Goal: Transaction & Acquisition: Purchase product/service

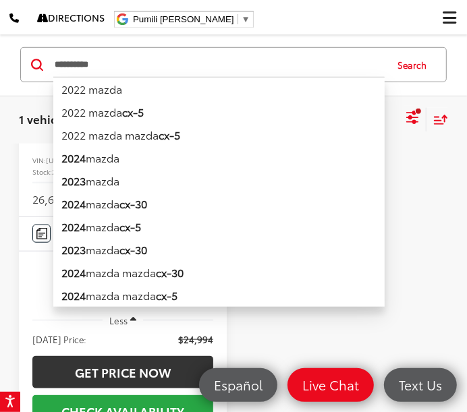
click at [29, 63] on div "**********" at bounding box center [233, 64] width 426 height 35
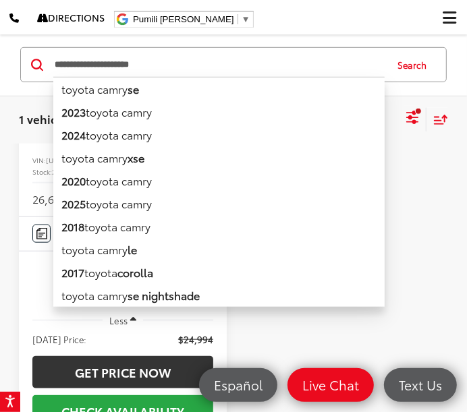
click at [410, 61] on button "Search" at bounding box center [415, 65] width 61 height 34
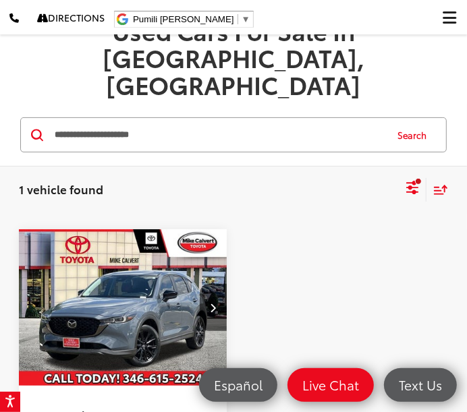
scroll to position [108, 0]
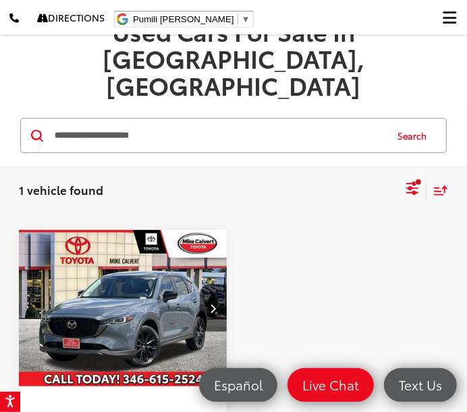
click at [403, 119] on button "Search" at bounding box center [415, 136] width 61 height 34
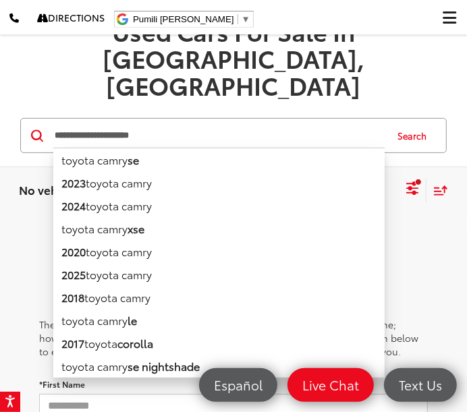
drag, startPoint x: 188, startPoint y: 96, endPoint x: -67, endPoint y: 92, distance: 254.4
click at [0, 92] on html "Accessibility Screen-Reader Guide, Feedback, and Issue Reporting | New window M…" at bounding box center [233, 98] width 467 height 412
type input "*"
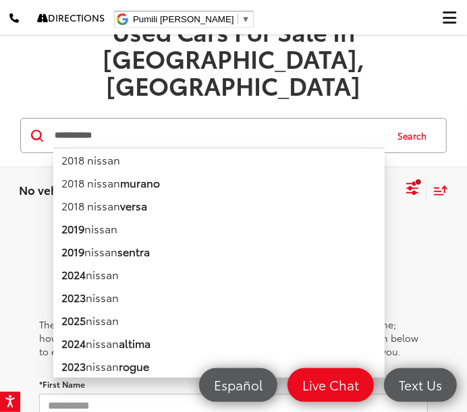
click at [132, 148] on li "2018 nissan" at bounding box center [218, 160] width 331 height 24
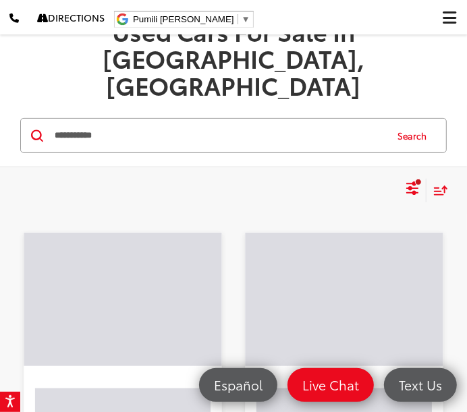
click at [169, 119] on input "**********" at bounding box center [218, 135] width 331 height 32
click at [419, 119] on button "Search" at bounding box center [415, 136] width 61 height 34
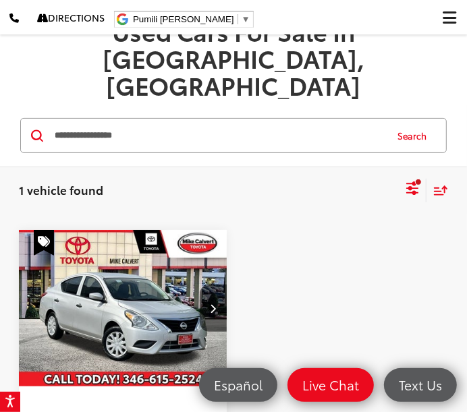
scroll to position [333, 0]
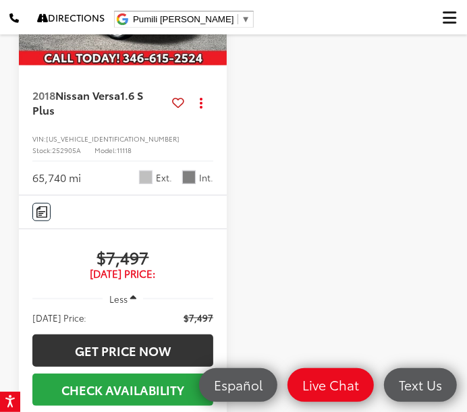
click at [322, 177] on div at bounding box center [344, 242] width 208 height 667
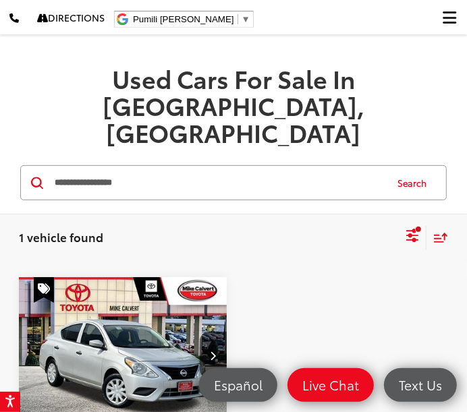
scroll to position [32, 0]
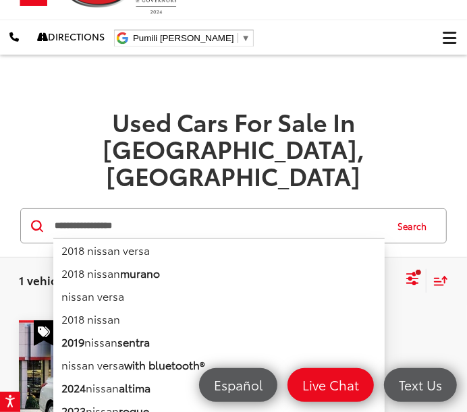
drag, startPoint x: 157, startPoint y: 170, endPoint x: 63, endPoint y: 157, distance: 95.3
click at [63, 210] on input "**********" at bounding box center [218, 226] width 331 height 32
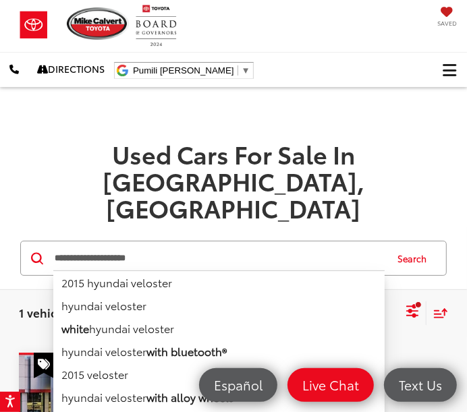
drag, startPoint x: 145, startPoint y: 197, endPoint x: -80, endPoint y: 200, distance: 225.4
click at [0, 200] on html "Accessibility Screen-Reader Guide, Feedback, and Issue Reporting | New window M…" at bounding box center [233, 206] width 467 height 412
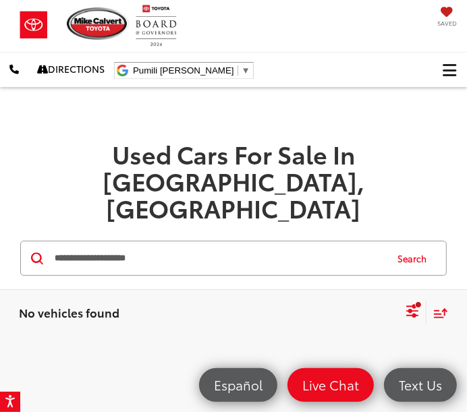
click at [210, 242] on input "**********" at bounding box center [218, 258] width 331 height 32
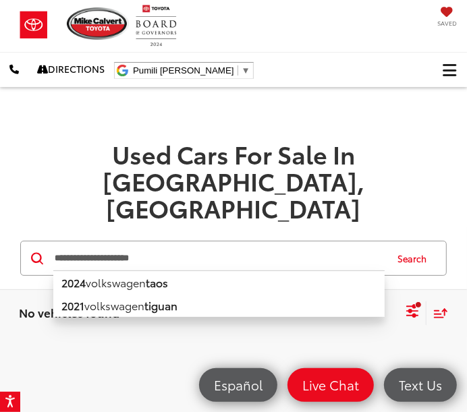
drag, startPoint x: 221, startPoint y: 208, endPoint x: -96, endPoint y: 188, distance: 317.1
click at [0, 188] on html "Accessibility Screen-Reader Guide, Feedback, and Issue Reporting | New window M…" at bounding box center [233, 206] width 467 height 412
paste input "Search by Make, Model, or Keyword"
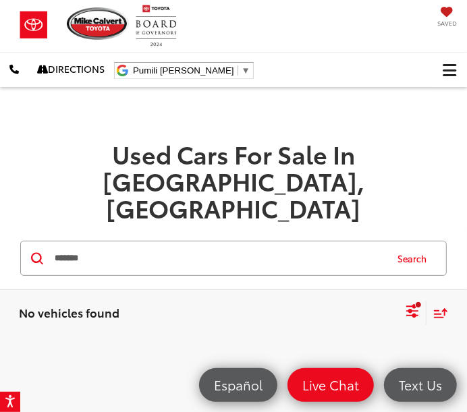
click at [405, 242] on button "Search" at bounding box center [415, 259] width 61 height 34
drag, startPoint x: 145, startPoint y: 194, endPoint x: -33, endPoint y: 204, distance: 178.4
click at [0, 204] on html "Accessibility Screen-Reader Guide, Feedback, and Issue Reporting | New window M…" at bounding box center [233, 206] width 467 height 412
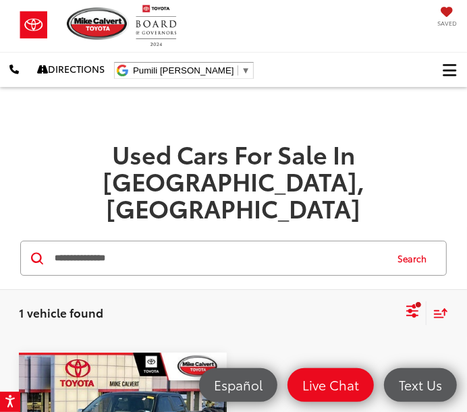
drag, startPoint x: 197, startPoint y: 190, endPoint x: -130, endPoint y: 191, distance: 326.5
click at [0, 191] on html "Accessibility Screen-Reader Guide, Feedback, and Issue Reporting | New window M…" at bounding box center [233, 206] width 467 height 412
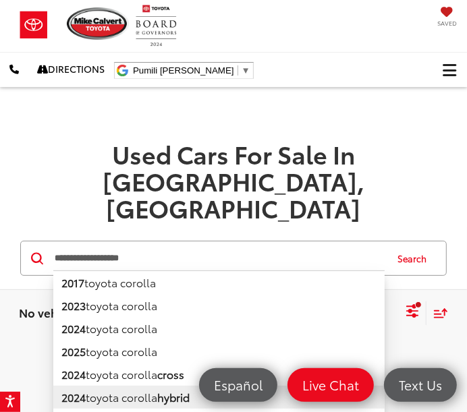
click at [59, 386] on li "2024 toyota corolla hybrid" at bounding box center [218, 397] width 331 height 23
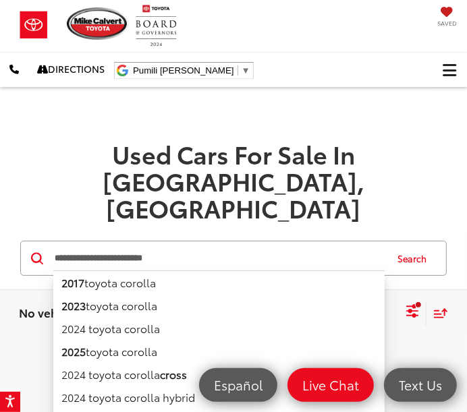
drag, startPoint x: 165, startPoint y: 210, endPoint x: 36, endPoint y: 224, distance: 129.6
click at [36, 227] on div "**********" at bounding box center [233, 258] width 467 height 63
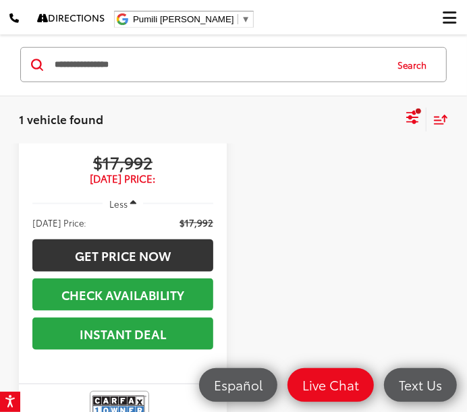
scroll to position [300, 0]
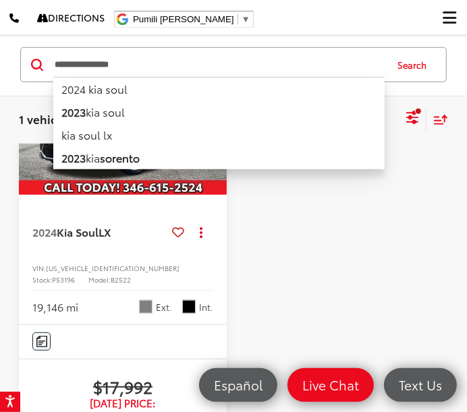
drag, startPoint x: 176, startPoint y: 65, endPoint x: -15, endPoint y: 59, distance: 191.0
paste input "Search by Make, Model, or Keyword"
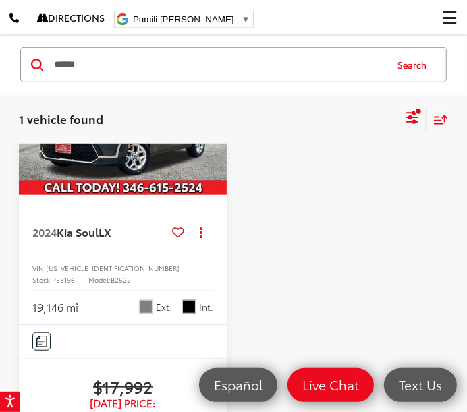
click at [424, 71] on button "Search" at bounding box center [415, 65] width 61 height 34
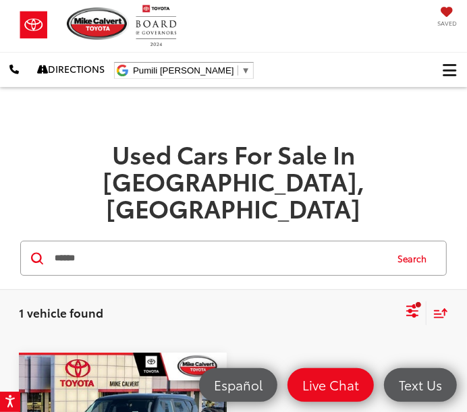
drag, startPoint x: 132, startPoint y: 202, endPoint x: -60, endPoint y: 220, distance: 193.1
click at [0, 220] on html "Accessibility Screen-Reader Guide, Feedback, and Issue Reporting | New window M…" at bounding box center [233, 206] width 467 height 412
paste input "Search by Make, Model, or Keyword"
click at [420, 242] on button "Search" at bounding box center [415, 259] width 61 height 34
drag, startPoint x: 160, startPoint y: 207, endPoint x: -65, endPoint y: 192, distance: 225.2
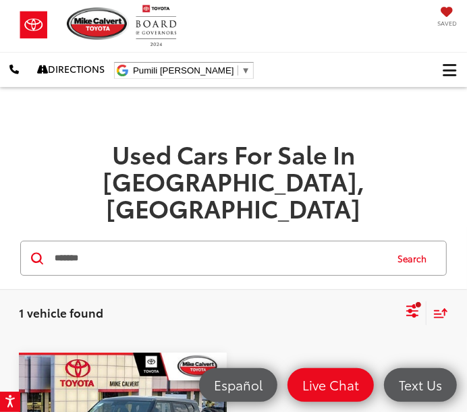
click at [0, 192] on html "Accessibility Screen-Reader Guide, Feedback, and Issue Reporting | New window M…" at bounding box center [233, 206] width 467 height 412
paste input "*"
click at [416, 242] on button "Search" at bounding box center [415, 259] width 61 height 34
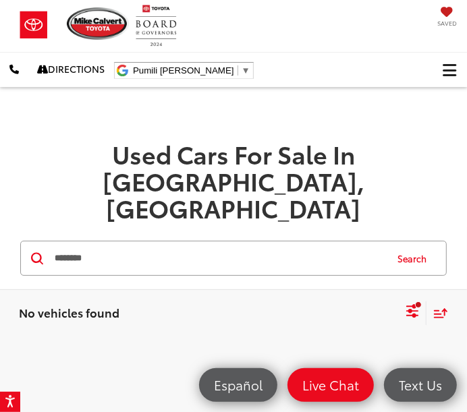
drag, startPoint x: 62, startPoint y: 207, endPoint x: 14, endPoint y: 208, distance: 47.9
click at [13, 227] on div "******* ******* Search" at bounding box center [233, 258] width 467 height 63
paste input "Search by Make, Model, or Keyword"
click at [410, 242] on button "Search" at bounding box center [415, 259] width 61 height 34
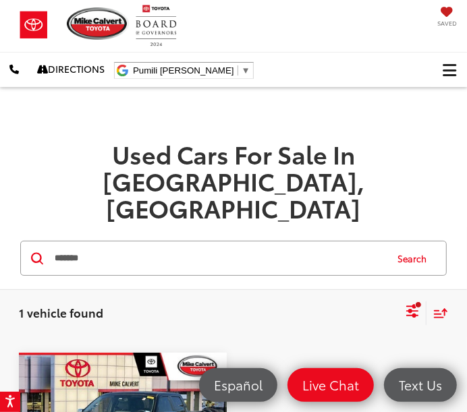
drag, startPoint x: 147, startPoint y: 192, endPoint x: -40, endPoint y: 231, distance: 190.8
click at [0, 231] on html "Accessibility Screen-Reader Guide, Feedback, and Issue Reporting | New window M…" at bounding box center [233, 206] width 467 height 412
paste input "Search by Make, Model, or Keyword"
click at [405, 242] on button "Search" at bounding box center [415, 259] width 61 height 34
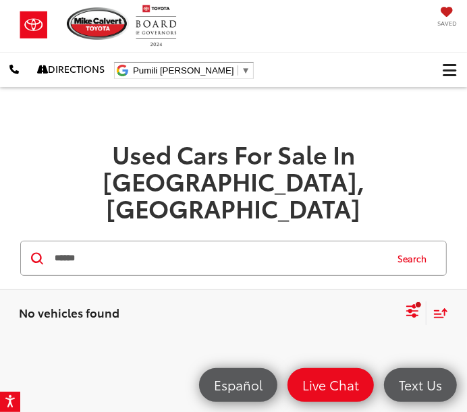
drag, startPoint x: 159, startPoint y: 206, endPoint x: 3, endPoint y: 218, distance: 156.3
click at [1, 227] on div "****** ****** Search" at bounding box center [233, 258] width 467 height 63
paste input "*"
click at [414, 242] on button "Search" at bounding box center [415, 259] width 61 height 34
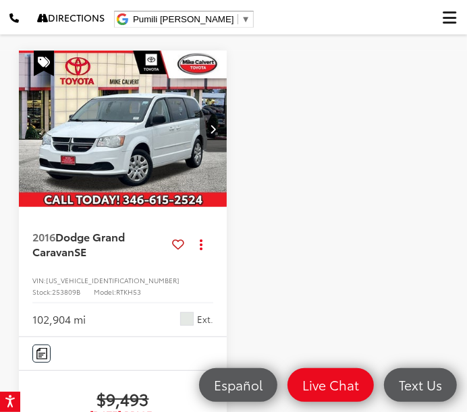
scroll to position [75, 0]
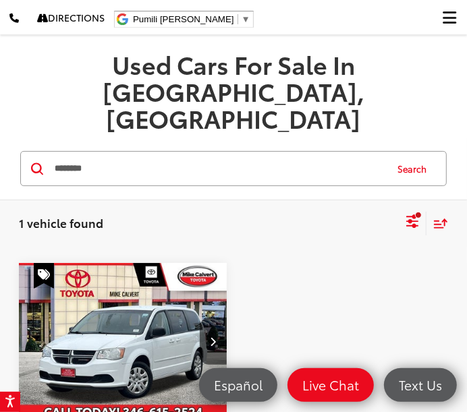
drag, startPoint x: 165, startPoint y: 126, endPoint x: 16, endPoint y: 109, distance: 150.1
click at [16, 151] on div "******* ******* Search" at bounding box center [233, 168] width 440 height 35
paste input "Search by Make, Model, or Keyword"
click at [403, 152] on button "Search" at bounding box center [415, 169] width 61 height 34
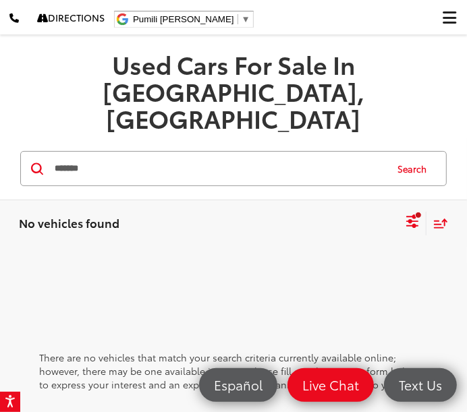
drag, startPoint x: 106, startPoint y: 101, endPoint x: 43, endPoint y: 111, distance: 63.5
click at [43, 151] on div "******* ******* Search" at bounding box center [233, 168] width 426 height 35
paste input "Search by Make, Model, or Keyword"
click at [415, 152] on button "Search" at bounding box center [415, 169] width 61 height 34
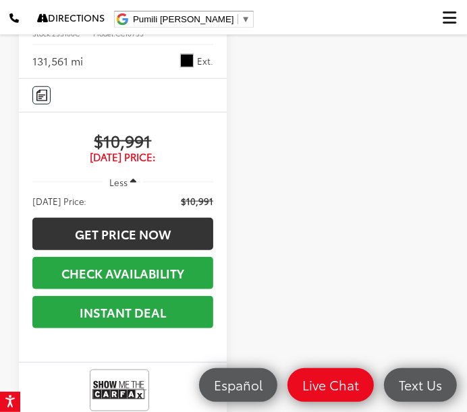
scroll to position [225, 0]
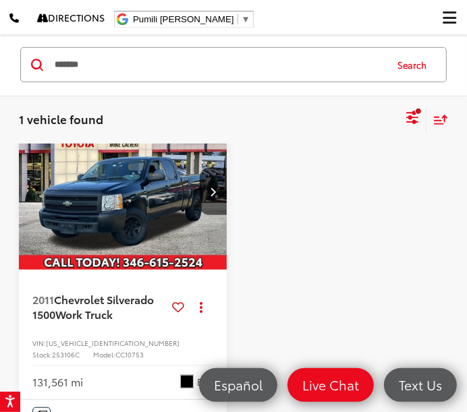
drag, startPoint x: 126, startPoint y: 68, endPoint x: -16, endPoint y: 66, distance: 141.7
paste input "Search by Make, Model, or Keyword"
click at [419, 72] on button "Search" at bounding box center [415, 65] width 61 height 34
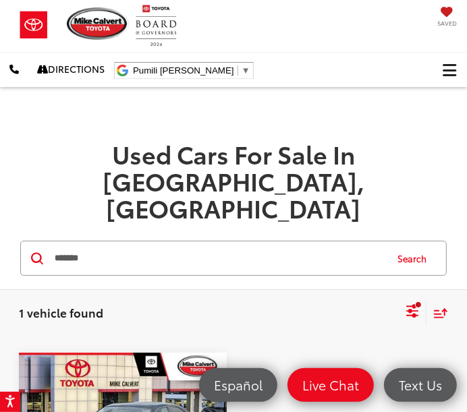
drag, startPoint x: 122, startPoint y: 214, endPoint x: 24, endPoint y: 219, distance: 98.6
click at [24, 241] on div "******* ******* Search" at bounding box center [233, 258] width 426 height 35
paste input "Search by Make, Model, or Keyword"
click at [426, 242] on button "Search" at bounding box center [415, 259] width 61 height 34
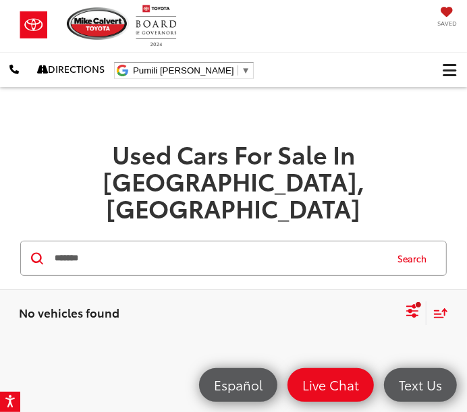
drag, startPoint x: 110, startPoint y: 210, endPoint x: 45, endPoint y: 207, distance: 65.5
click at [45, 241] on div "******* ******* Search" at bounding box center [233, 258] width 426 height 35
paste input "Search by Make, Model, or Keyword"
type input "*******"
click at [409, 242] on button "Search" at bounding box center [415, 259] width 61 height 34
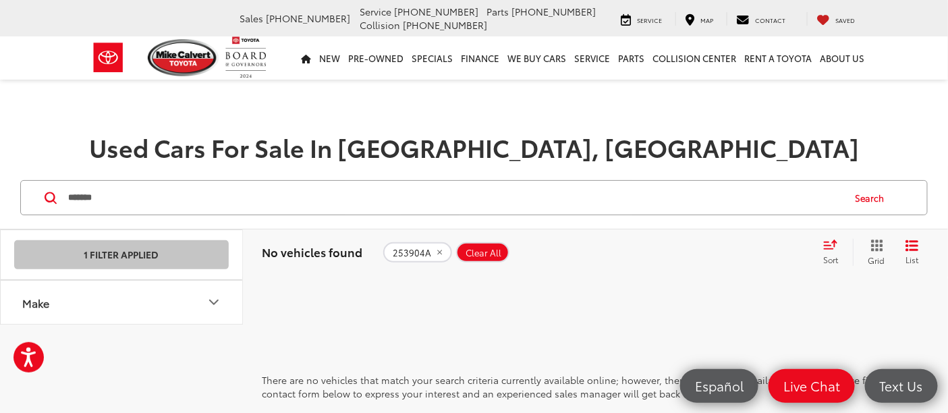
click at [437, 250] on icon "remove 253904A" at bounding box center [439, 252] width 9 height 8
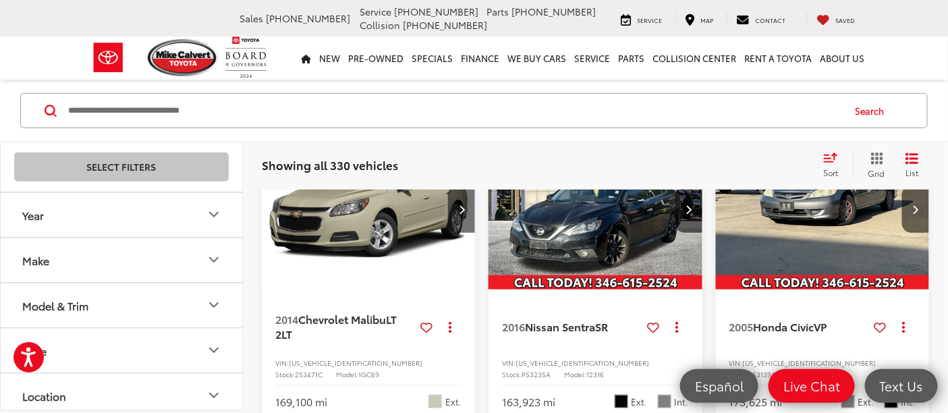
scroll to position [225, 0]
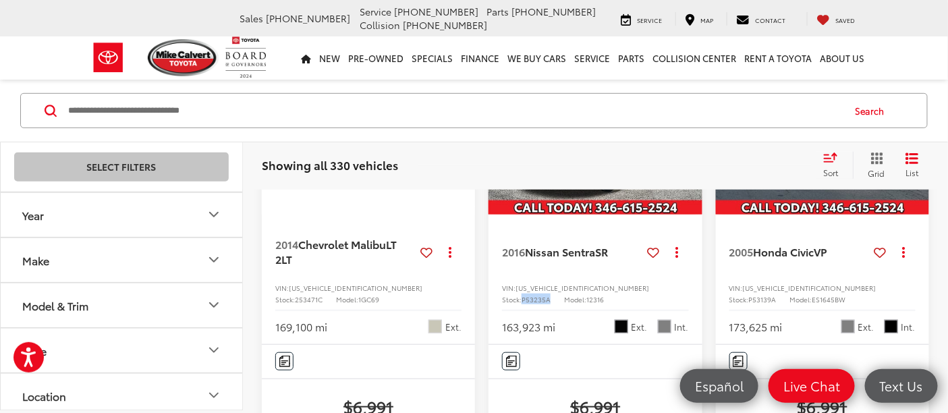
drag, startPoint x: 658, startPoint y: 287, endPoint x: 621, endPoint y: 285, distance: 37.2
click at [466, 285] on div "VIN: 3N1AB7APXGY280130 Stock: P53235A Model: 12316" at bounding box center [595, 292] width 186 height 21
copy span "P53235A"
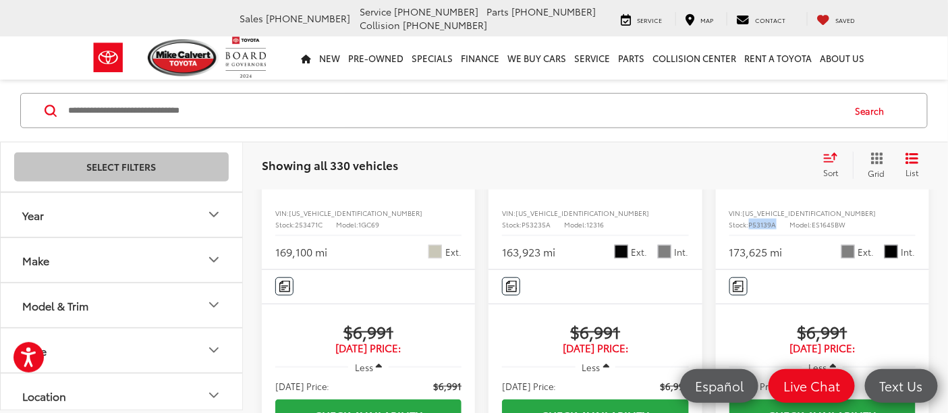
drag, startPoint x: 896, startPoint y: 205, endPoint x: 845, endPoint y: 217, distance: 51.9
click at [466, 217] on div "2005 Honda Civic VP Copy Link Share Print View Details VIN: 1HGES16465L006537 S…" at bounding box center [822, 205] width 213 height 130
copy span "P53139A"
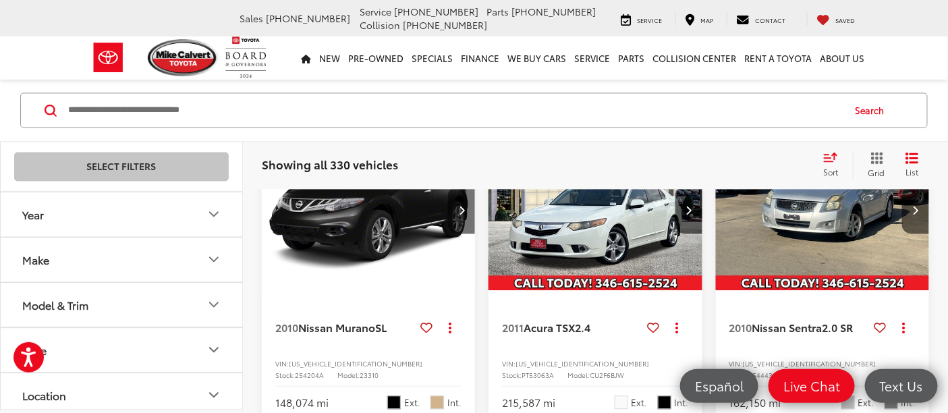
scroll to position [974, 0]
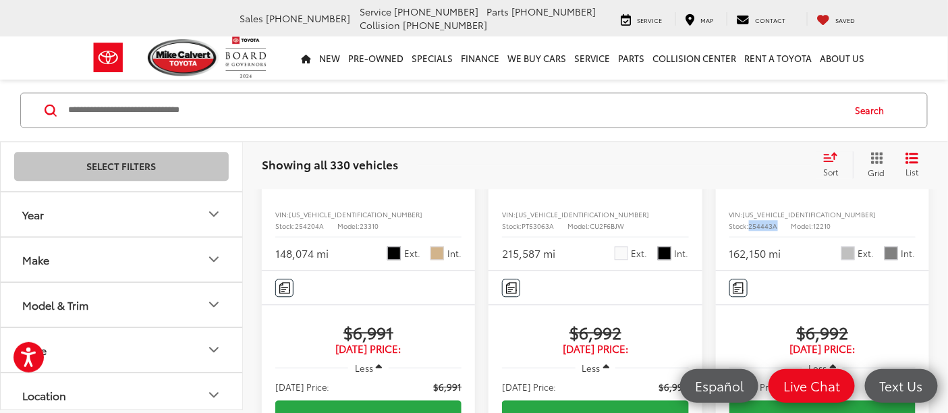
drag, startPoint x: 883, startPoint y: 251, endPoint x: 847, endPoint y: 248, distance: 36.6
click at [466, 229] on div "VIN: 3N1AB6APXAL601226 Stock: 254443A Model: 12210" at bounding box center [822, 218] width 186 height 21
copy span "254443A"
drag, startPoint x: 653, startPoint y: 245, endPoint x: 623, endPoint y: 256, distance: 31.8
click at [466, 229] on div "VIN: JH4CU2F66BC000206 Stock: PT53063A Model: CU2F6BJW" at bounding box center [595, 218] width 186 height 21
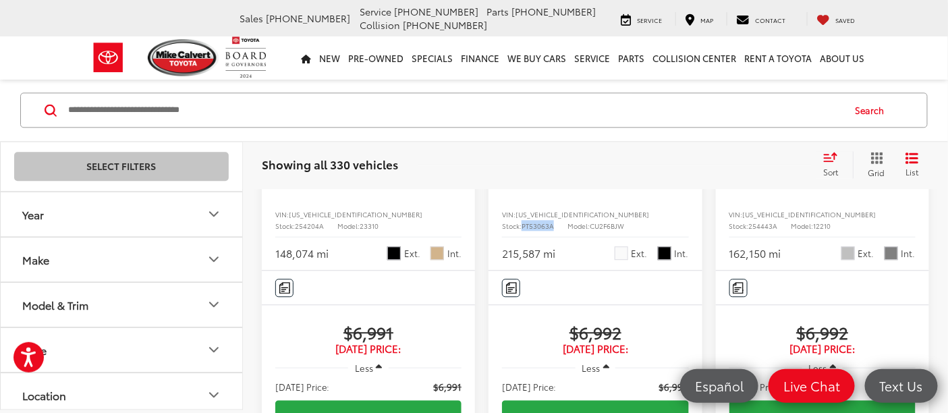
copy span "PT53063A"
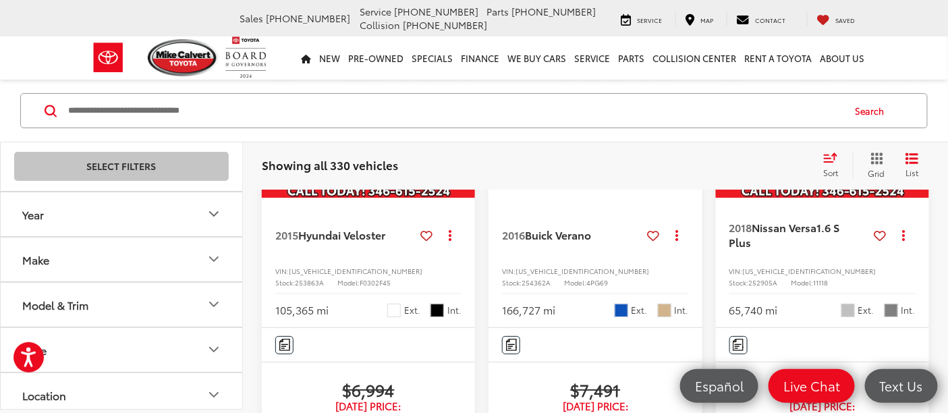
scroll to position [1649, 0]
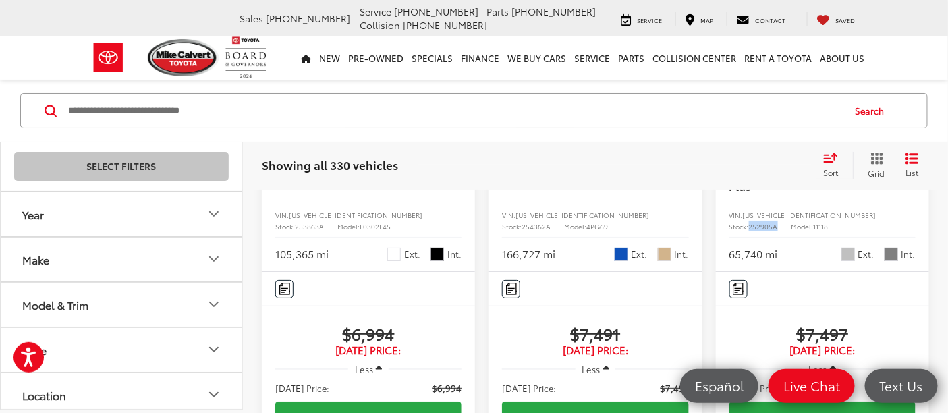
drag, startPoint x: 888, startPoint y: 282, endPoint x: 848, endPoint y: 281, distance: 39.8
click at [466, 230] on div "VIN: 3N1CN7AP8JL802855 Stock: 252905A Model: 11118" at bounding box center [822, 219] width 186 height 21
copy span "252905A"
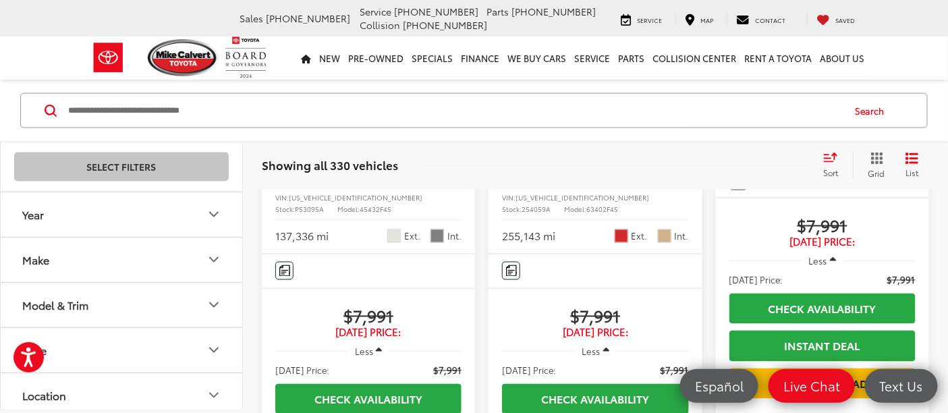
scroll to position [2398, 0]
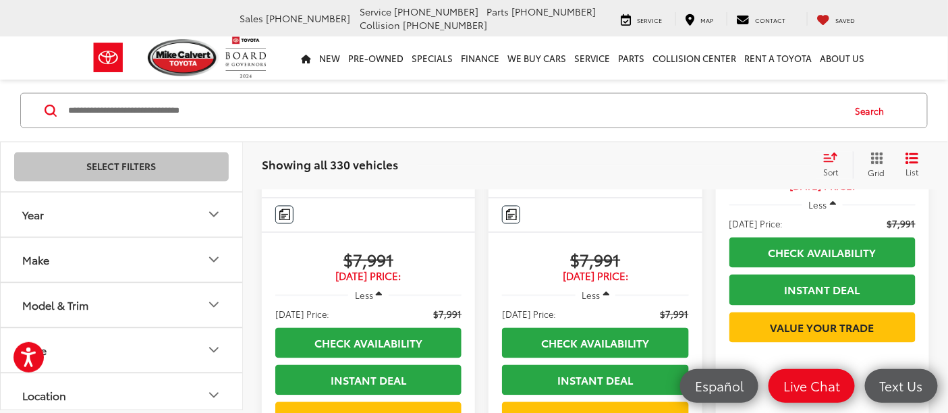
drag, startPoint x: 660, startPoint y: 244, endPoint x: 623, endPoint y: 246, distance: 37.2
click at [466, 157] on div "VIN: 5XYZU3LB7EG147878 Stock: 254059A Model: 63402F45" at bounding box center [595, 146] width 186 height 21
copy span "254059A"
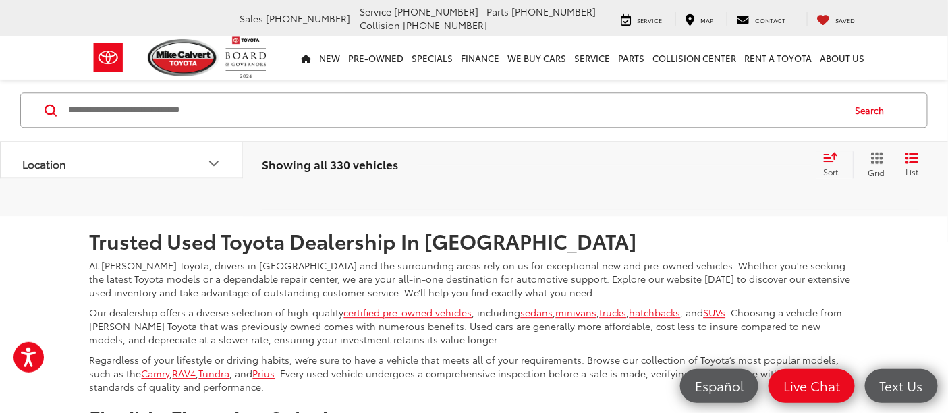
scroll to position [2848, 0]
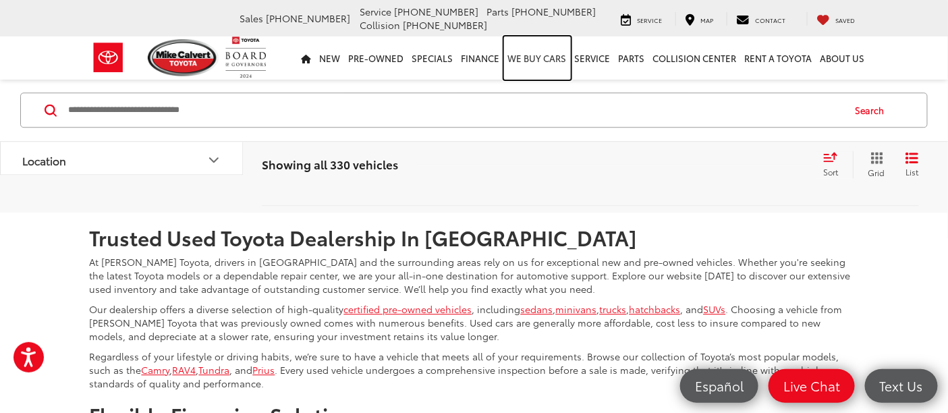
click at [466, 69] on link "WE BUY CARS" at bounding box center [537, 57] width 67 height 43
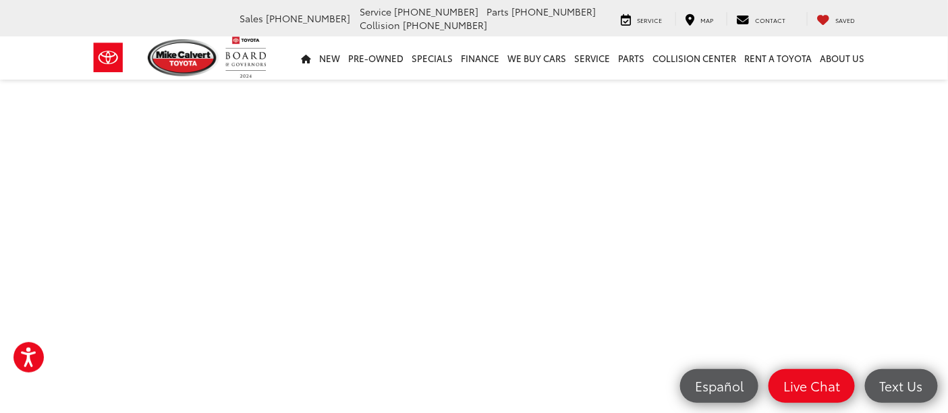
click at [889, 189] on section "Value Your Trade" at bounding box center [474, 189] width 948 height 876
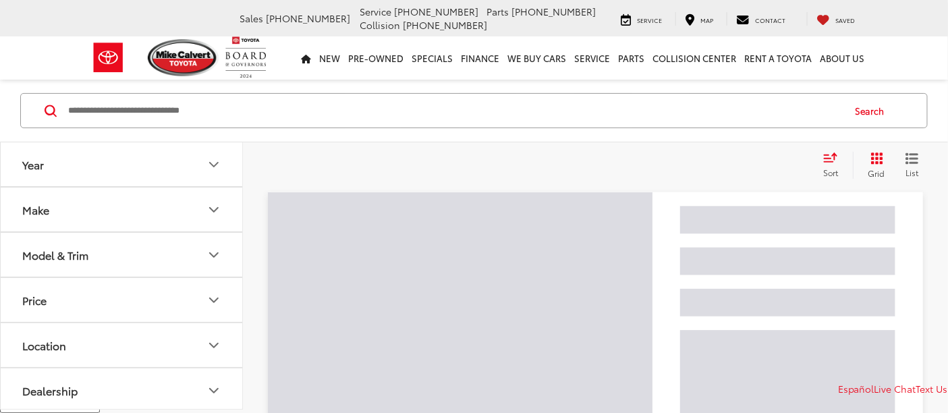
click at [420, 112] on input "Search by Make, Model, or Keyword" at bounding box center [455, 110] width 776 height 32
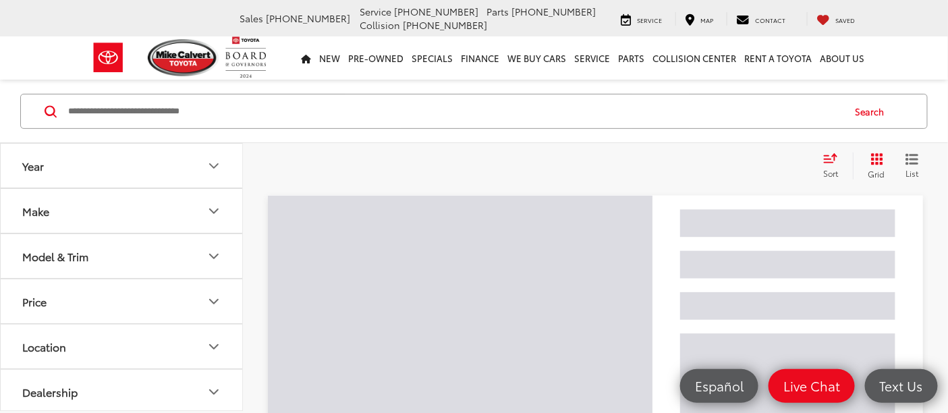
paste input "******"
drag, startPoint x: 420, startPoint y: 112, endPoint x: 718, endPoint y: 117, distance: 298.2
click at [439, 106] on input "******" at bounding box center [455, 111] width 776 height 32
type input "******"
click at [864, 108] on button "Search" at bounding box center [873, 111] width 61 height 34
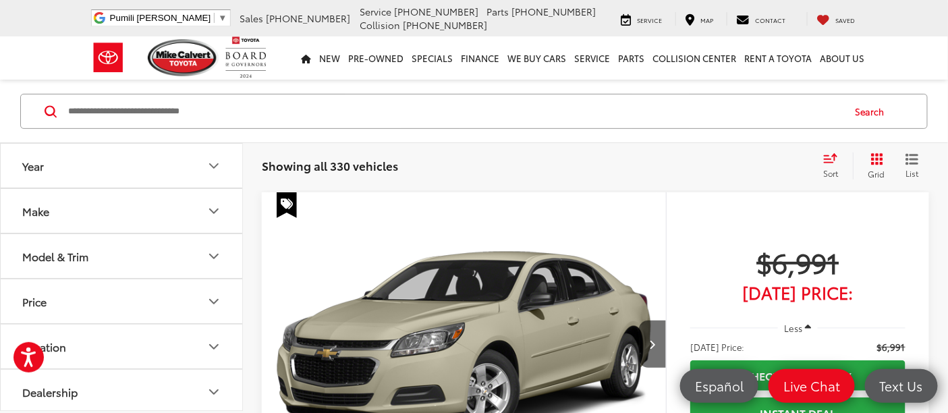
click at [650, 118] on input "Search by Make, Model, or Keyword" at bounding box center [455, 111] width 776 height 32
paste input "******"
type input "******"
click at [872, 110] on button "Search" at bounding box center [873, 111] width 61 height 34
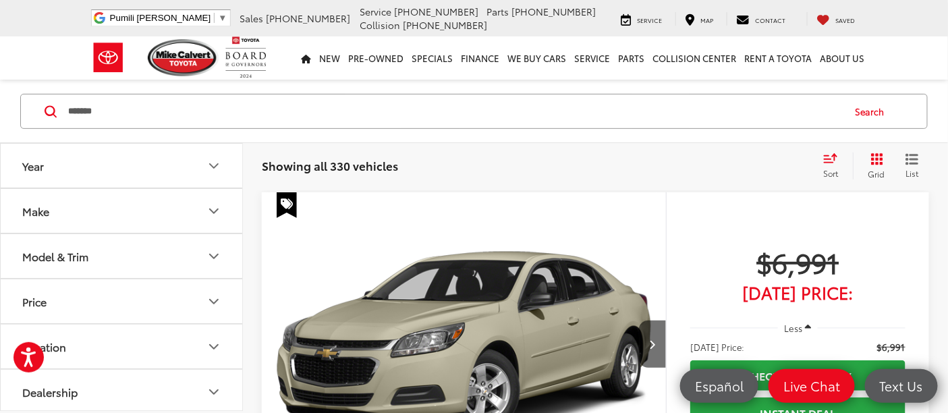
click at [866, 109] on button "Search" at bounding box center [873, 111] width 61 height 34
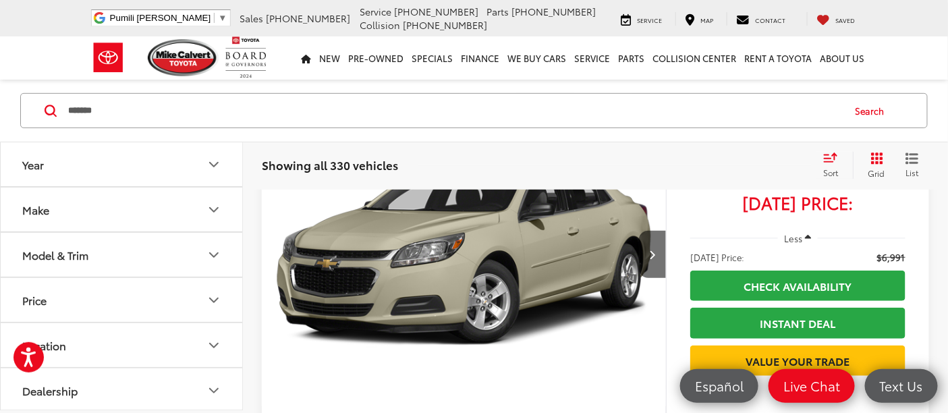
scroll to position [86, 0]
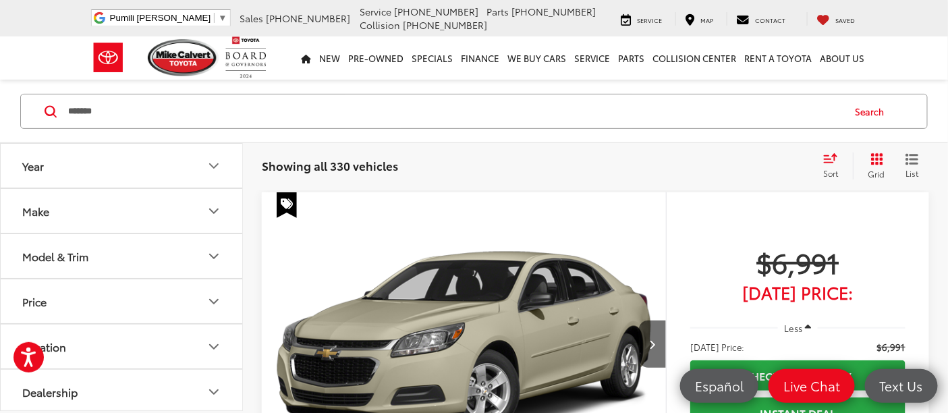
drag, startPoint x: 368, startPoint y: 122, endPoint x: 0, endPoint y: 109, distance: 368.6
click at [0, 109] on div "****** ****** Search" at bounding box center [474, 111] width 948 height 63
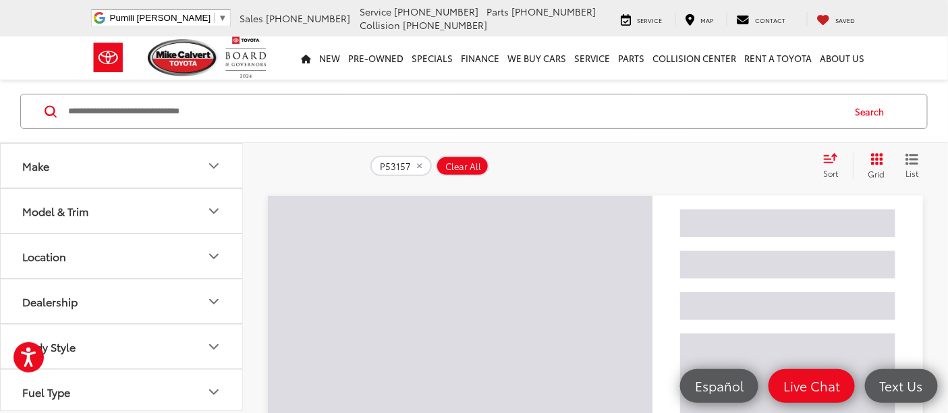
click at [193, 103] on input "Search by Make, Model, or Keyword" at bounding box center [455, 111] width 776 height 32
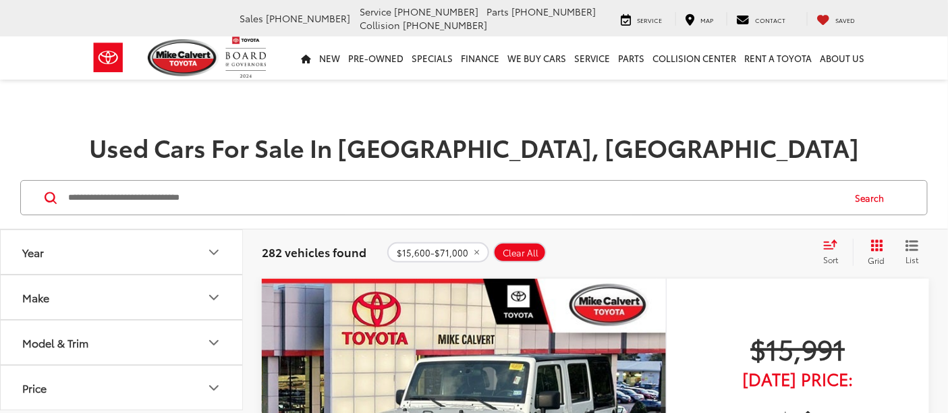
click at [250, 192] on input "Search by Make, Model, or Keyword" at bounding box center [455, 197] width 776 height 32
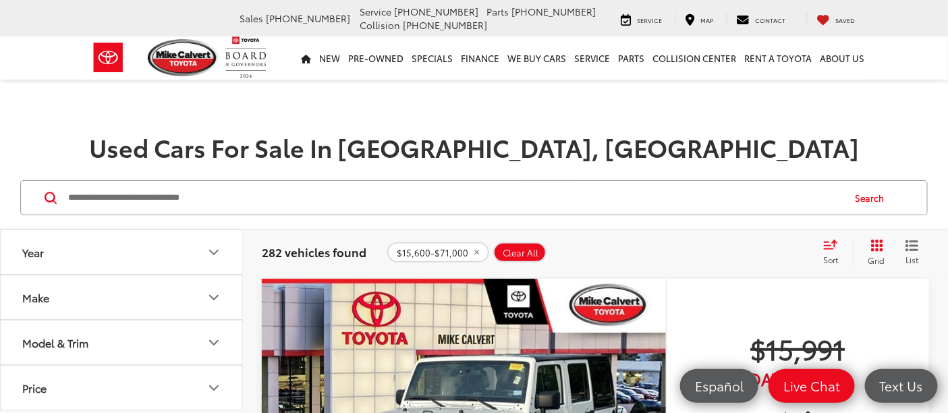
paste input "******"
type input "******"
click at [866, 194] on button "Search" at bounding box center [873, 198] width 61 height 34
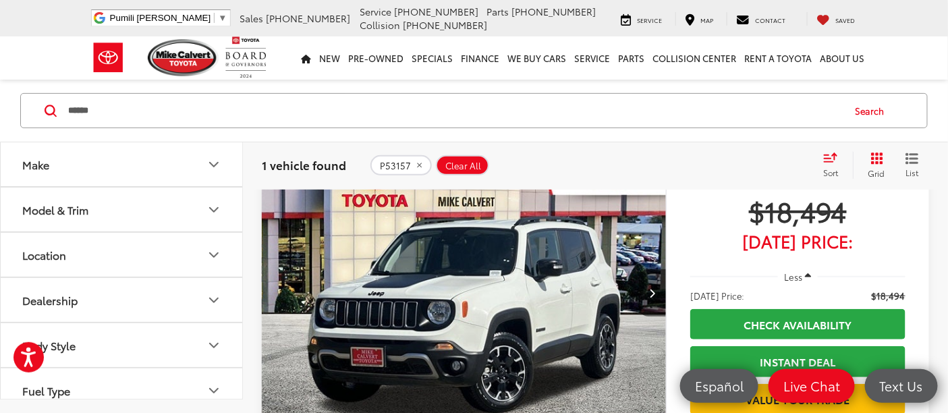
scroll to position [225, 0]
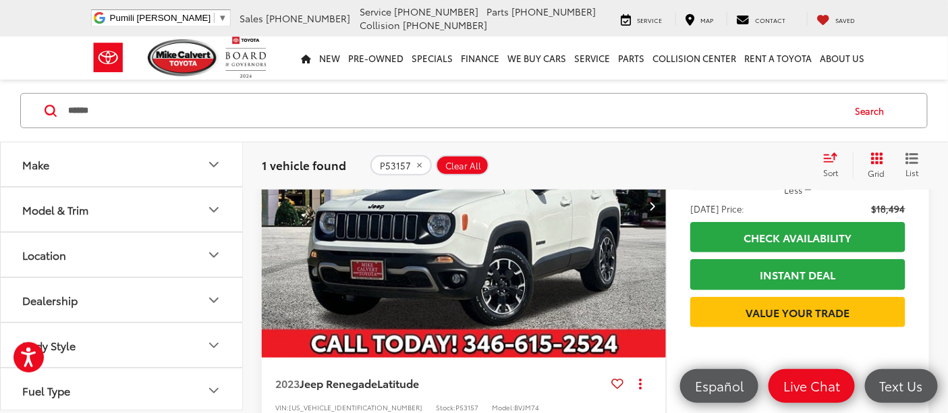
click at [372, 258] on img "2023 Jeep Renegade Latitude 0" at bounding box center [464, 206] width 406 height 304
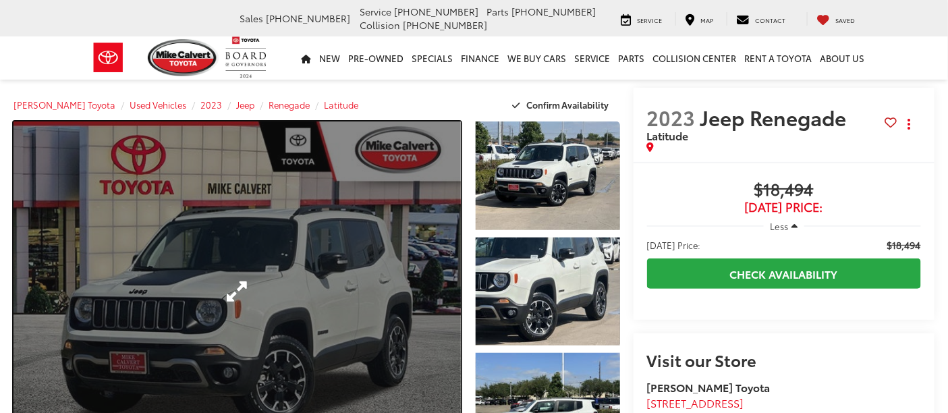
click at [353, 273] on link "Expand Photo 0" at bounding box center [236, 291] width 447 height 340
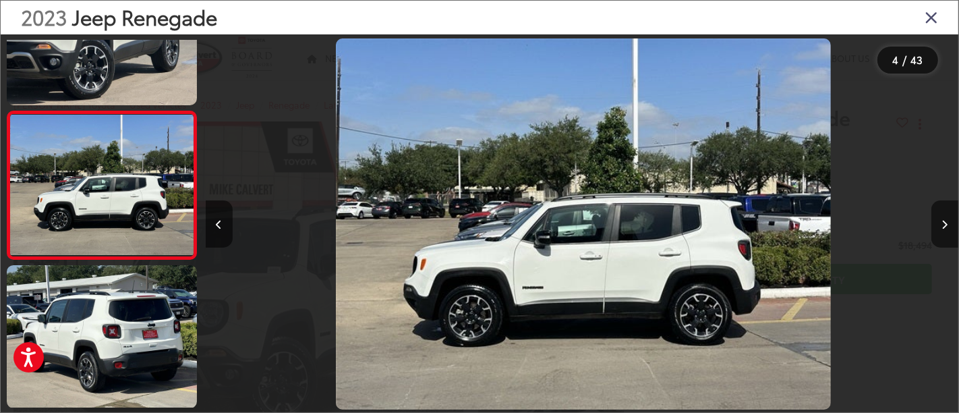
scroll to position [0, 2260]
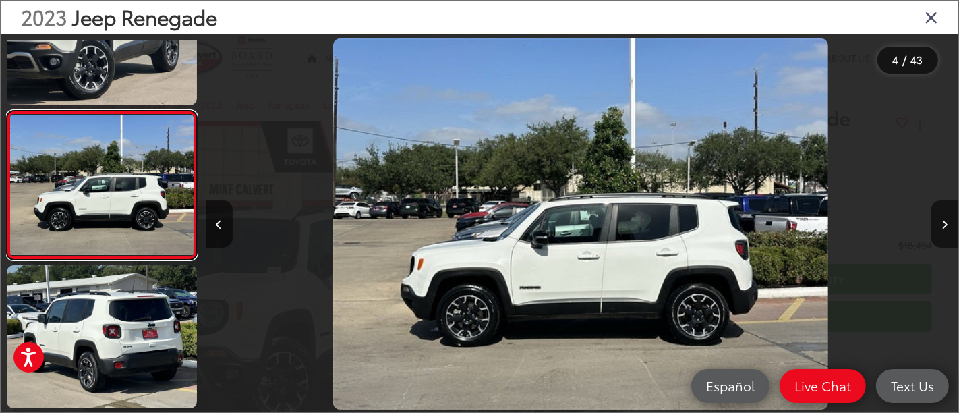
click at [7, 111] on link at bounding box center [102, 186] width 190 height 150
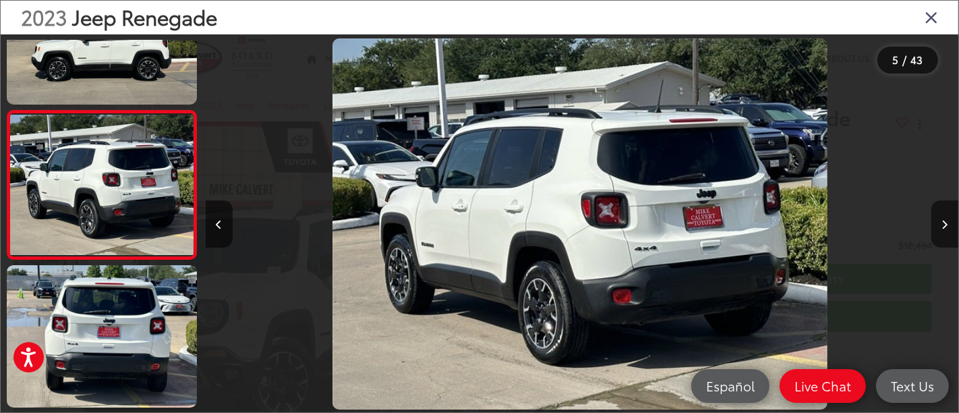
scroll to position [0, 0]
click at [7, 110] on link at bounding box center [102, 185] width 190 height 150
drag, startPoint x: 571, startPoint y: 206, endPoint x: 505, endPoint y: 228, distance: 69.8
click at [505, 228] on img "2023 Jeep Renegade Latitude 4" at bounding box center [580, 224] width 495 height 372
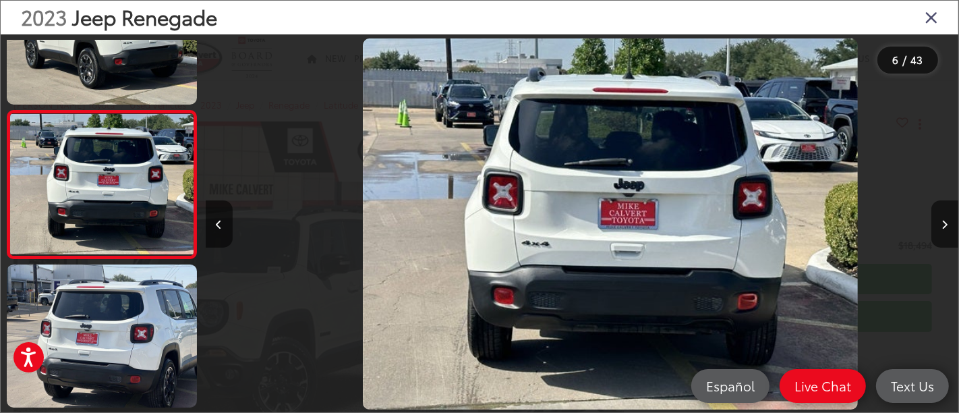
scroll to position [0, 3767]
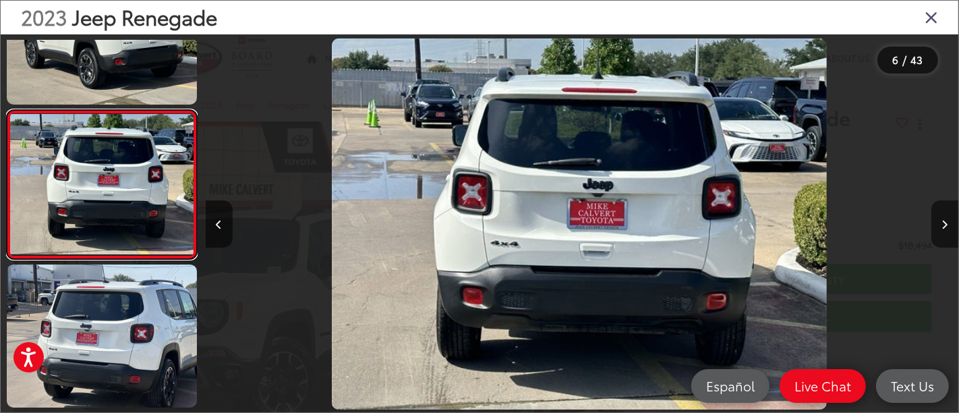
click at [7, 110] on link at bounding box center [102, 185] width 190 height 150
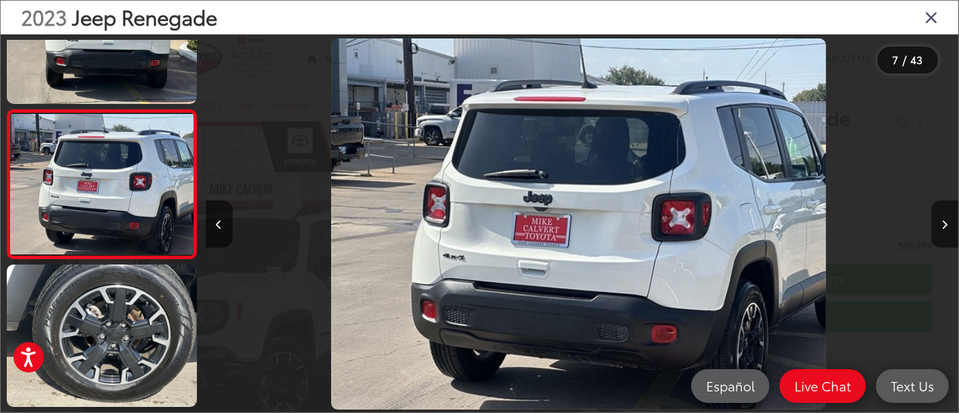
scroll to position [0, 4521]
drag, startPoint x: 573, startPoint y: 235, endPoint x: 522, endPoint y: 266, distance: 59.9
click at [522, 266] on img "2023 Jeep Renegade Latitude 6" at bounding box center [578, 224] width 495 height 372
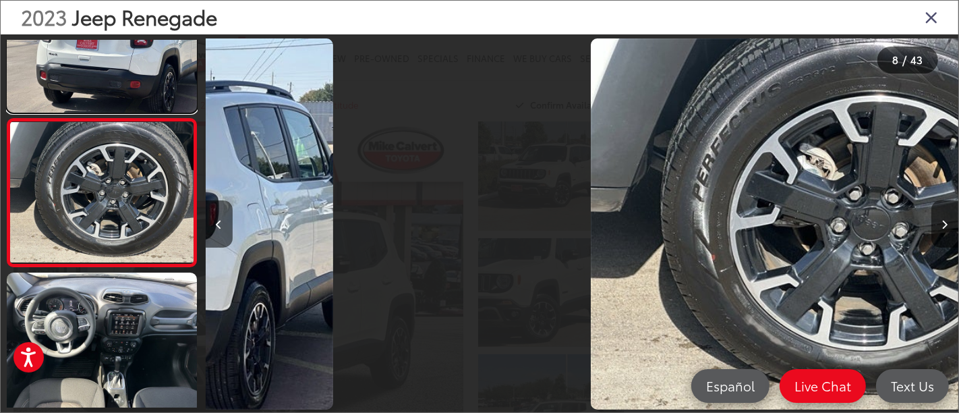
scroll to position [0, 0]
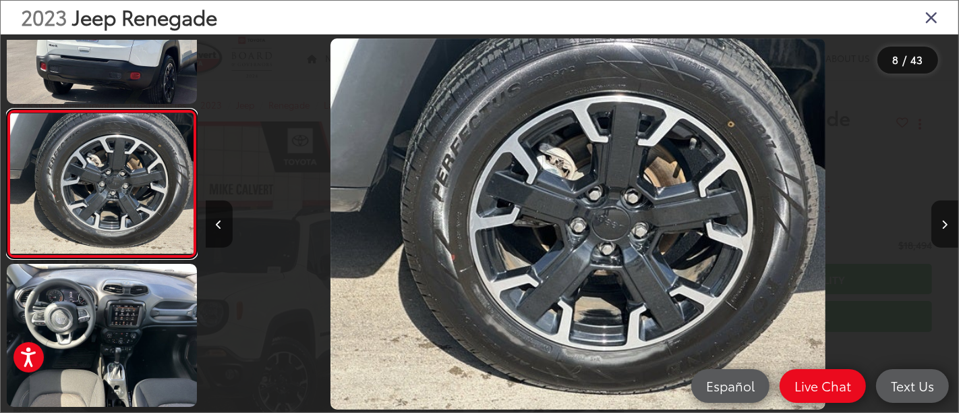
click at [7, 109] on link at bounding box center [102, 184] width 190 height 150
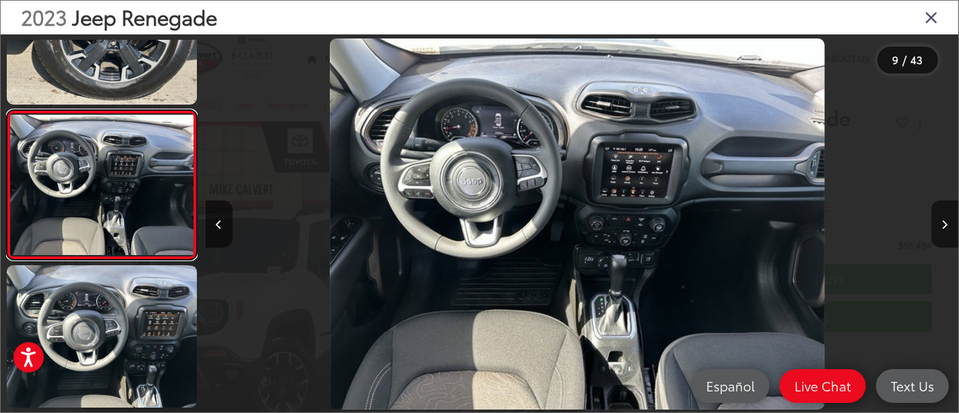
click at [7, 110] on link at bounding box center [102, 185] width 190 height 150
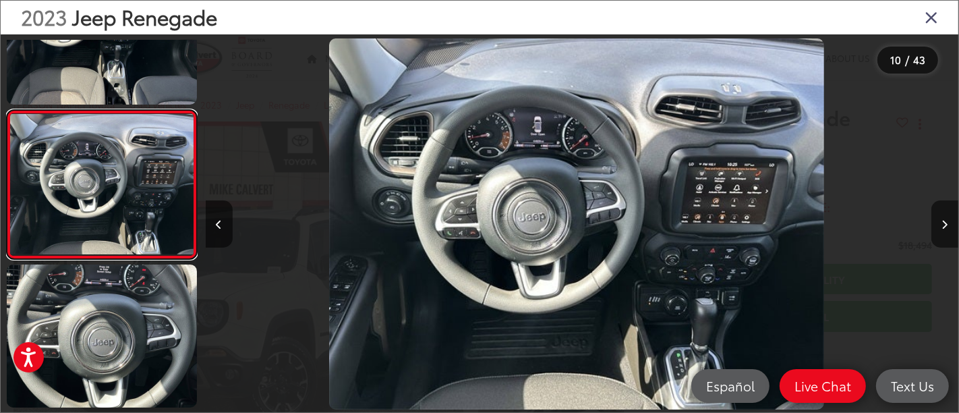
click at [7, 110] on link at bounding box center [102, 185] width 190 height 150
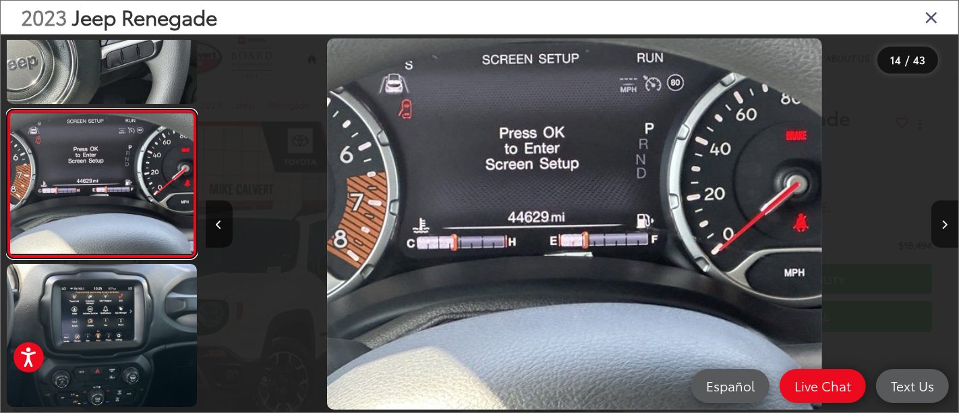
click at [7, 109] on link at bounding box center [102, 184] width 190 height 150
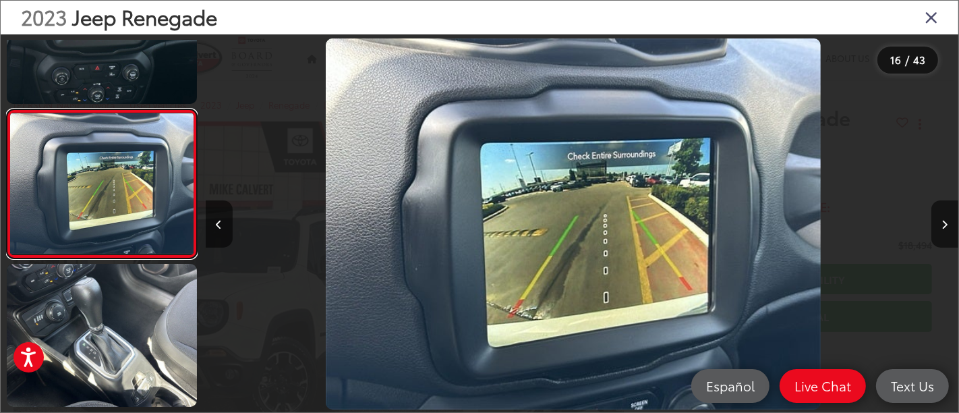
click at [7, 109] on link at bounding box center [102, 184] width 190 height 150
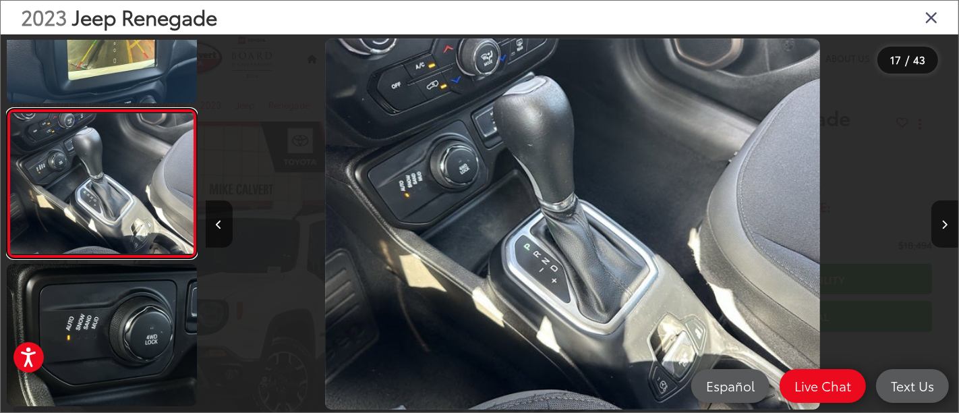
click at [7, 109] on link at bounding box center [102, 184] width 190 height 150
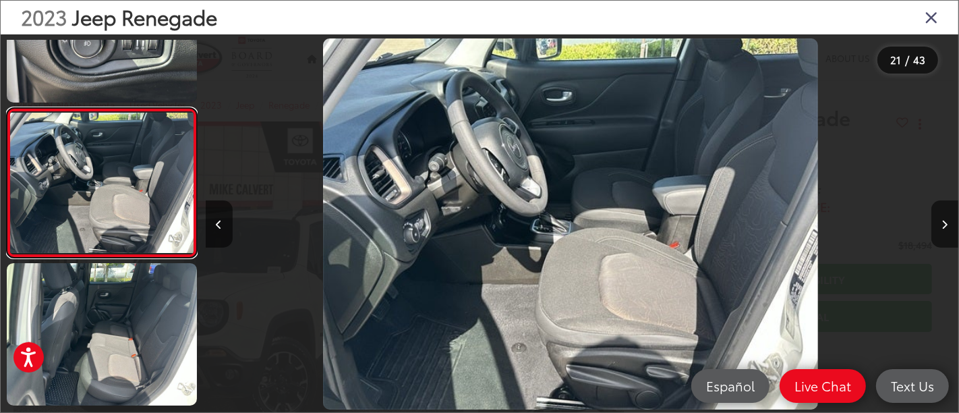
click at [7, 108] on link at bounding box center [102, 183] width 190 height 150
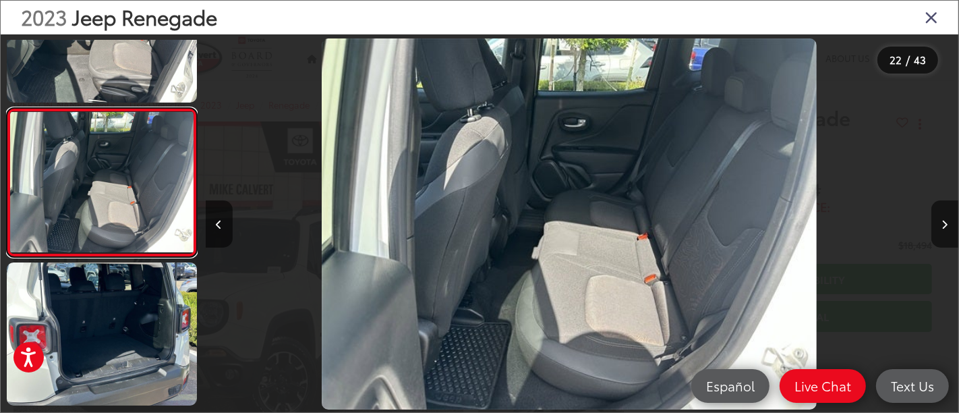
click at [7, 108] on link at bounding box center [102, 183] width 190 height 150
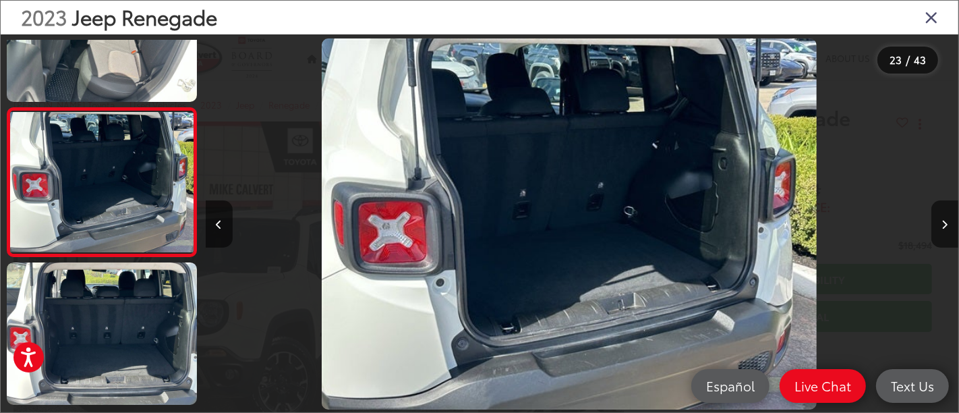
drag, startPoint x: 555, startPoint y: 200, endPoint x: 490, endPoint y: 220, distance: 68.3
click at [490, 220] on img "2023 Jeep Renegade Latitude 22" at bounding box center [569, 224] width 495 height 372
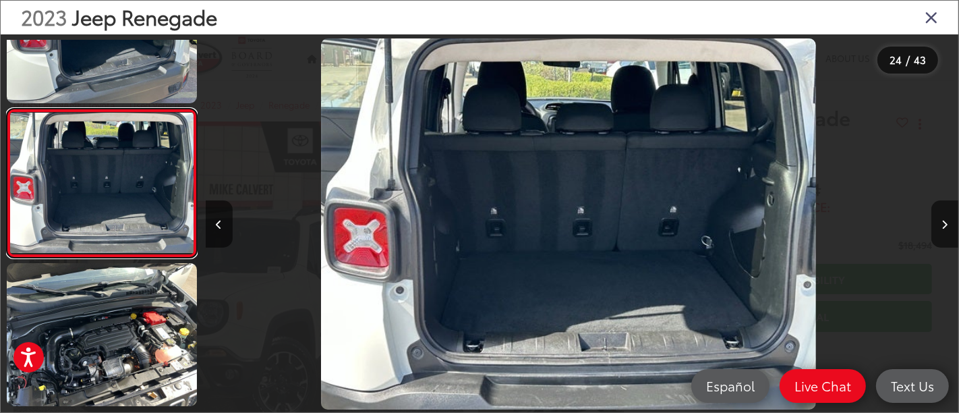
click at [7, 109] on link at bounding box center [102, 184] width 190 height 150
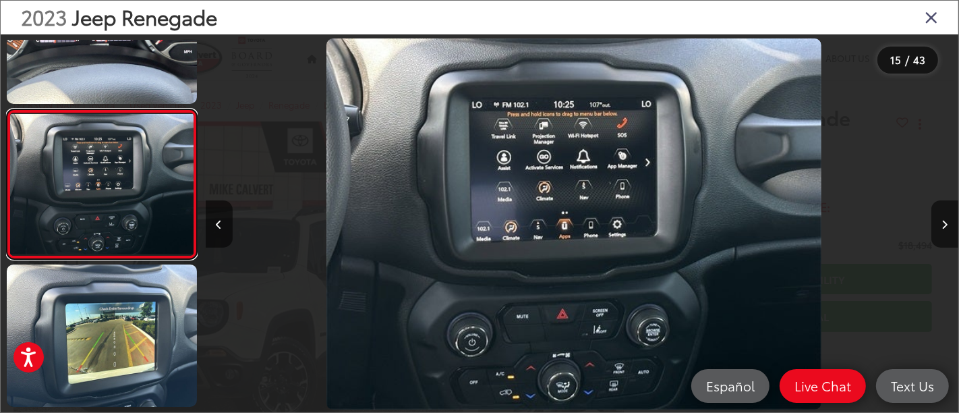
click at [7, 109] on link at bounding box center [102, 184] width 190 height 150
click at [936, 20] on icon "Close gallery" at bounding box center [931, 17] width 13 height 18
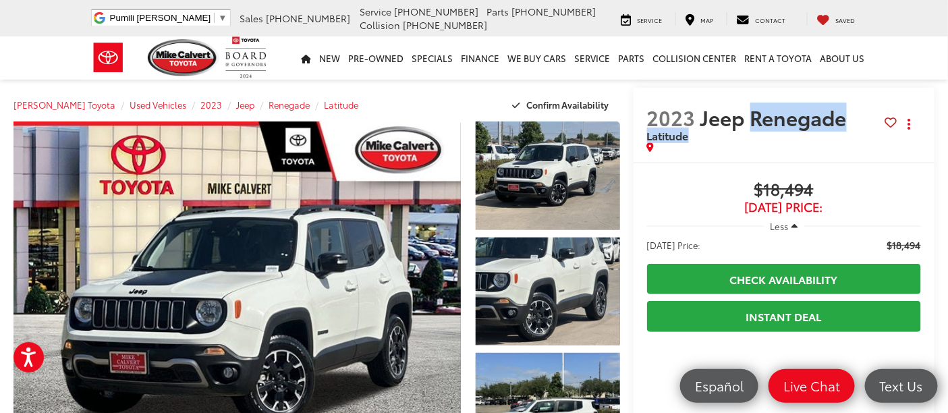
drag, startPoint x: 735, startPoint y: 117, endPoint x: 883, endPoint y: 126, distance: 148.0
click at [883, 126] on h2 "2023 Jeep Renegade Latitude" at bounding box center [766, 123] width 238 height 37
copy h2 "Renegade Latitude"
drag, startPoint x: 708, startPoint y: 170, endPoint x: 777, endPoint y: 169, distance: 68.2
click at [708, 180] on span "$18,494" at bounding box center [784, 190] width 274 height 20
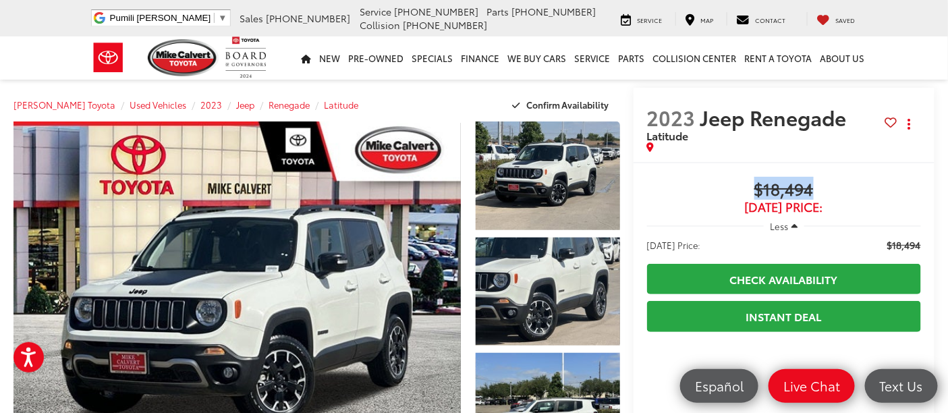
drag, startPoint x: 864, startPoint y: 172, endPoint x: 717, endPoint y: 181, distance: 147.3
click at [717, 181] on span "$18,494" at bounding box center [784, 190] width 274 height 20
copy span "$18,494"
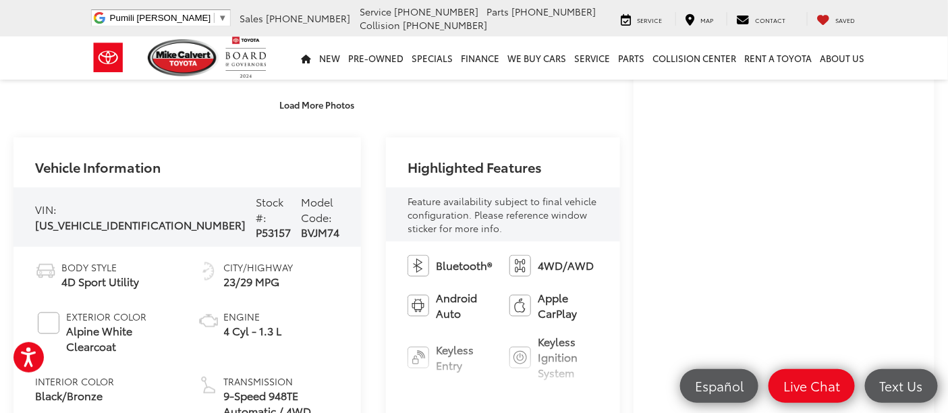
scroll to position [374, 0]
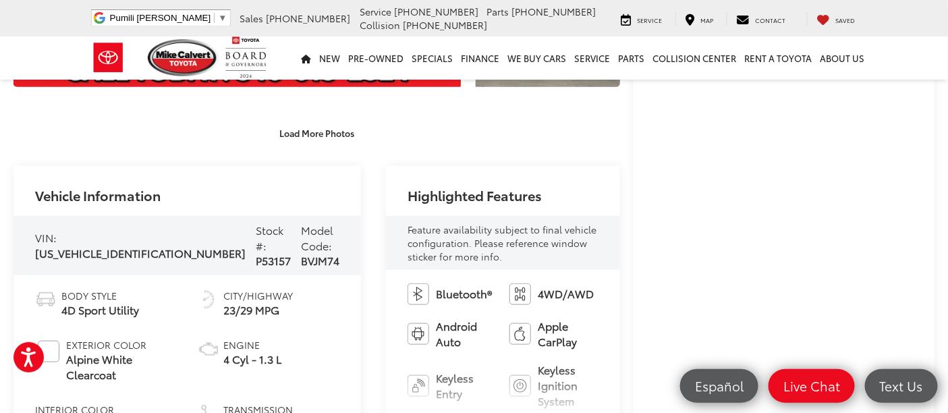
click at [542, 111] on div "Load More Photos" at bounding box center [316, 126] width 607 height 38
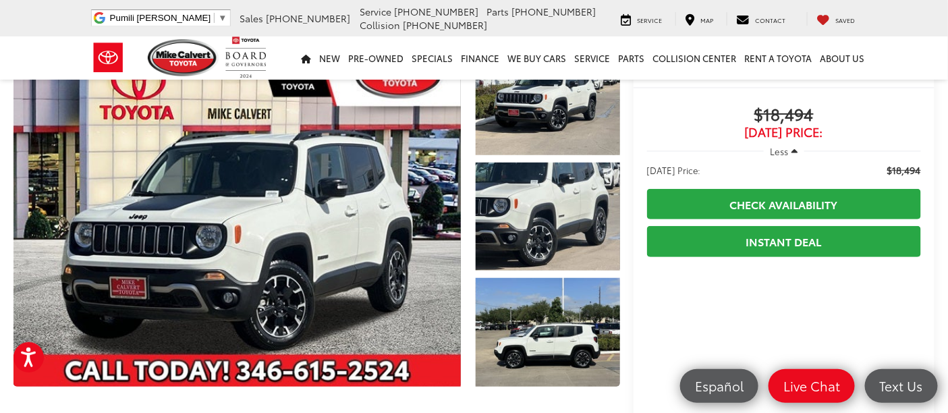
scroll to position [0, 0]
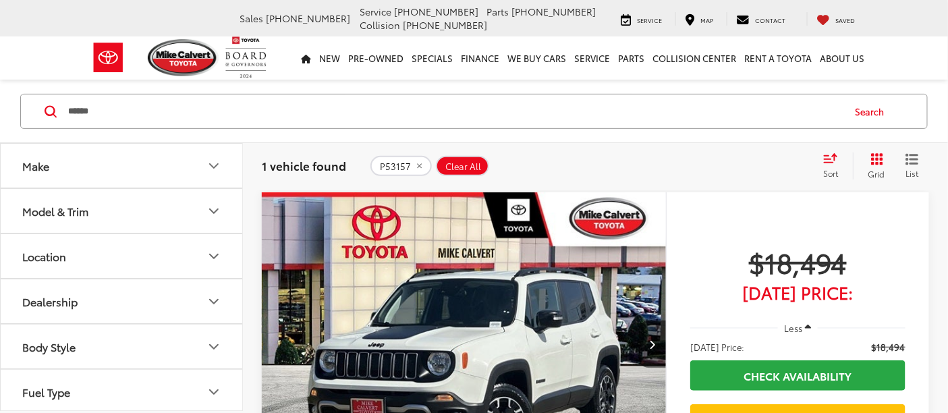
drag, startPoint x: 140, startPoint y: 100, endPoint x: 51, endPoint y: 109, distance: 89.5
click at [0, 0] on form "****** ******" at bounding box center [0, 0] width 0 height 0
paste input "Search by Make, Model, or Keyword"
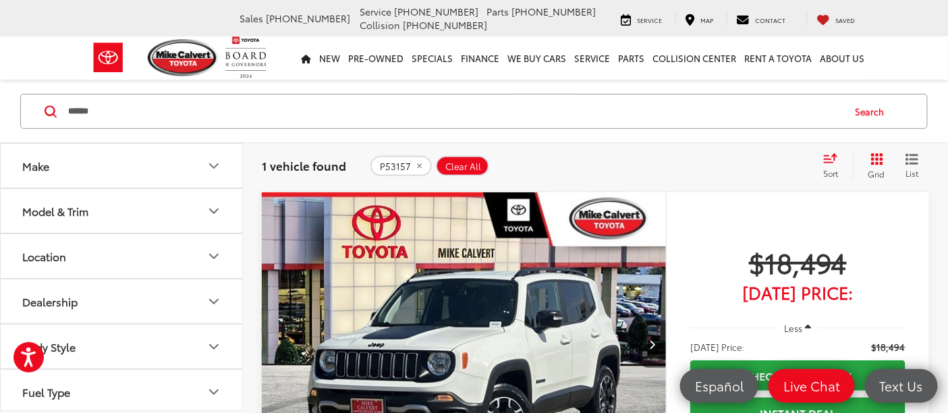
type input "******"
click at [857, 115] on button "Search" at bounding box center [873, 111] width 61 height 34
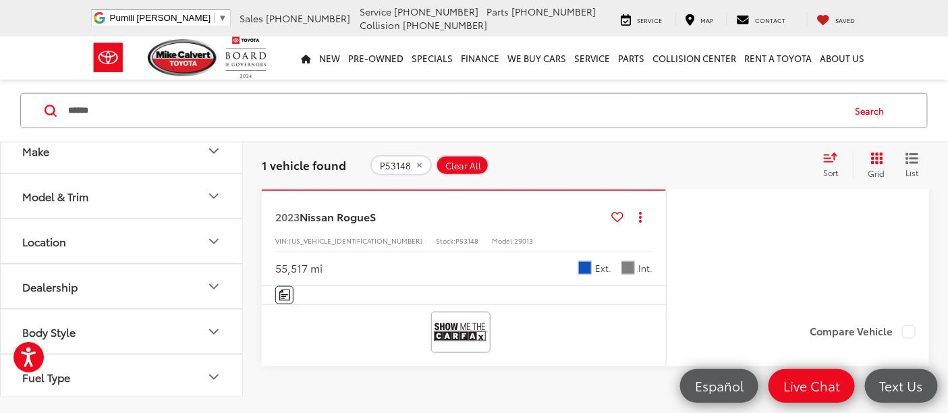
scroll to position [237, 0]
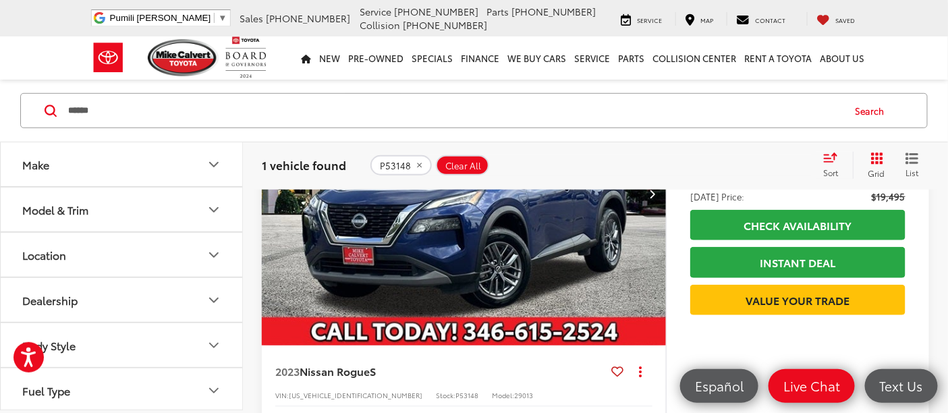
click at [462, 262] on img "2023 Nissan Rogue S 0" at bounding box center [464, 194] width 406 height 304
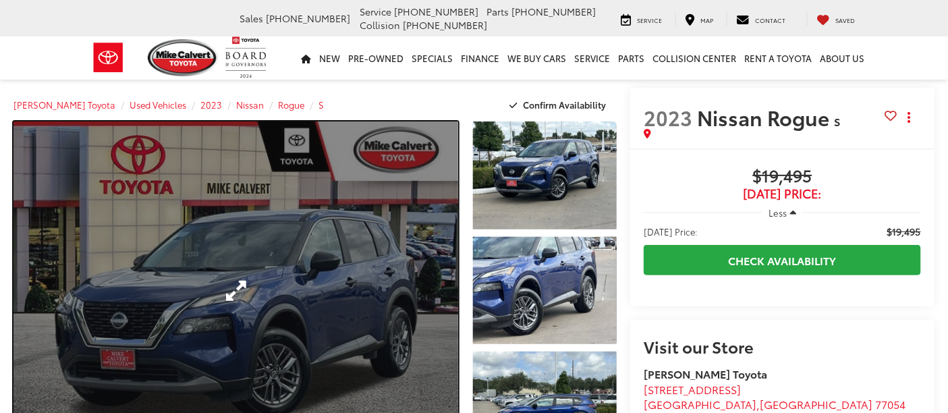
click at [307, 236] on link "Expand Photo 0" at bounding box center [235, 290] width 445 height 338
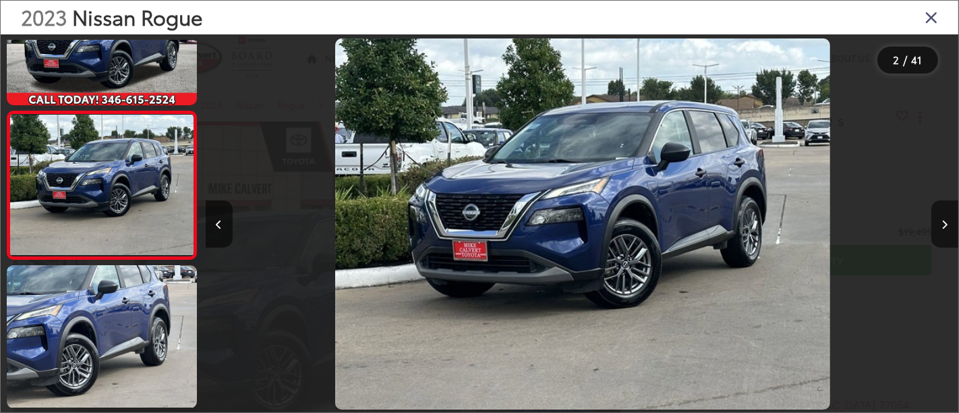
scroll to position [0, 753]
drag, startPoint x: 449, startPoint y: 186, endPoint x: 403, endPoint y: 237, distance: 68.8
click at [403, 237] on div "2023 Nissan Rogue S 1" at bounding box center [582, 224] width 753 height 372
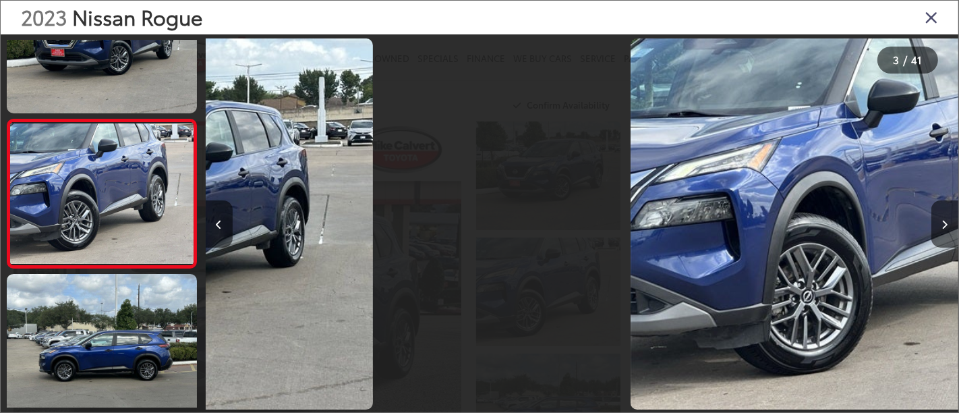
scroll to position [226, 0]
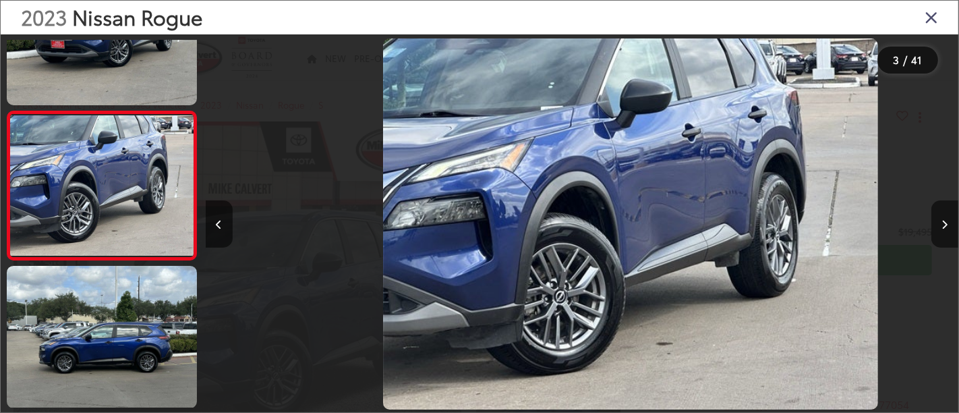
drag, startPoint x: 559, startPoint y: 184, endPoint x: 582, endPoint y: 198, distance: 27.5
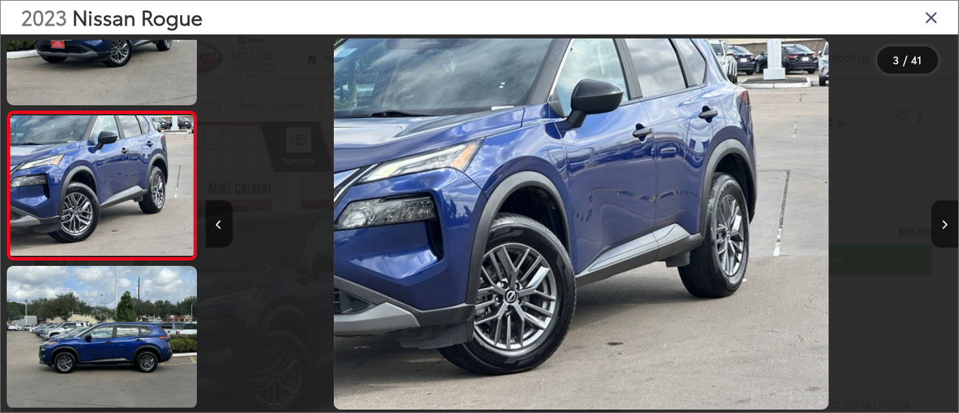
scroll to position [0, 1507]
drag, startPoint x: 582, startPoint y: 198, endPoint x: 500, endPoint y: 206, distance: 82.7
click at [500, 206] on div "2023 Nissan Rogue S 2" at bounding box center [581, 224] width 753 height 372
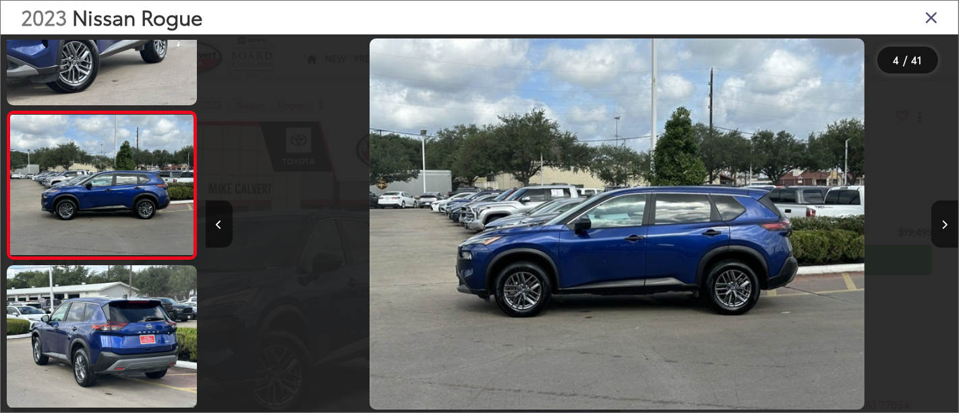
scroll to position [0, 2260]
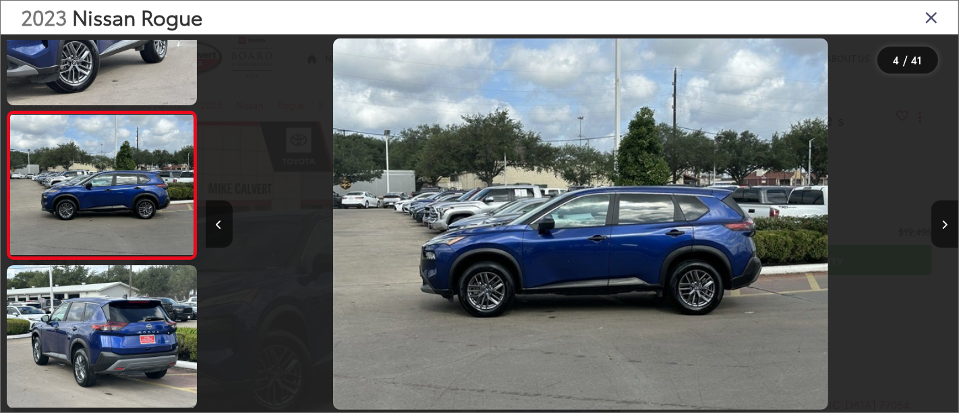
drag, startPoint x: 503, startPoint y: 188, endPoint x: 474, endPoint y: 230, distance: 51.5
click at [474, 230] on div "2023 Nissan Rogue S 3" at bounding box center [580, 224] width 753 height 372
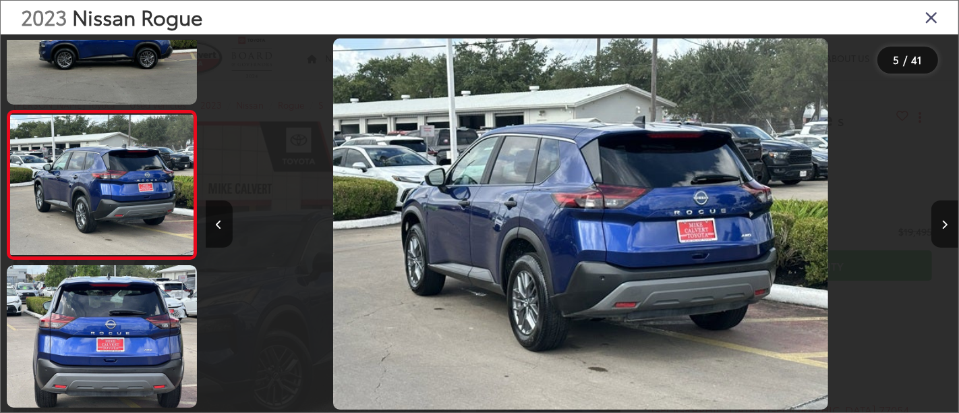
scroll to position [0, 3014]
drag, startPoint x: 502, startPoint y: 193, endPoint x: 476, endPoint y: 233, distance: 47.9
click at [476, 233] on div "2023 Nissan Rogue S 4" at bounding box center [580, 224] width 753 height 372
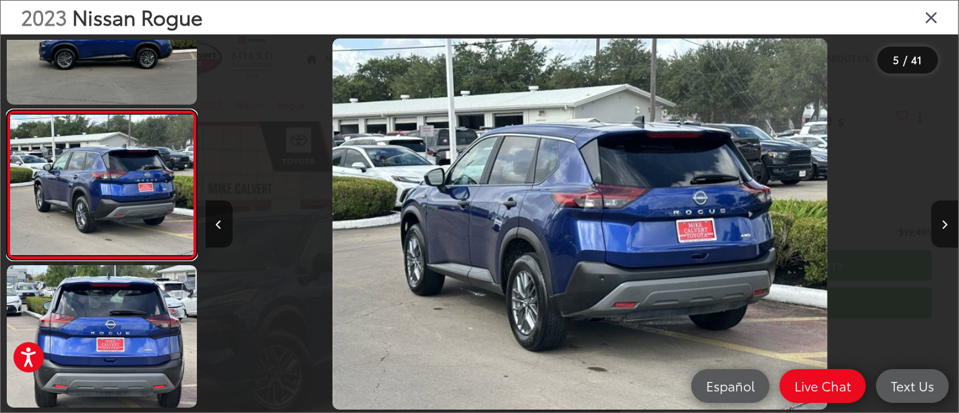
click at [7, 110] on link at bounding box center [102, 185] width 190 height 150
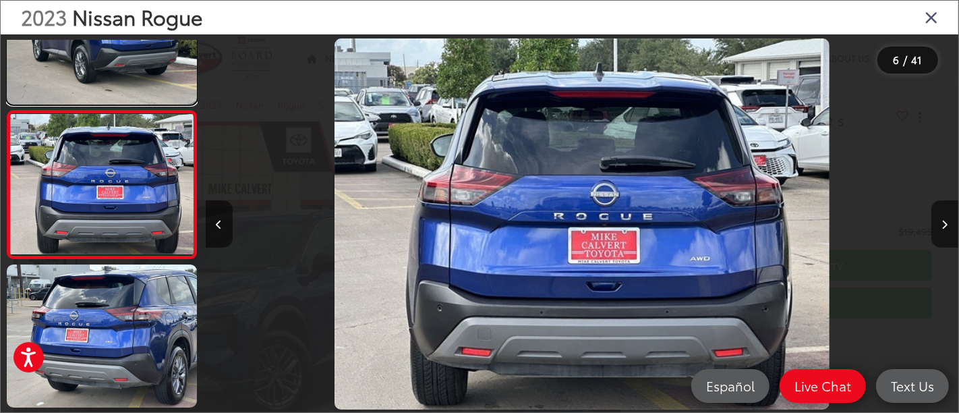
scroll to position [0, 3767]
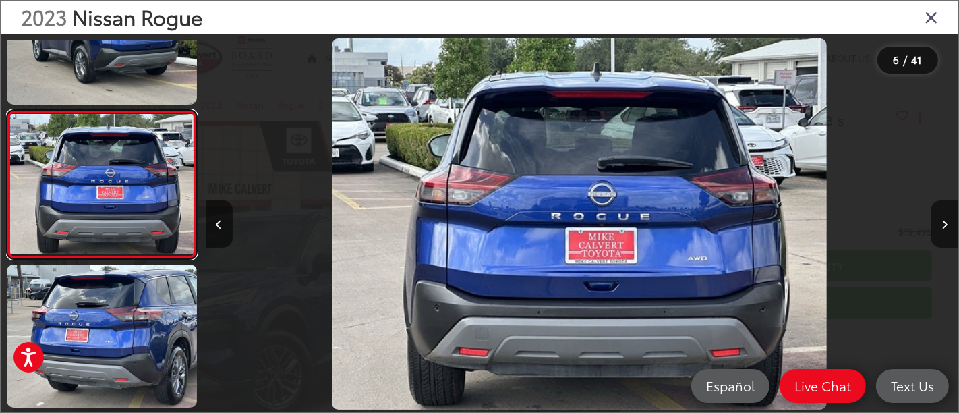
click at [7, 110] on link at bounding box center [102, 185] width 190 height 150
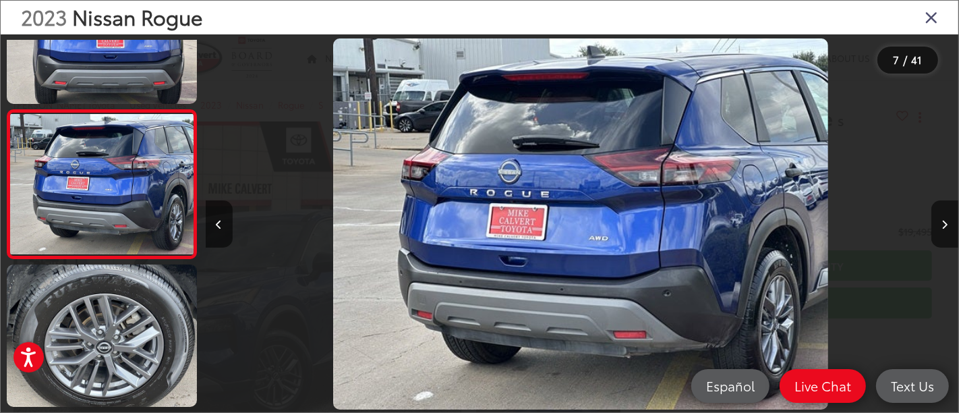
scroll to position [0, 4521]
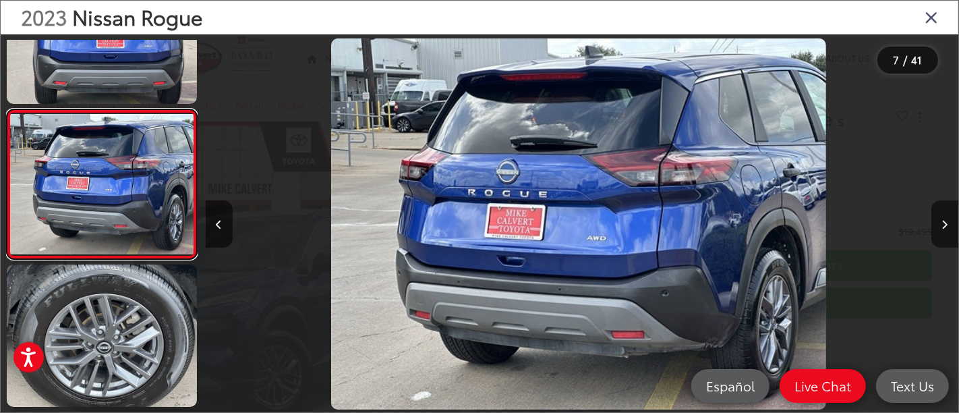
click at [7, 109] on link at bounding box center [102, 184] width 190 height 150
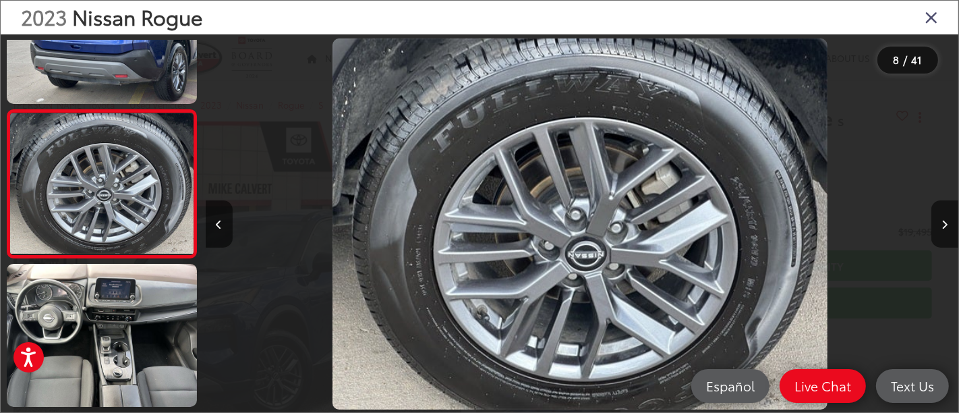
scroll to position [0, 5275]
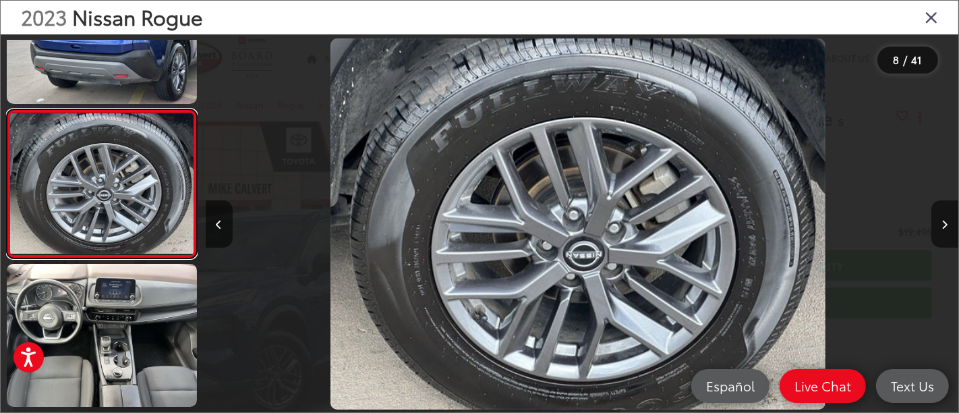
click at [7, 109] on link at bounding box center [102, 184] width 190 height 150
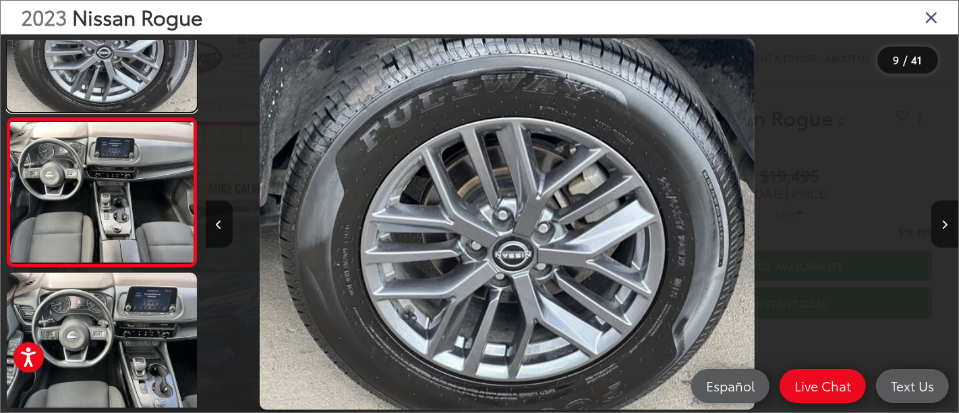
scroll to position [0, 0]
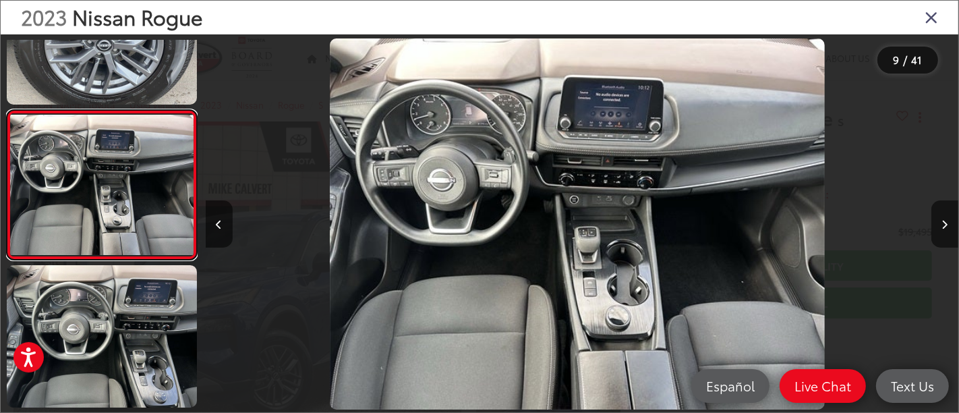
click at [7, 110] on link at bounding box center [102, 185] width 190 height 150
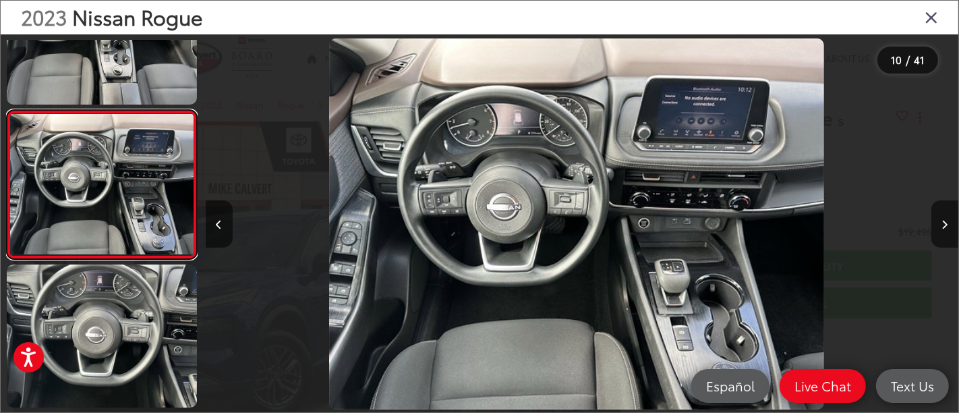
click at [7, 110] on link at bounding box center [102, 185] width 190 height 150
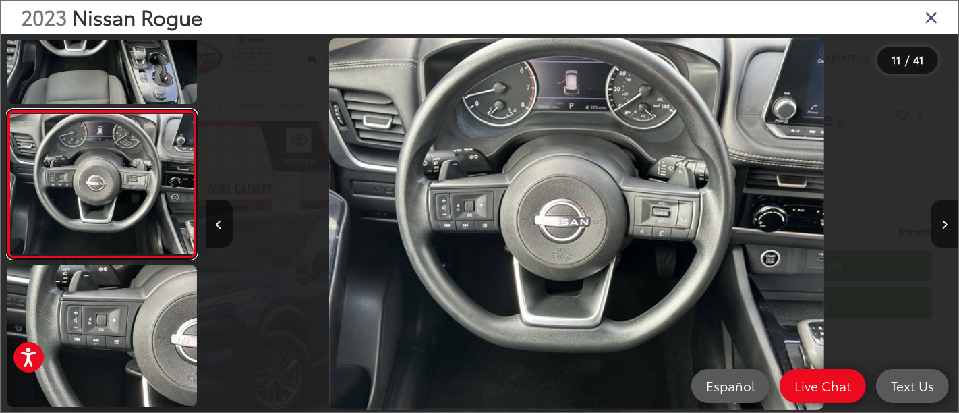
click at [7, 109] on link at bounding box center [102, 184] width 190 height 150
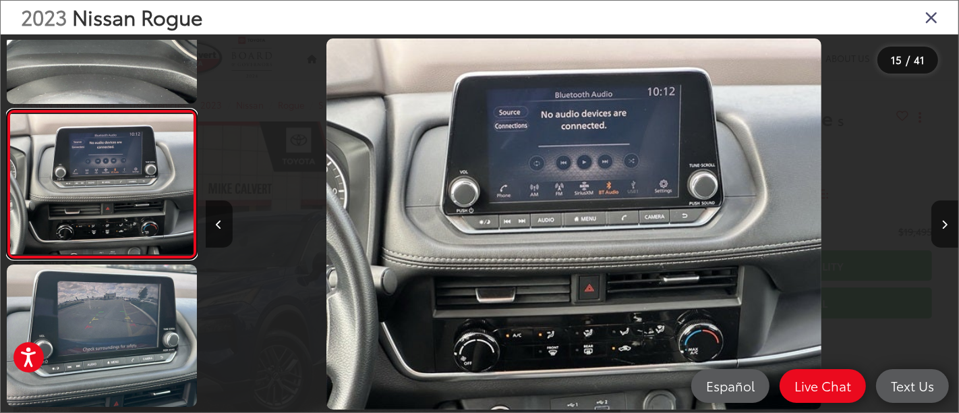
click at [7, 109] on link at bounding box center [102, 184] width 190 height 150
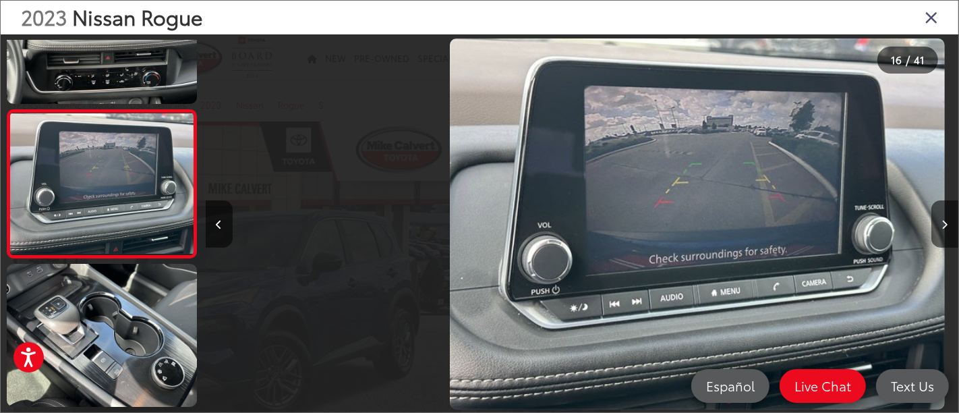
drag, startPoint x: 573, startPoint y: 203, endPoint x: 546, endPoint y: 193, distance: 28.2
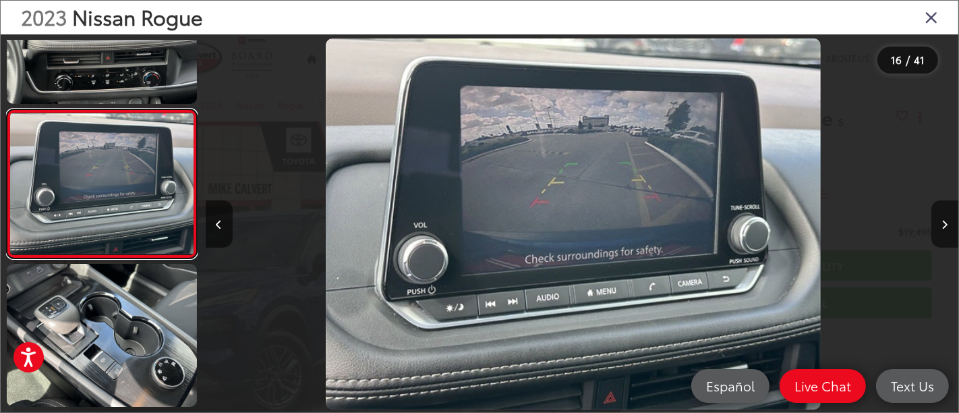
click at [7, 109] on link at bounding box center [102, 184] width 190 height 150
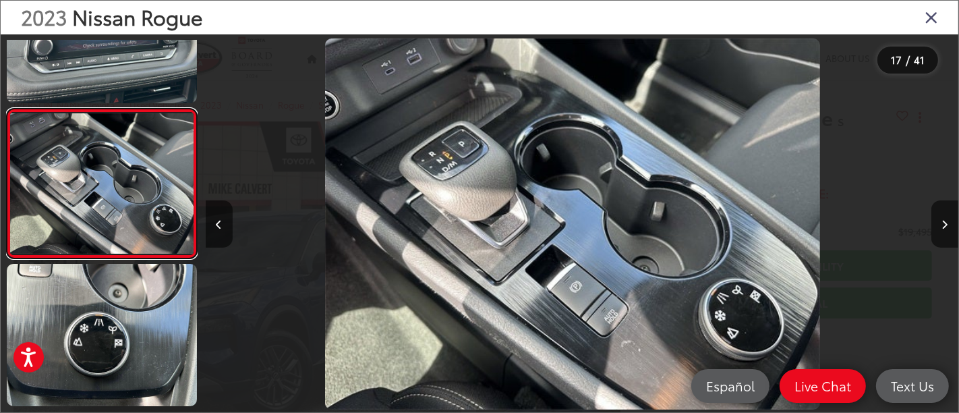
click at [7, 109] on link at bounding box center [102, 184] width 190 height 150
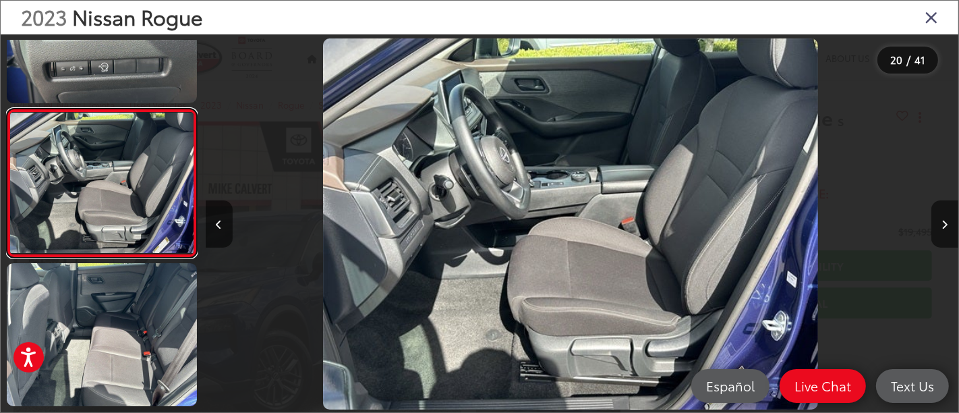
click at [7, 109] on link at bounding box center [102, 184] width 190 height 150
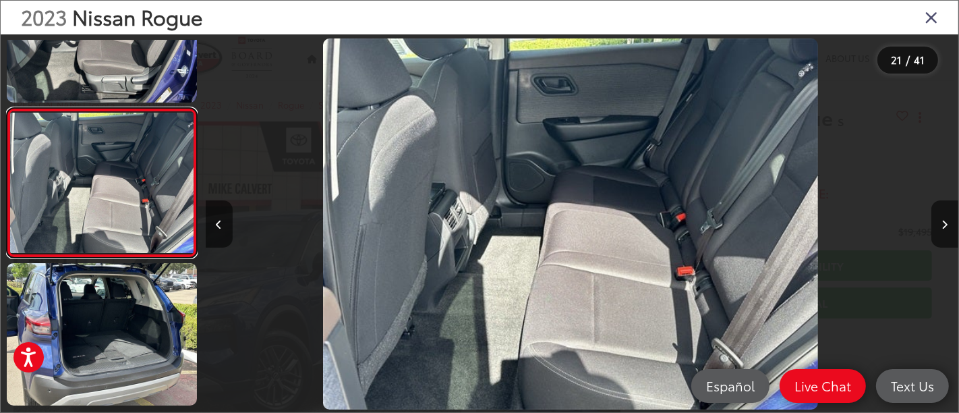
click at [7, 108] on link at bounding box center [102, 183] width 190 height 150
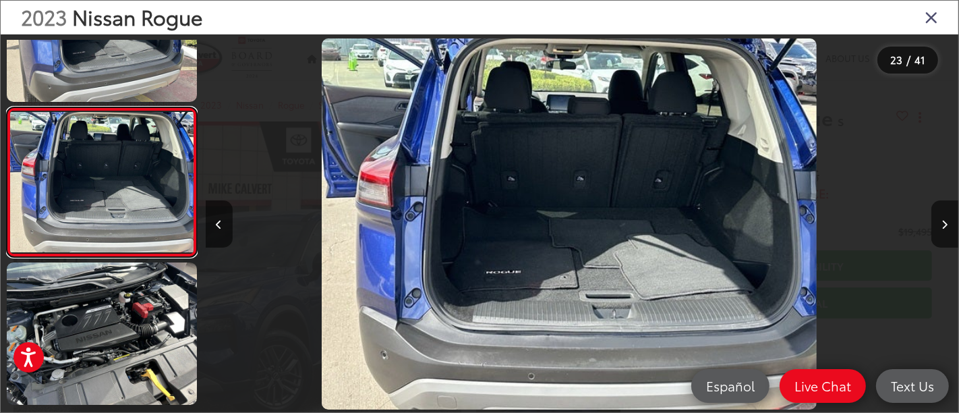
click at [7, 107] on link at bounding box center [102, 182] width 190 height 150
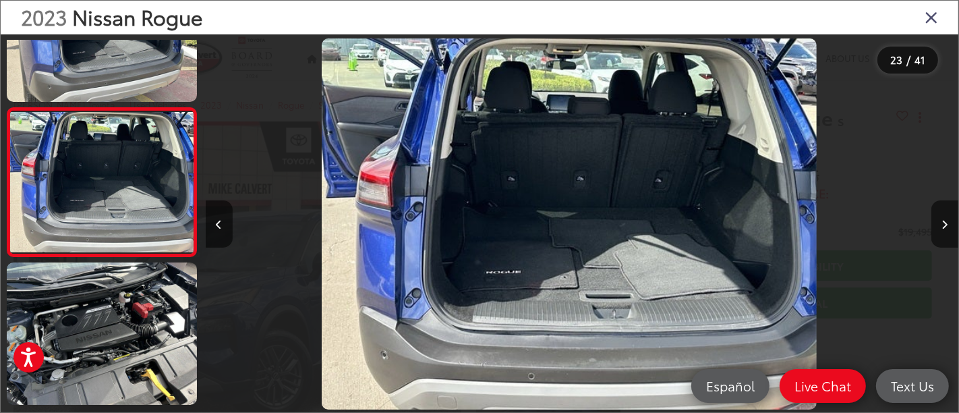
click at [926, 15] on icon "Close gallery" at bounding box center [931, 17] width 13 height 18
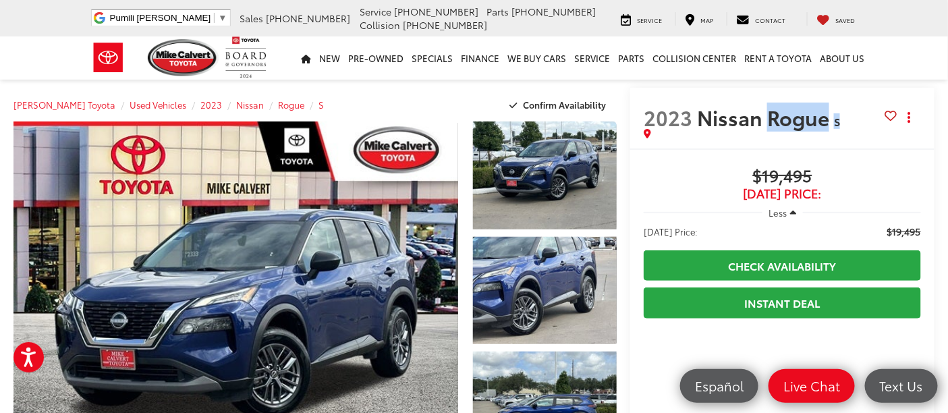
drag, startPoint x: 758, startPoint y: 117, endPoint x: 867, endPoint y: 138, distance: 111.3
click at [867, 138] on div "2023 Nissan Rogue S Copy Link Share Print" at bounding box center [782, 118] width 304 height 61
copy div "Rogue S Copy Link Share Print"
click at [681, 177] on span "$19,495" at bounding box center [782, 177] width 277 height 20
drag, startPoint x: 814, startPoint y: 173, endPoint x: 725, endPoint y: 171, distance: 89.1
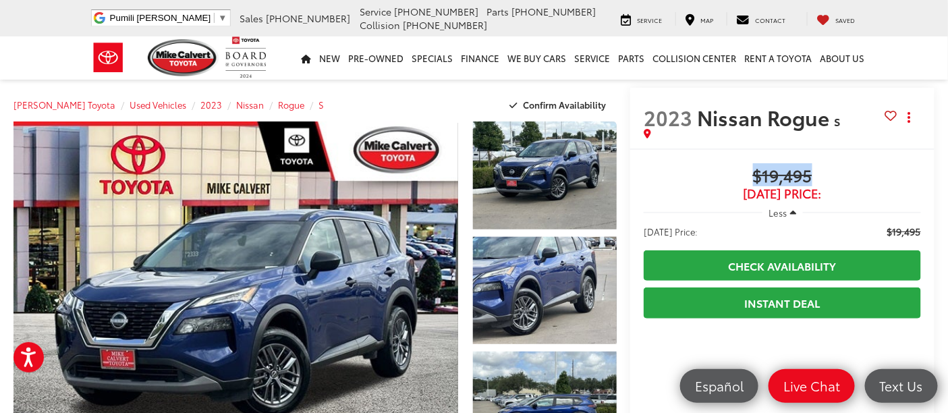
click at [725, 171] on span "$19,495" at bounding box center [782, 177] width 277 height 20
copy span "$19,495"
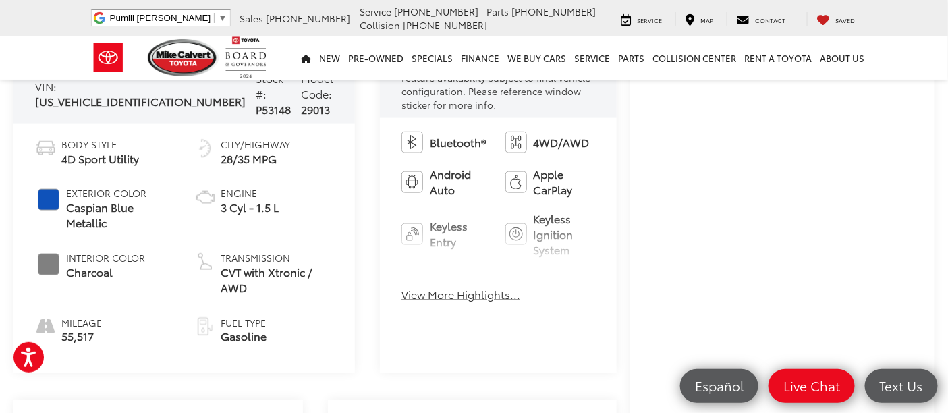
scroll to position [300, 0]
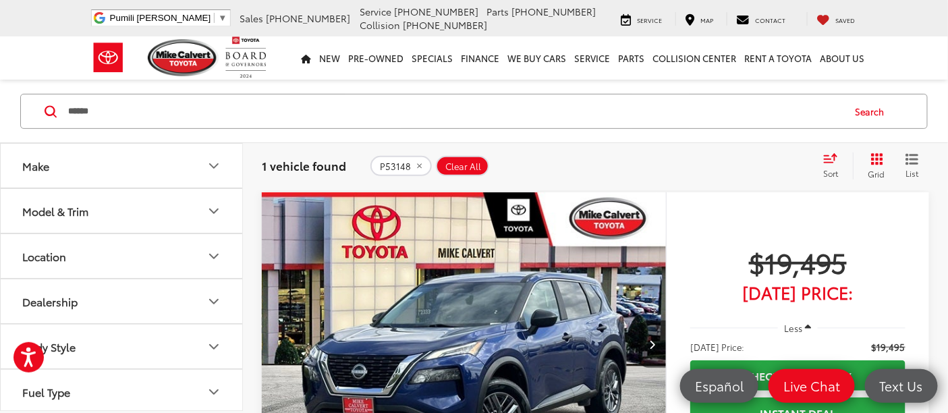
drag, startPoint x: 253, startPoint y: 125, endPoint x: 0, endPoint y: 114, distance: 253.2
click at [0, 114] on div "****** ****** Search" at bounding box center [474, 111] width 948 height 63
paste input "Search by Make, Model, or Keyword"
type input "******"
click at [882, 109] on button "Search" at bounding box center [873, 111] width 61 height 34
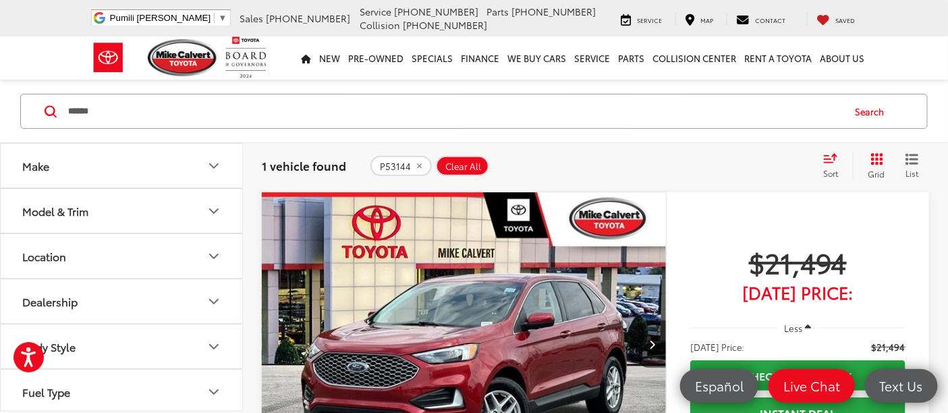
click at [524, 306] on img "2023 Ford Edge SEL 0" at bounding box center [464, 344] width 406 height 304
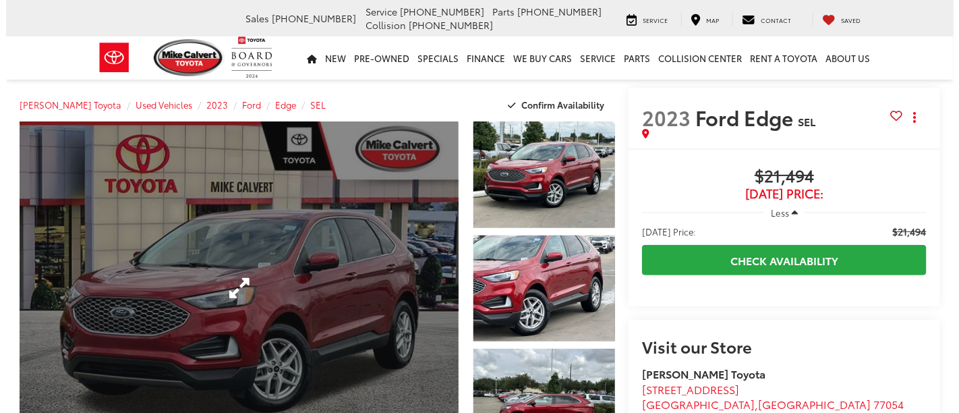
scroll to position [150, 0]
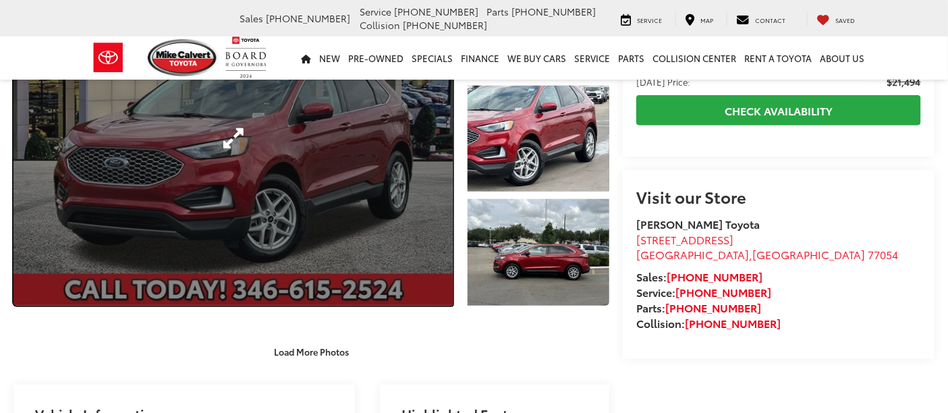
click at [227, 142] on link "Expand Photo 0" at bounding box center [232, 139] width 439 height 334
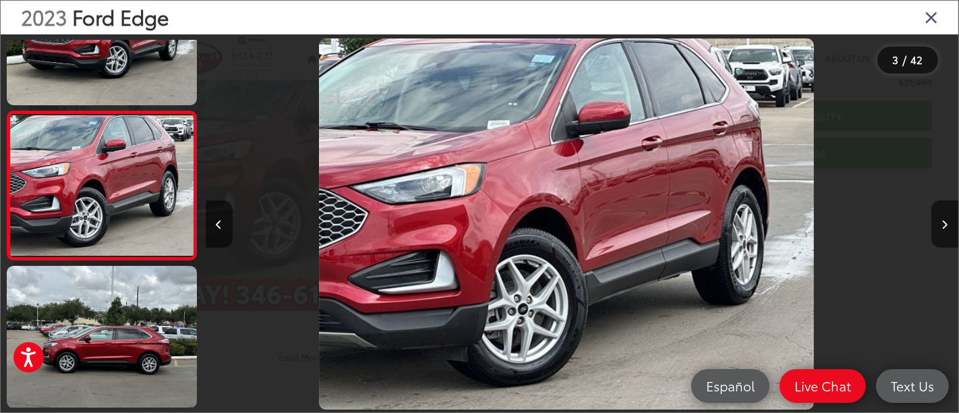
scroll to position [0, 1507]
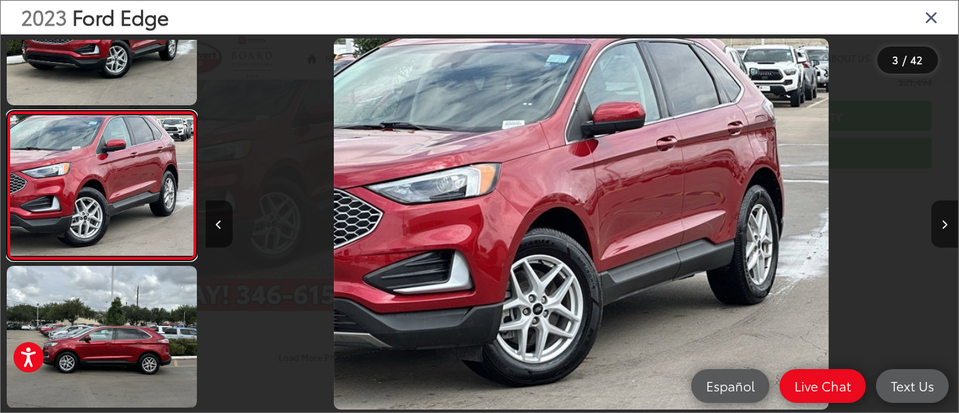
click at [7, 111] on link at bounding box center [102, 186] width 190 height 150
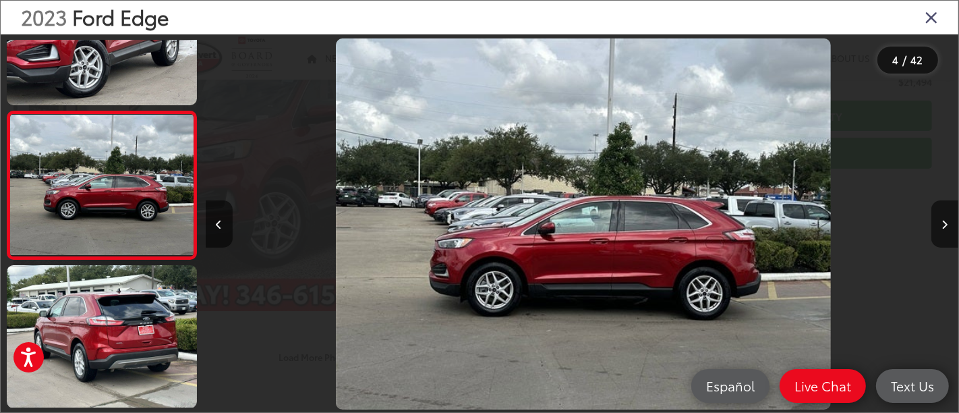
scroll to position [0, 2260]
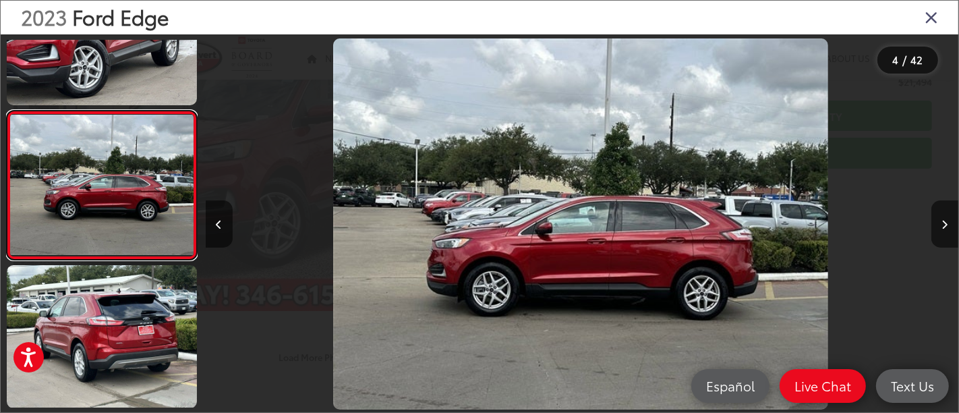
click at [7, 111] on link at bounding box center [102, 186] width 190 height 150
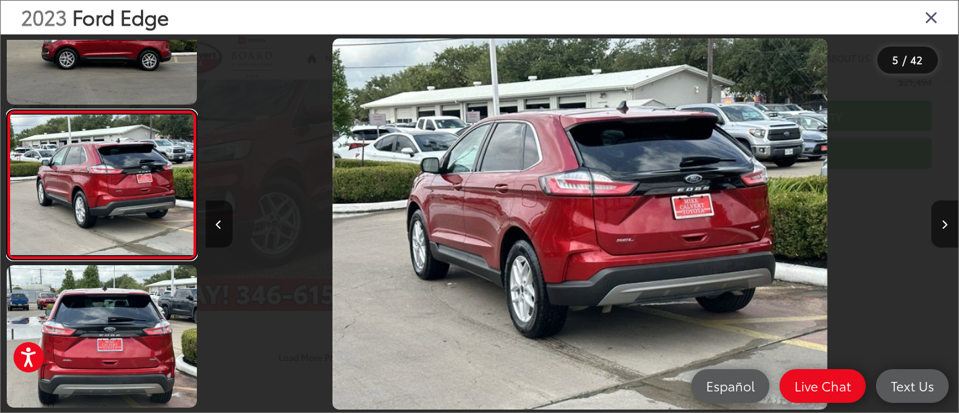
click at [7, 110] on link at bounding box center [102, 185] width 190 height 150
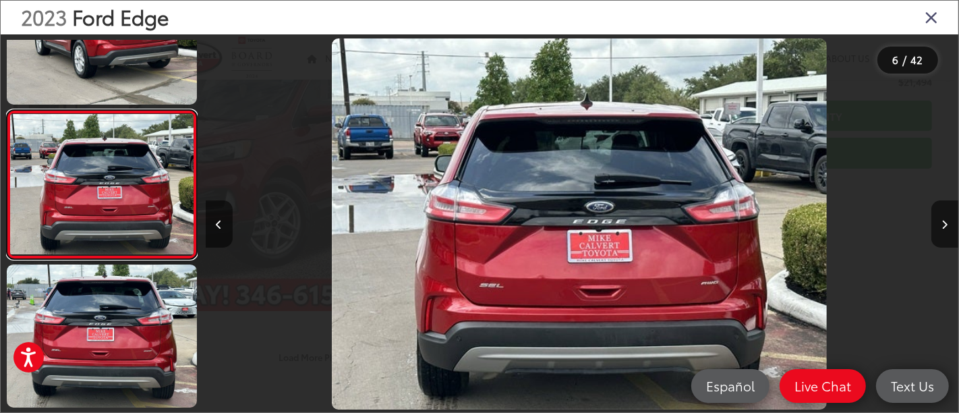
click at [7, 110] on link at bounding box center [102, 185] width 190 height 150
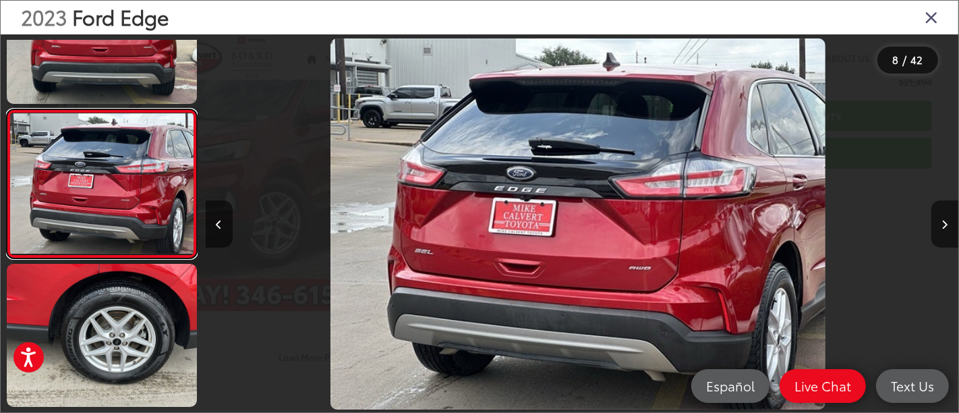
click at [7, 109] on link at bounding box center [102, 184] width 190 height 150
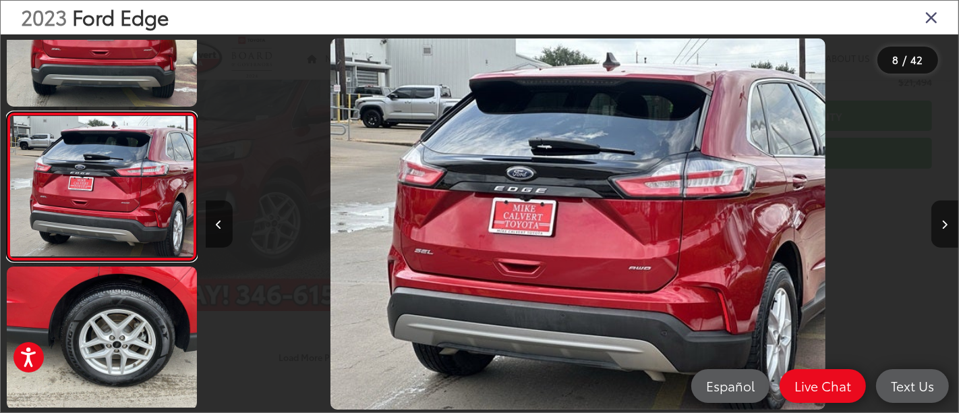
click at [7, 112] on link at bounding box center [102, 187] width 190 height 150
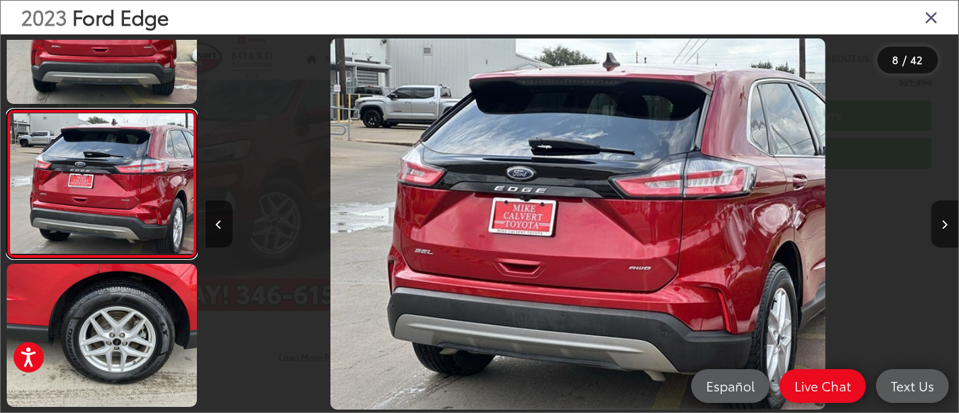
click at [7, 109] on link at bounding box center [102, 184] width 190 height 150
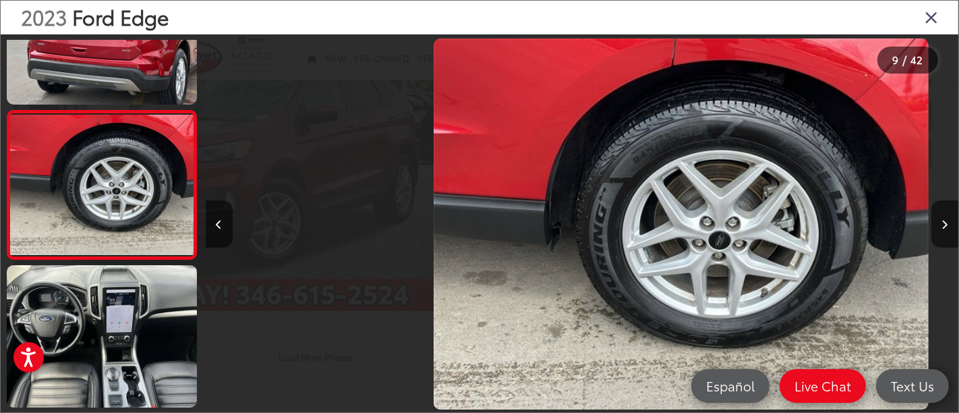
drag, startPoint x: 484, startPoint y: 212, endPoint x: 524, endPoint y: 207, distance: 39.4
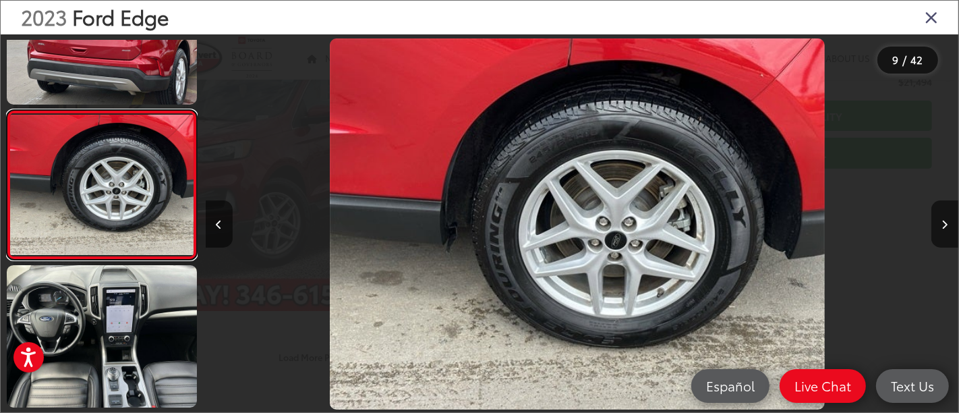
click at [7, 110] on link at bounding box center [102, 185] width 190 height 150
click at [528, 210] on img "2023 Ford Edge SEL 8" at bounding box center [577, 224] width 495 height 372
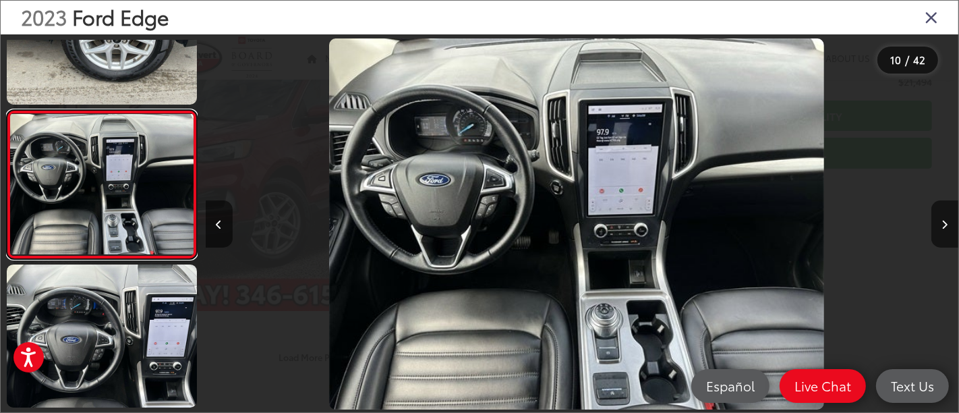
click at [7, 110] on link at bounding box center [102, 185] width 190 height 150
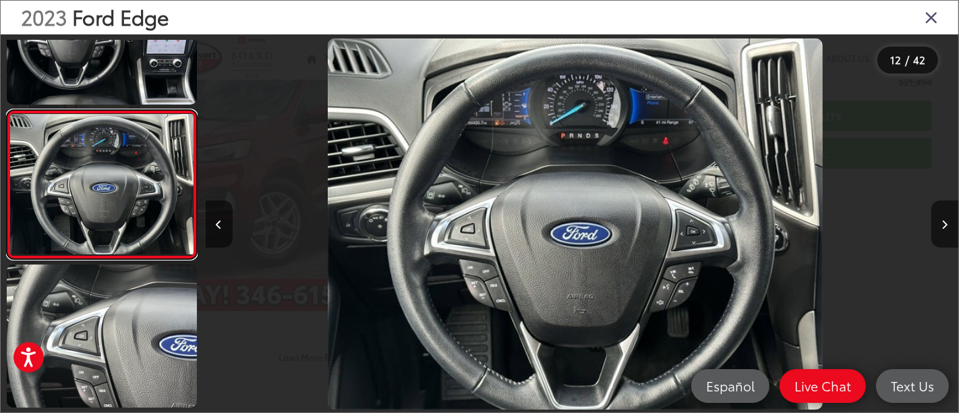
click at [7, 110] on link at bounding box center [102, 185] width 190 height 150
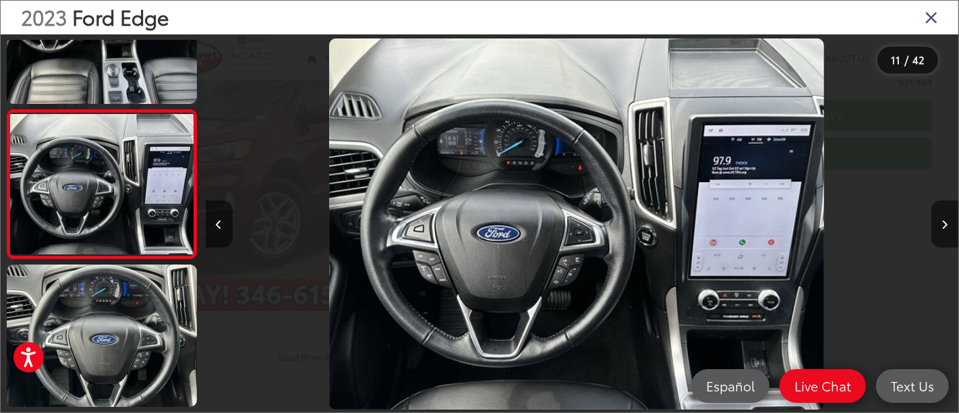
click at [581, 88] on img "2023 Ford Edge SEL 10" at bounding box center [576, 224] width 495 height 372
click at [7, 109] on link at bounding box center [102, 184] width 190 height 150
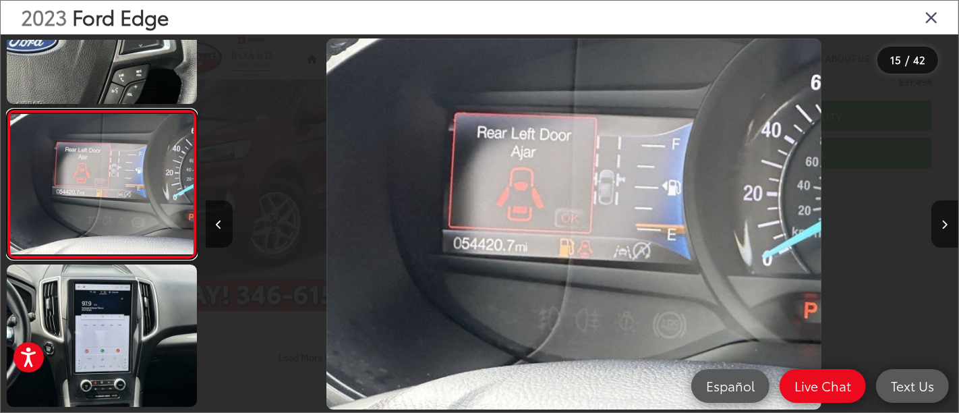
click at [7, 109] on link at bounding box center [102, 184] width 190 height 150
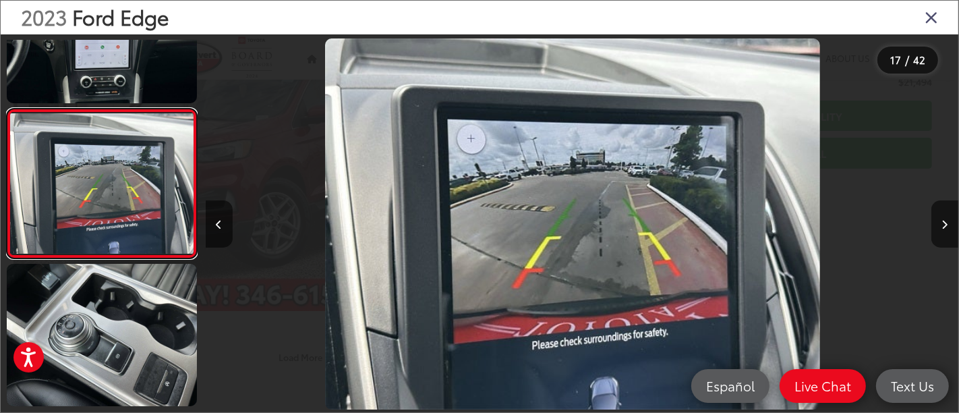
click at [7, 109] on link at bounding box center [102, 184] width 190 height 150
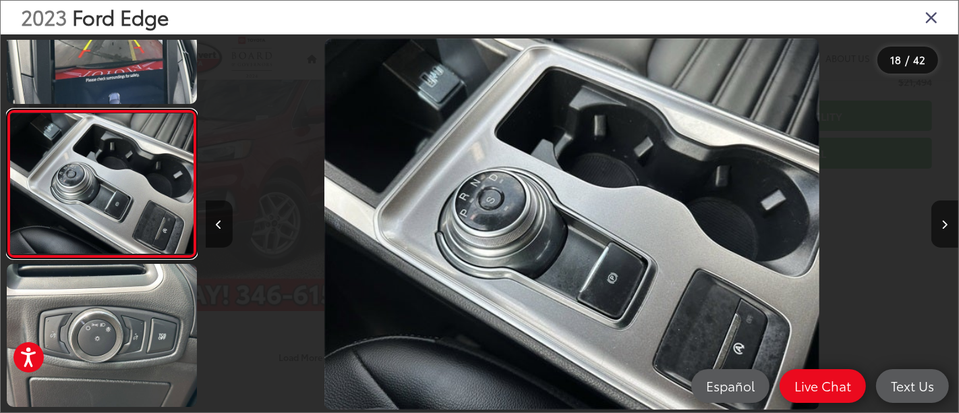
click at [7, 109] on link at bounding box center [102, 184] width 190 height 150
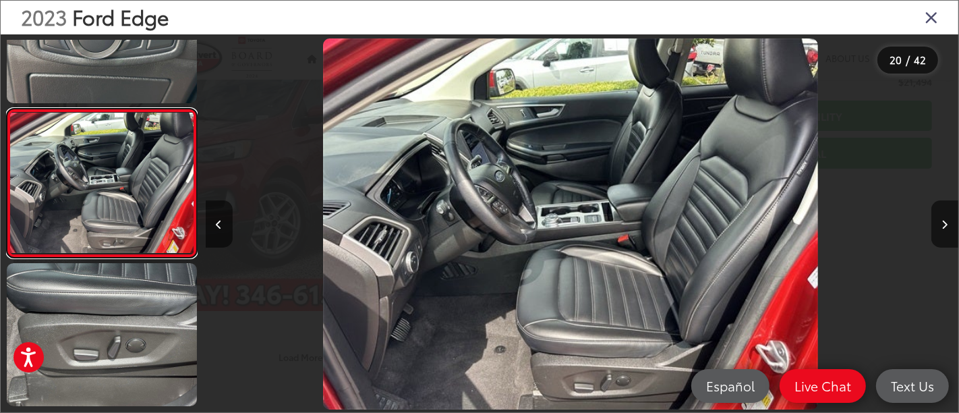
click at [7, 109] on link at bounding box center [102, 184] width 190 height 150
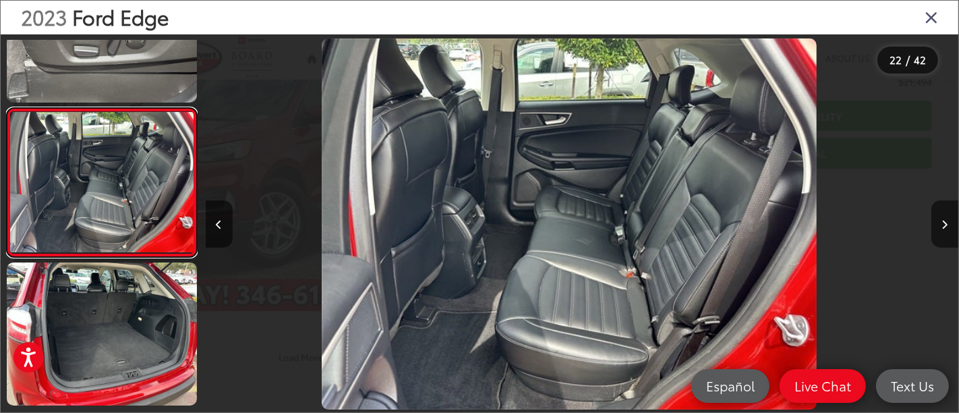
click at [7, 108] on link at bounding box center [102, 183] width 190 height 150
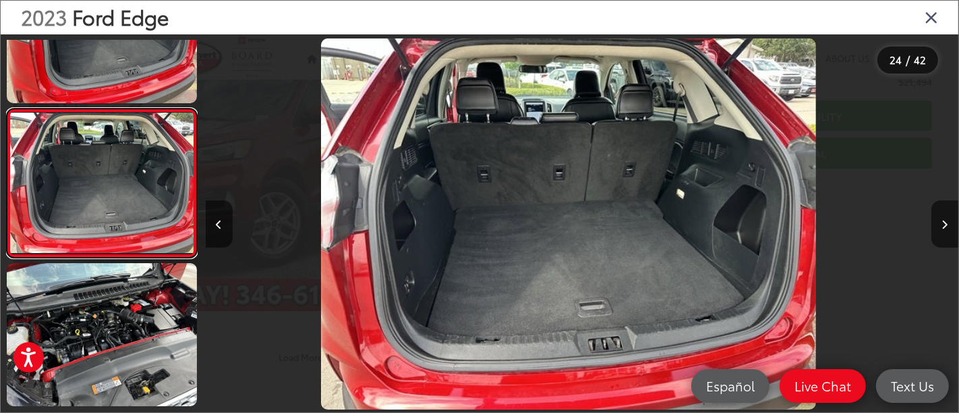
click at [7, 109] on link at bounding box center [102, 184] width 190 height 150
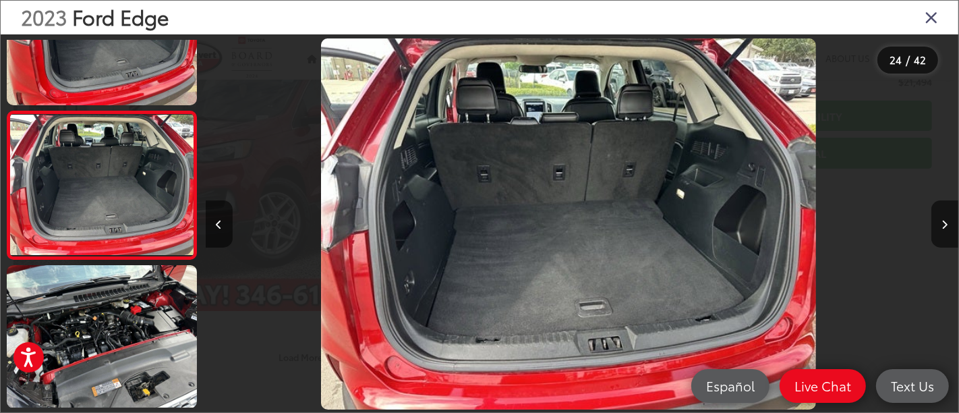
click at [934, 14] on icon "Close gallery" at bounding box center [931, 17] width 13 height 18
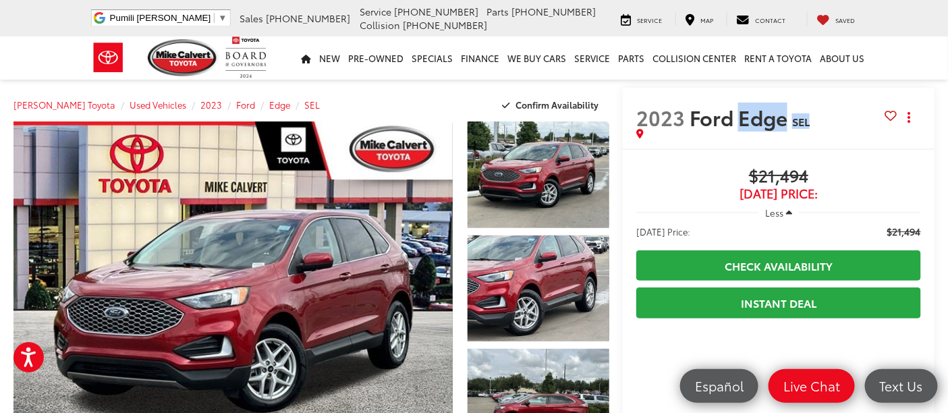
drag, startPoint x: 818, startPoint y: 123, endPoint x: 733, endPoint y: 123, distance: 84.3
click at [733, 123] on h2 "2023 Ford Edge SEL" at bounding box center [760, 117] width 249 height 24
copy h2 "Edge SEL"
drag, startPoint x: 828, startPoint y: 173, endPoint x: 703, endPoint y: 177, distance: 125.6
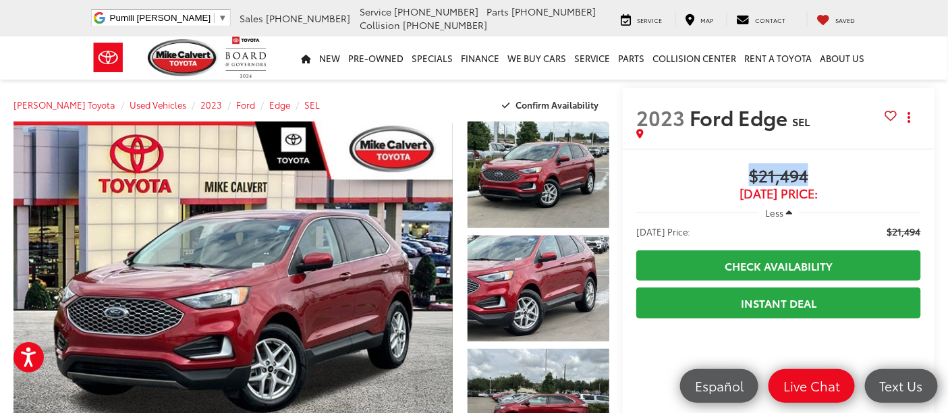
click at [703, 177] on span "$21,494" at bounding box center [778, 177] width 285 height 20
copy span "$21,494"
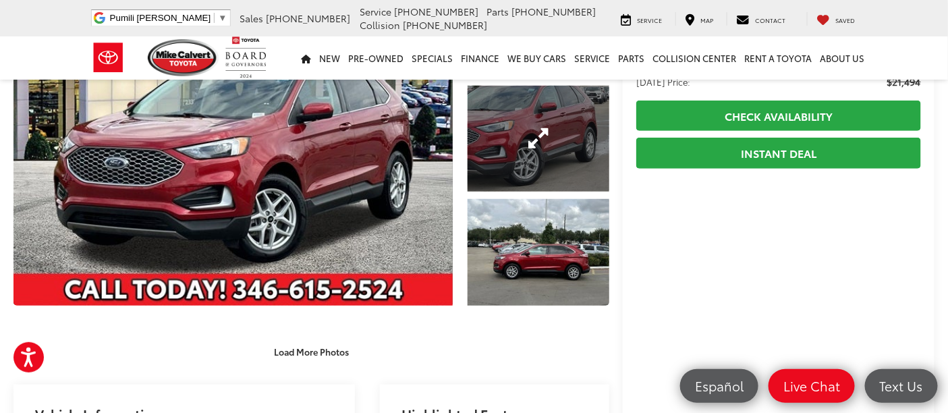
scroll to position [0, 0]
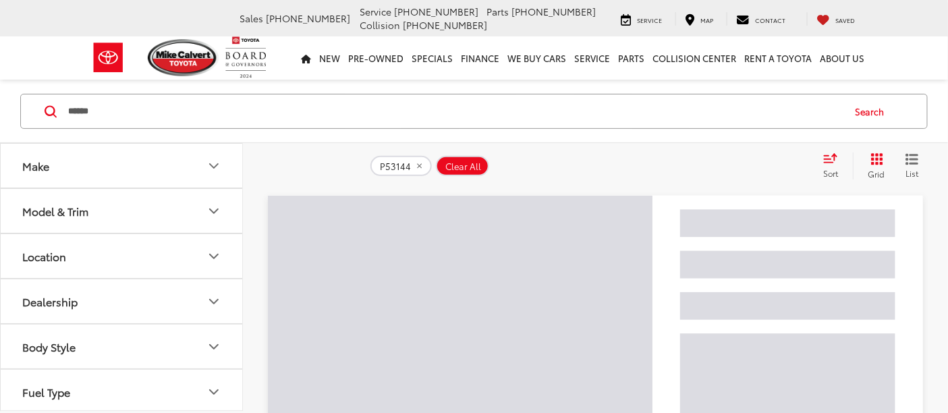
drag, startPoint x: 121, startPoint y: 109, endPoint x: 39, endPoint y: 118, distance: 82.8
click at [37, 117] on div "****** ****** Search" at bounding box center [473, 111] width 907 height 35
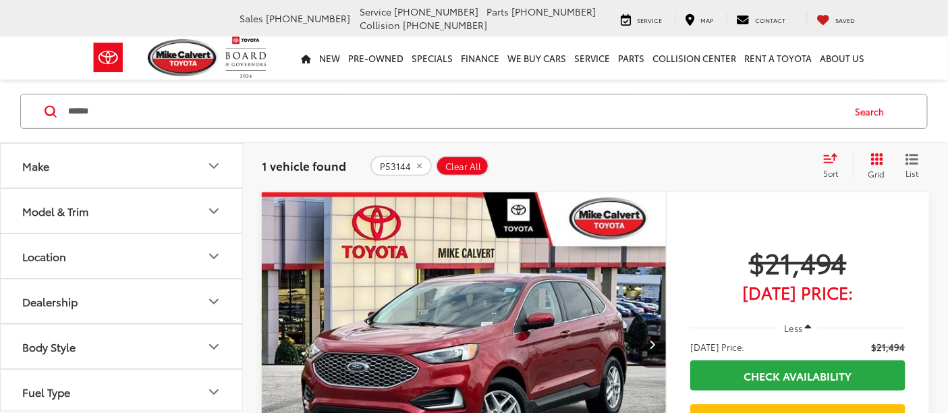
paste input "Search by Make, Model, or Keyword"
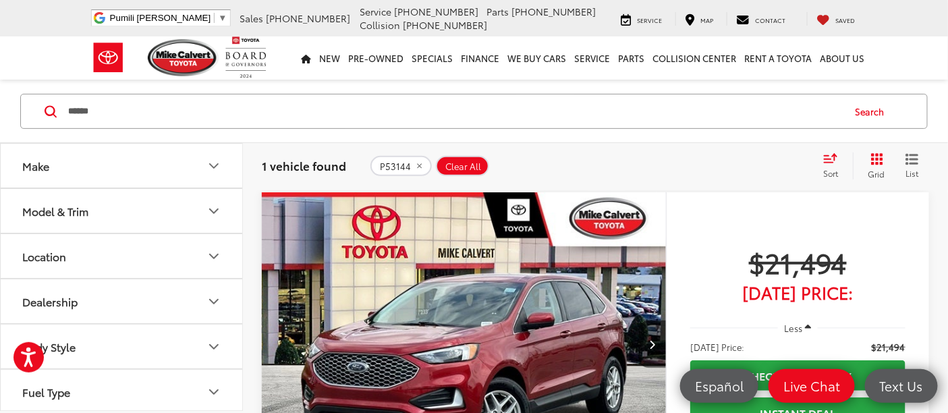
type input "******"
click at [883, 106] on button "Search" at bounding box center [873, 111] width 61 height 34
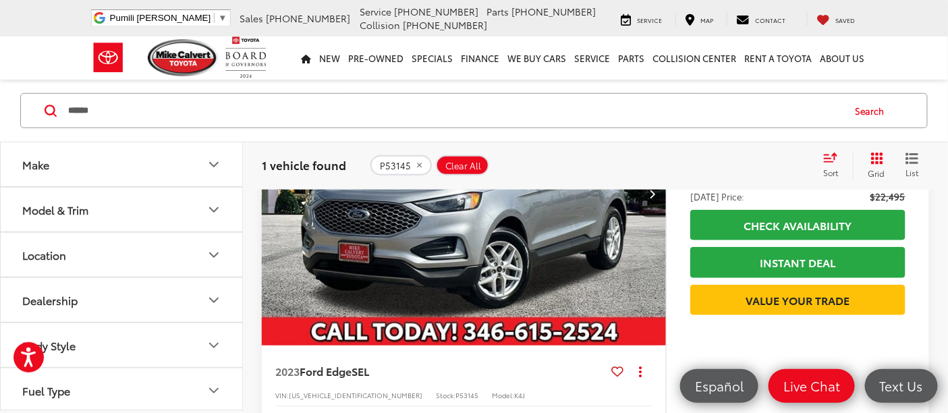
scroll to position [162, 0]
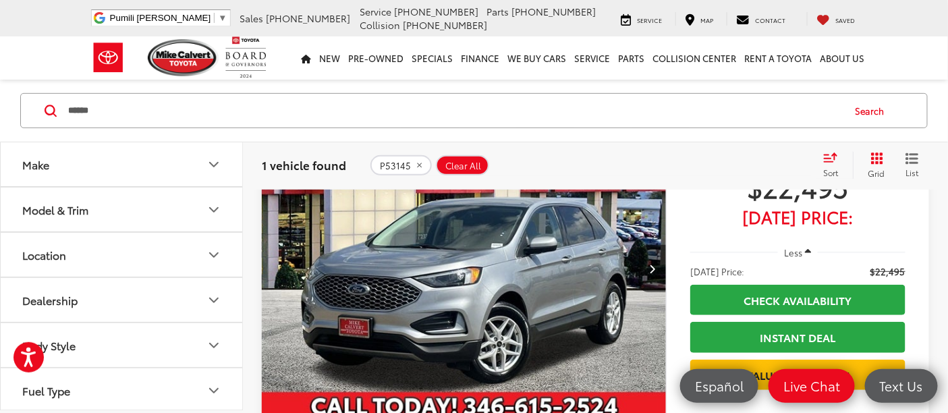
click at [444, 301] on img "2023 Ford Edge SEL 0" at bounding box center [464, 269] width 406 height 304
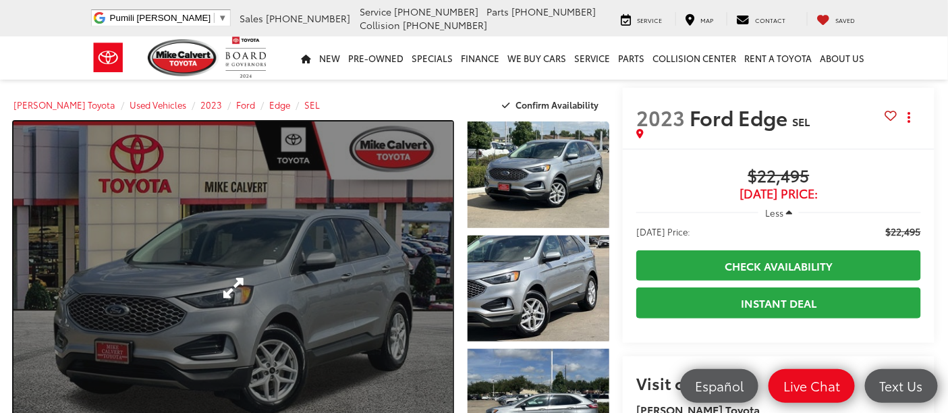
click at [221, 257] on link "Expand Photo 0" at bounding box center [232, 288] width 439 height 334
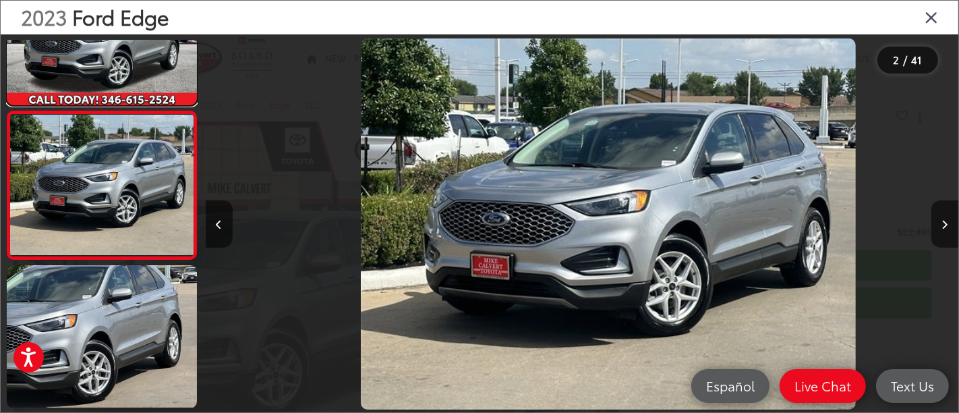
scroll to position [0, 753]
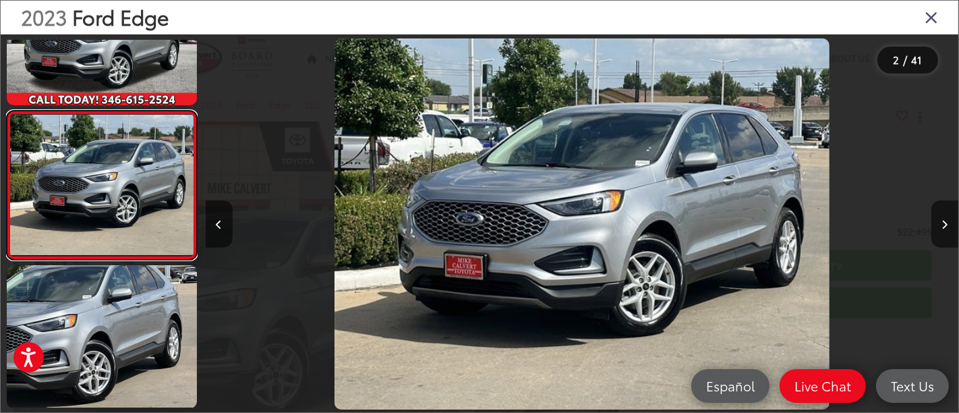
click at [7, 111] on link at bounding box center [102, 186] width 190 height 150
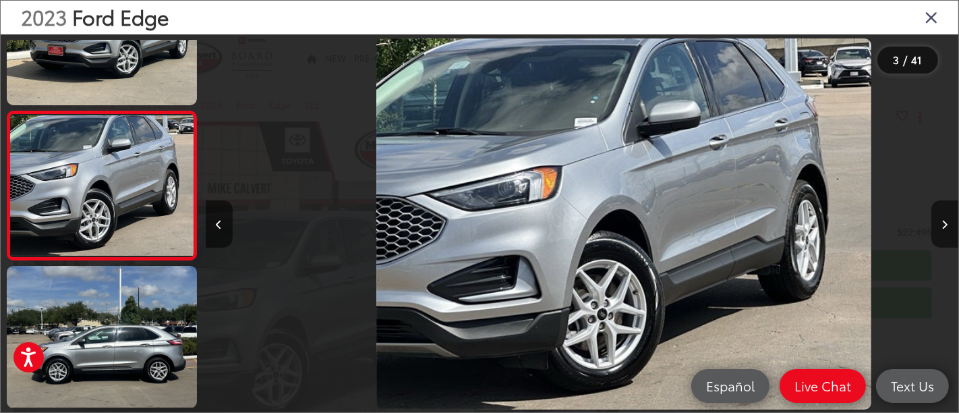
scroll to position [0, 1507]
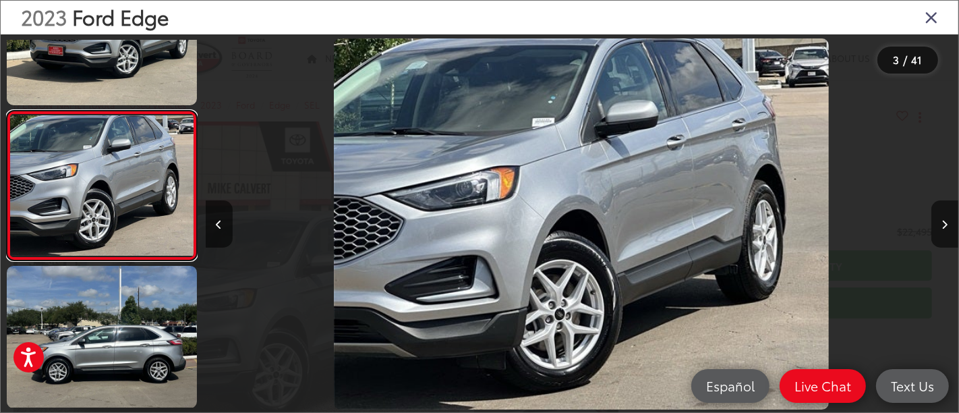
click at [7, 111] on link at bounding box center [102, 186] width 190 height 150
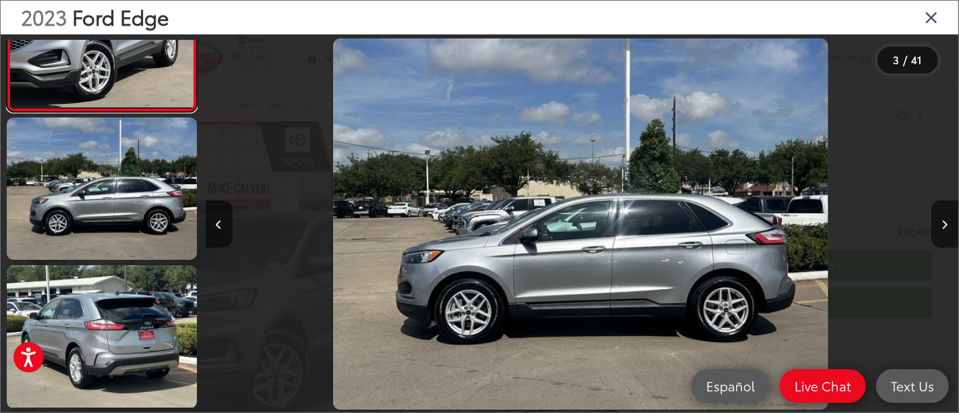
scroll to position [0, 1903]
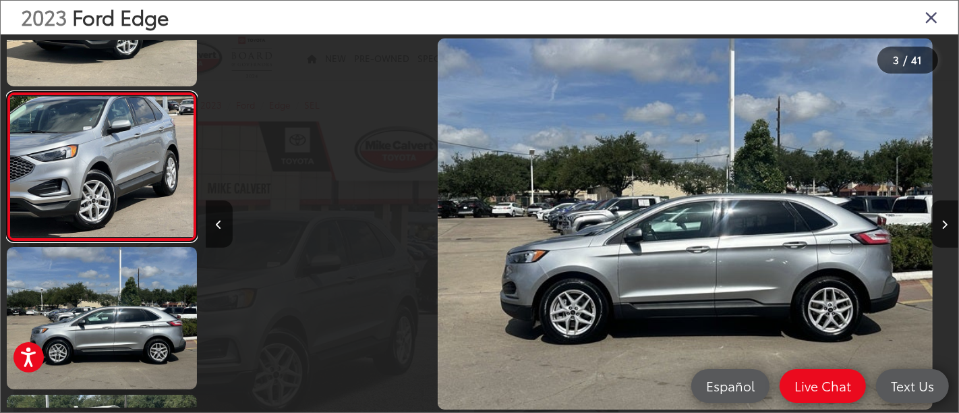
click at [7, 92] on link at bounding box center [102, 167] width 190 height 150
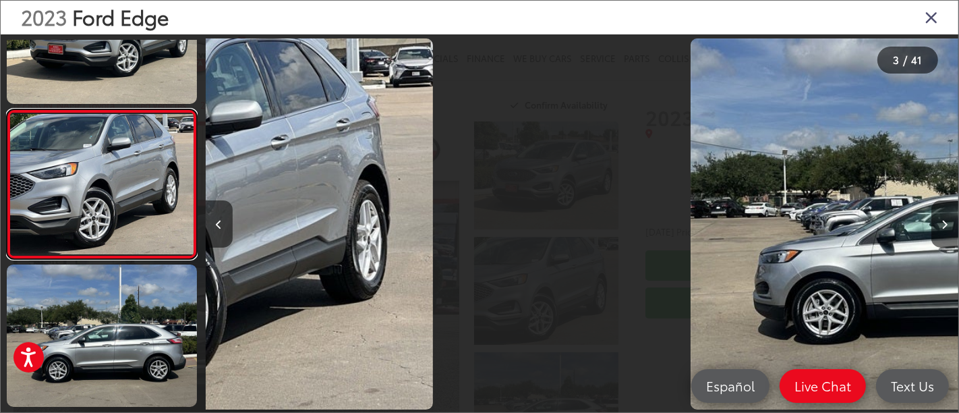
scroll to position [226, 0]
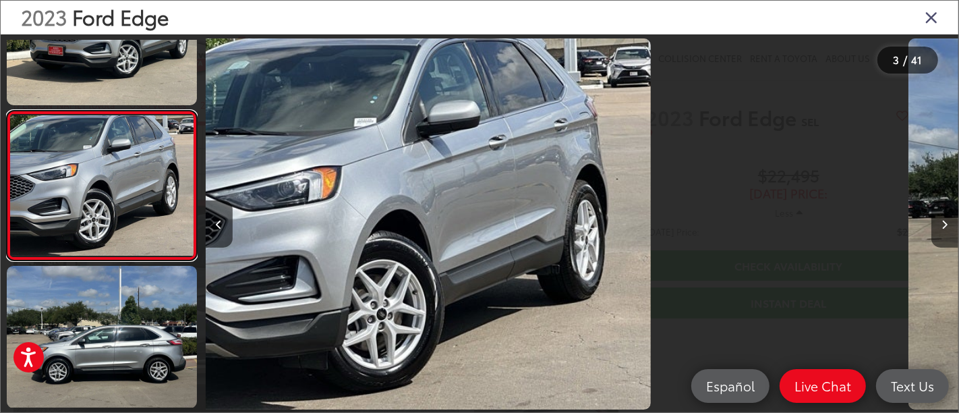
click at [7, 111] on link at bounding box center [102, 186] width 190 height 150
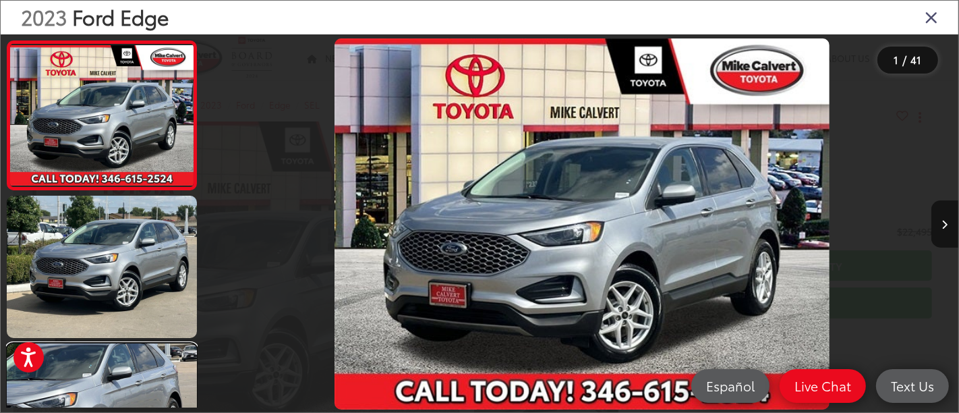
scroll to position [0, 0]
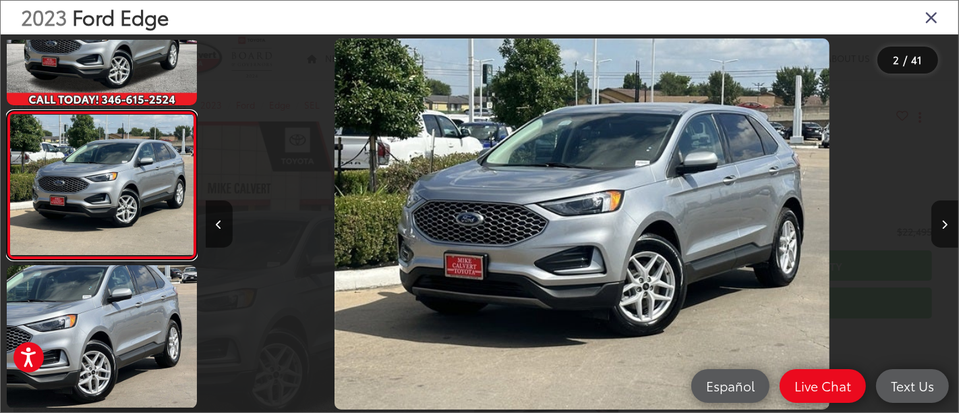
click at [7, 111] on link at bounding box center [102, 186] width 190 height 150
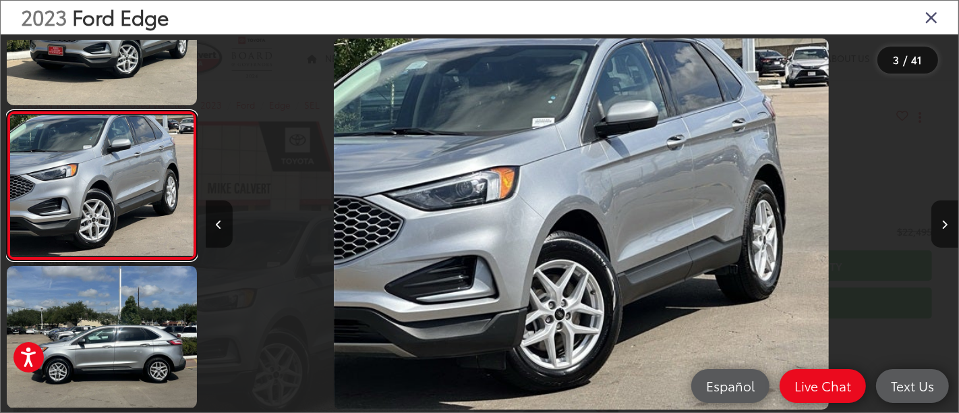
click at [7, 111] on link at bounding box center [102, 186] width 190 height 150
click at [486, 213] on img "2023 Ford Edge SEL 2" at bounding box center [581, 224] width 495 height 372
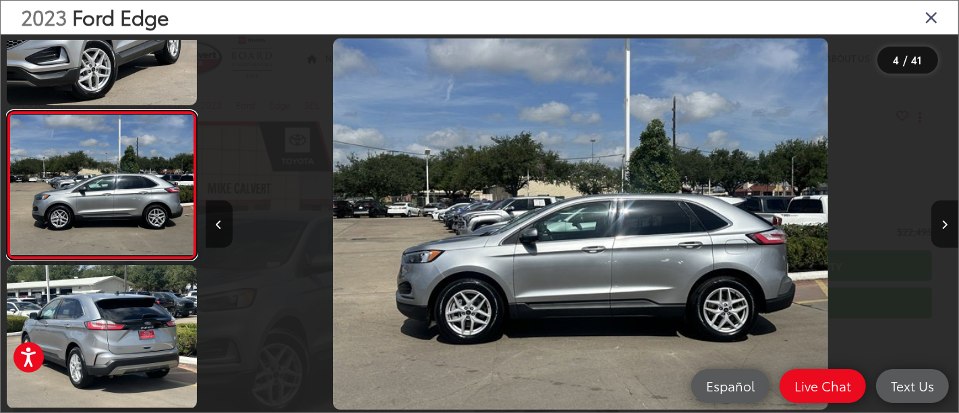
click at [7, 111] on link at bounding box center [102, 186] width 190 height 150
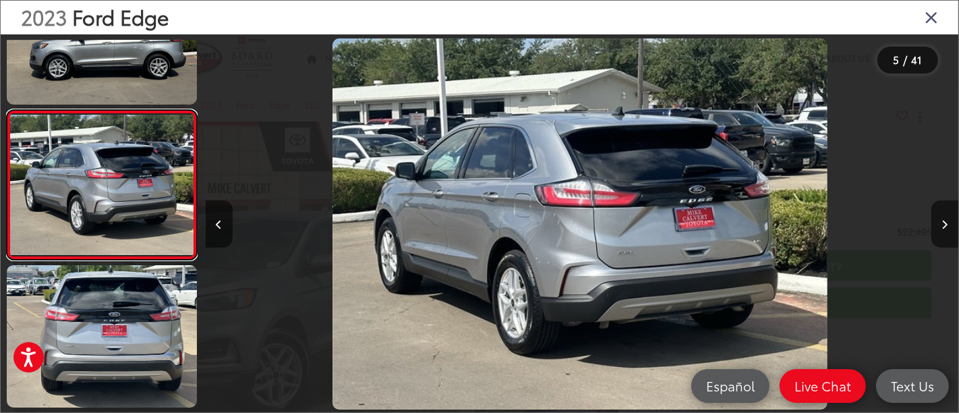
click at [7, 110] on link at bounding box center [102, 185] width 190 height 150
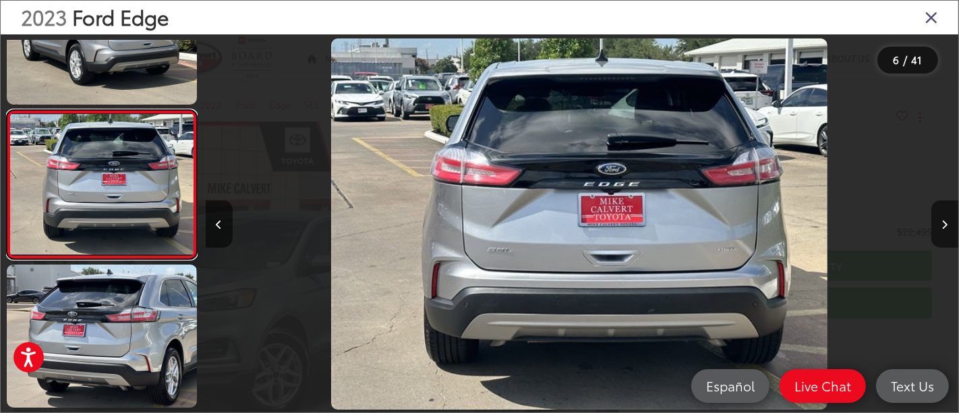
click at [7, 110] on link at bounding box center [102, 185] width 190 height 150
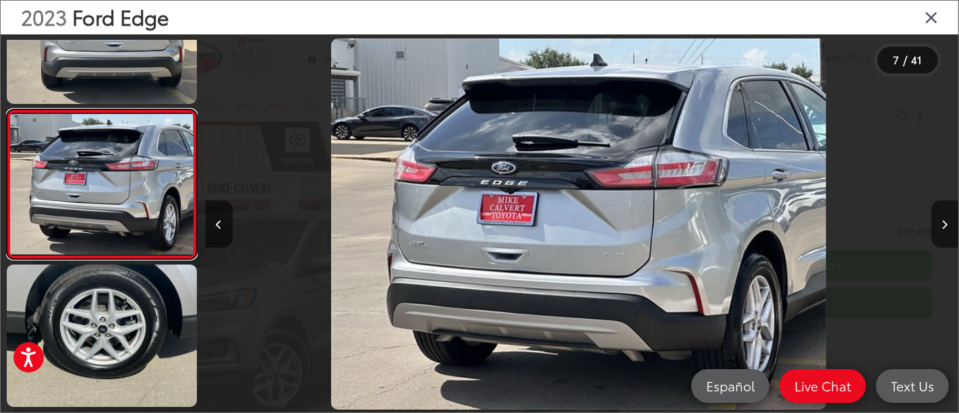
click at [7, 109] on link at bounding box center [102, 184] width 190 height 150
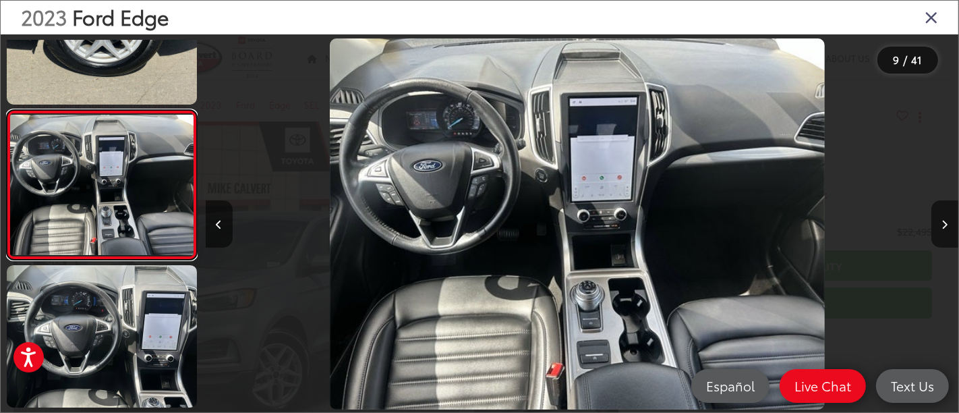
click at [7, 110] on link at bounding box center [102, 185] width 190 height 150
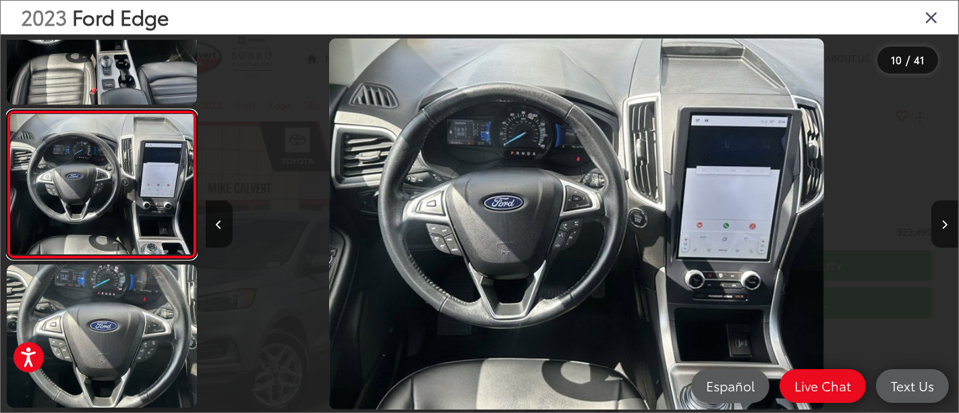
click at [7, 110] on link at bounding box center [102, 185] width 190 height 150
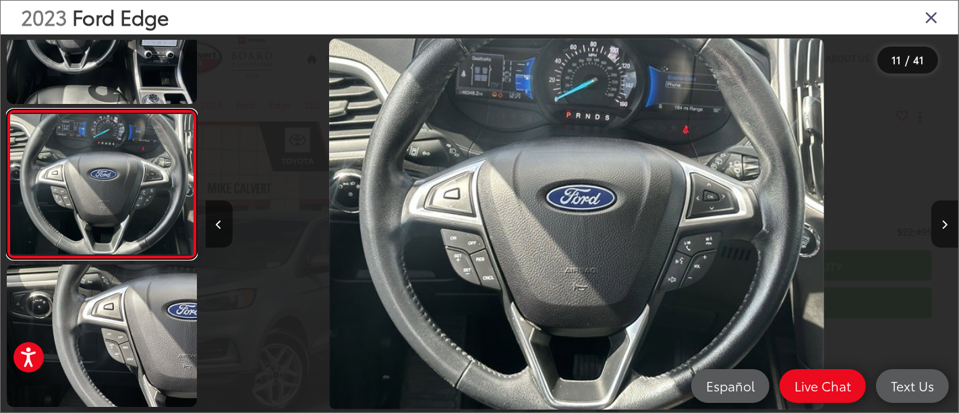
click at [7, 109] on link at bounding box center [102, 184] width 190 height 150
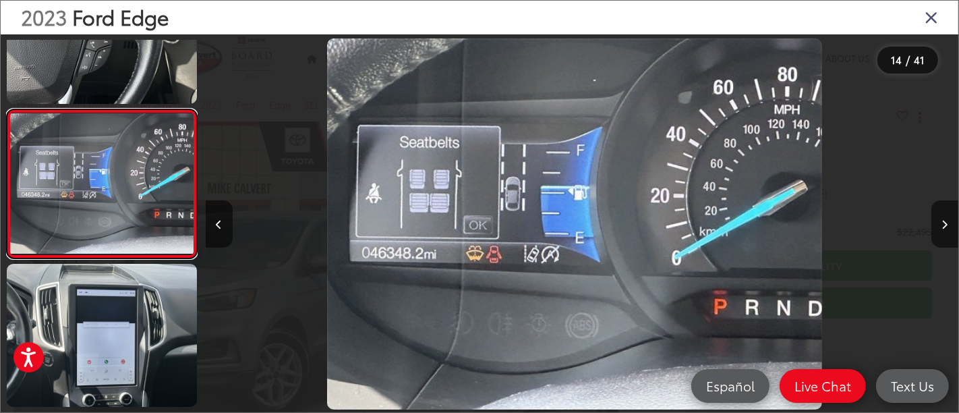
click at [7, 109] on link at bounding box center [102, 184] width 190 height 150
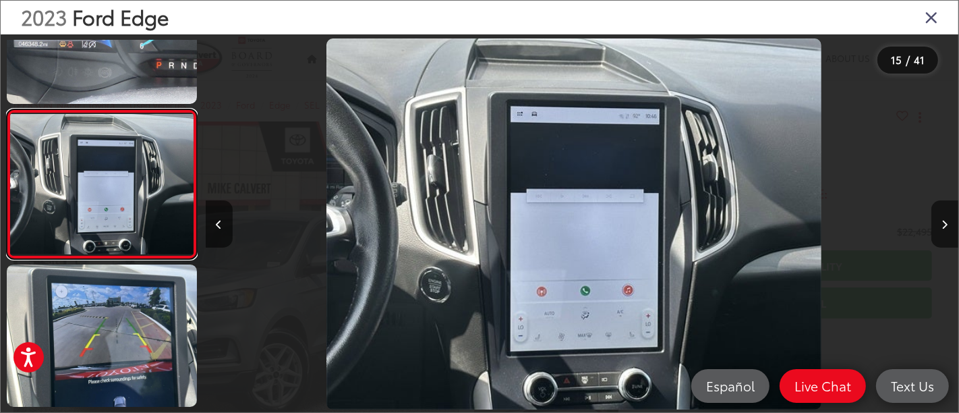
click at [7, 109] on link at bounding box center [102, 184] width 190 height 150
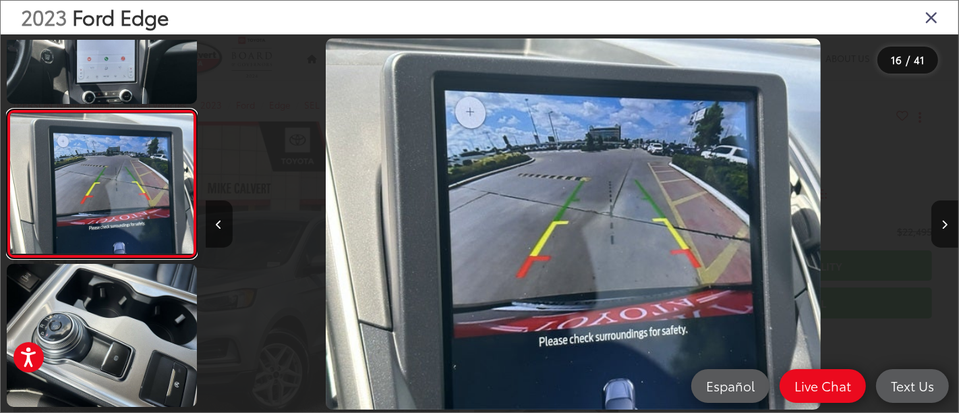
click at [7, 109] on link at bounding box center [102, 184] width 190 height 150
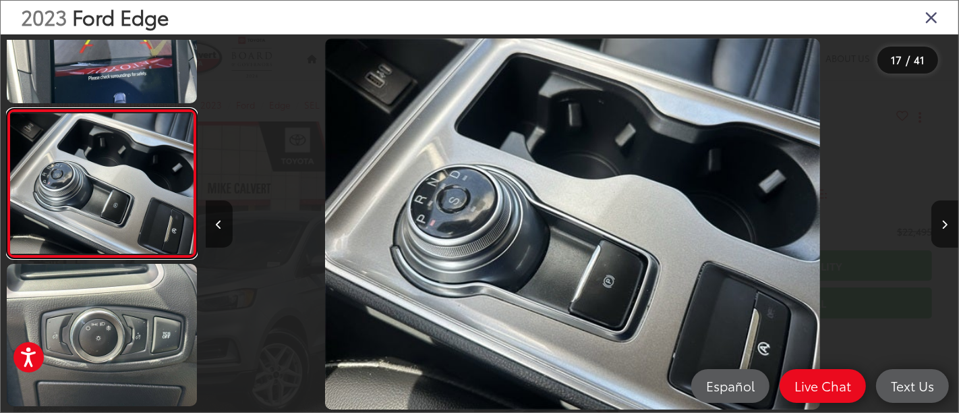
click at [7, 109] on link at bounding box center [102, 184] width 190 height 150
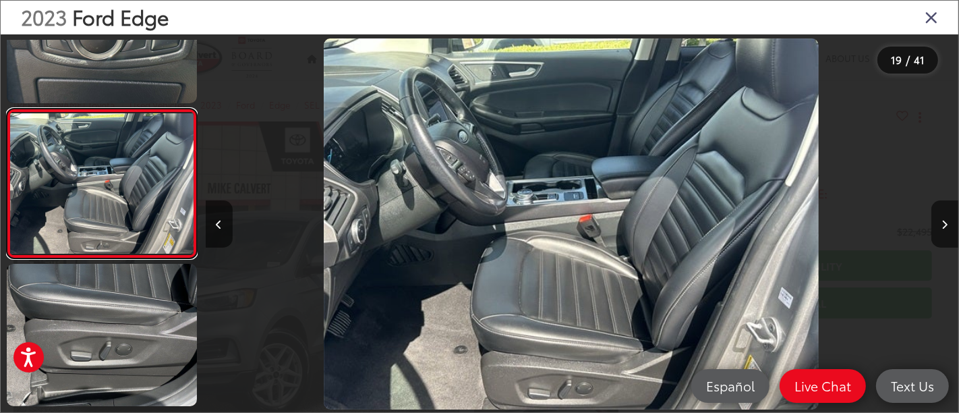
click at [7, 109] on link at bounding box center [102, 184] width 190 height 150
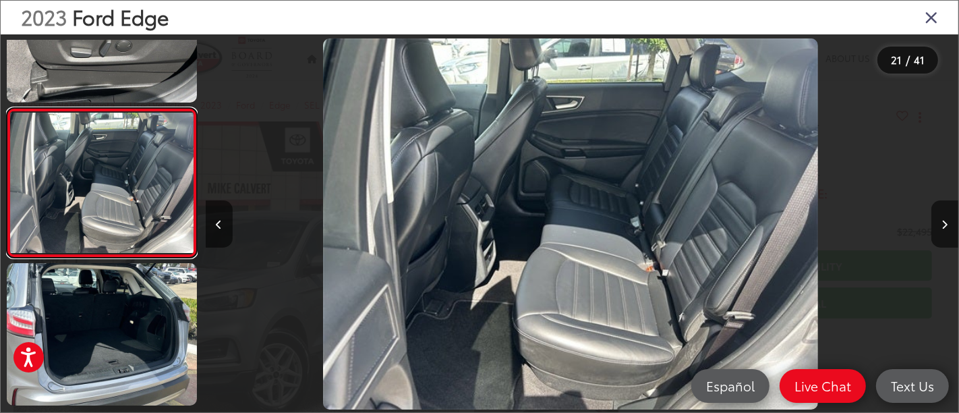
click at [7, 108] on link at bounding box center [102, 183] width 190 height 150
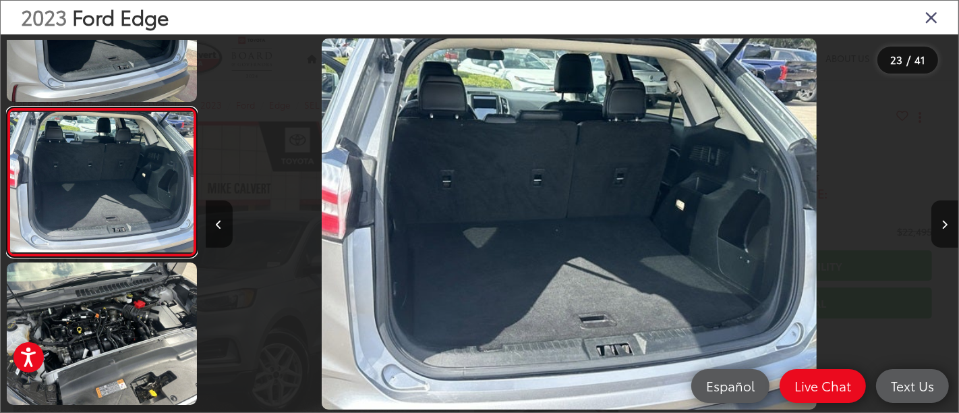
click at [7, 107] on link at bounding box center [102, 182] width 190 height 150
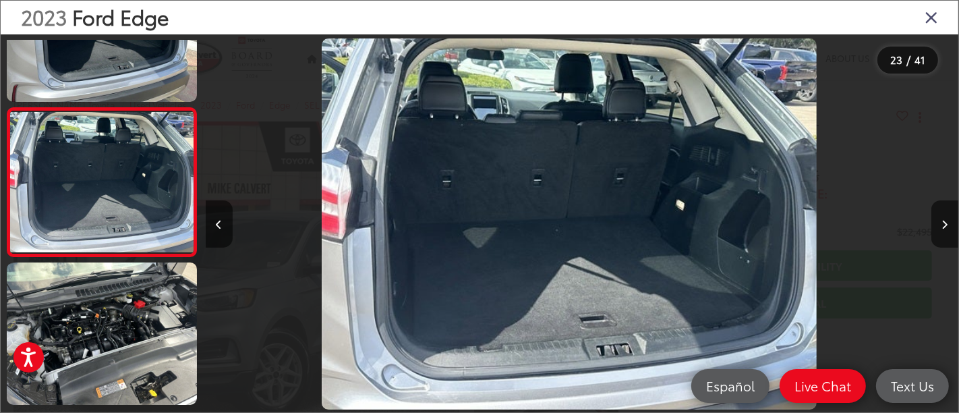
click at [934, 15] on icon "Close gallery" at bounding box center [931, 17] width 13 height 18
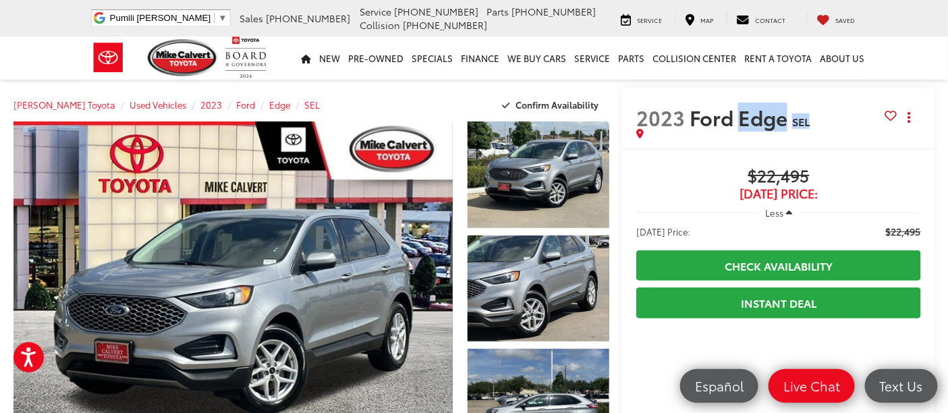
drag, startPoint x: 814, startPoint y: 113, endPoint x: 736, endPoint y: 121, distance: 77.9
click at [736, 121] on h2 "2023 Ford Edge SEL" at bounding box center [760, 117] width 249 height 24
copy h2 "Edge SEL"
drag, startPoint x: 847, startPoint y: 175, endPoint x: 740, endPoint y: 174, distance: 107.3
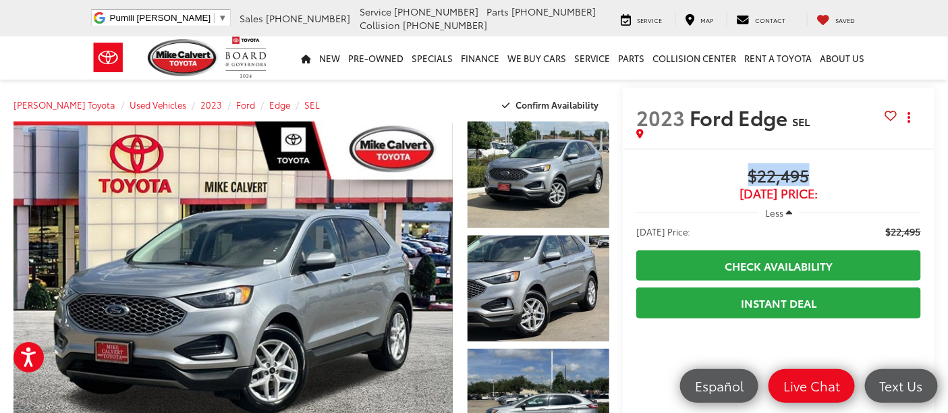
click at [740, 174] on span "$22,495" at bounding box center [778, 177] width 285 height 20
copy span "$22,495"
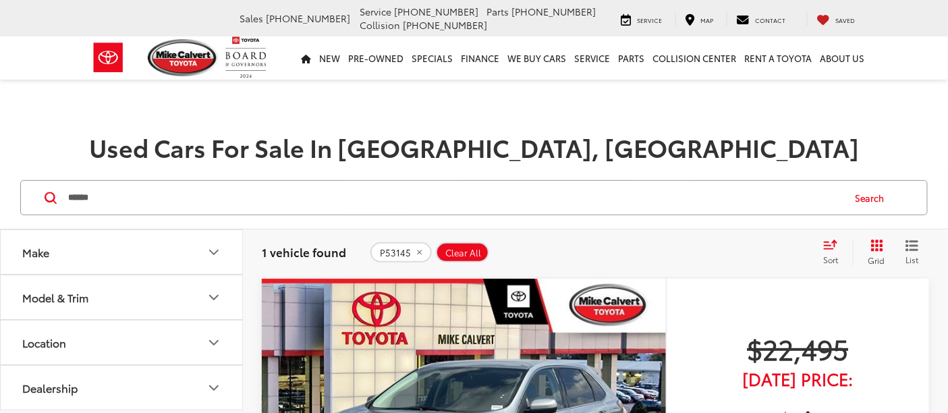
drag, startPoint x: 165, startPoint y: 208, endPoint x: 62, endPoint y: 203, distance: 102.7
click at [0, 0] on form "****** ******" at bounding box center [0, 0] width 0 height 0
paste input "Search by Make, Model, or Keyword"
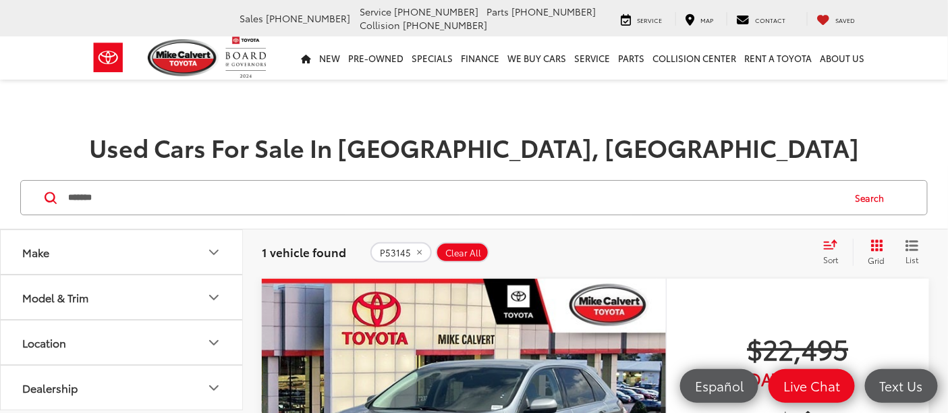
type input "******"
click at [873, 203] on button "Search" at bounding box center [873, 198] width 61 height 34
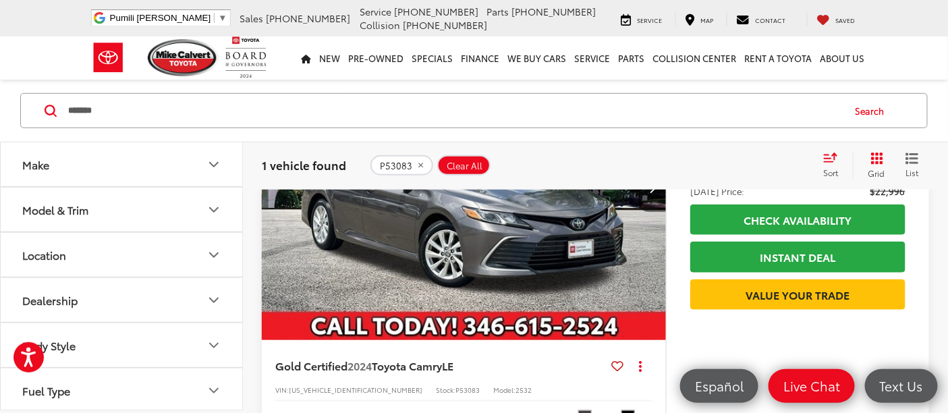
scroll to position [225, 0]
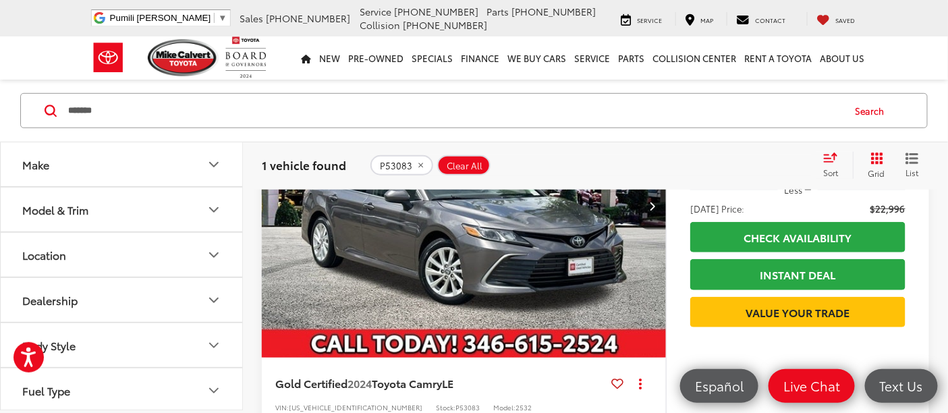
click at [447, 260] on img "2024 Toyota Camry LE 0" at bounding box center [464, 206] width 406 height 304
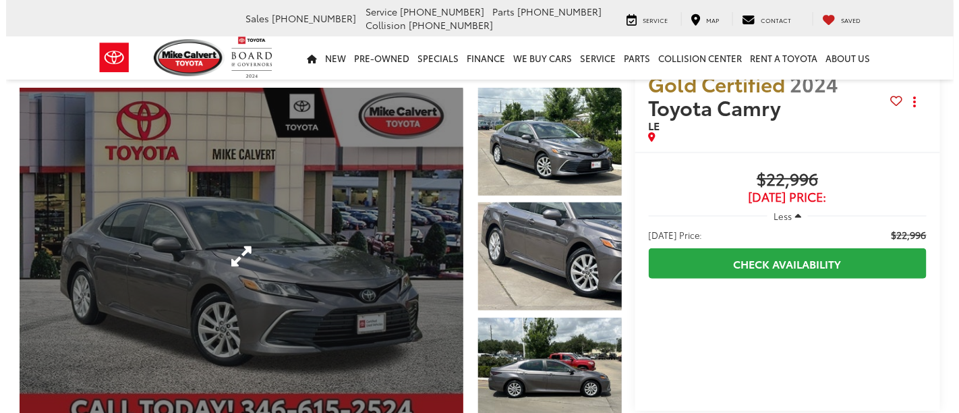
scroll to position [75, 0]
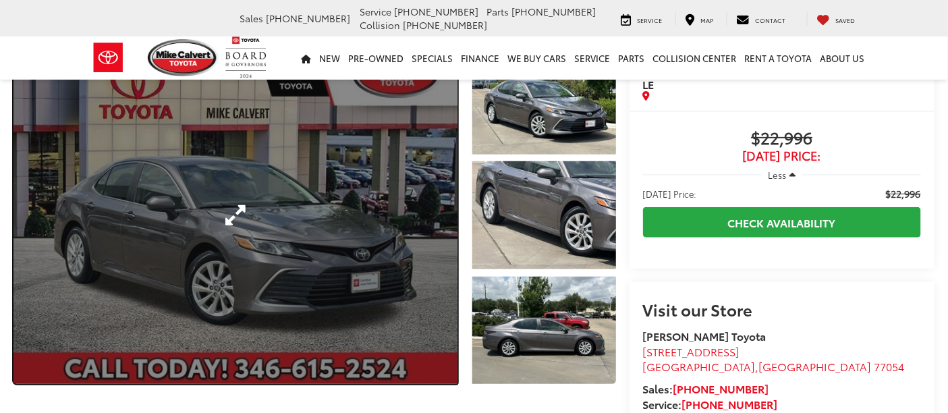
click at [208, 213] on link "Expand Photo 0" at bounding box center [235, 215] width 444 height 337
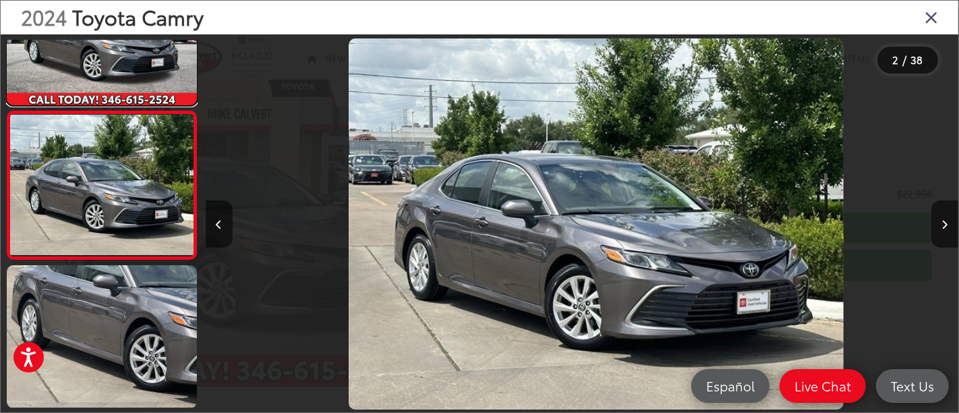
scroll to position [0, 753]
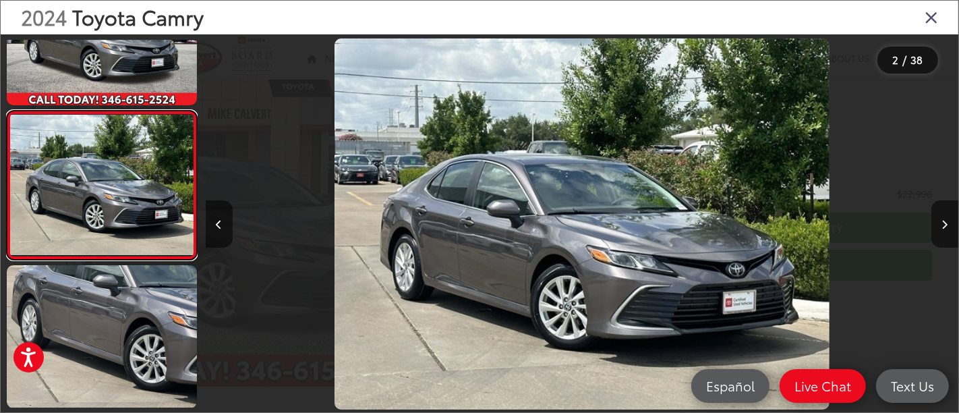
click at [7, 111] on link at bounding box center [102, 186] width 190 height 150
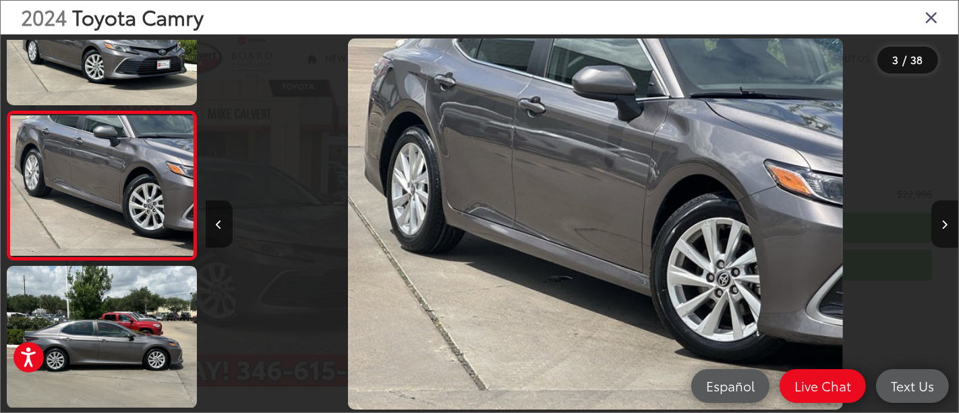
scroll to position [0, 1507]
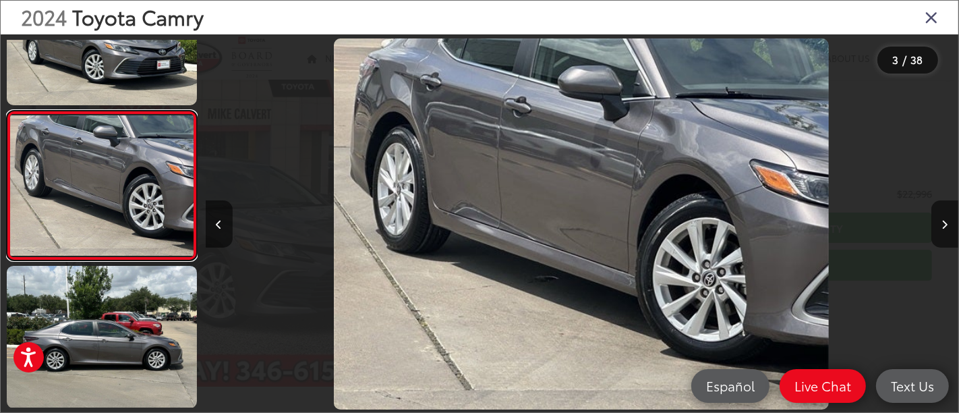
click at [7, 111] on link at bounding box center [102, 186] width 190 height 150
click at [541, 175] on img "2024 Toyota Camry LE 2" at bounding box center [581, 224] width 495 height 372
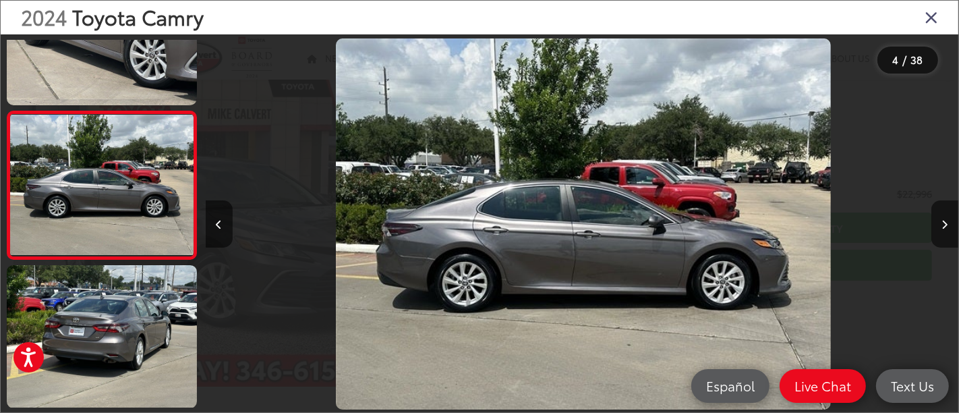
scroll to position [0, 2260]
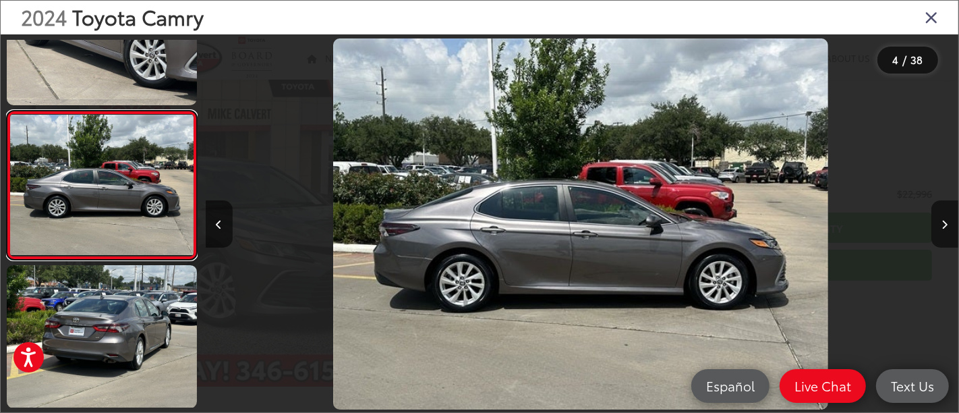
click at [7, 111] on link at bounding box center [102, 186] width 190 height 150
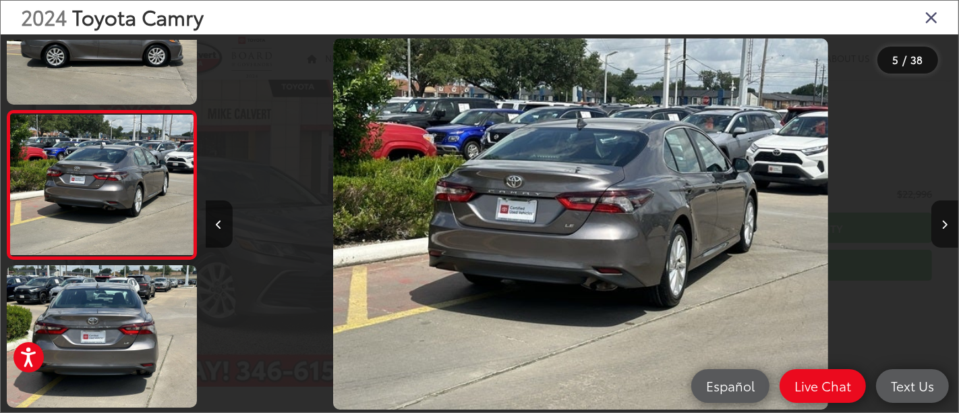
scroll to position [0, 3014]
click at [7, 110] on link at bounding box center [102, 185] width 190 height 150
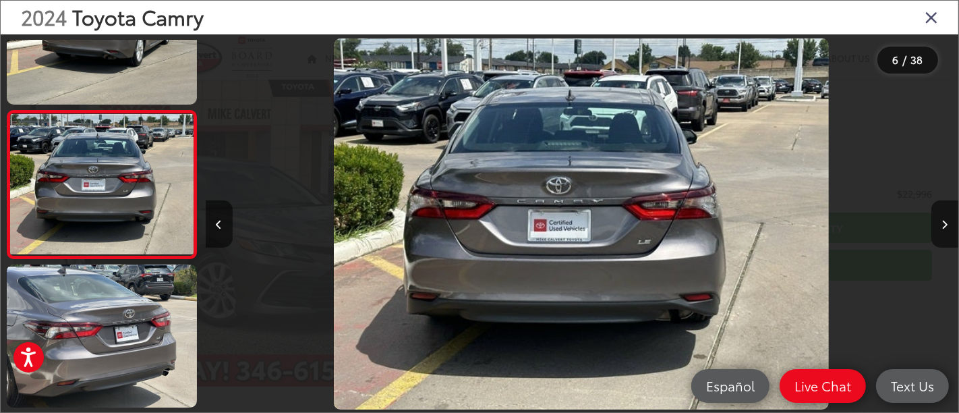
scroll to position [0, 3767]
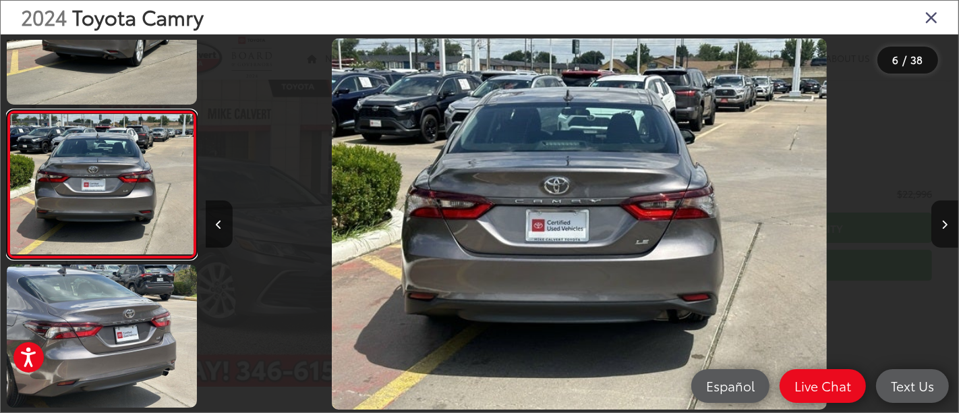
click at [7, 110] on link at bounding box center [102, 185] width 190 height 150
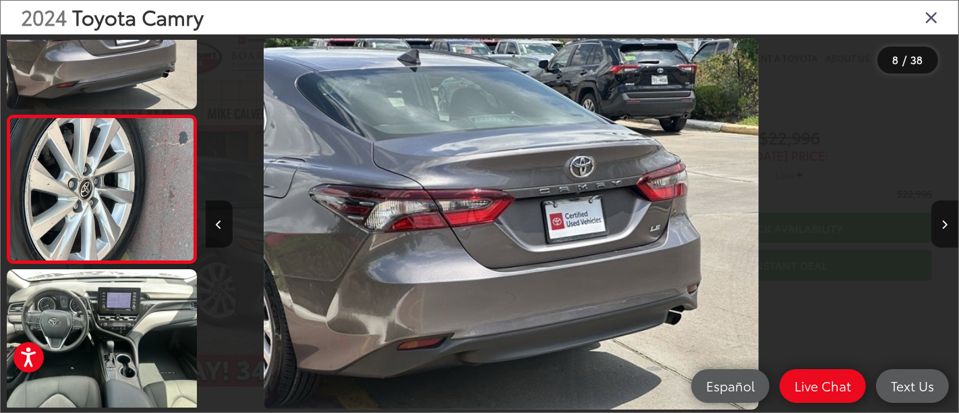
scroll to position [968, 0]
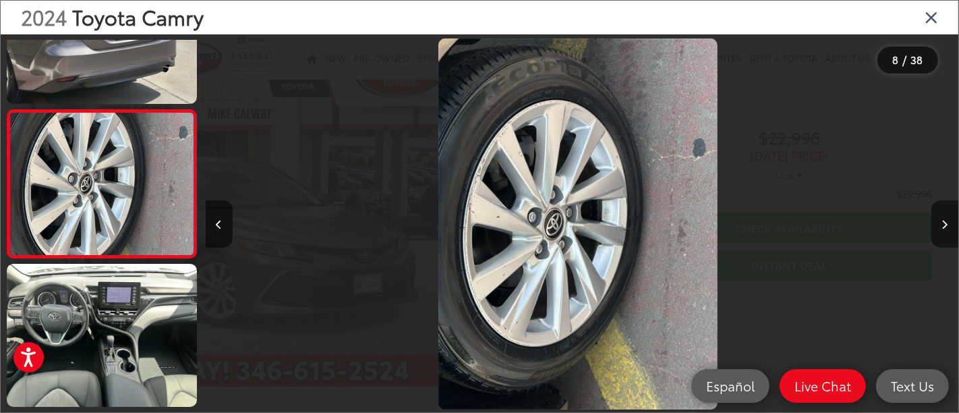
drag, startPoint x: 534, startPoint y: 186, endPoint x: 524, endPoint y: 116, distance: 71.0
click at [524, 116] on img "2024 Toyota Camry LE 7" at bounding box center [578, 224] width 279 height 372
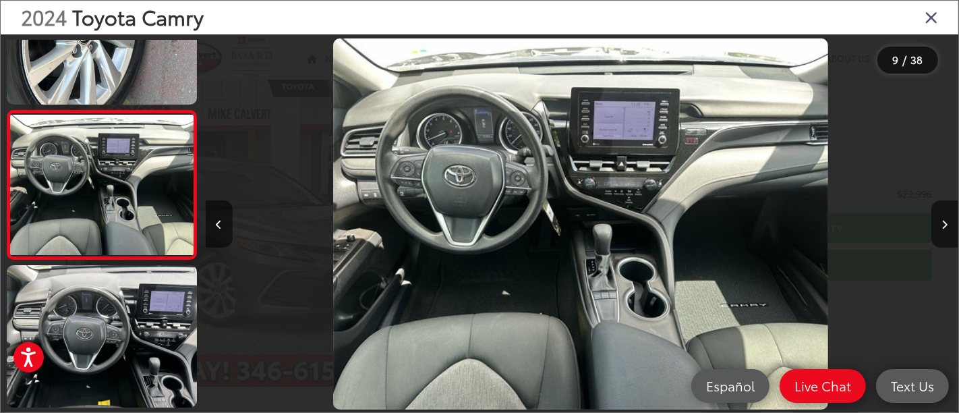
scroll to position [0, 0]
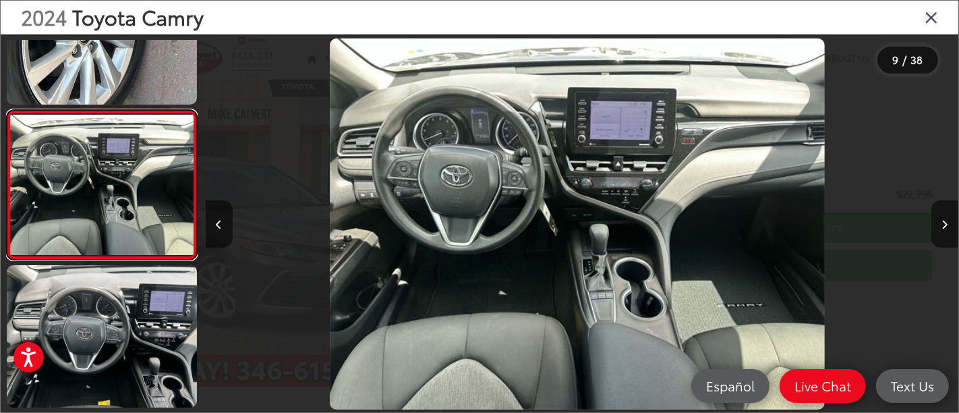
click at [7, 110] on link at bounding box center [102, 185] width 190 height 150
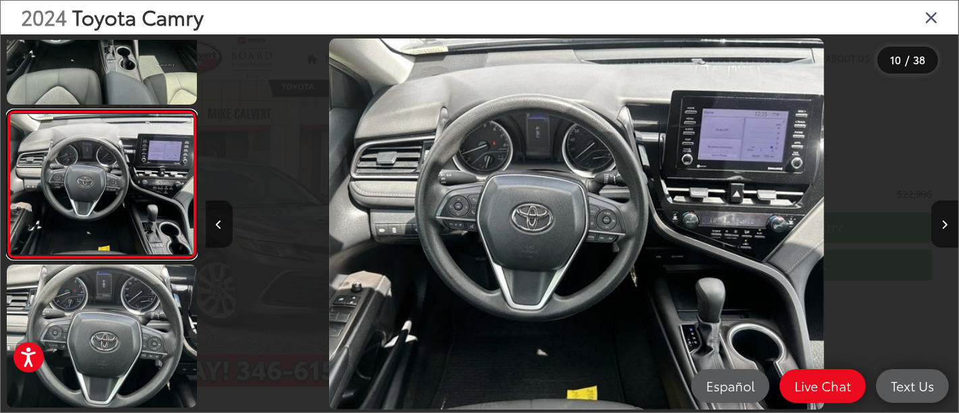
click at [7, 110] on link at bounding box center [102, 185] width 190 height 150
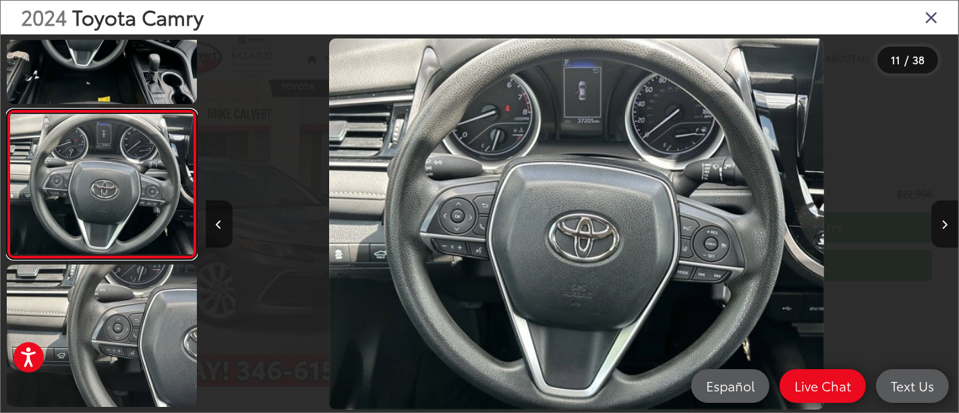
click at [7, 109] on link at bounding box center [102, 184] width 190 height 150
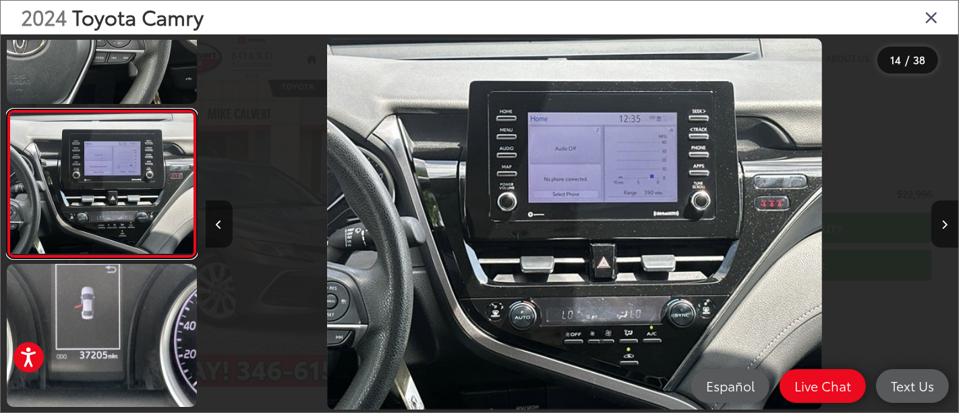
click at [7, 109] on link at bounding box center [102, 184] width 190 height 150
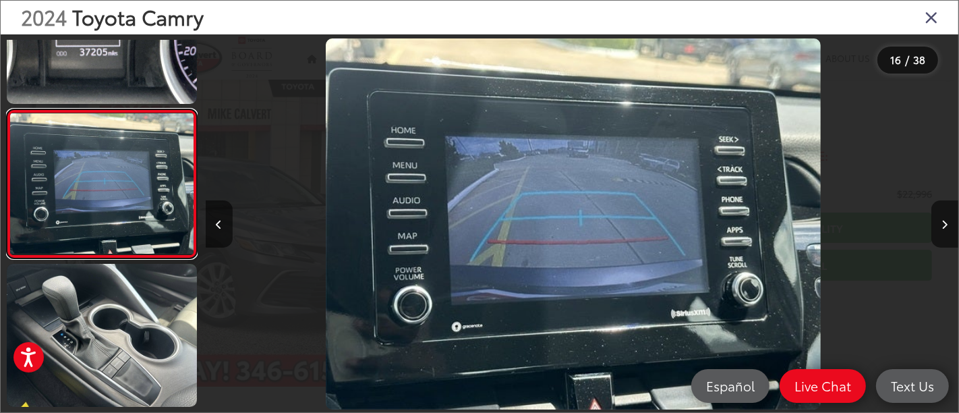
click at [7, 109] on link at bounding box center [102, 184] width 190 height 150
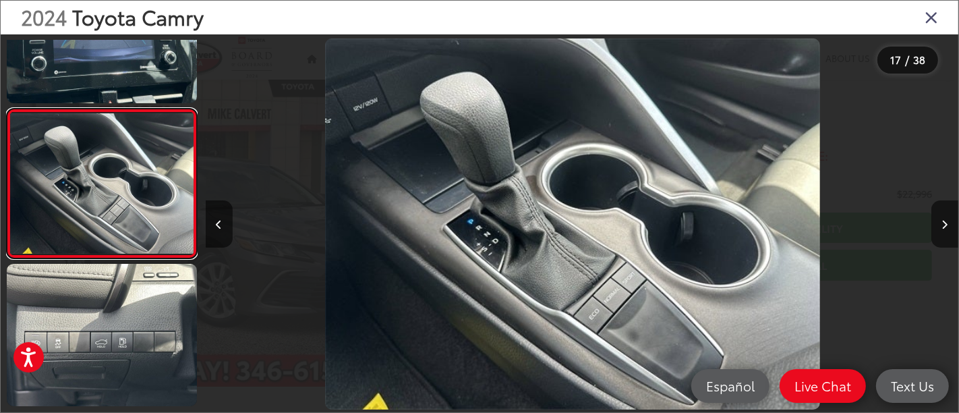
click at [7, 109] on link at bounding box center [102, 184] width 190 height 150
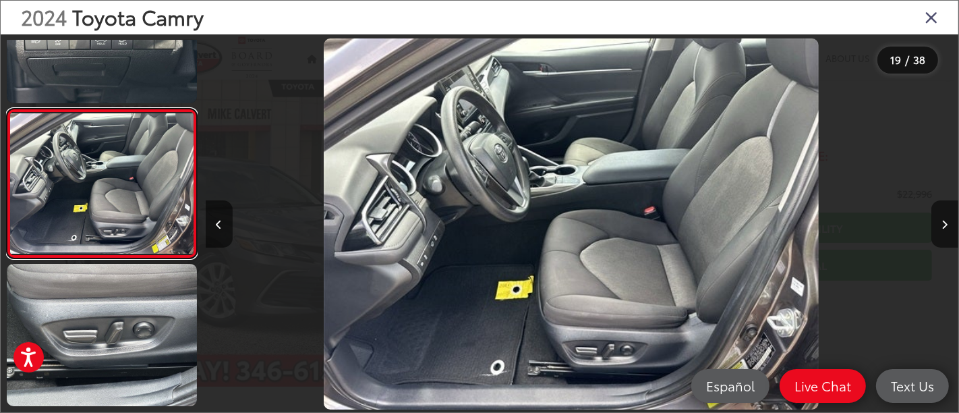
click at [7, 109] on link at bounding box center [102, 184] width 190 height 150
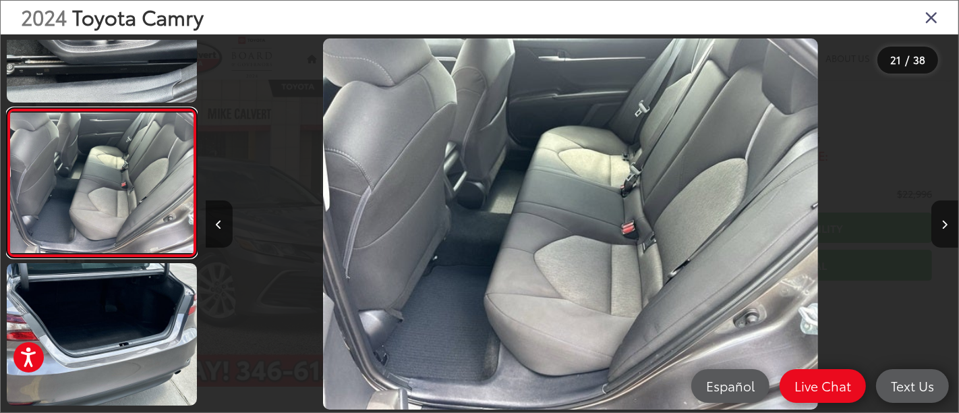
click at [7, 108] on link at bounding box center [102, 183] width 190 height 150
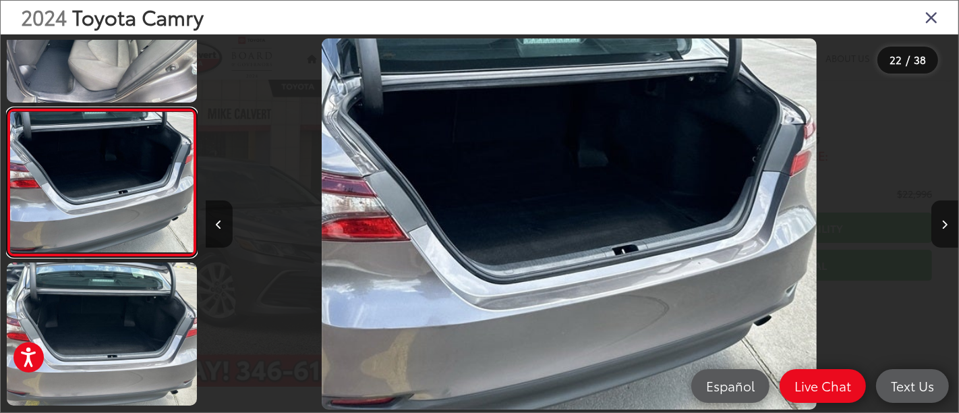
click at [7, 108] on link at bounding box center [102, 183] width 190 height 150
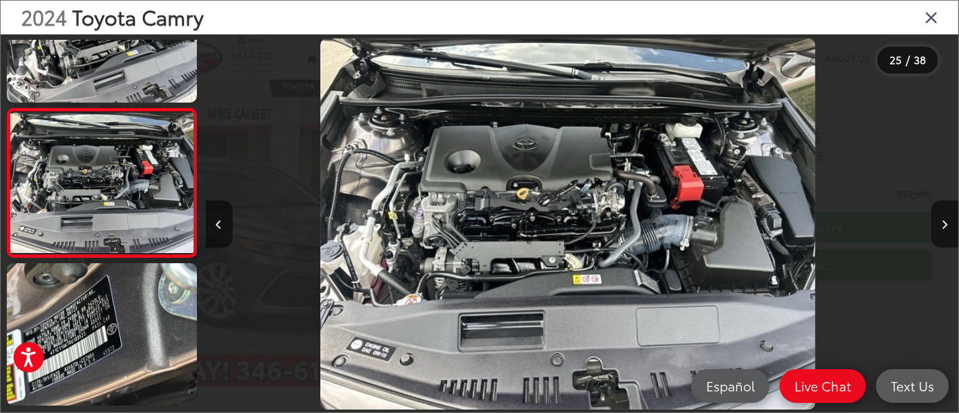
click at [919, 24] on div "2024 Toyota Camry" at bounding box center [480, 18] width 958 height 34
click at [925, 20] on icon "Close gallery" at bounding box center [931, 17] width 13 height 18
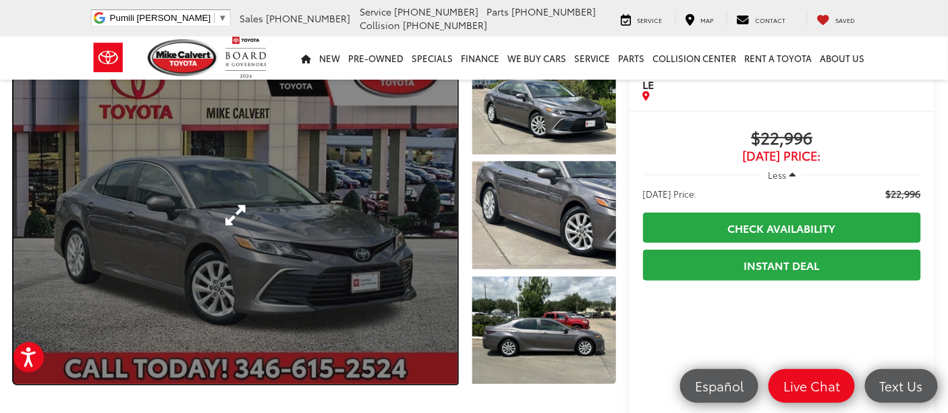
click at [361, 247] on link "Expand Photo 0" at bounding box center [235, 215] width 444 height 337
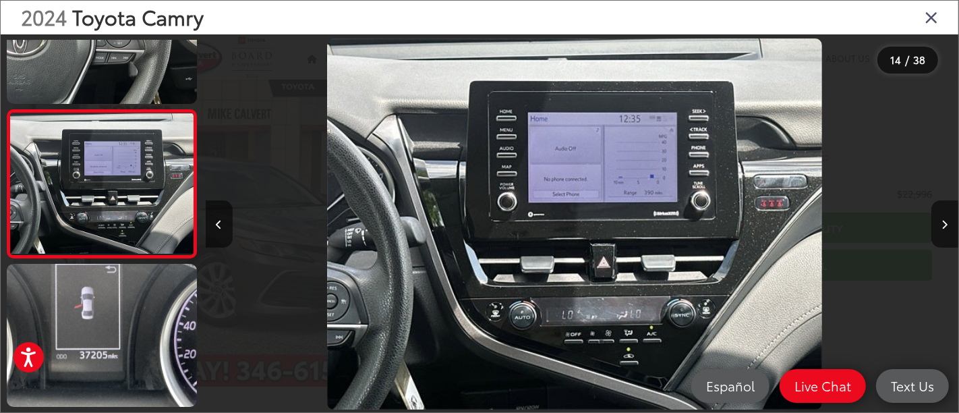
click at [930, 20] on icon "Close gallery" at bounding box center [931, 17] width 13 height 18
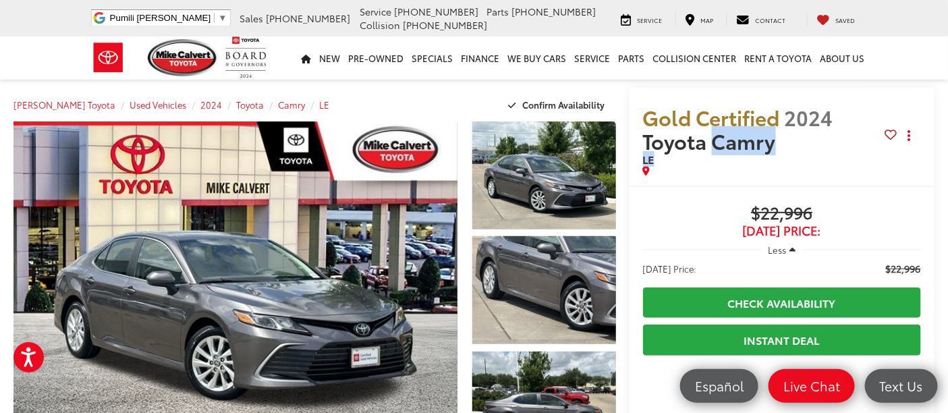
drag, startPoint x: 704, startPoint y: 142, endPoint x: 795, endPoint y: 169, distance: 95.6
click at [795, 169] on div "Gold Certified 2024 Toyota Camry LE Copy Link Share Print" at bounding box center [782, 140] width 278 height 70
copy div "Camry LE Copy Link Share Print"
click at [702, 172] on div at bounding box center [764, 170] width 242 height 9
drag, startPoint x: 849, startPoint y: 210, endPoint x: 701, endPoint y: 208, distance: 148.5
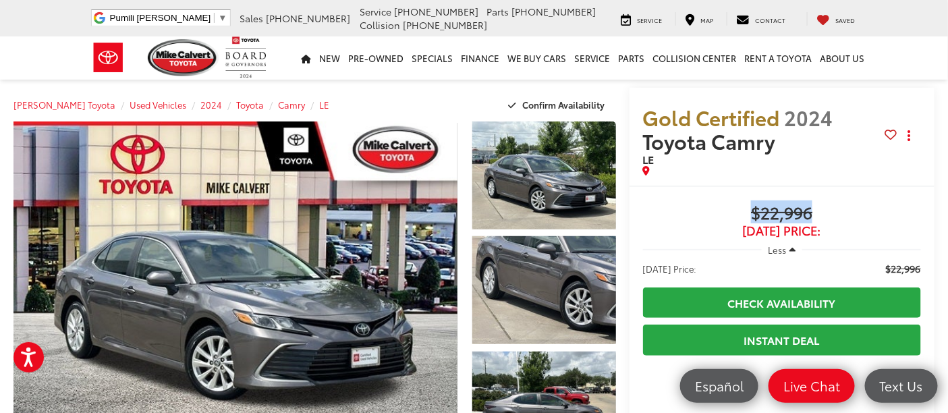
click at [701, 208] on span "$22,996" at bounding box center [782, 214] width 278 height 20
copy span "$22,996"
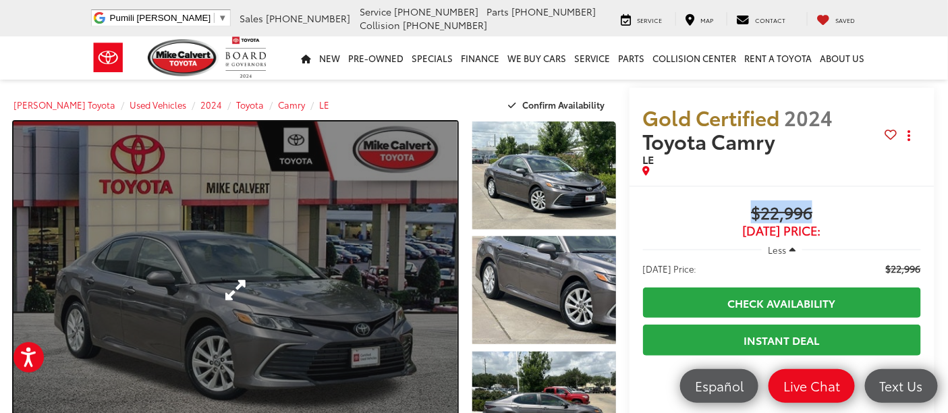
click at [339, 269] on link "Expand Photo 0" at bounding box center [235, 289] width 444 height 337
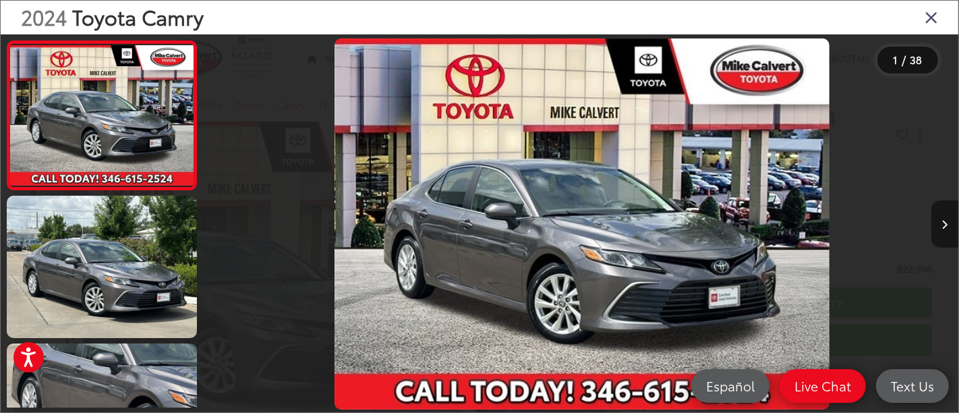
click at [941, 240] on button "Next image" at bounding box center [945, 223] width 27 height 47
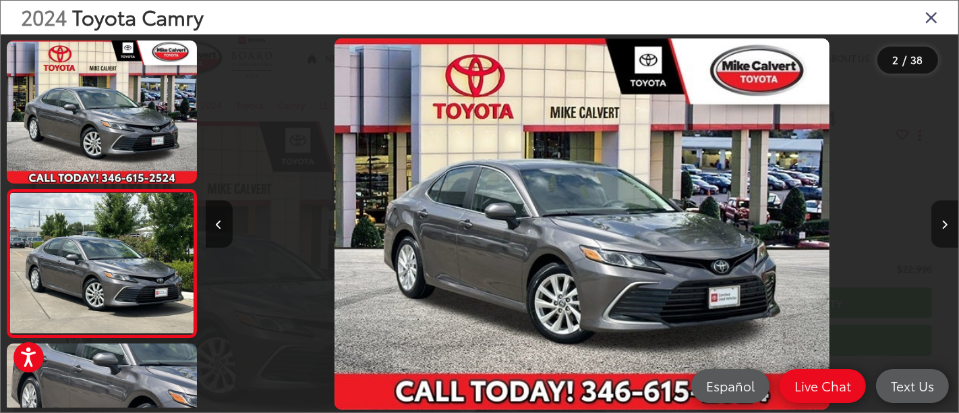
click at [941, 240] on button "Next image" at bounding box center [945, 223] width 27 height 47
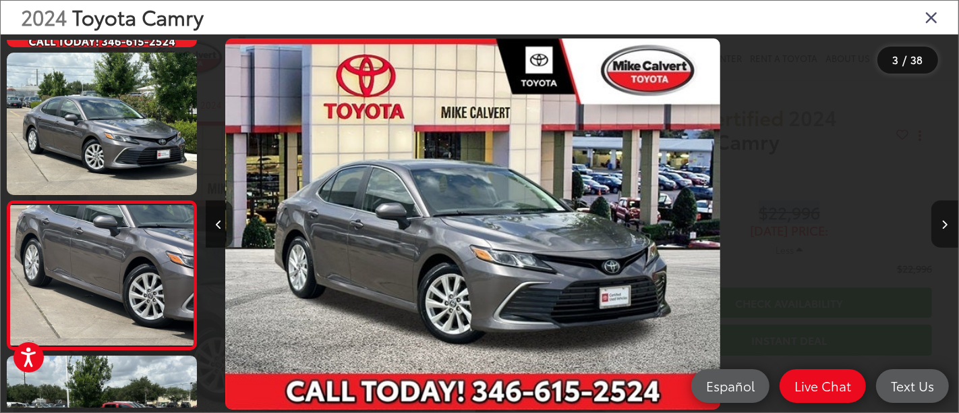
scroll to position [226, 0]
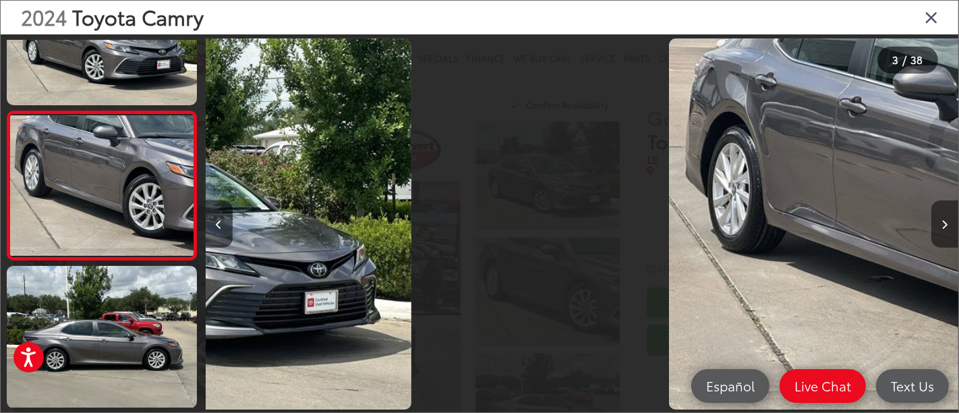
click at [941, 240] on button "Next image" at bounding box center [945, 223] width 27 height 47
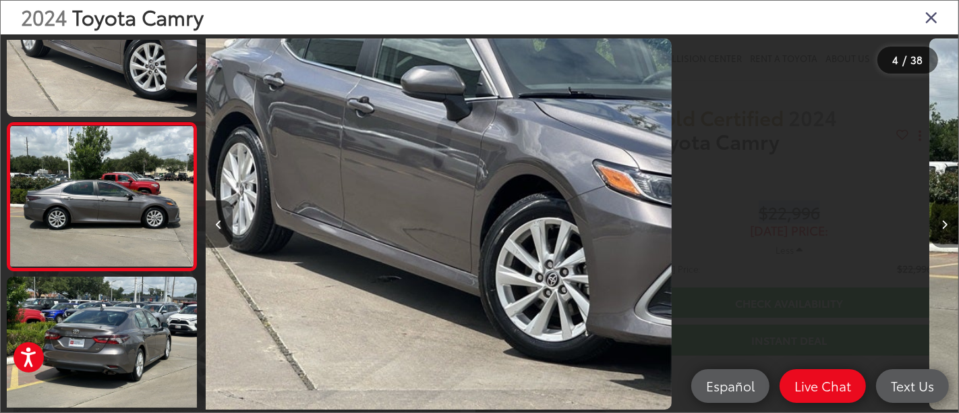
scroll to position [374, 0]
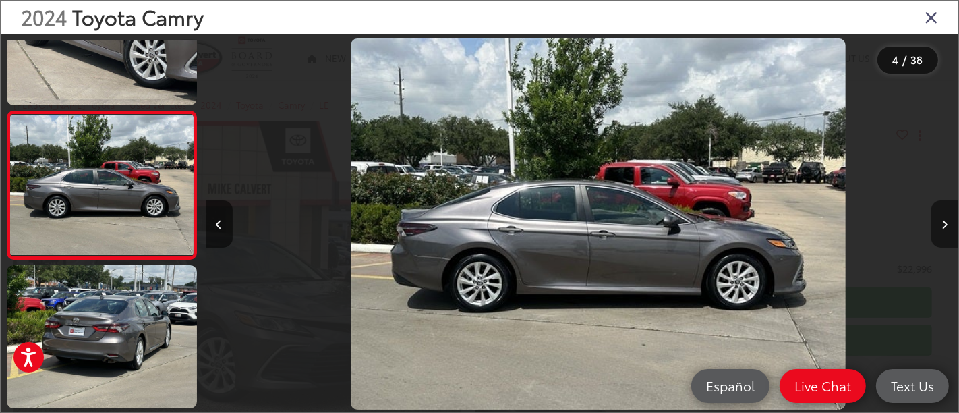
click at [941, 240] on button "Next image" at bounding box center [945, 223] width 27 height 47
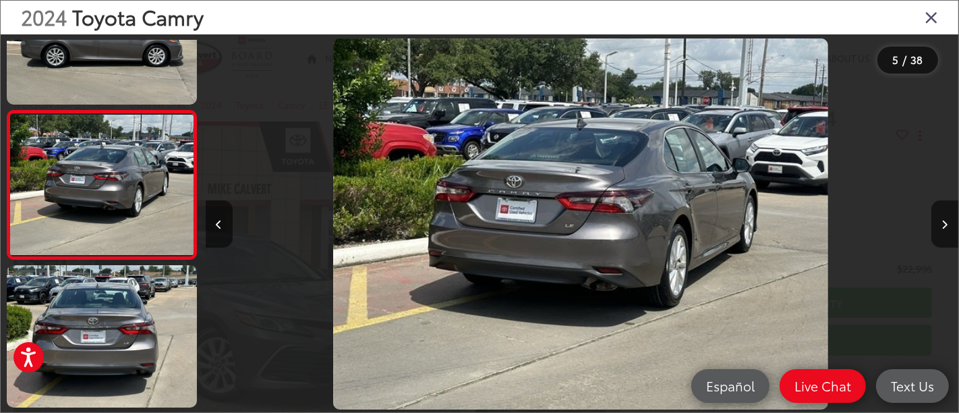
scroll to position [0, 3014]
click at [941, 196] on div at bounding box center [864, 223] width 188 height 379
click at [947, 217] on button "Next image" at bounding box center [945, 223] width 27 height 47
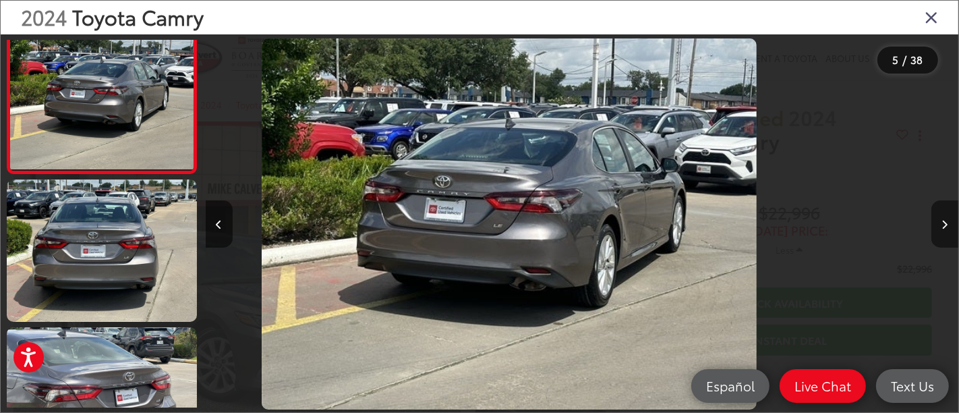
click at [947, 217] on button "Next image" at bounding box center [945, 223] width 27 height 47
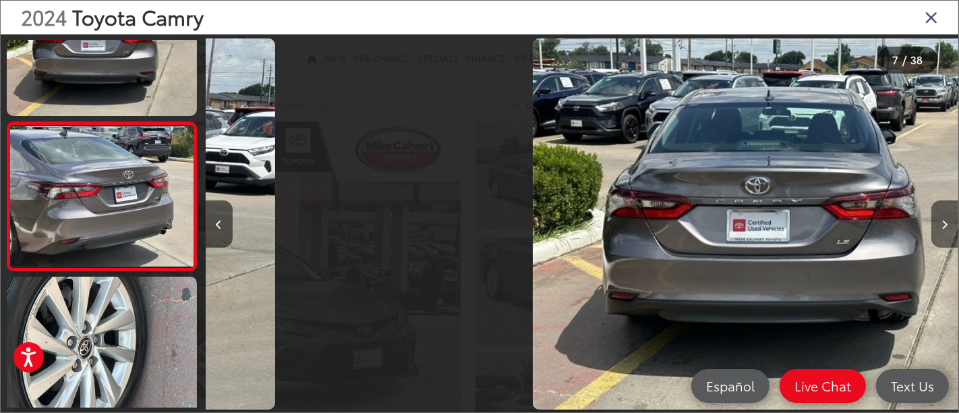
scroll to position [0, 4062]
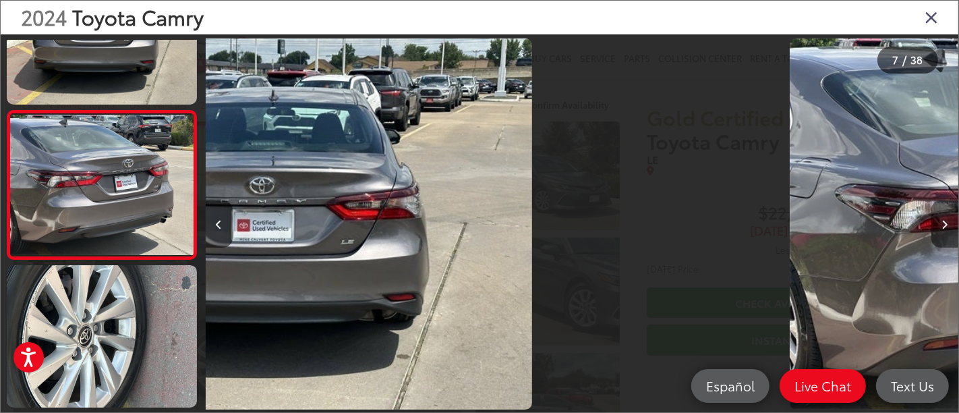
click at [947, 216] on button "Next image" at bounding box center [945, 223] width 27 height 47
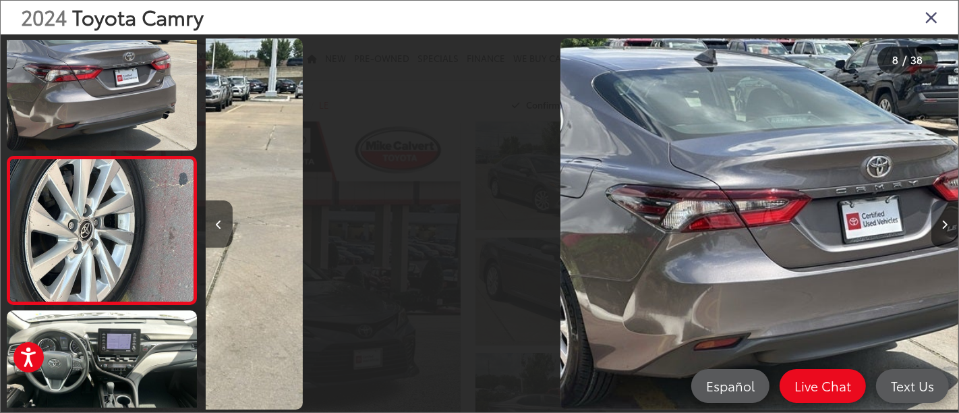
scroll to position [962, 0]
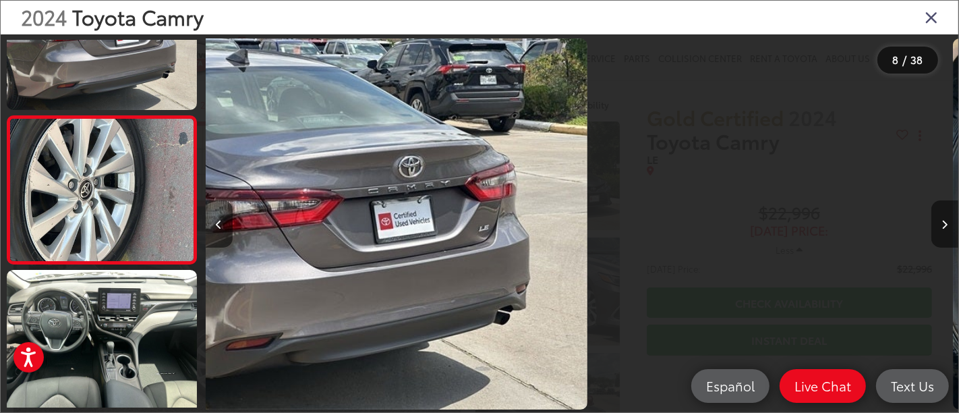
click at [947, 216] on button "Next image" at bounding box center [945, 223] width 27 height 47
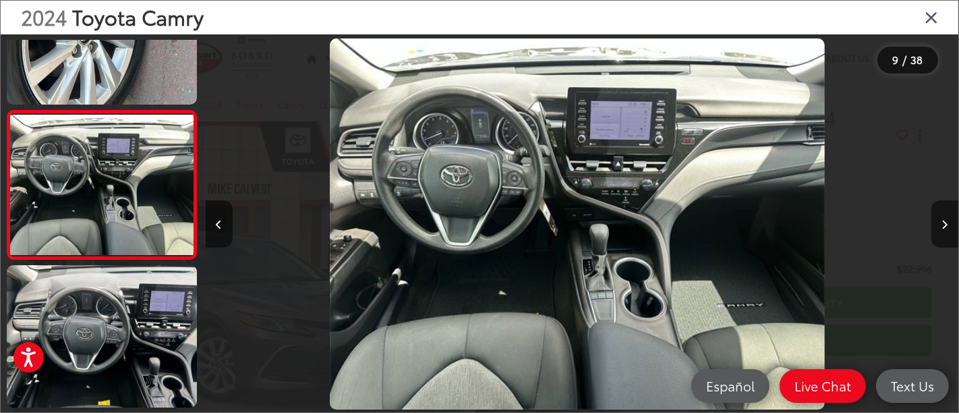
click at [929, 15] on icon "Close gallery" at bounding box center [931, 17] width 13 height 18
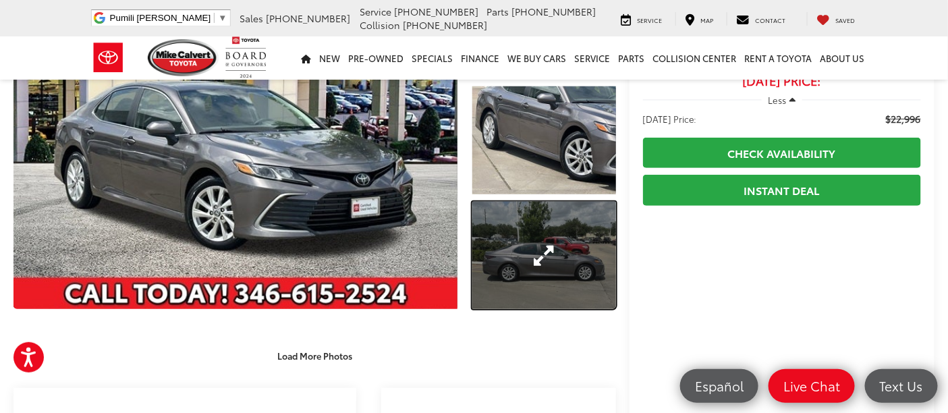
click at [548, 272] on link "Expand Photo 3" at bounding box center [544, 256] width 144 height 108
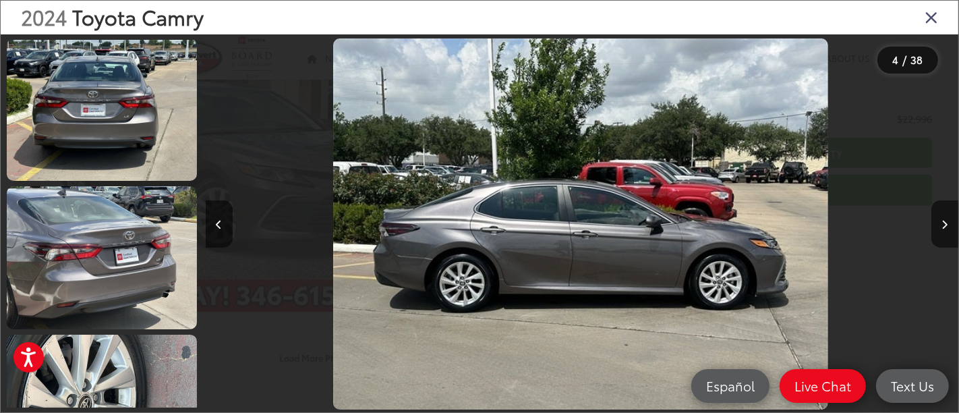
click at [928, 20] on icon "Close gallery" at bounding box center [931, 17] width 13 height 18
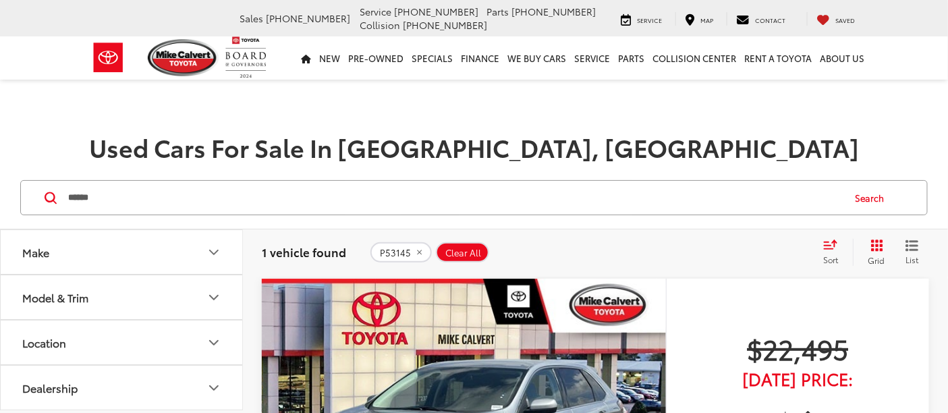
drag, startPoint x: 123, startPoint y: 187, endPoint x: 0, endPoint y: 191, distance: 122.9
click at [0, 191] on div "****** ****** Search" at bounding box center [474, 198] width 948 height 63
paste input "Search by Make, Model, or Keyword"
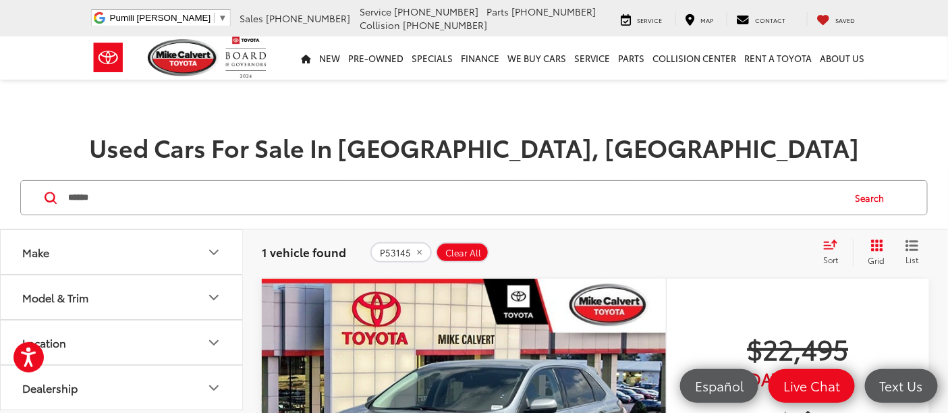
type input "******"
click at [868, 203] on button "Search" at bounding box center [873, 198] width 61 height 34
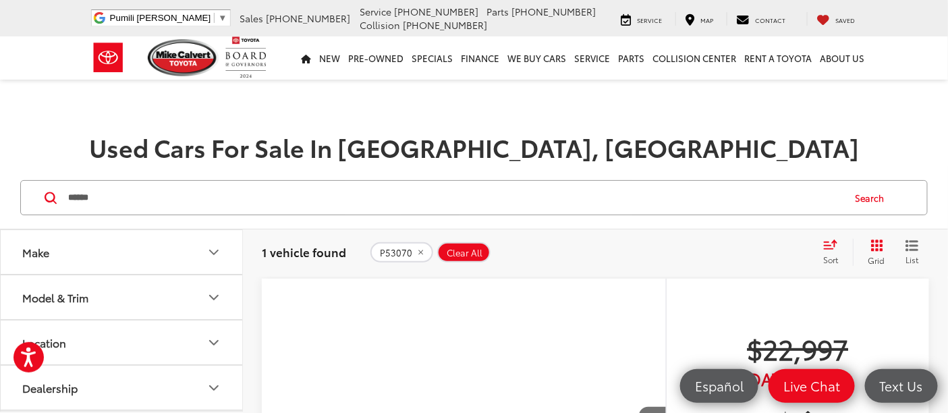
scroll to position [225, 0]
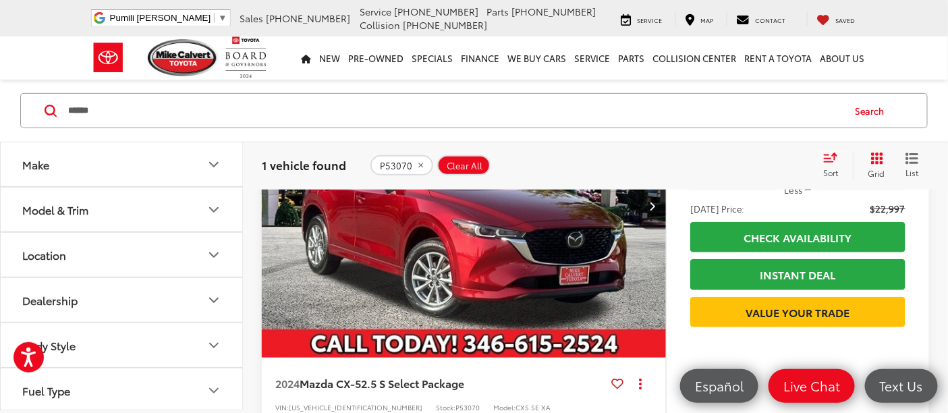
drag, startPoint x: 275, startPoint y: 298, endPoint x: 320, endPoint y: 311, distance: 47.6
click at [275, 299] on img "2024 Mazda Mazda CX-5 2.5 S Select Package 0" at bounding box center [464, 206] width 406 height 304
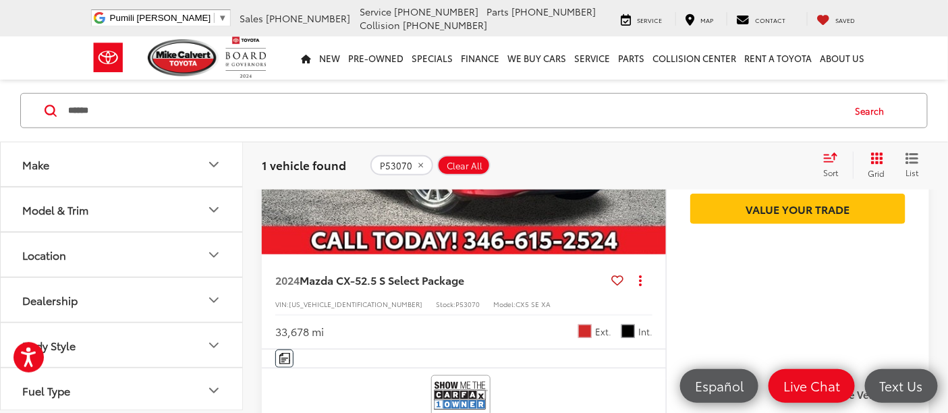
scroll to position [449, 0]
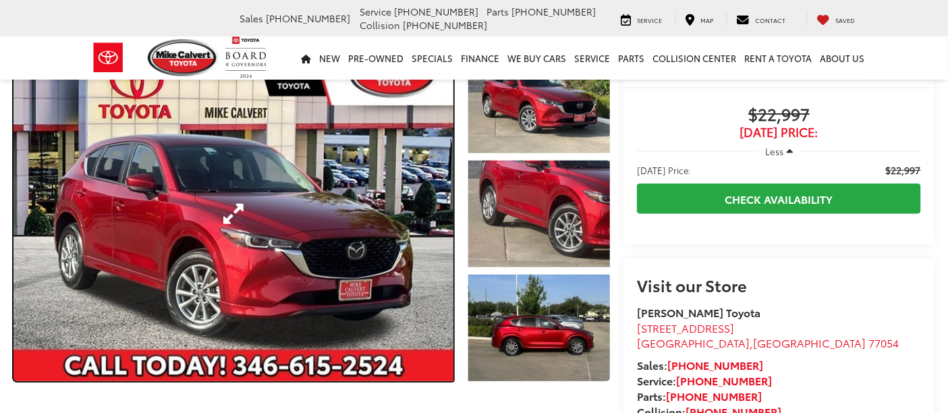
click at [310, 284] on link "Expand Photo 0" at bounding box center [233, 214] width 440 height 335
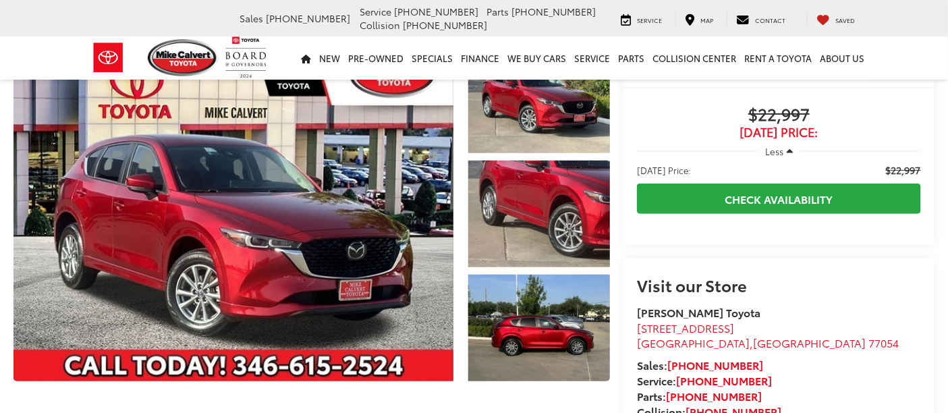
click at [0, 0] on div at bounding box center [0, 0] width 0 height 0
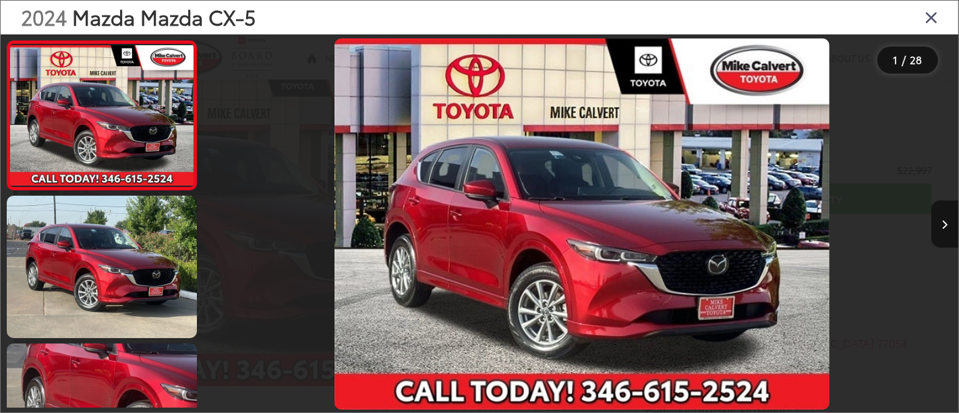
click at [310, 284] on div at bounding box center [300, 223] width 188 height 379
click at [496, 213] on img "2024 Mazda Mazda CX-5 2.5 S Select Package 0" at bounding box center [582, 224] width 495 height 372
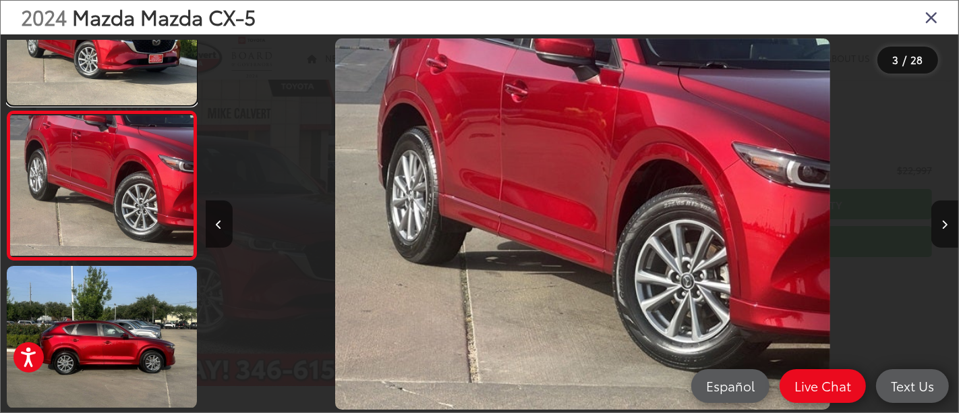
scroll to position [0, 1507]
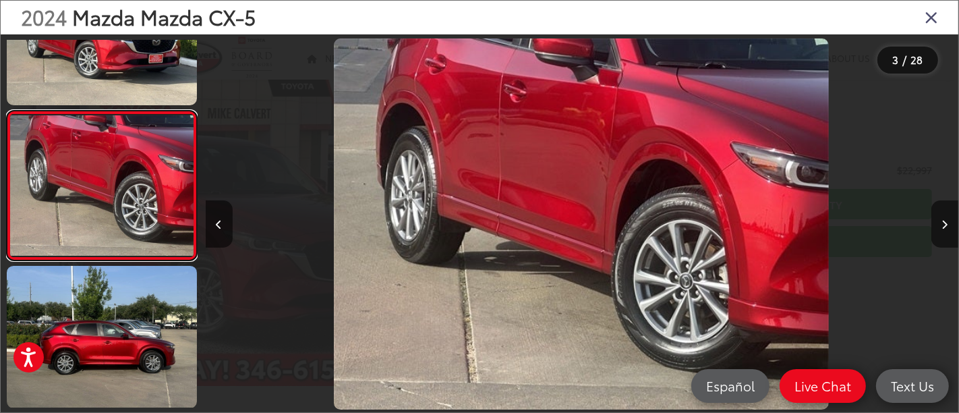
click at [7, 111] on link at bounding box center [102, 186] width 190 height 150
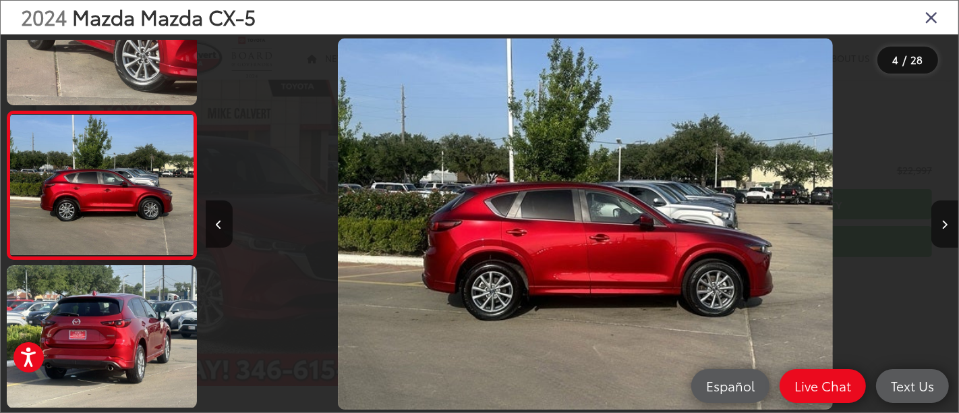
scroll to position [0, 2260]
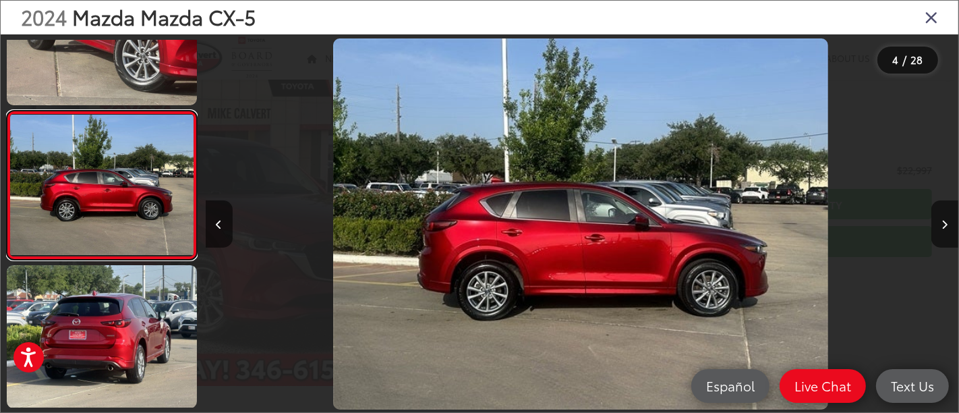
click at [7, 111] on link at bounding box center [102, 186] width 190 height 150
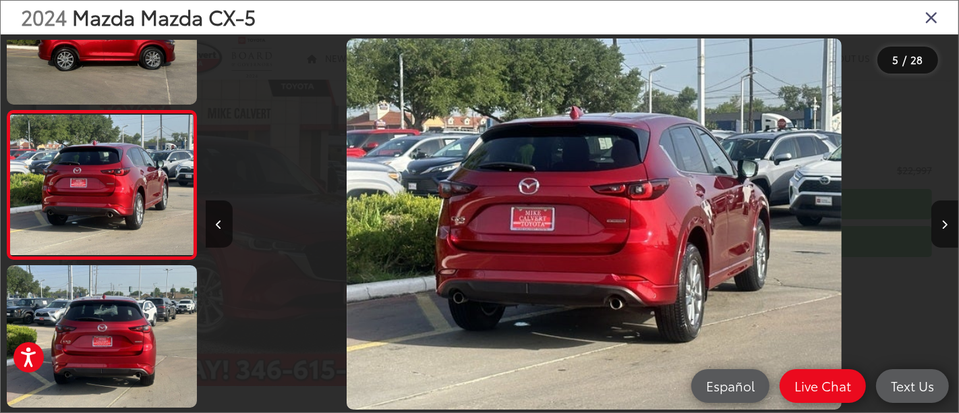
scroll to position [0, 3014]
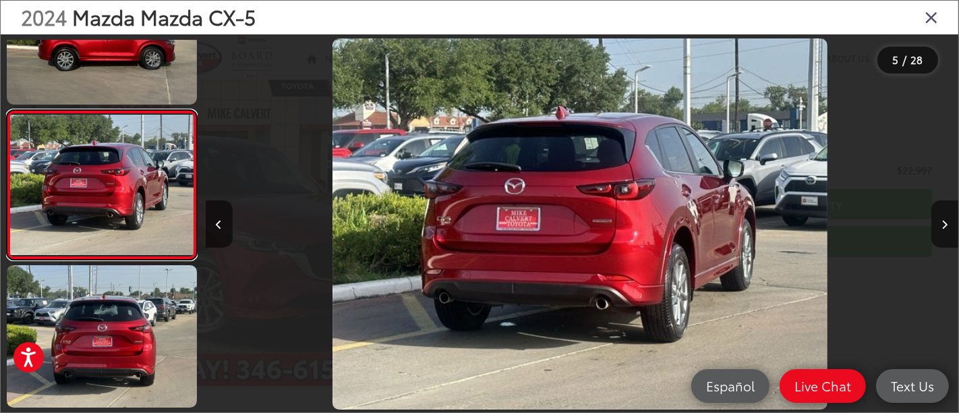
click at [7, 110] on link at bounding box center [102, 185] width 190 height 150
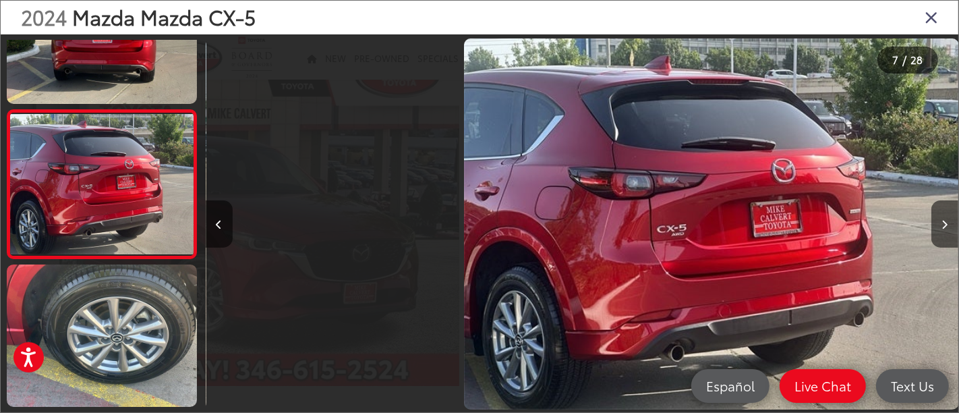
scroll to position [0, 0]
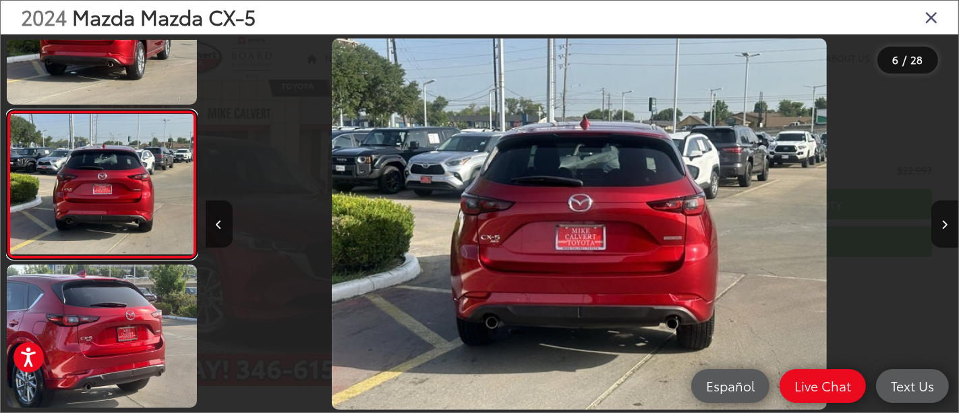
click at [7, 110] on link at bounding box center [102, 185] width 190 height 150
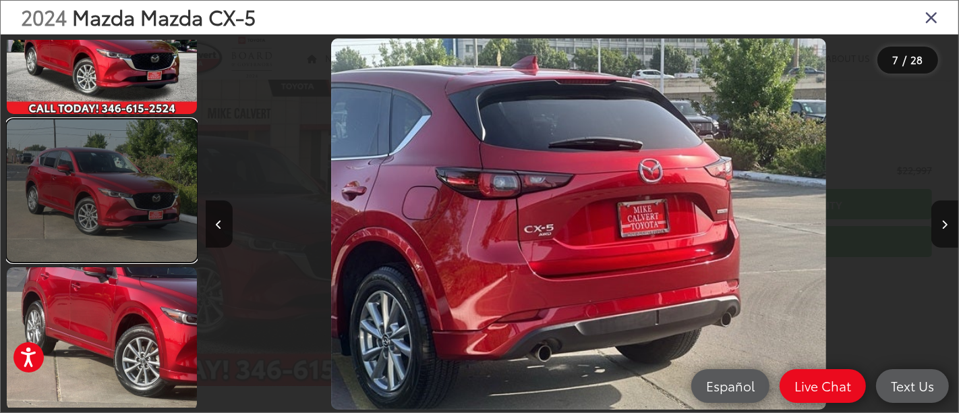
click at [103, 171] on link at bounding box center [102, 190] width 190 height 143
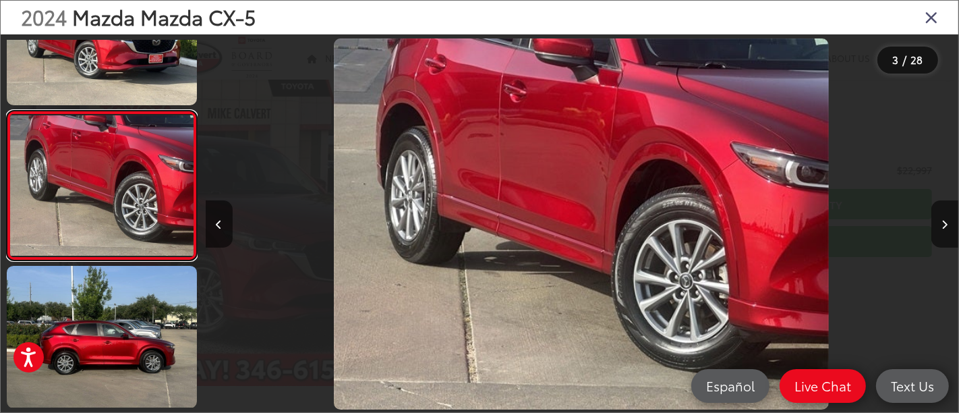
click at [7, 111] on link at bounding box center [102, 186] width 190 height 150
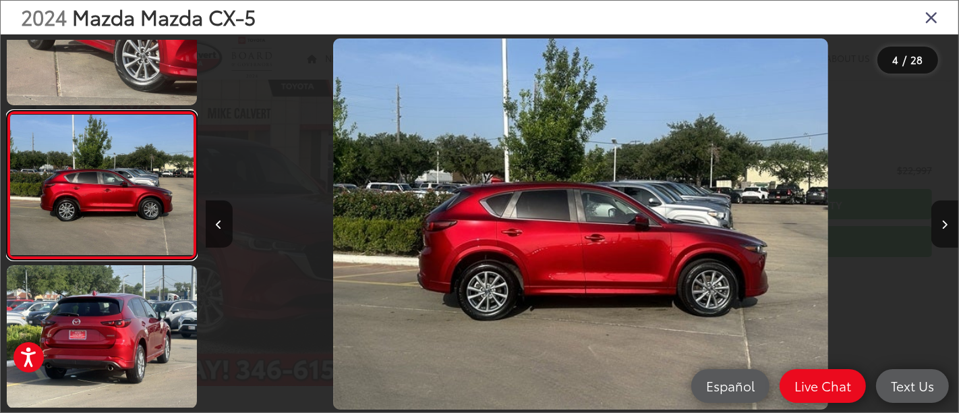
click at [7, 111] on link at bounding box center [102, 186] width 190 height 150
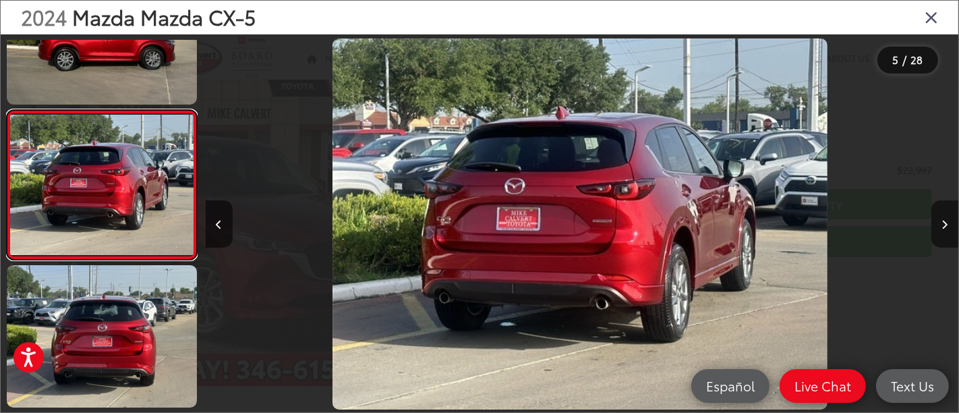
click at [7, 110] on link at bounding box center [102, 185] width 190 height 150
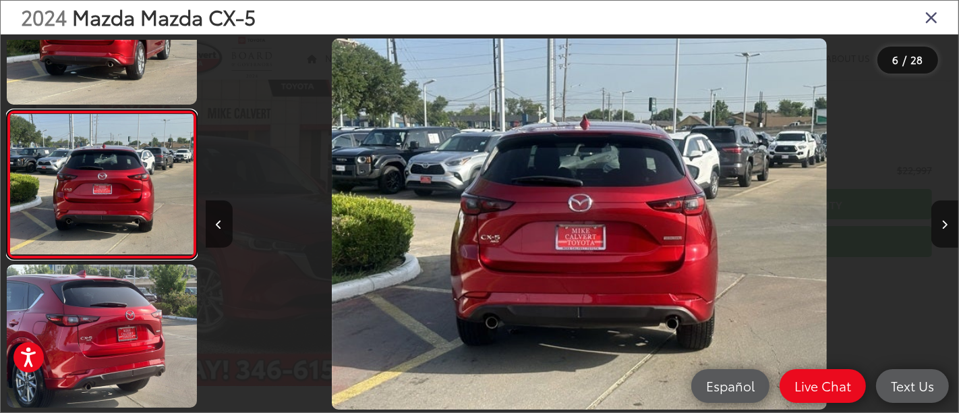
click at [7, 110] on link at bounding box center [102, 185] width 190 height 150
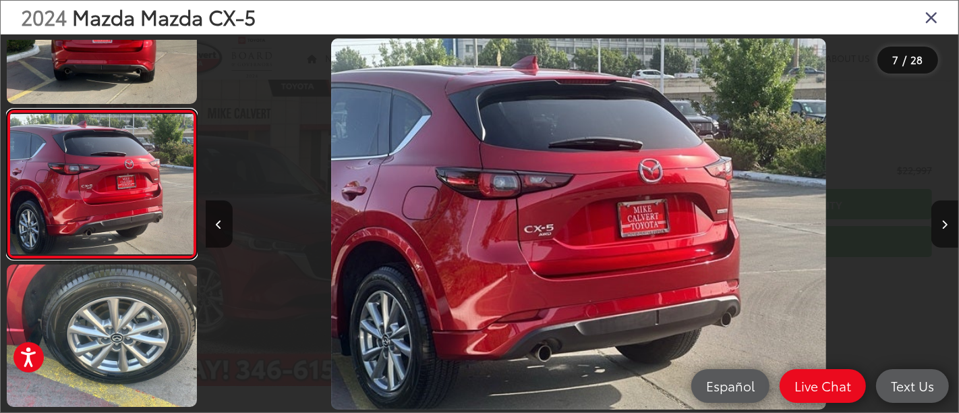
click at [7, 109] on link at bounding box center [102, 184] width 190 height 150
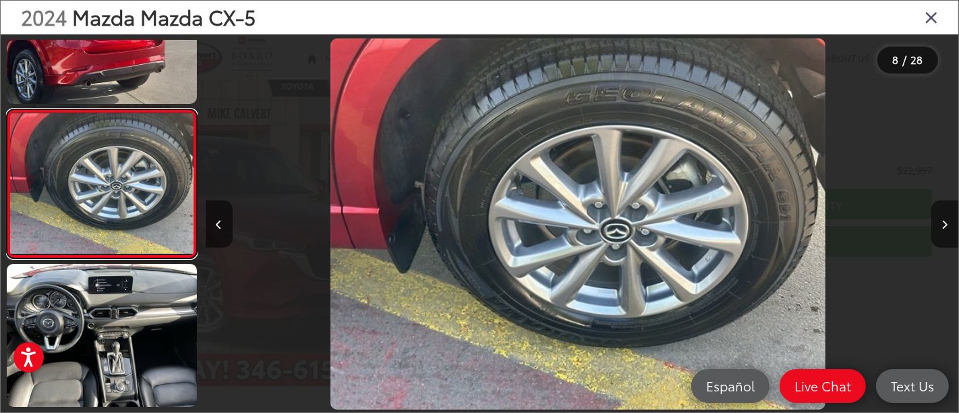
click at [7, 109] on link at bounding box center [102, 184] width 190 height 150
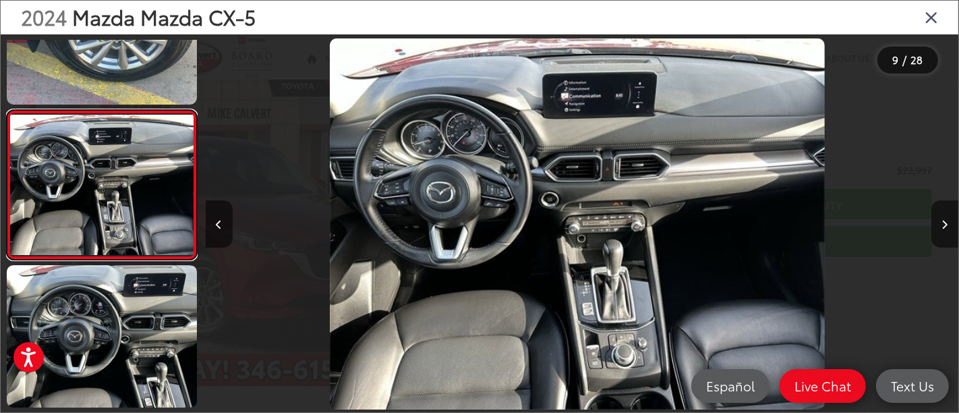
click at [7, 110] on link at bounding box center [102, 185] width 190 height 150
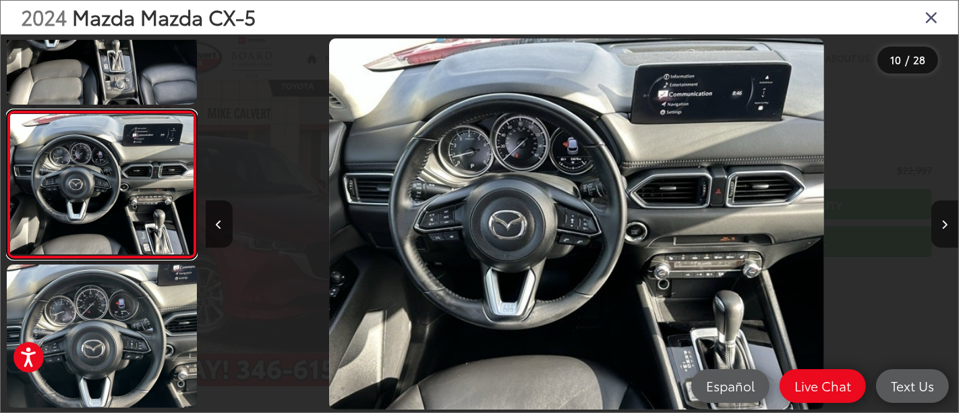
click at [7, 110] on link at bounding box center [102, 185] width 190 height 150
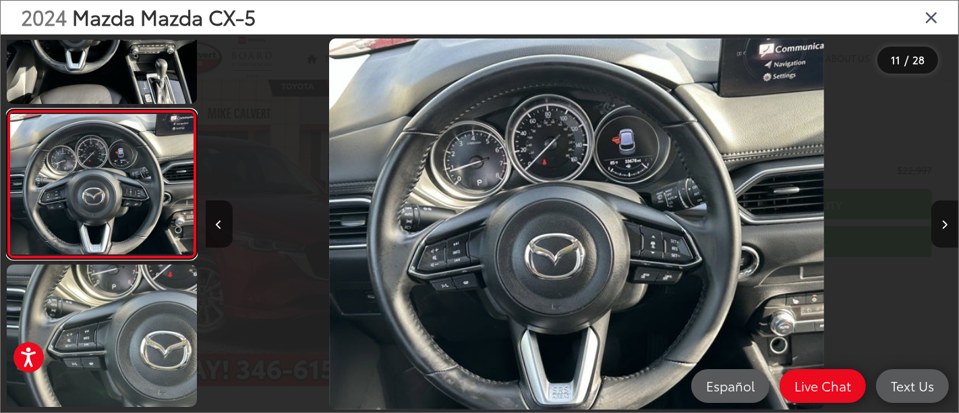
click at [7, 109] on link at bounding box center [102, 184] width 190 height 150
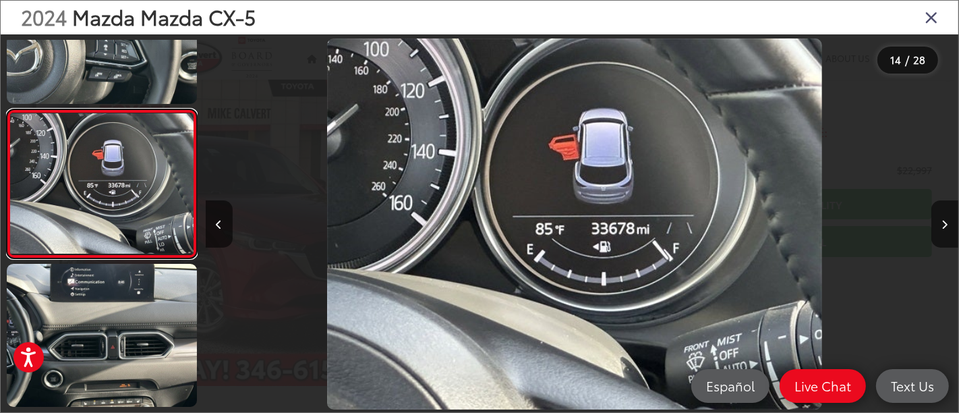
click at [7, 109] on link at bounding box center [102, 184] width 190 height 150
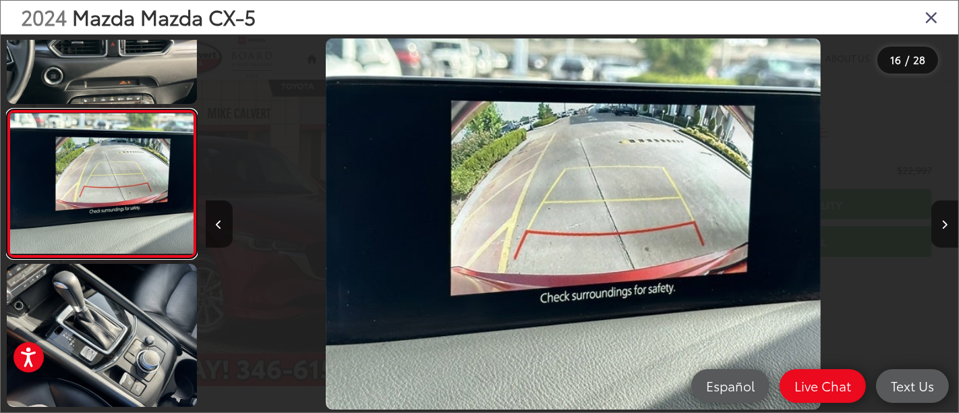
click at [7, 109] on link at bounding box center [102, 184] width 190 height 150
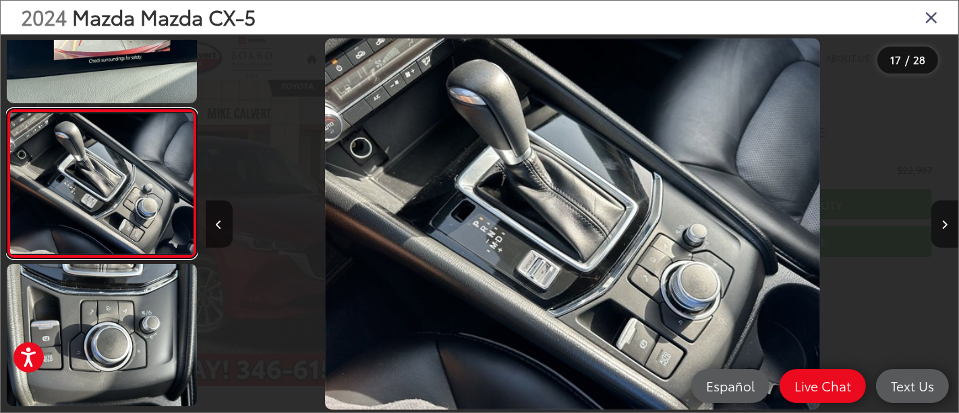
click at [7, 109] on link at bounding box center [102, 184] width 190 height 150
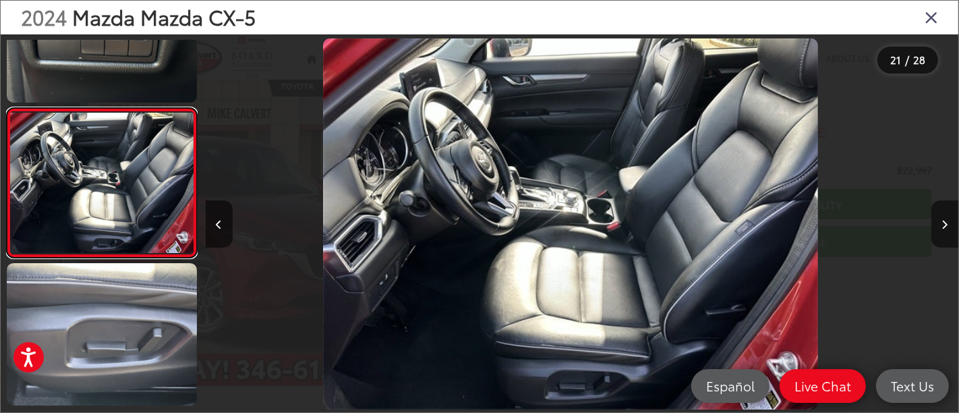
click at [7, 108] on link at bounding box center [102, 183] width 190 height 150
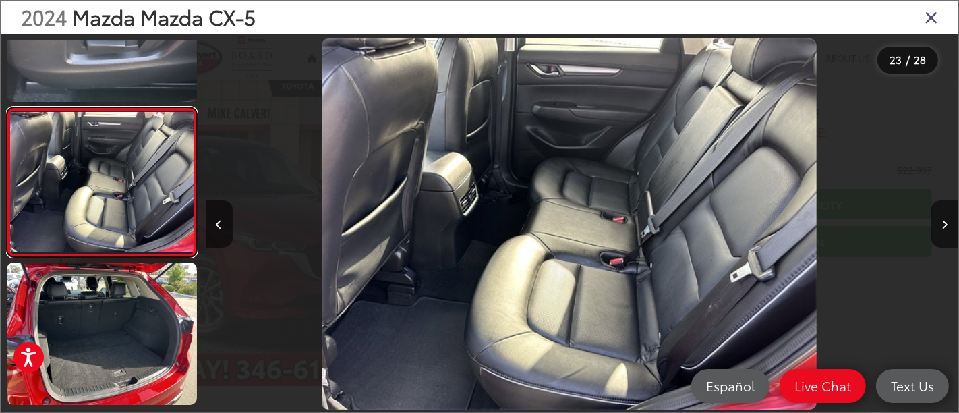
click at [7, 107] on link at bounding box center [102, 182] width 190 height 150
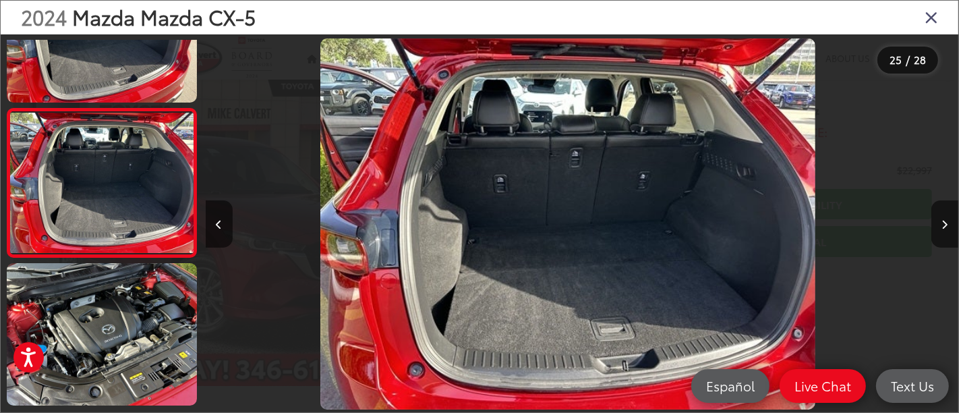
drag, startPoint x: 553, startPoint y: 196, endPoint x: 513, endPoint y: 221, distance: 47.0
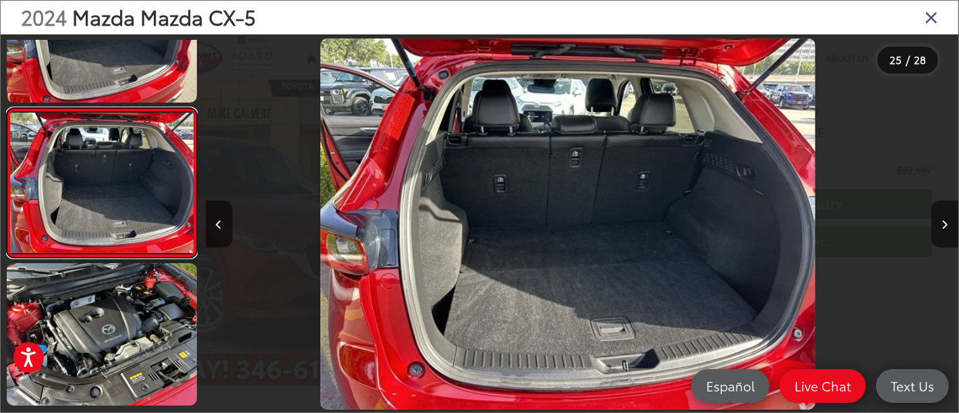
click at [7, 108] on link at bounding box center [102, 183] width 190 height 150
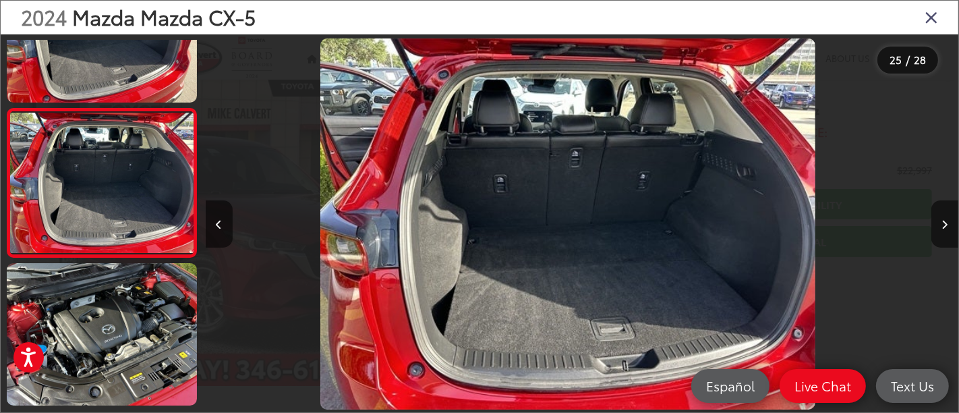
click at [939, 8] on div "2024 Mazda Mazda CX-5" at bounding box center [480, 18] width 958 height 34
click at [936, 20] on icon "Close gallery" at bounding box center [931, 17] width 13 height 18
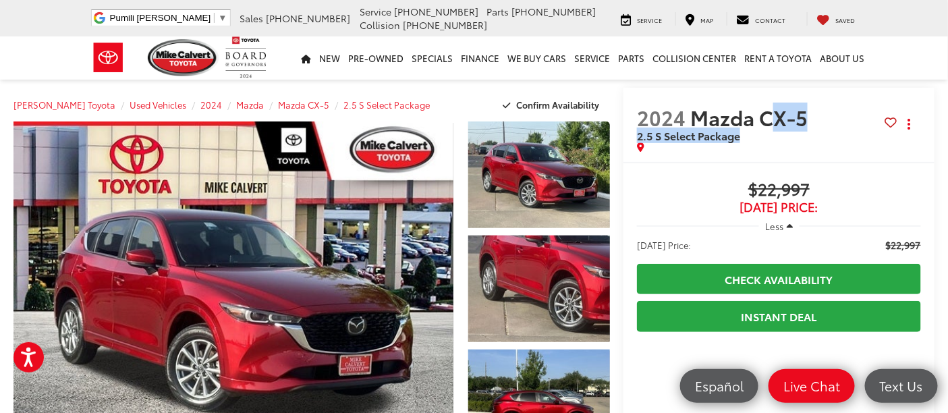
drag, startPoint x: 760, startPoint y: 113, endPoint x: 798, endPoint y: 148, distance: 51.1
click at [798, 148] on div "2024 Mazda CX-5 2.5 S Select Package Copy Link Share Print" at bounding box center [779, 128] width 284 height 47
copy div "CX-5 2.5 S Select Package Copy Link Share Print"
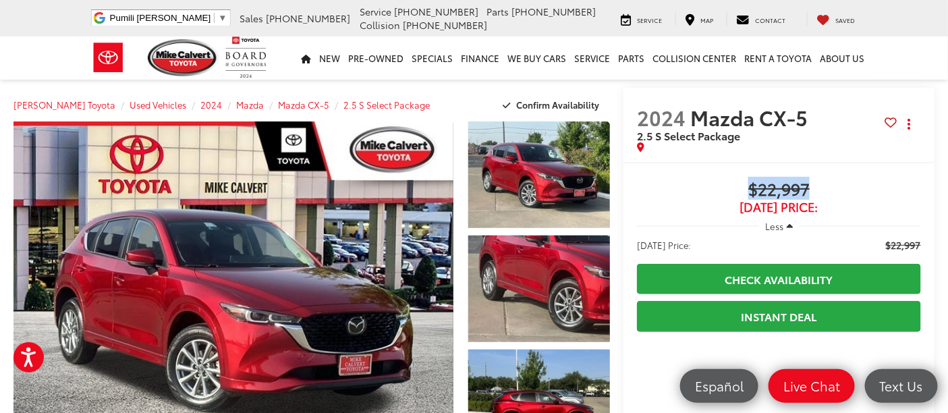
drag, startPoint x: 825, startPoint y: 188, endPoint x: 726, endPoint y: 183, distance: 99.3
click at [726, 183] on span "$22,997" at bounding box center [779, 190] width 284 height 20
copy span "$22,997"
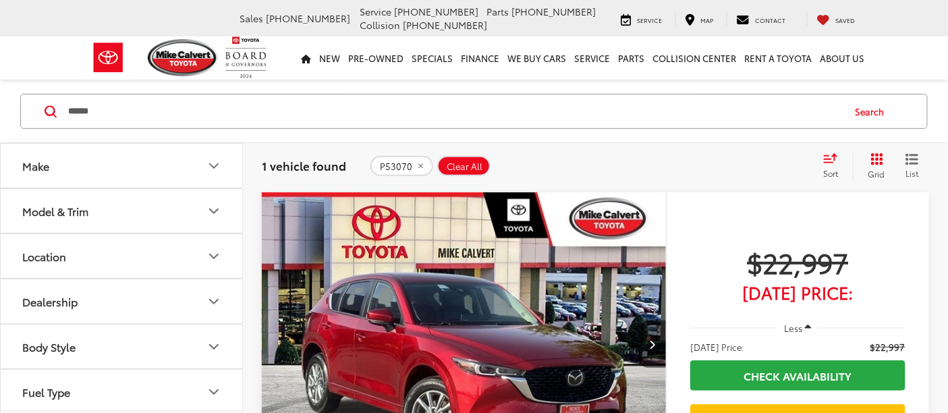
drag, startPoint x: 157, startPoint y: 113, endPoint x: 83, endPoint y: 120, distance: 73.8
click at [83, 120] on input "******" at bounding box center [455, 111] width 776 height 32
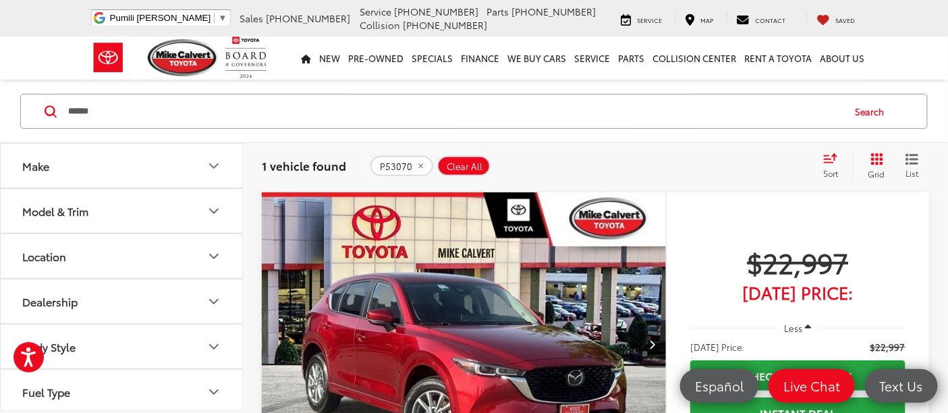
click at [138, 106] on input "******" at bounding box center [455, 111] width 776 height 32
click at [150, 111] on input "******" at bounding box center [455, 111] width 776 height 32
drag, startPoint x: 101, startPoint y: 111, endPoint x: 43, endPoint y: 110, distance: 58.0
click at [43, 110] on div "****** ****** Search" at bounding box center [473, 111] width 907 height 35
paste input "Search by Make, Model, or Keyword"
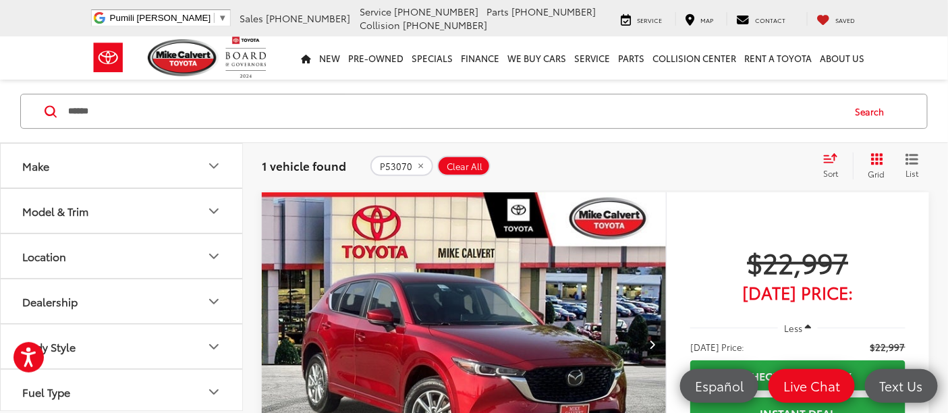
type input "******"
click at [868, 113] on button "Search" at bounding box center [873, 111] width 61 height 34
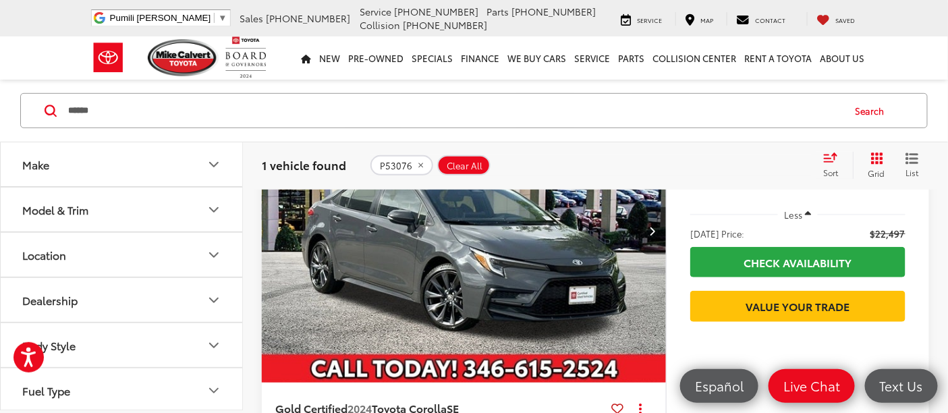
scroll to position [86, 0]
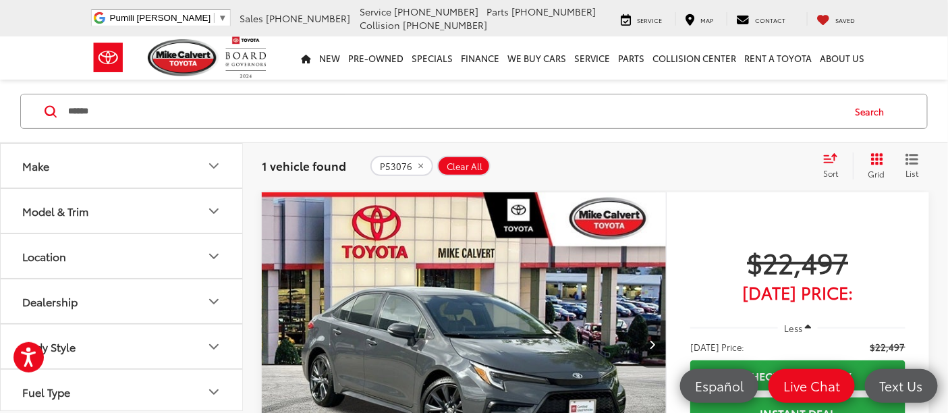
click at [411, 304] on img "2024 Toyota Corolla SE 0" at bounding box center [464, 344] width 406 height 304
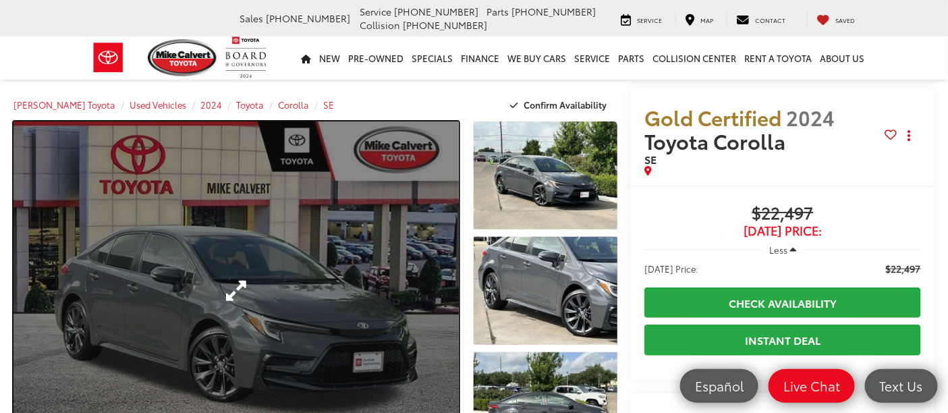
click at [283, 272] on link "Expand Photo 0" at bounding box center [235, 290] width 445 height 339
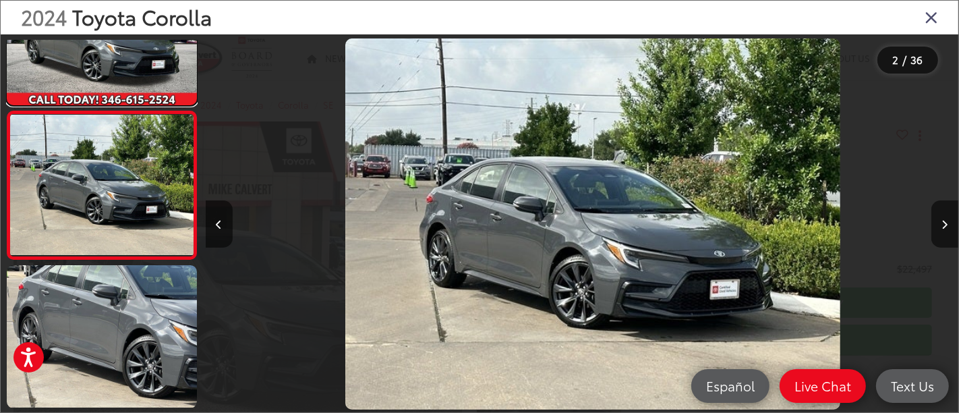
scroll to position [0, 753]
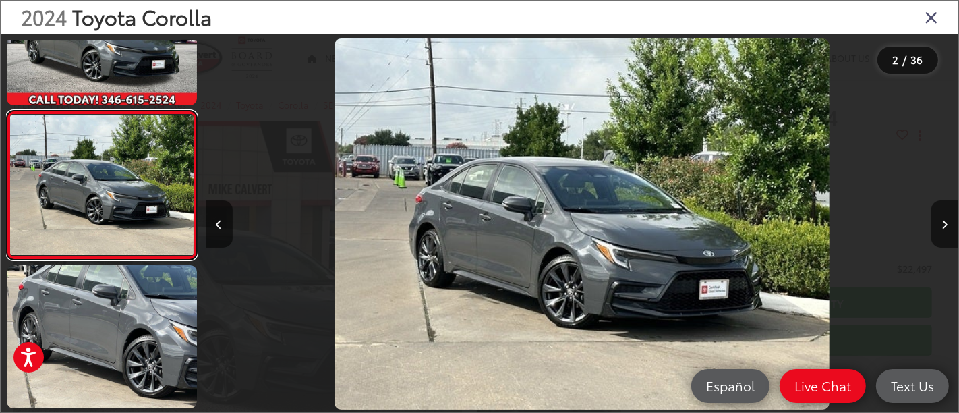
click at [7, 111] on link at bounding box center [102, 186] width 190 height 150
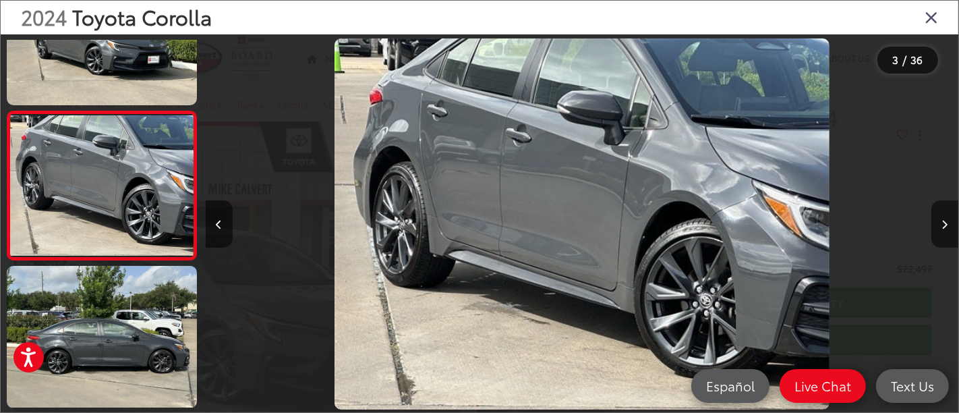
scroll to position [0, 1507]
click at [7, 111] on link at bounding box center [102, 186] width 190 height 150
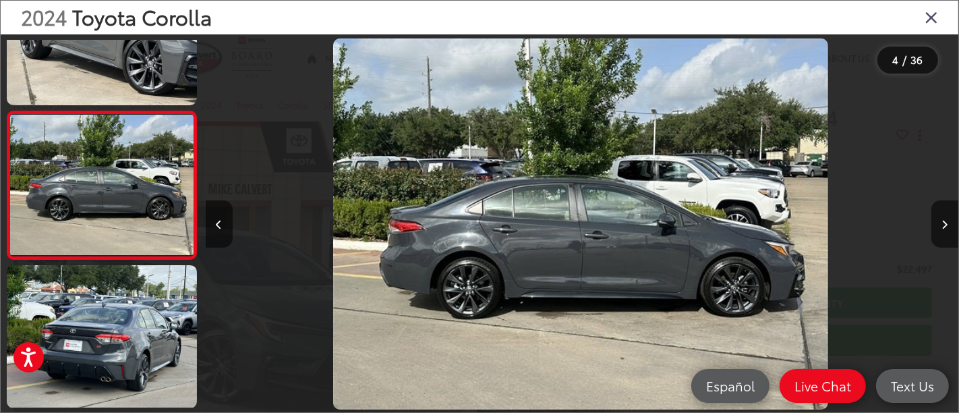
scroll to position [0, 2260]
click at [7, 111] on link at bounding box center [102, 186] width 190 height 150
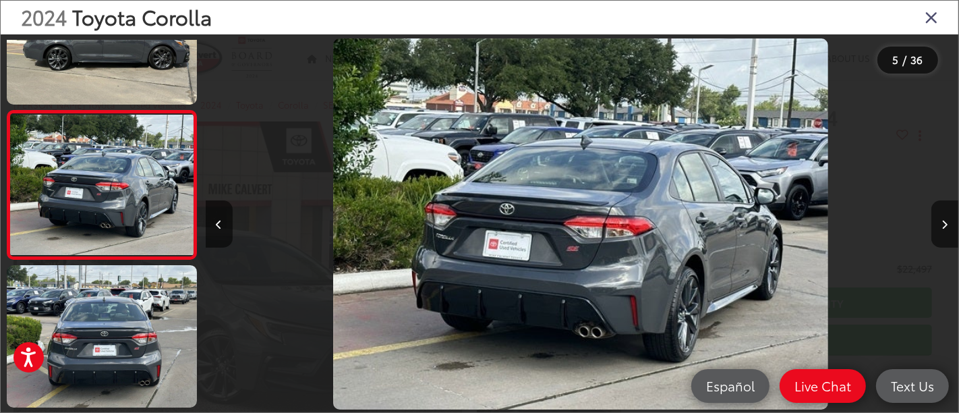
scroll to position [0, 3014]
click at [7, 110] on link at bounding box center [102, 185] width 190 height 150
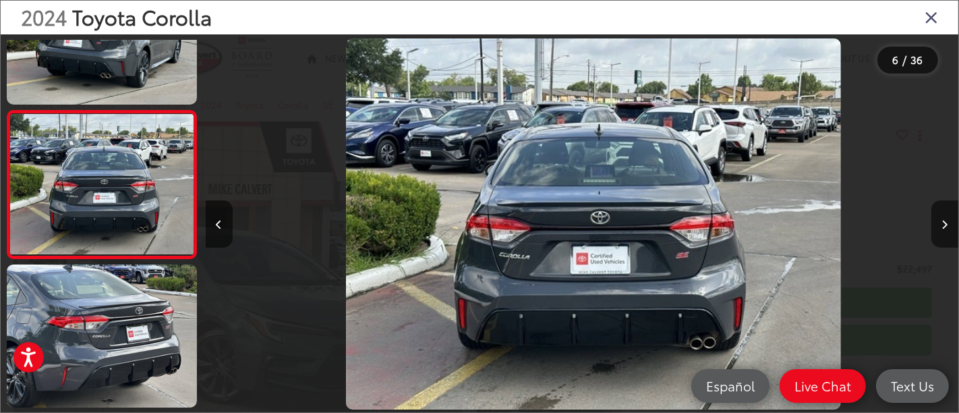
scroll to position [0, 3767]
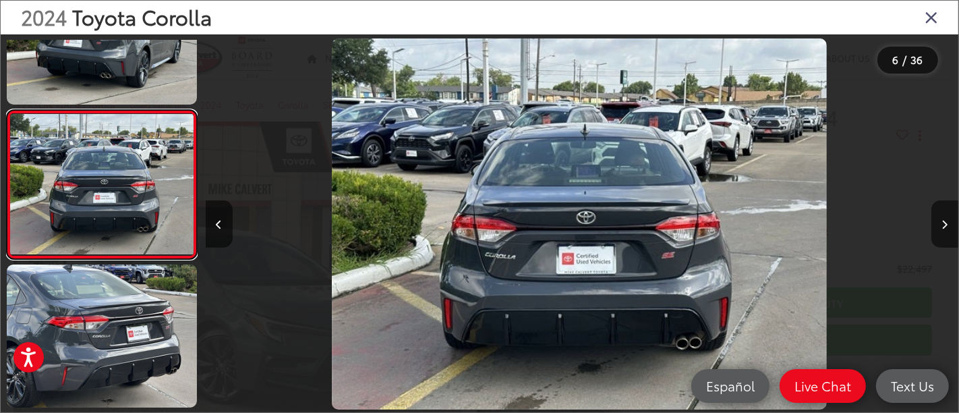
click at [7, 110] on link at bounding box center [102, 185] width 190 height 150
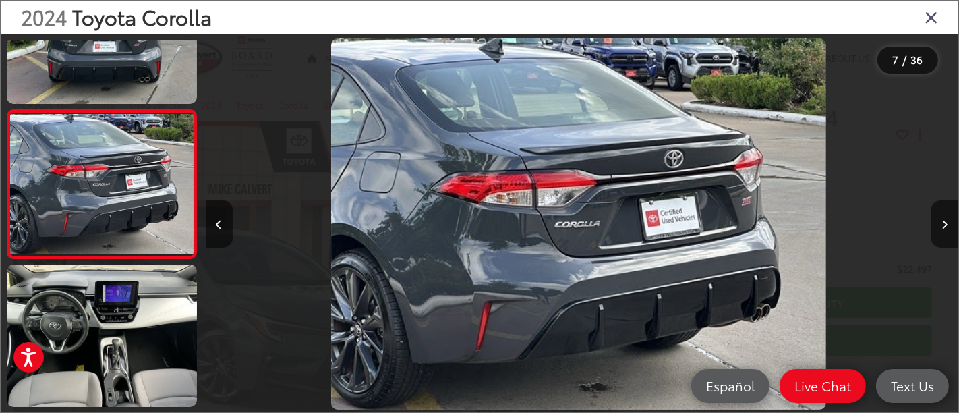
scroll to position [0, 4521]
click at [7, 109] on link at bounding box center [102, 184] width 190 height 150
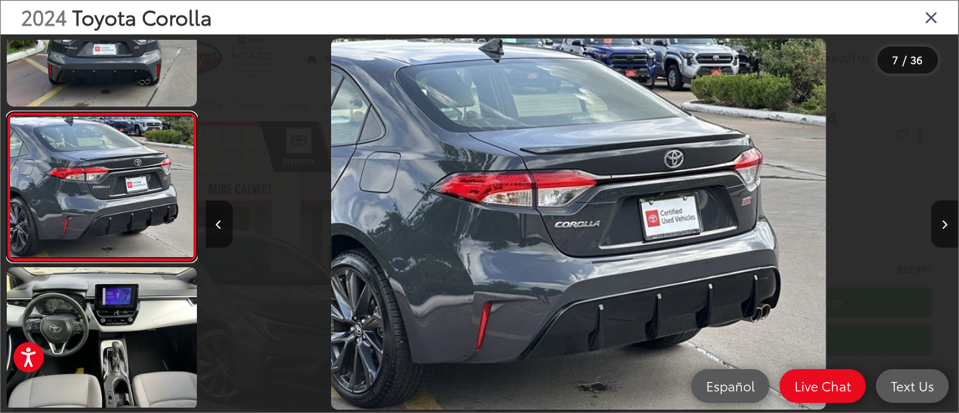
click at [7, 112] on link at bounding box center [102, 187] width 190 height 150
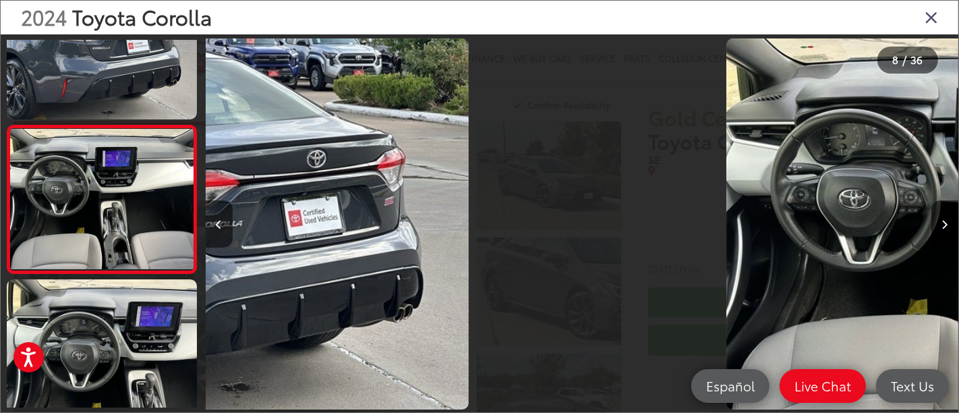
scroll to position [968, 0]
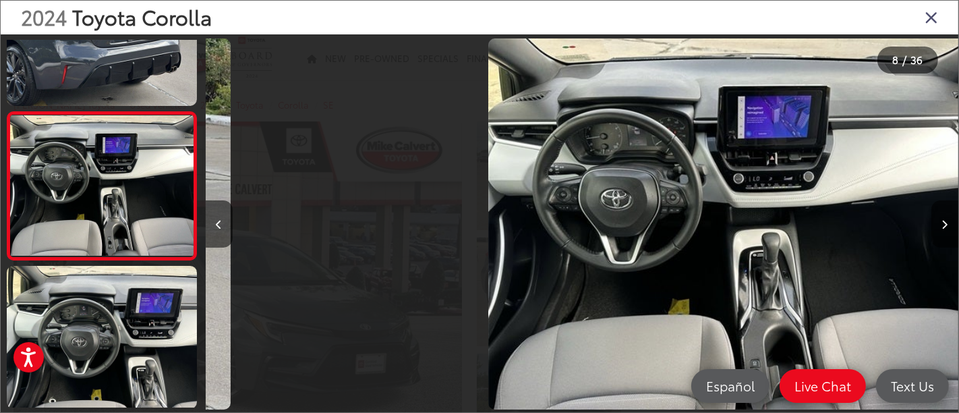
drag, startPoint x: 543, startPoint y: 228, endPoint x: 573, endPoint y: 242, distance: 33.2
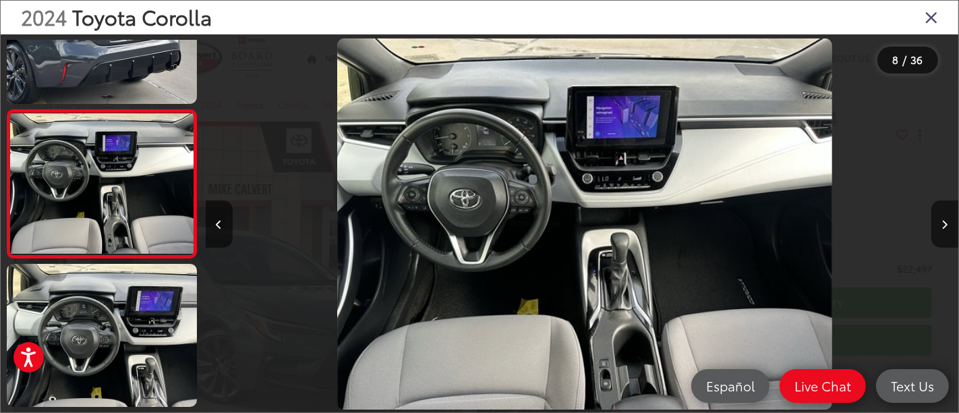
scroll to position [0, 5275]
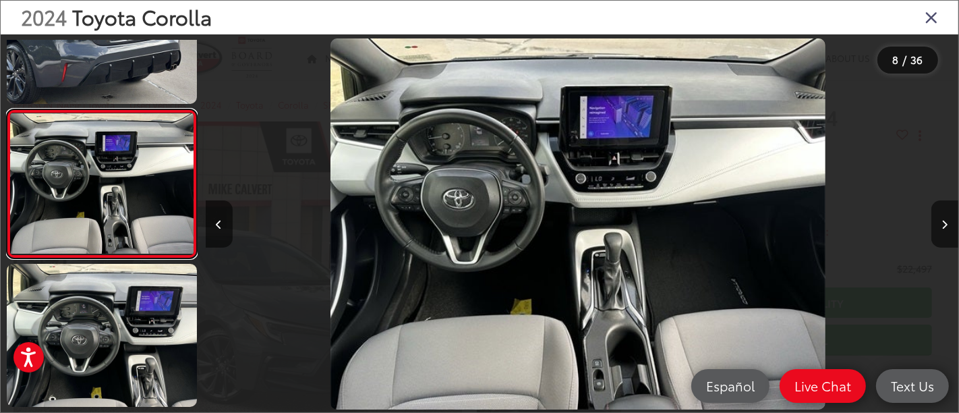
click at [7, 109] on link at bounding box center [102, 184] width 190 height 150
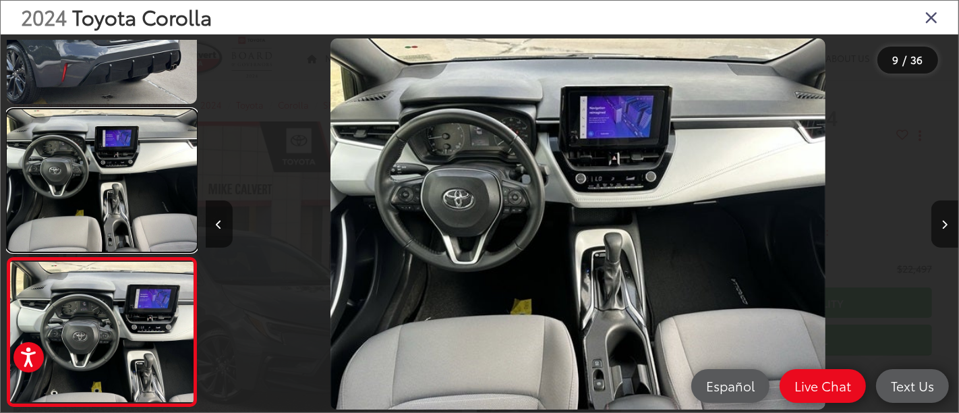
scroll to position [0, 5731]
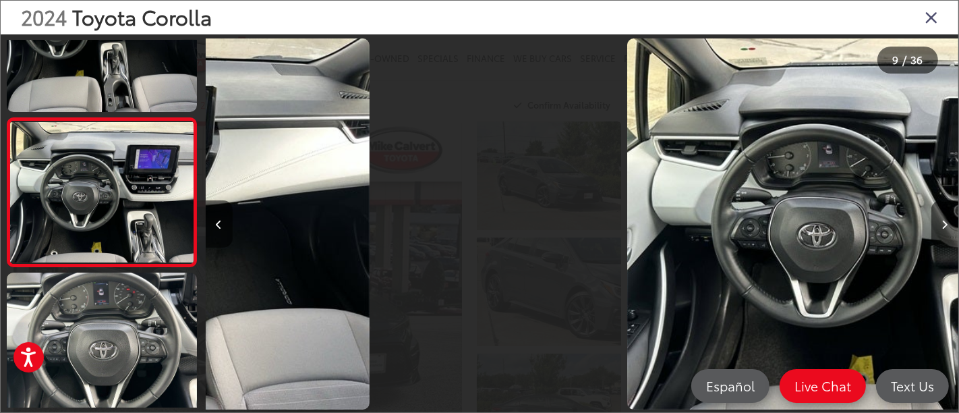
drag, startPoint x: 573, startPoint y: 242, endPoint x: 583, endPoint y: 140, distance: 101.6
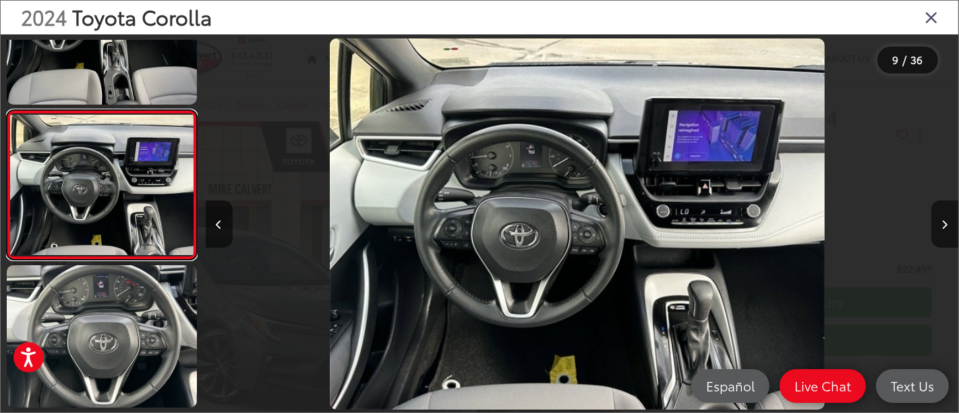
click at [7, 110] on link at bounding box center [102, 185] width 190 height 150
click at [547, 169] on img "2024 Toyota Corolla SE 8" at bounding box center [577, 224] width 495 height 372
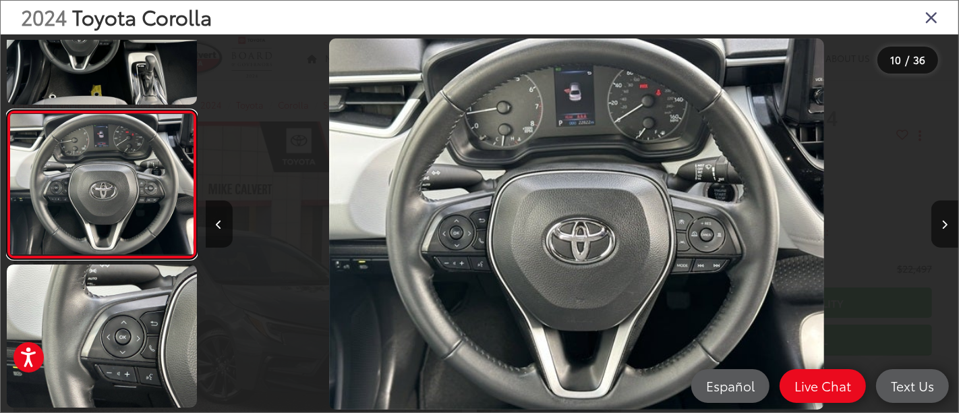
click at [7, 110] on link at bounding box center [102, 185] width 190 height 150
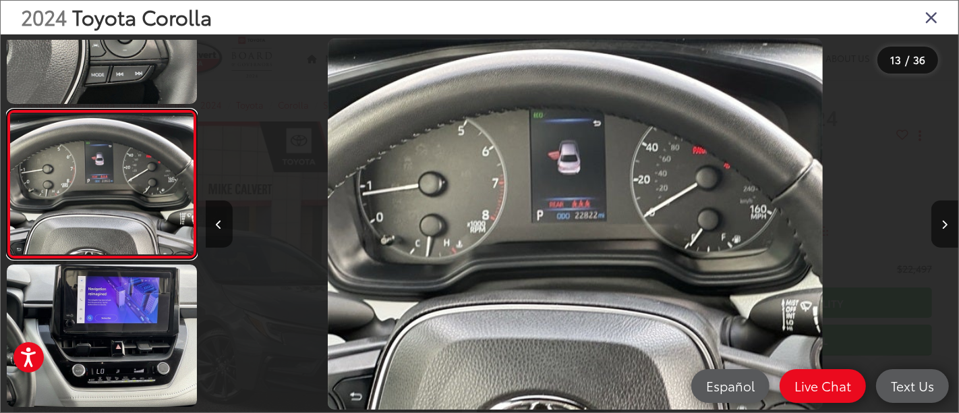
click at [7, 109] on link at bounding box center [102, 184] width 190 height 150
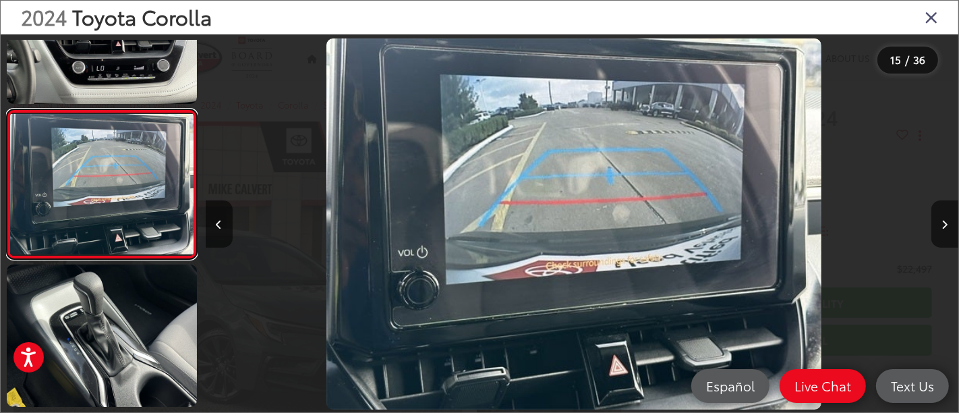
click at [7, 109] on link at bounding box center [102, 184] width 190 height 150
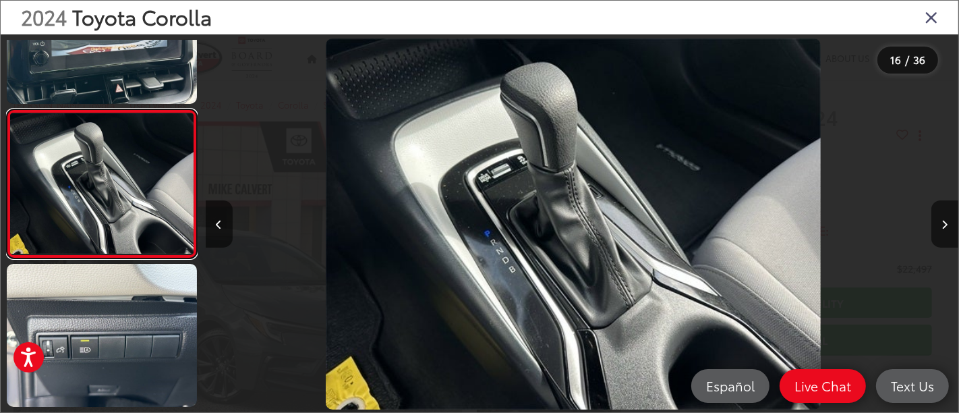
click at [7, 109] on link at bounding box center [102, 184] width 190 height 150
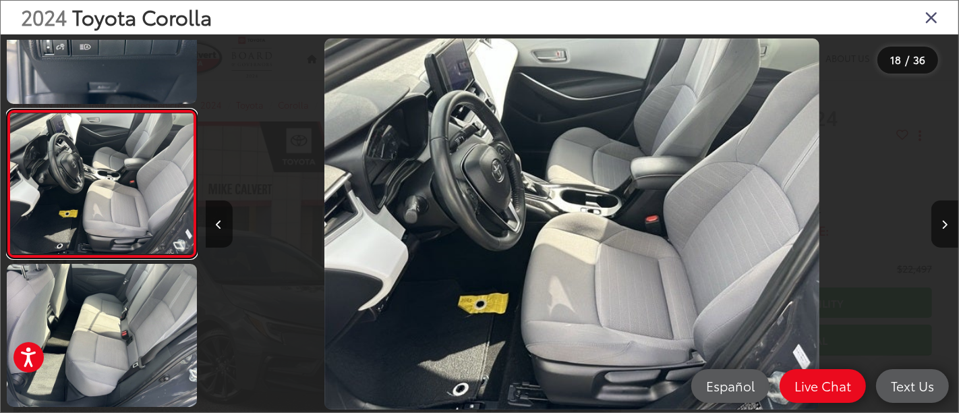
click at [7, 109] on link at bounding box center [102, 184] width 190 height 150
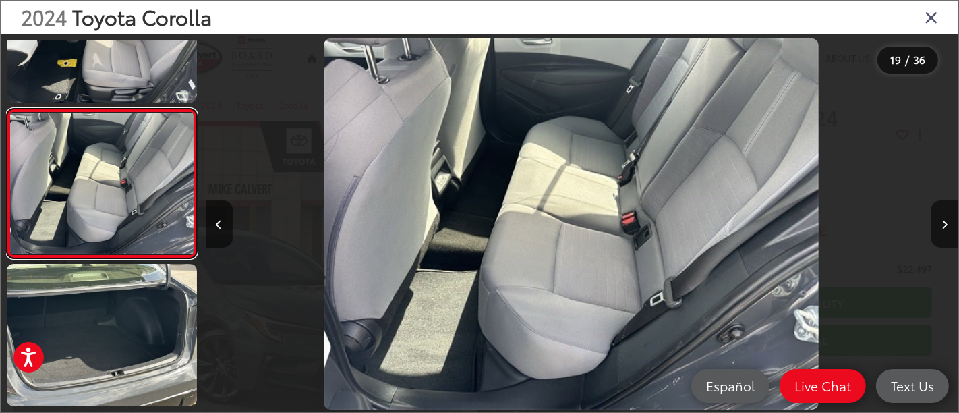
click at [7, 109] on link at bounding box center [102, 184] width 190 height 150
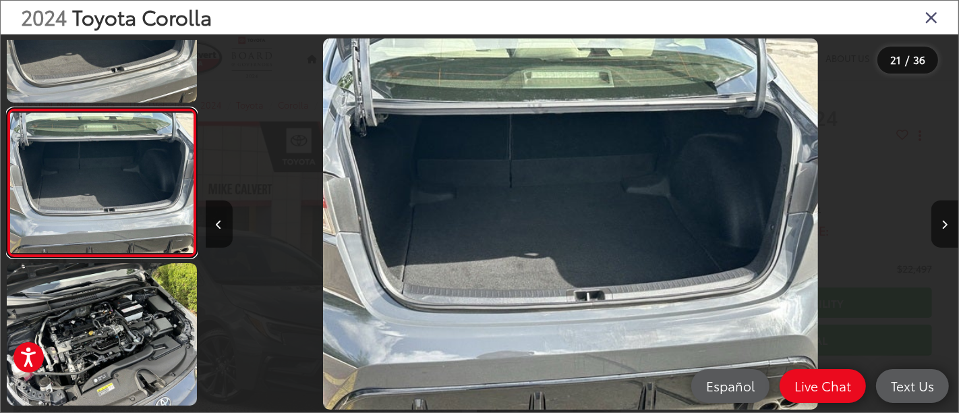
click at [7, 108] on link at bounding box center [102, 183] width 190 height 150
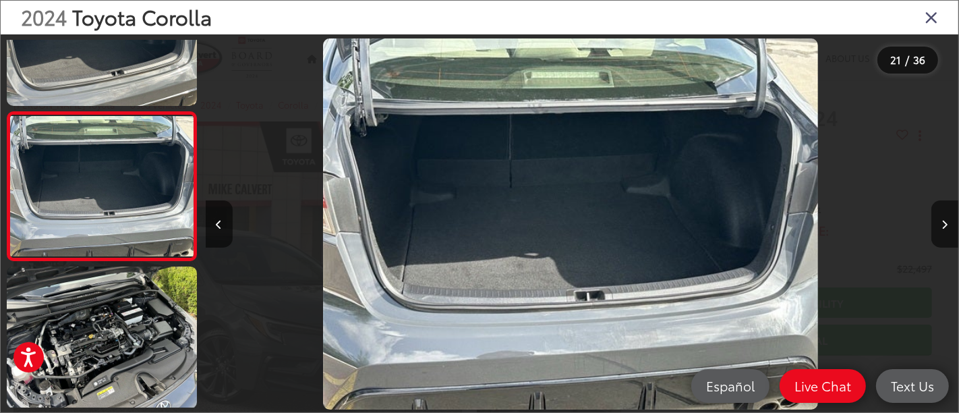
click at [927, 12] on icon "Close gallery" at bounding box center [931, 17] width 13 height 18
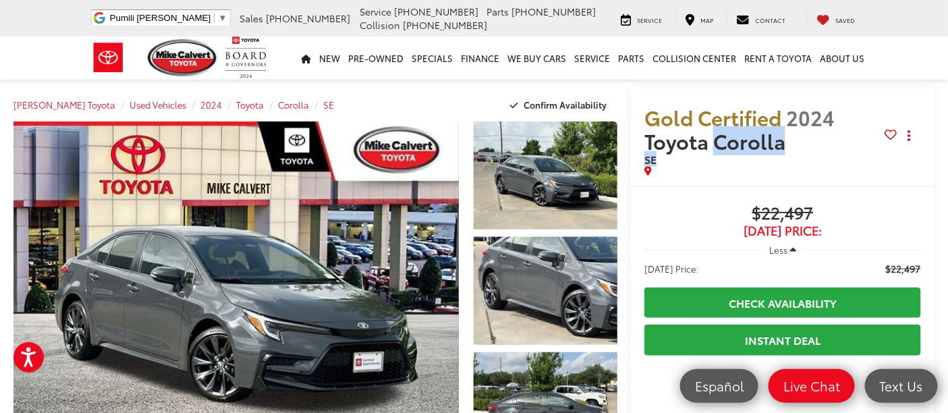
drag, startPoint x: 703, startPoint y: 140, endPoint x: 728, endPoint y: 164, distance: 34.8
click at [728, 164] on h2 "Gold Certified 2024 Toyota Corolla SE" at bounding box center [764, 135] width 241 height 61
copy h2 "Corolla SE"
click at [682, 179] on div "Gold Certified 2024 Toyota Corolla SE Copy Link Share Print" at bounding box center [783, 137] width 304 height 98
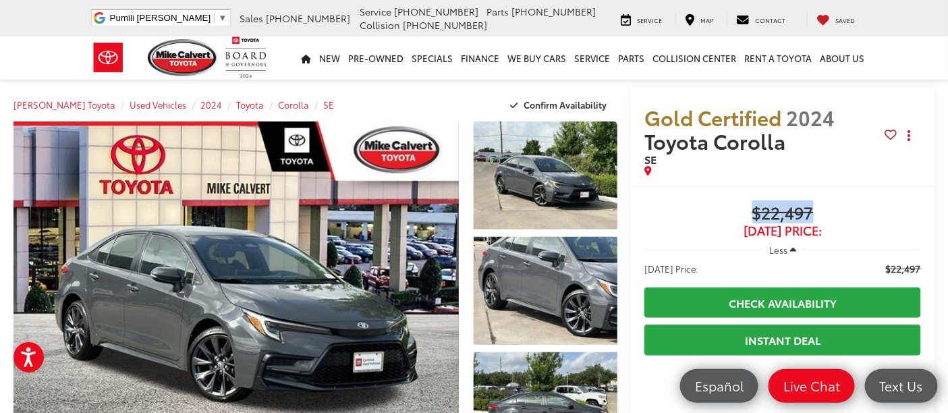
drag, startPoint x: 813, startPoint y: 210, endPoint x: 725, endPoint y: 218, distance: 88.8
click at [725, 218] on span "$22,497" at bounding box center [782, 214] width 277 height 20
copy span "$22,497"
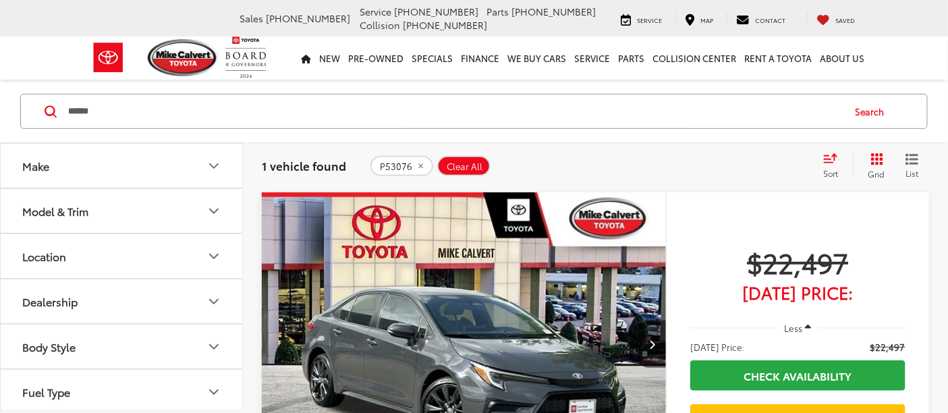
drag, startPoint x: 130, startPoint y: 115, endPoint x: 0, endPoint y: 115, distance: 130.2
click at [0, 115] on div "****** ****** Search" at bounding box center [474, 111] width 948 height 63
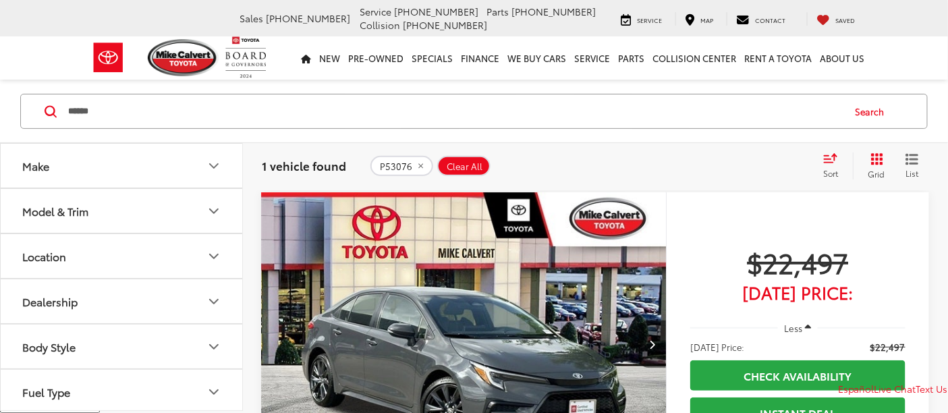
paste input "Search by Make, Model, or Keyword"
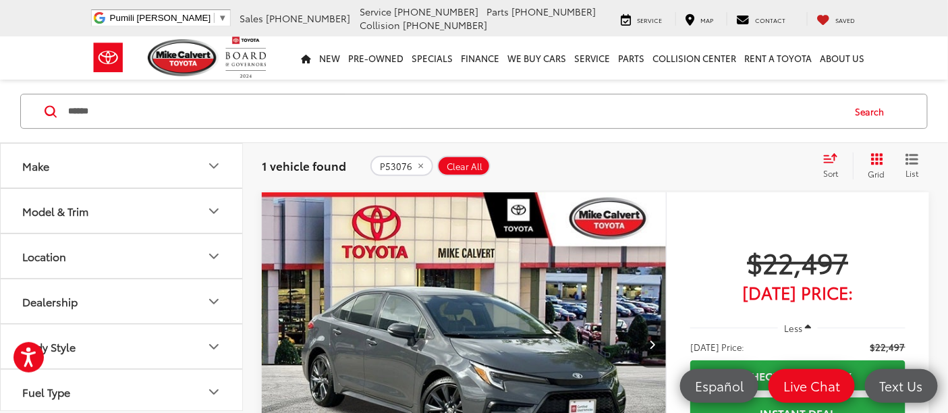
type input "******"
click at [877, 104] on button "Search" at bounding box center [873, 111] width 61 height 34
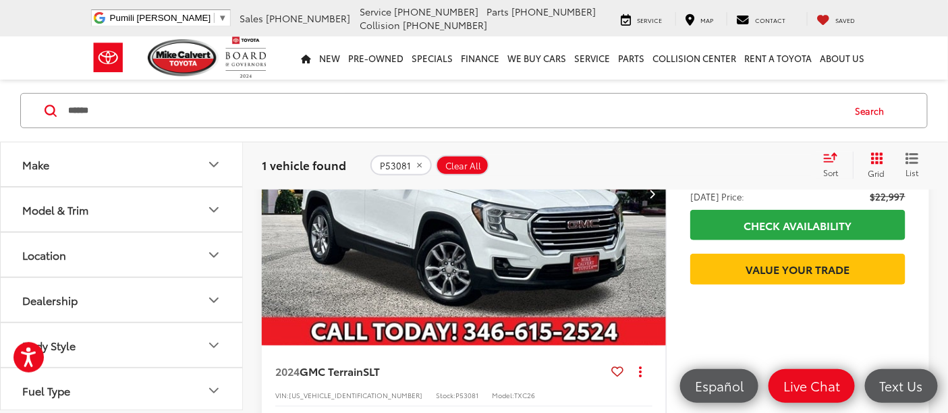
scroll to position [86, 0]
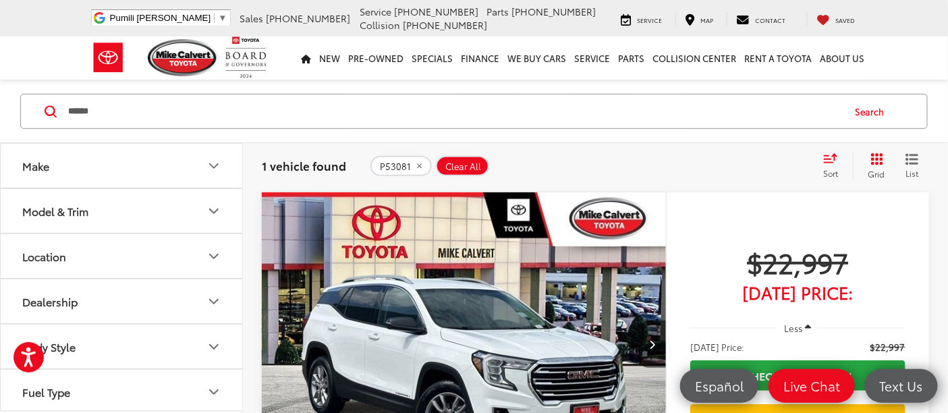
click at [455, 288] on img "2024 GMC Terrain SLT 0" at bounding box center [464, 344] width 406 height 304
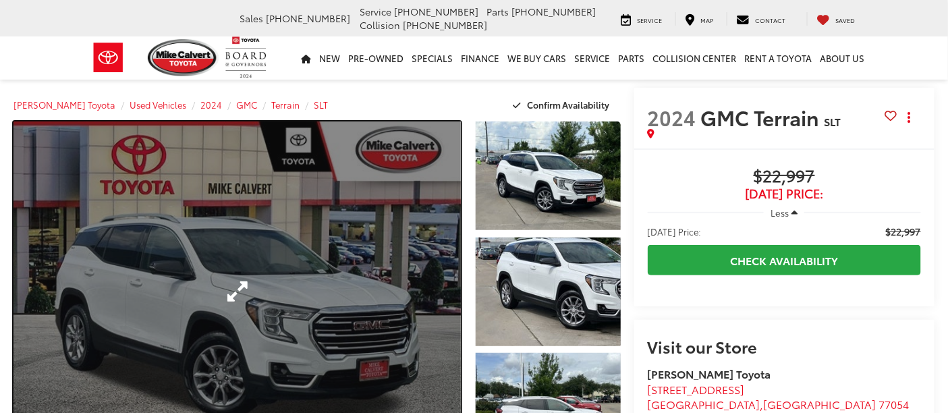
click at [319, 304] on link "Expand Photo 0" at bounding box center [236, 291] width 447 height 340
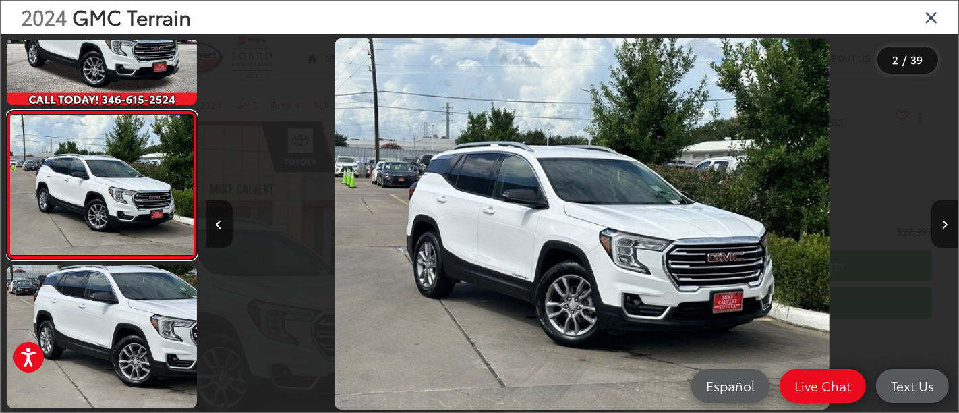
click at [7, 111] on link at bounding box center [102, 186] width 190 height 150
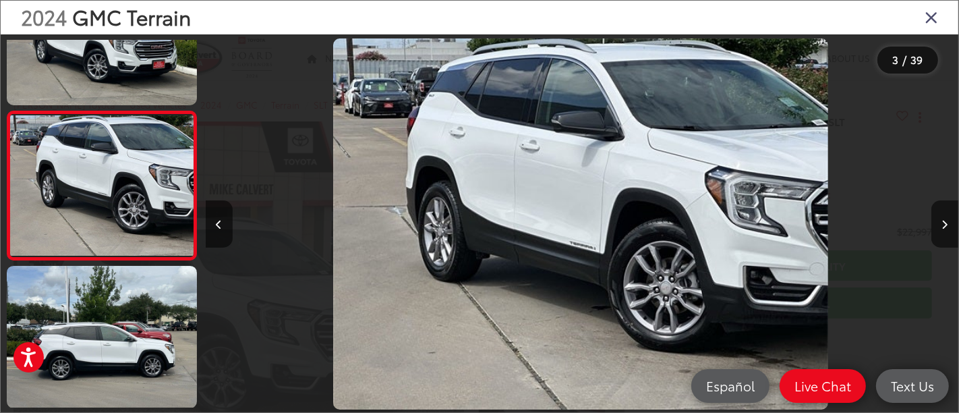
scroll to position [0, 1507]
click at [7, 111] on link at bounding box center [102, 186] width 190 height 150
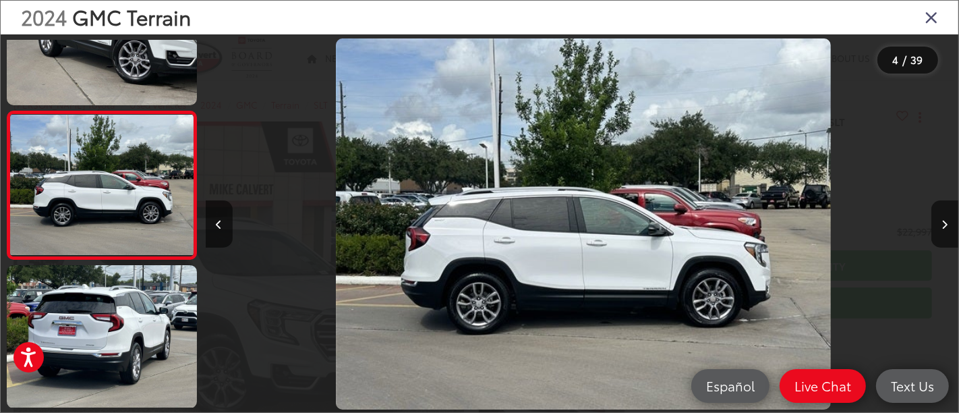
scroll to position [0, 2260]
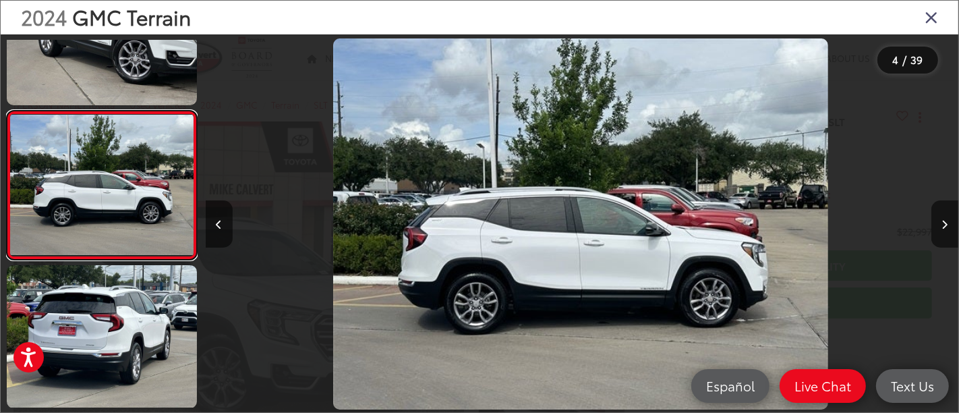
click at [7, 111] on link at bounding box center [102, 186] width 190 height 150
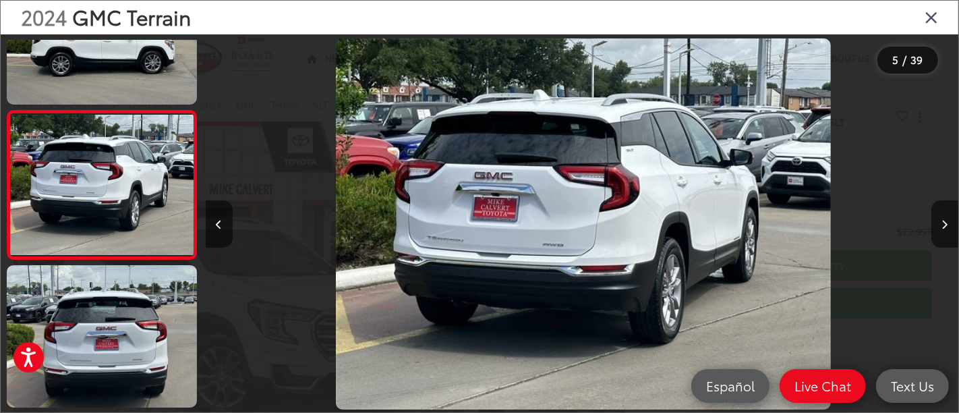
scroll to position [0, 3014]
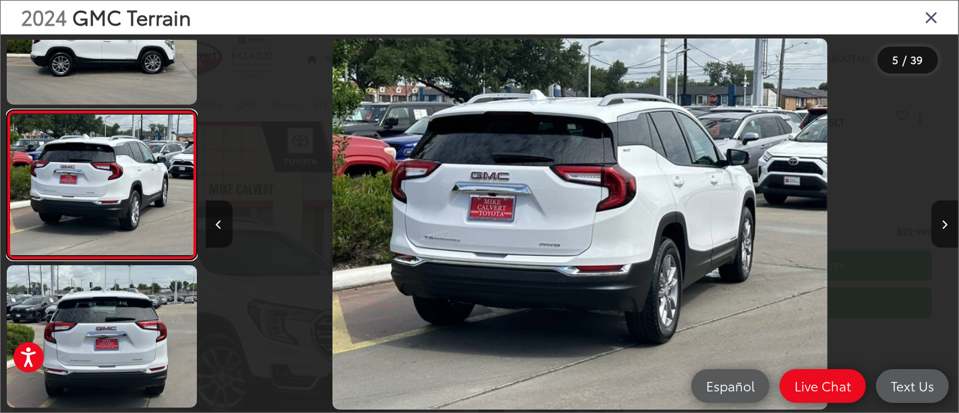
click at [7, 110] on link at bounding box center [102, 185] width 190 height 150
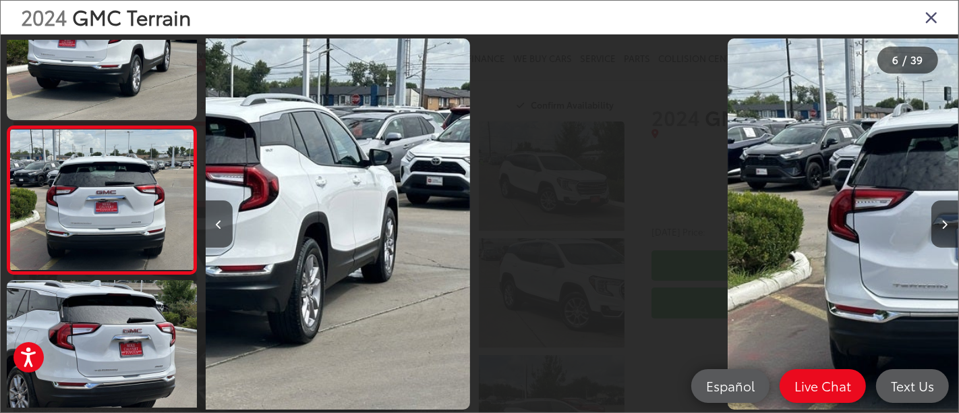
scroll to position [671, 0]
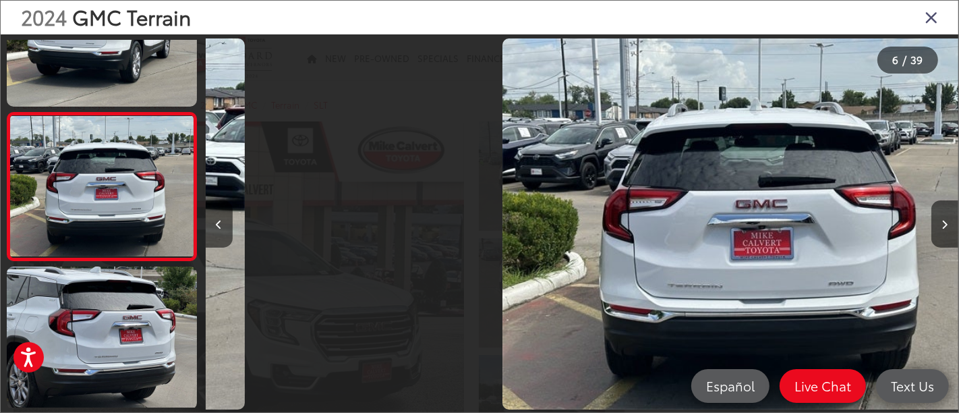
drag, startPoint x: 553, startPoint y: 211, endPoint x: 569, endPoint y: 196, distance: 21.9
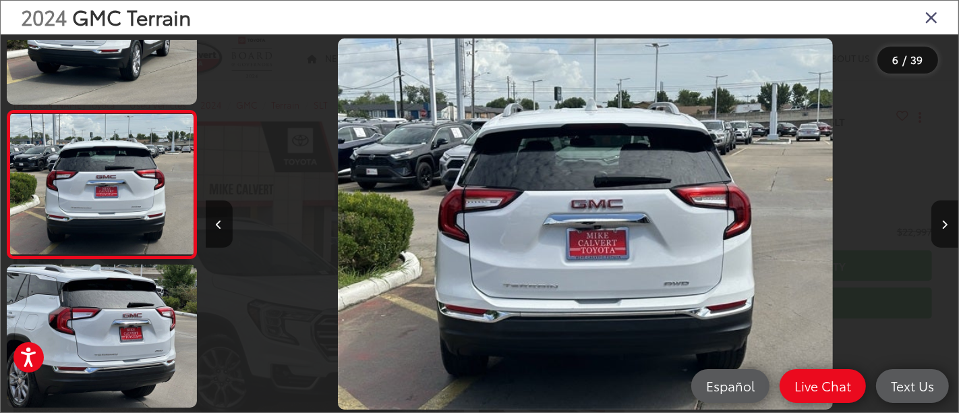
scroll to position [0, 3767]
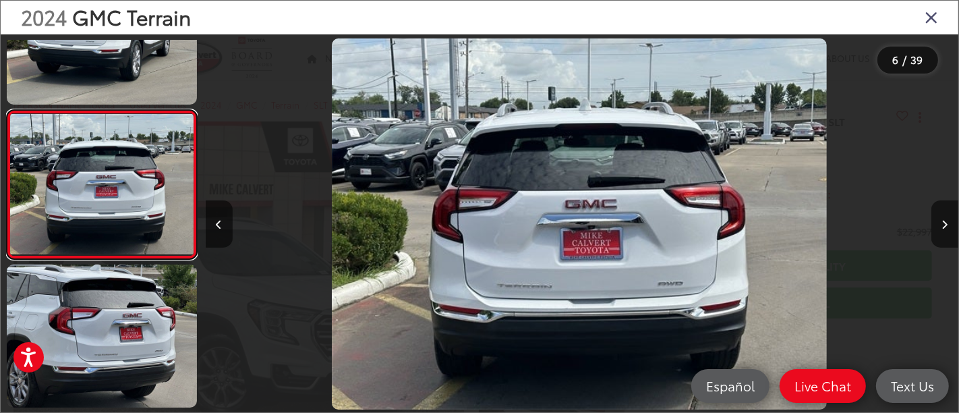
click at [7, 110] on link at bounding box center [102, 185] width 190 height 150
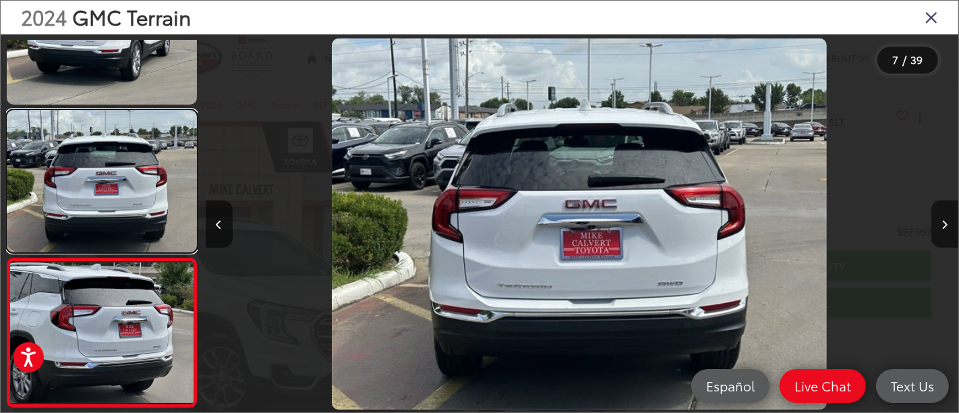
scroll to position [0, 0]
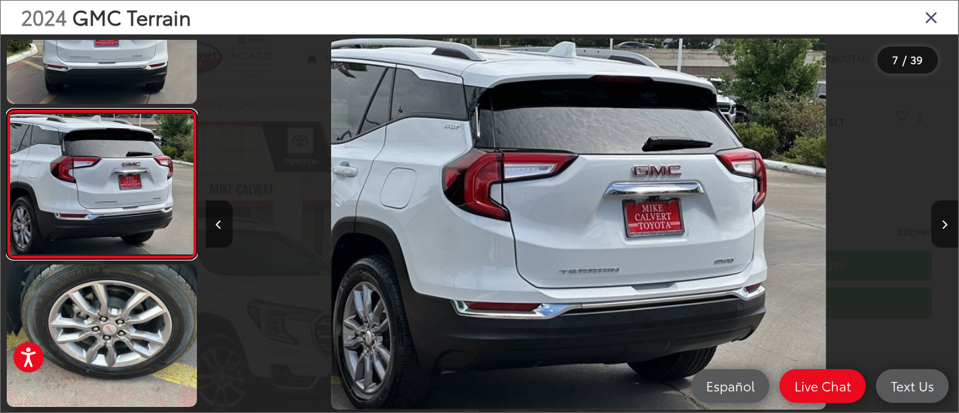
click at [7, 109] on link at bounding box center [102, 184] width 190 height 150
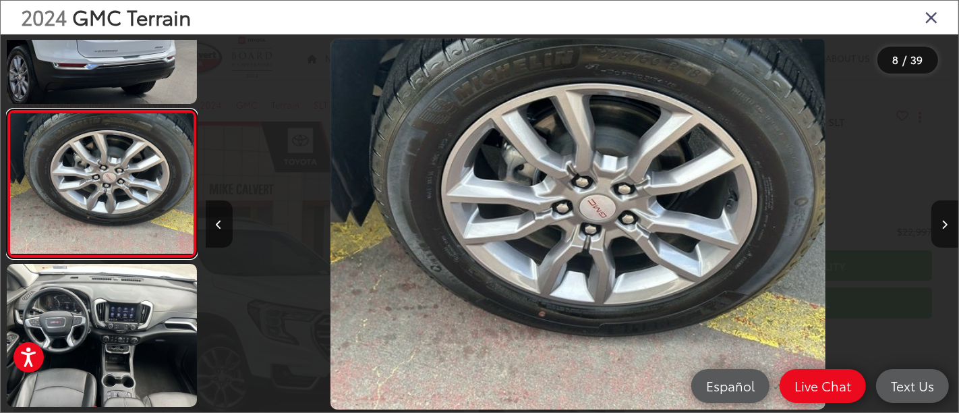
click at [7, 109] on link at bounding box center [102, 184] width 190 height 150
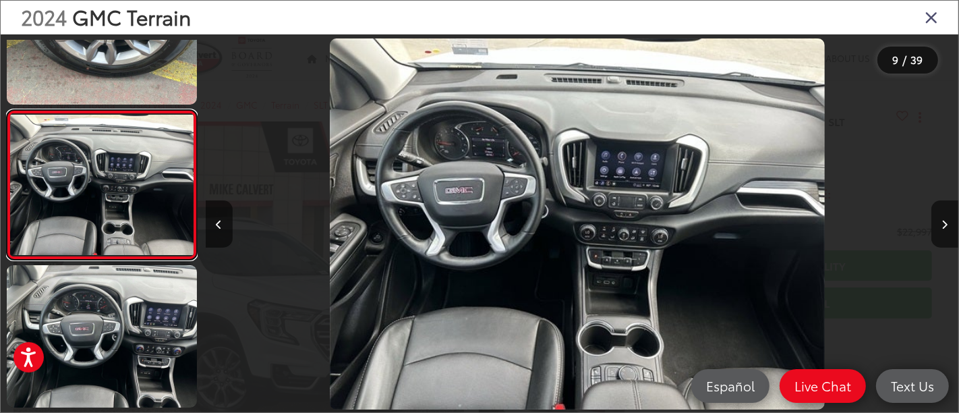
click at [7, 110] on link at bounding box center [102, 185] width 190 height 150
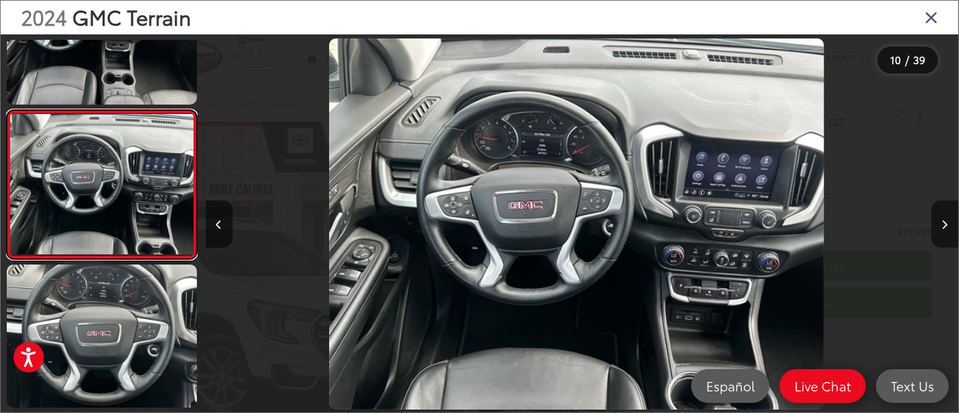
click at [7, 110] on link at bounding box center [102, 185] width 190 height 150
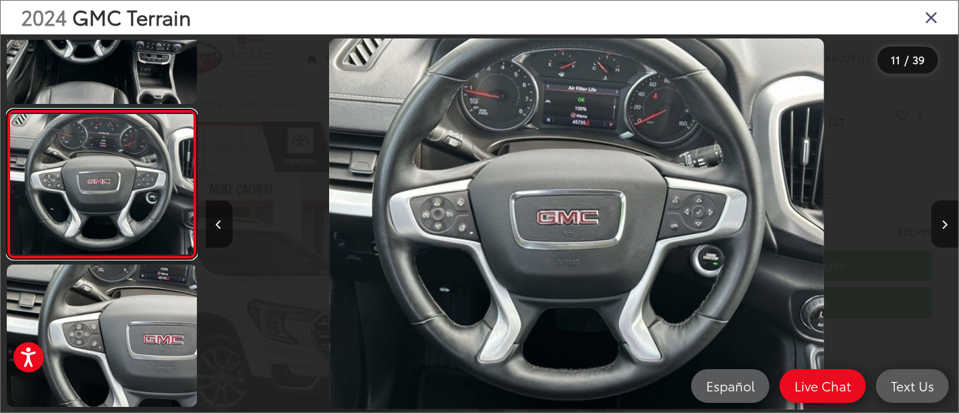
click at [7, 109] on link at bounding box center [102, 184] width 190 height 150
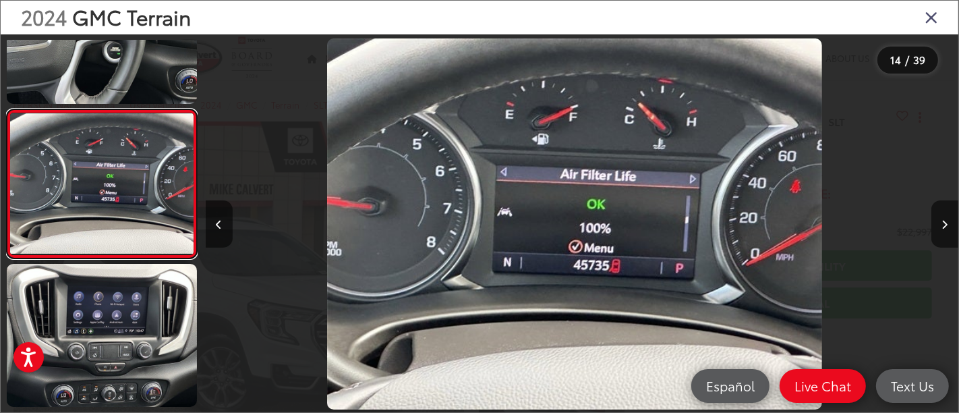
click at [7, 109] on link at bounding box center [102, 184] width 190 height 150
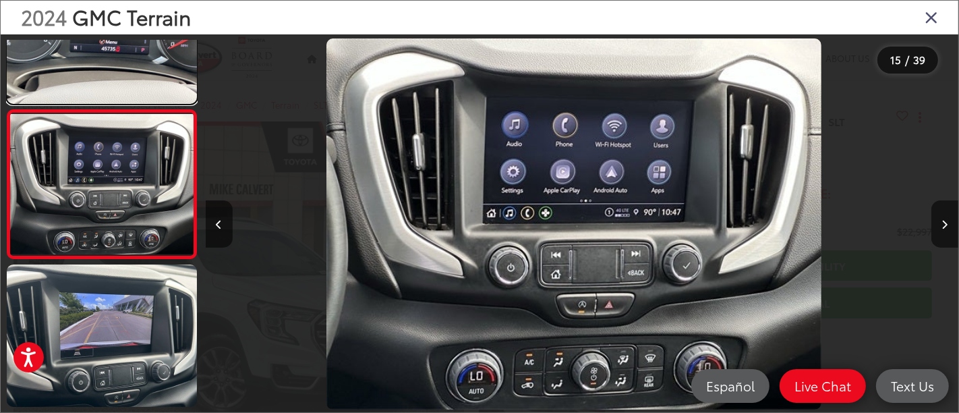
click at [7, 0] on link at bounding box center [102, 33] width 190 height 143
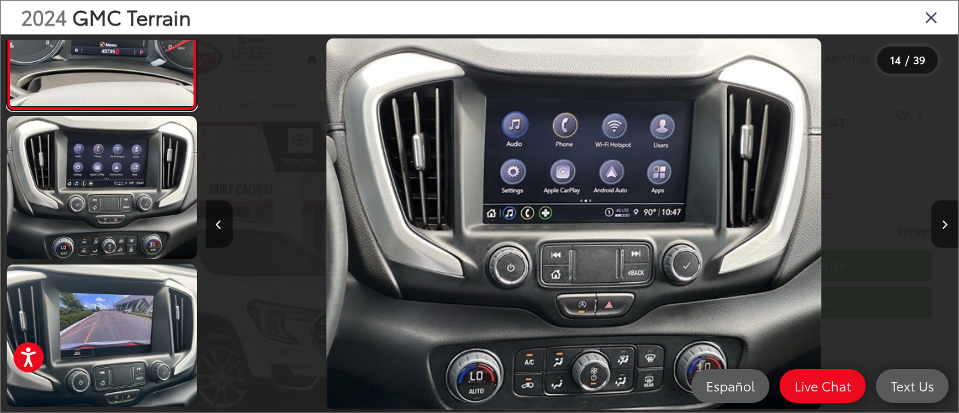
click at [7, 0] on link at bounding box center [102, 37] width 190 height 150
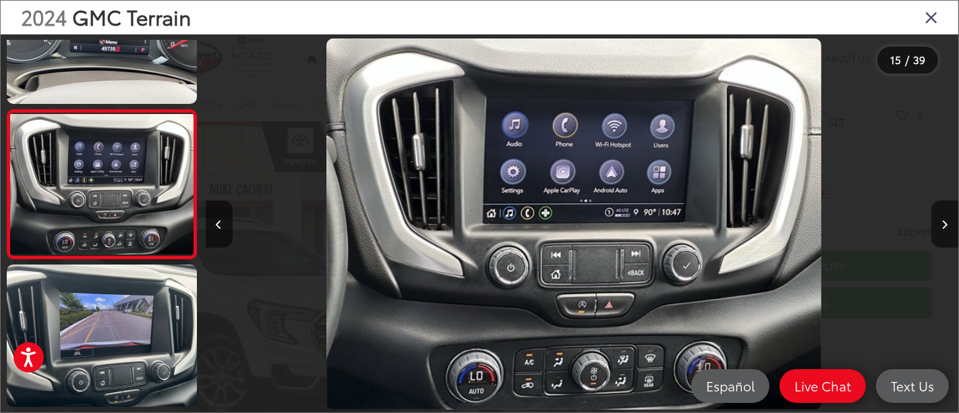
drag, startPoint x: 577, startPoint y: 217, endPoint x: 499, endPoint y: 187, distance: 83.3
click at [499, 187] on img "2024 GMC Terrain SLT 14" at bounding box center [574, 224] width 495 height 372
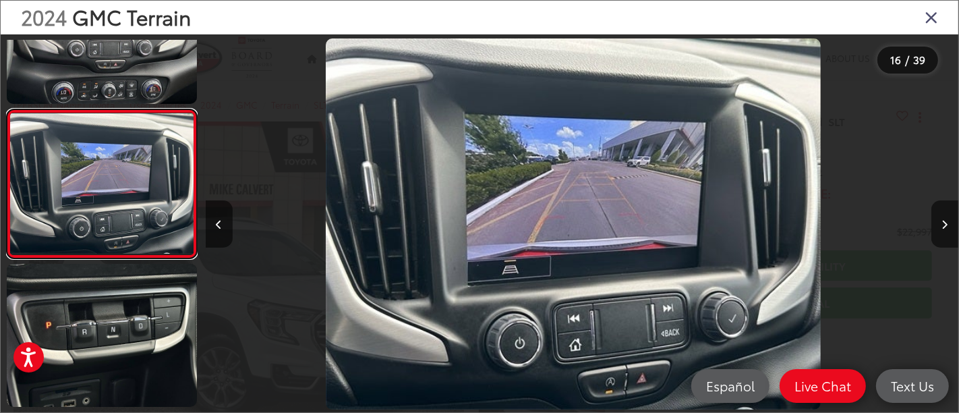
click at [7, 109] on link at bounding box center [102, 184] width 190 height 150
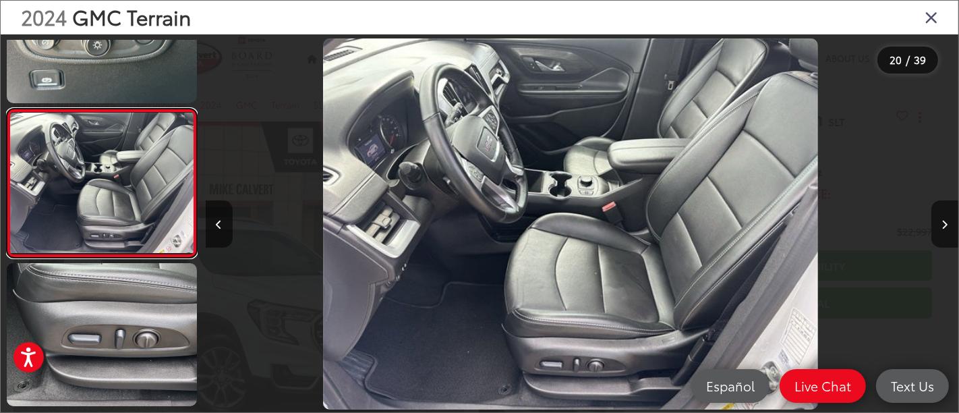
click at [7, 109] on link at bounding box center [102, 184] width 190 height 150
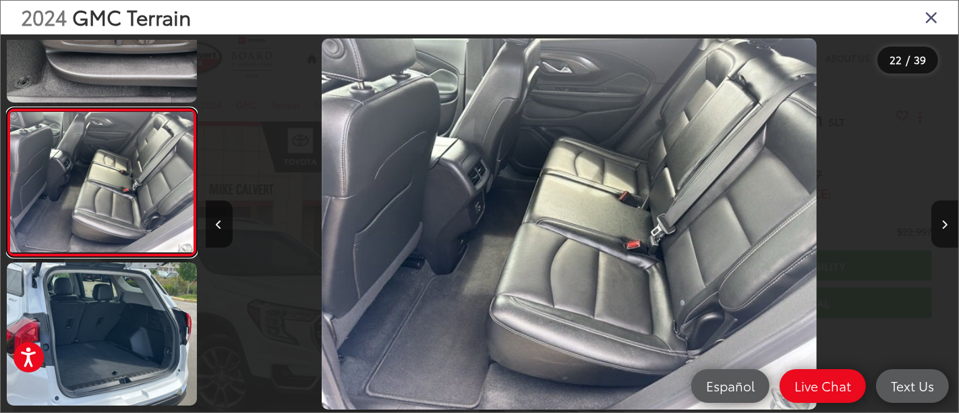
click at [7, 108] on link at bounding box center [102, 183] width 190 height 150
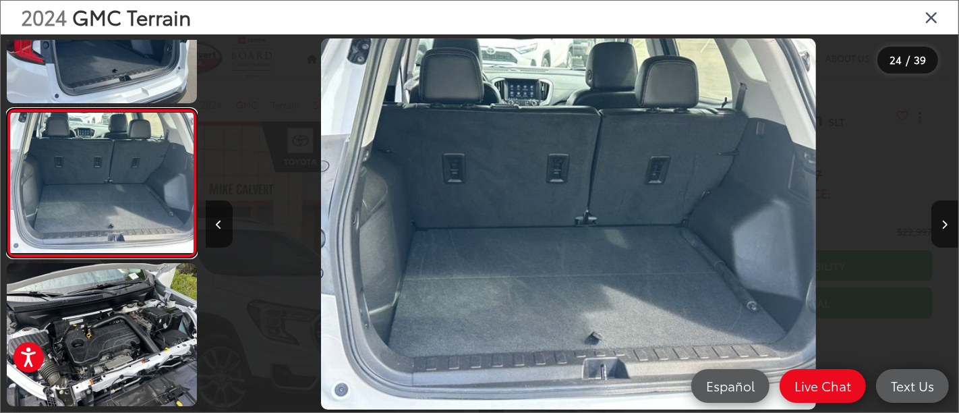
click at [7, 109] on link at bounding box center [102, 184] width 190 height 150
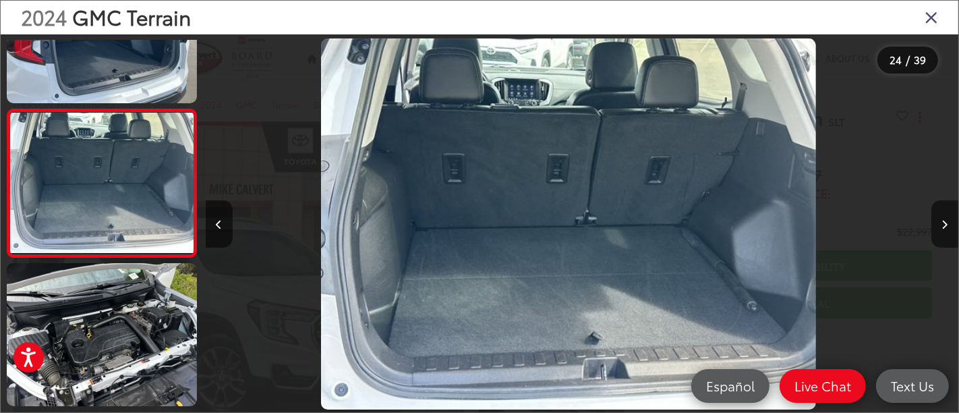
click at [931, 20] on icon "Close gallery" at bounding box center [931, 17] width 13 height 18
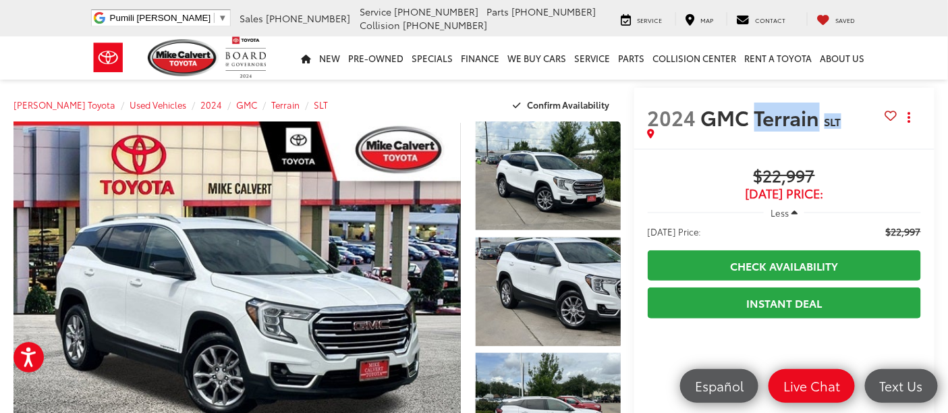
drag, startPoint x: 754, startPoint y: 115, endPoint x: 856, endPoint y: 128, distance: 103.4
click at [856, 128] on h2 "2024 GMC Terrain SLT" at bounding box center [766, 117] width 237 height 24
copy h2 "Terrain SLT"
drag, startPoint x: 820, startPoint y: 173, endPoint x: 746, endPoint y: 175, distance: 74.2
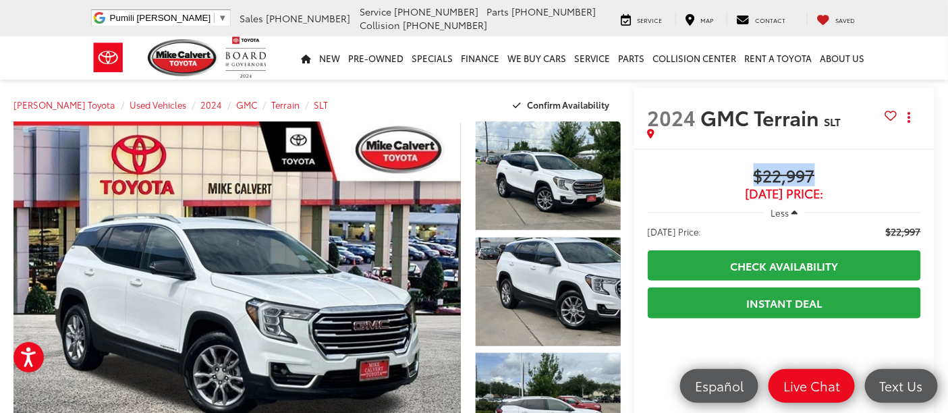
click at [746, 175] on span "$22,997" at bounding box center [784, 177] width 273 height 20
copy span "$22,997"
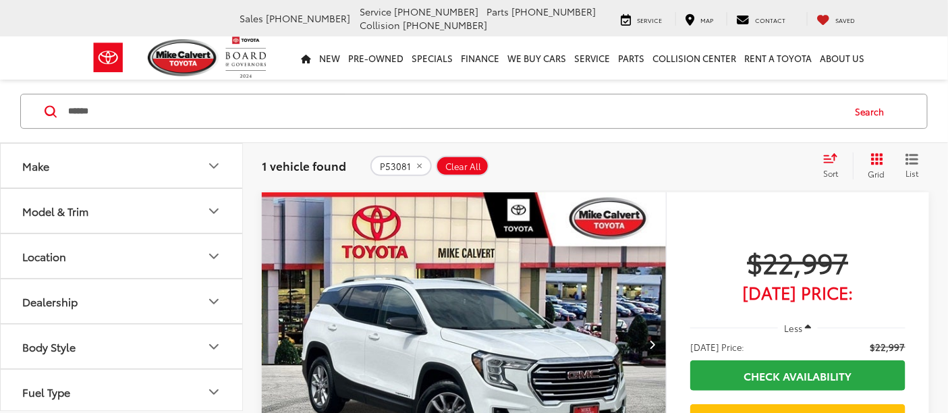
drag, startPoint x: 160, startPoint y: 120, endPoint x: 110, endPoint y: 114, distance: 50.3
click at [160, 120] on input "******" at bounding box center [455, 111] width 776 height 32
drag, startPoint x: 110, startPoint y: 114, endPoint x: 101, endPoint y: 113, distance: 8.8
click at [101, 113] on input "******" at bounding box center [455, 111] width 776 height 32
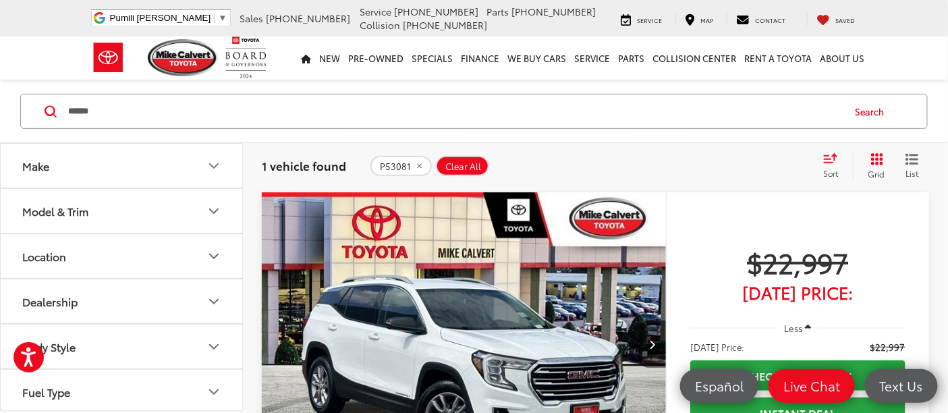
paste input "Search by Make, Model, or Keyword"
type input "******"
click at [878, 115] on button "Search" at bounding box center [873, 111] width 61 height 34
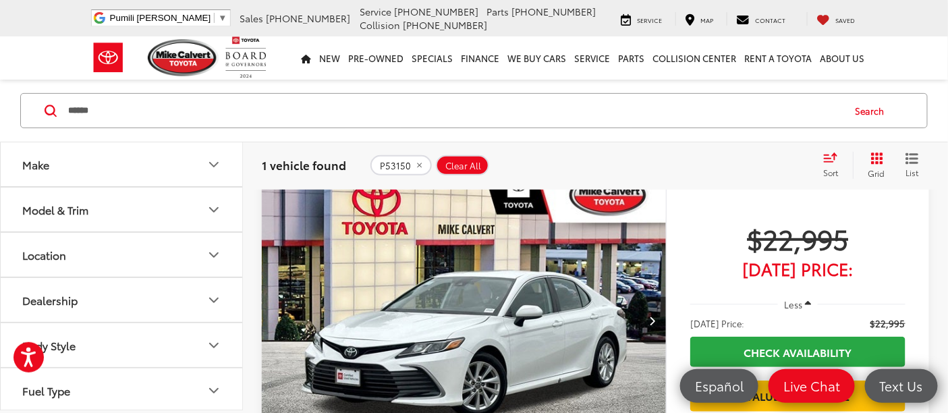
scroll to position [162, 0]
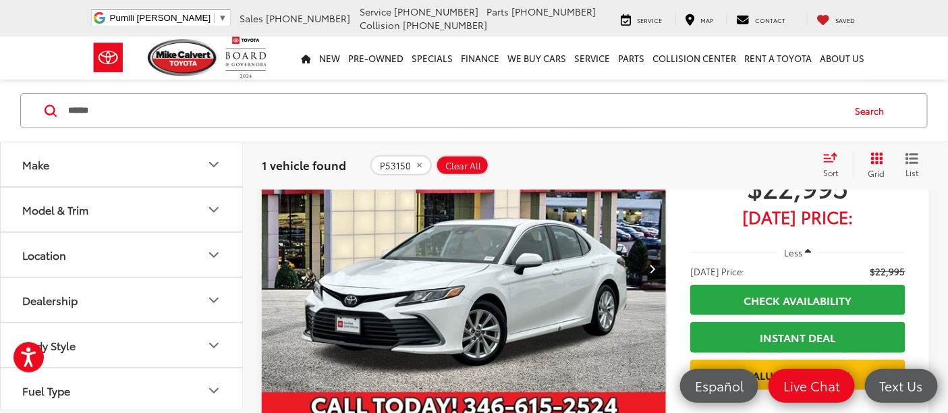
click at [431, 265] on img "2024 Toyota Camry LE 0" at bounding box center [464, 269] width 406 height 304
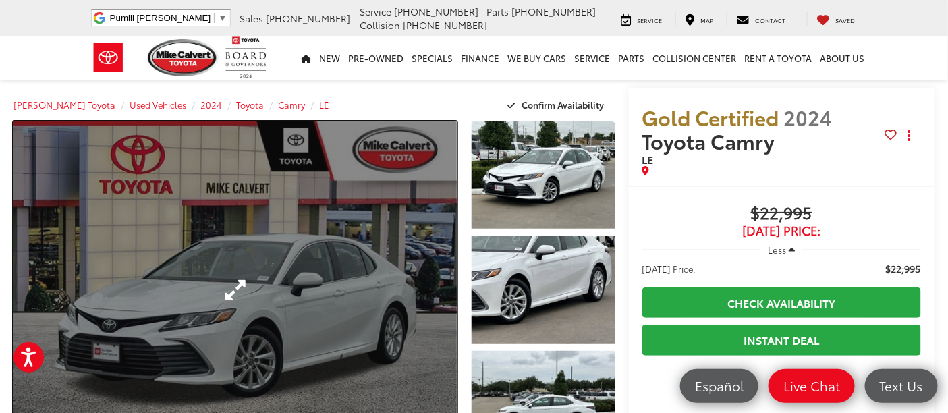
click at [209, 296] on link "Expand Photo 0" at bounding box center [234, 289] width 443 height 337
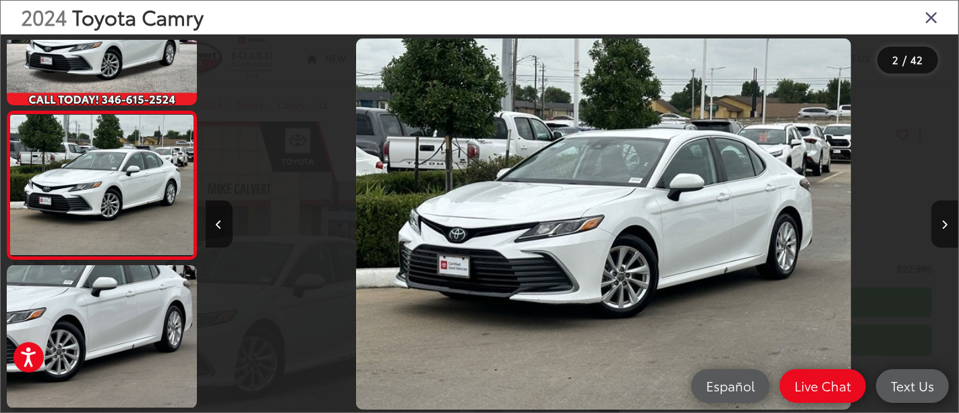
scroll to position [0, 753]
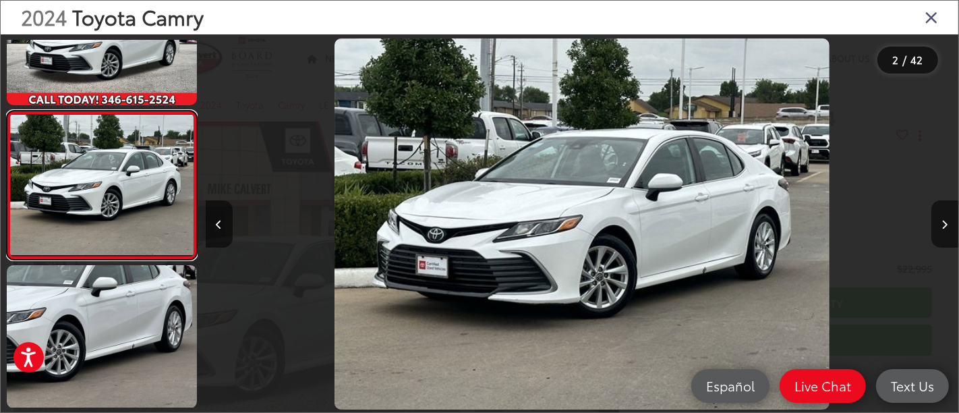
click at [7, 111] on link at bounding box center [102, 186] width 190 height 150
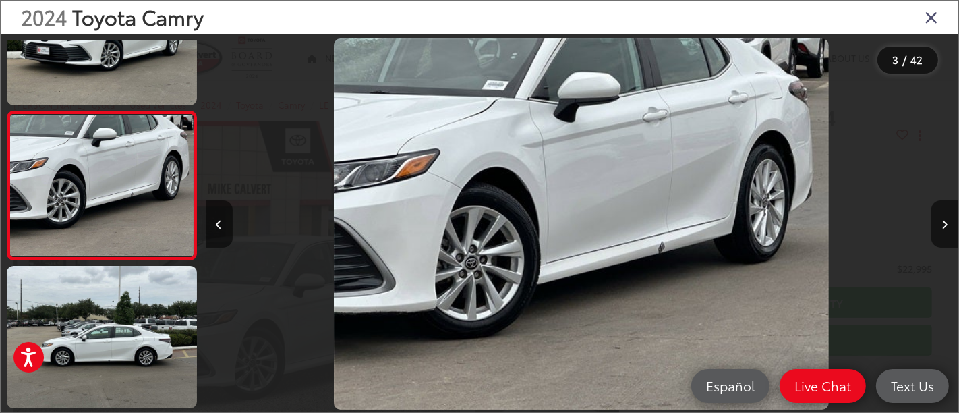
scroll to position [0, 1507]
click at [7, 111] on link at bounding box center [102, 186] width 190 height 150
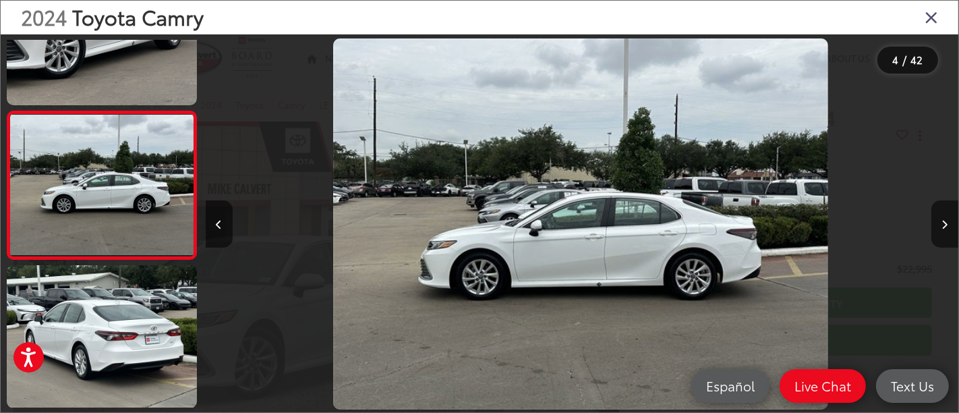
scroll to position [0, 2260]
click at [7, 111] on link at bounding box center [102, 186] width 190 height 150
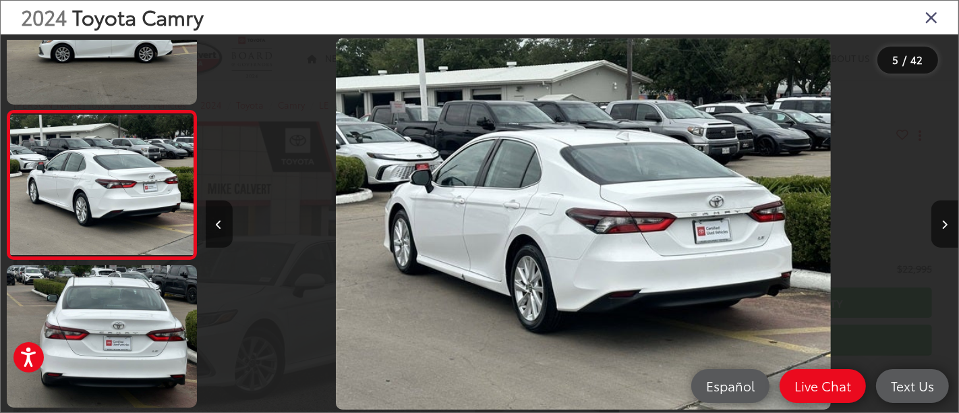
scroll to position [0, 3014]
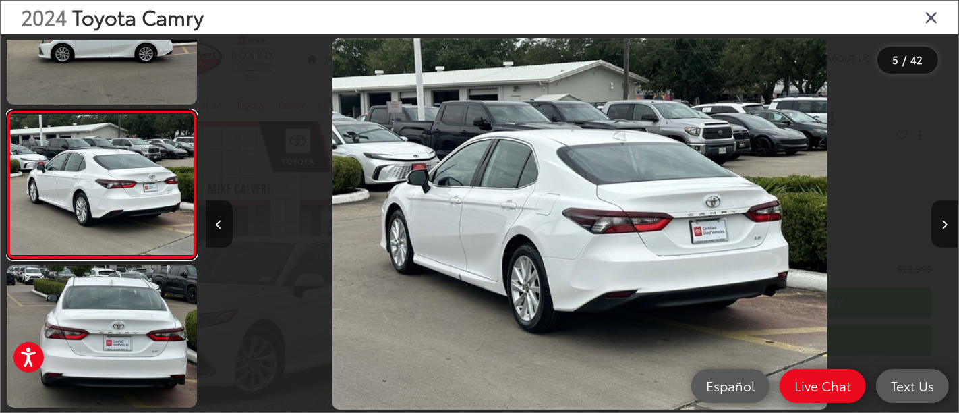
click at [7, 110] on link at bounding box center [102, 185] width 190 height 150
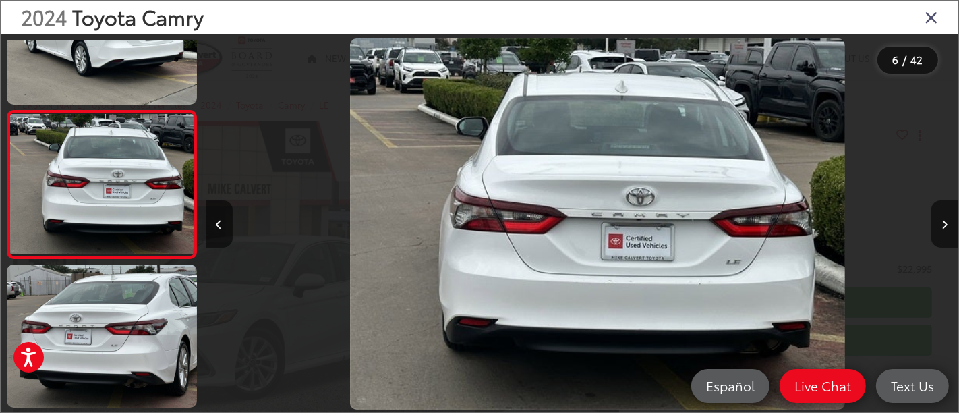
scroll to position [0, 3767]
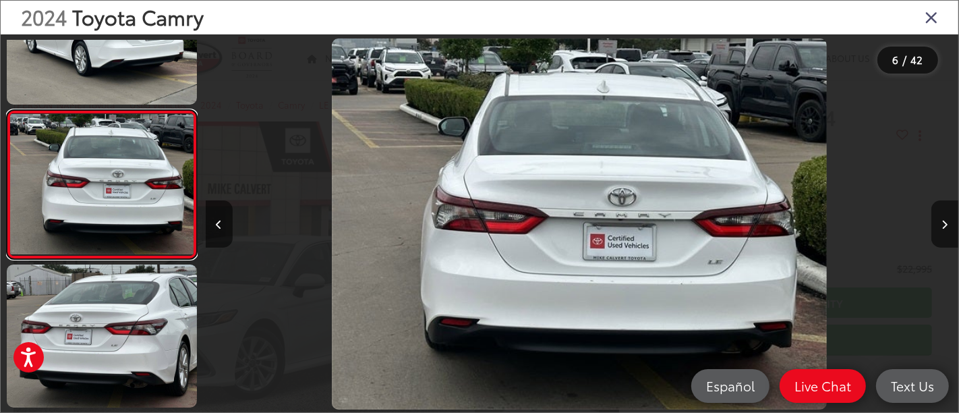
click at [7, 110] on link at bounding box center [102, 185] width 190 height 150
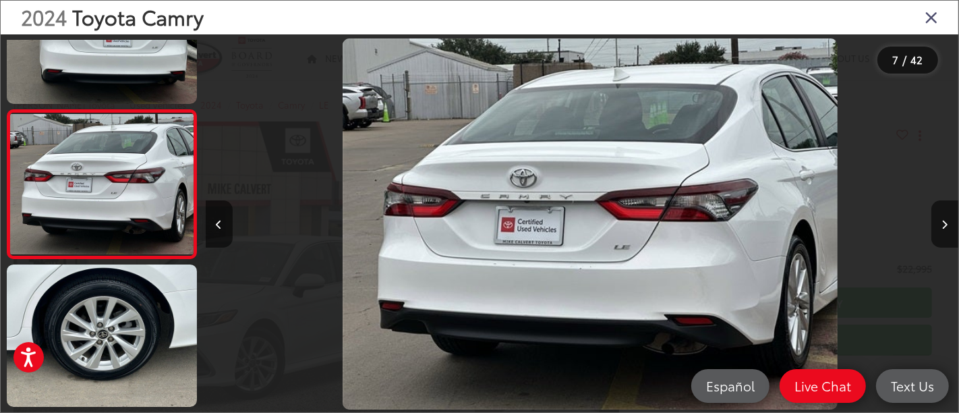
scroll to position [0, 4521]
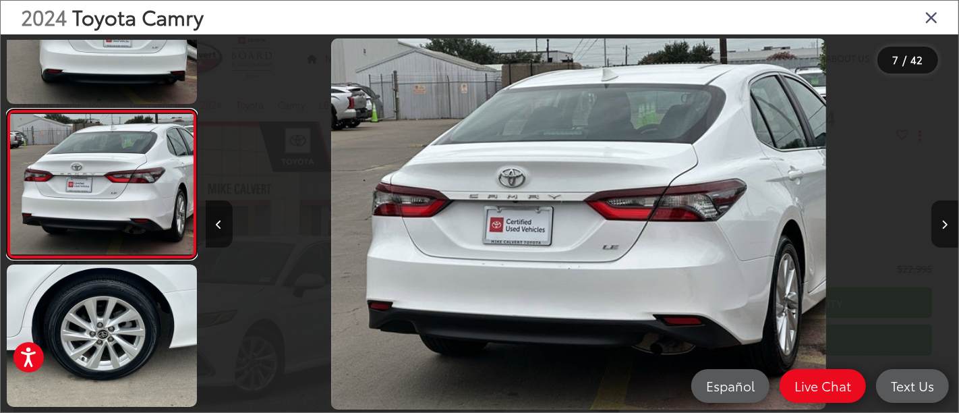
click at [7, 109] on link at bounding box center [102, 184] width 190 height 150
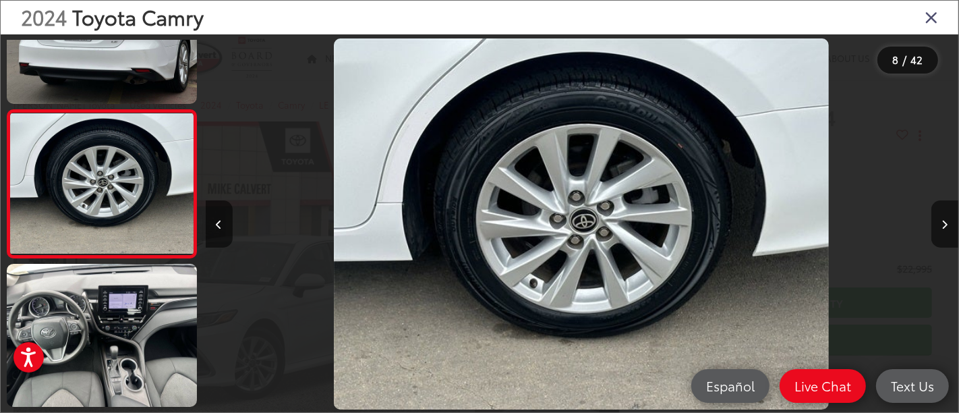
scroll to position [0, 5275]
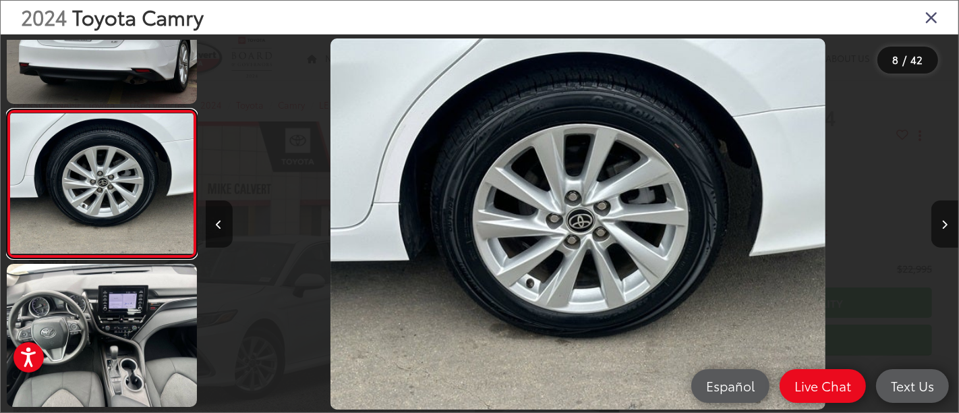
click at [7, 109] on link at bounding box center [102, 184] width 190 height 150
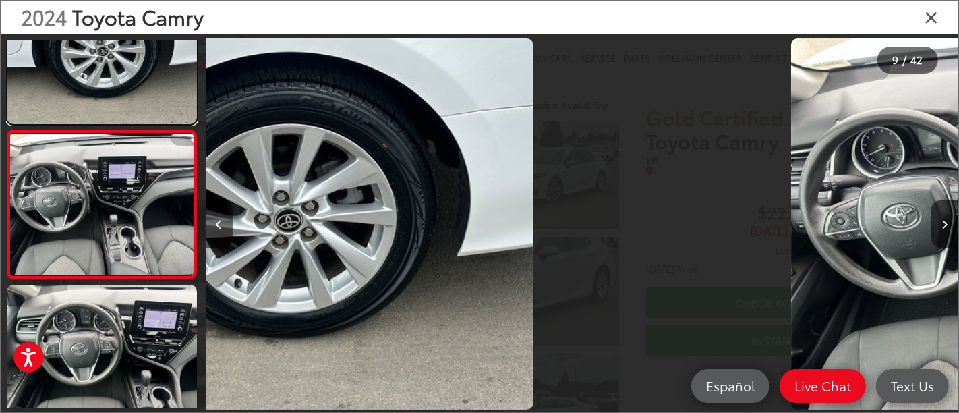
scroll to position [0, 0]
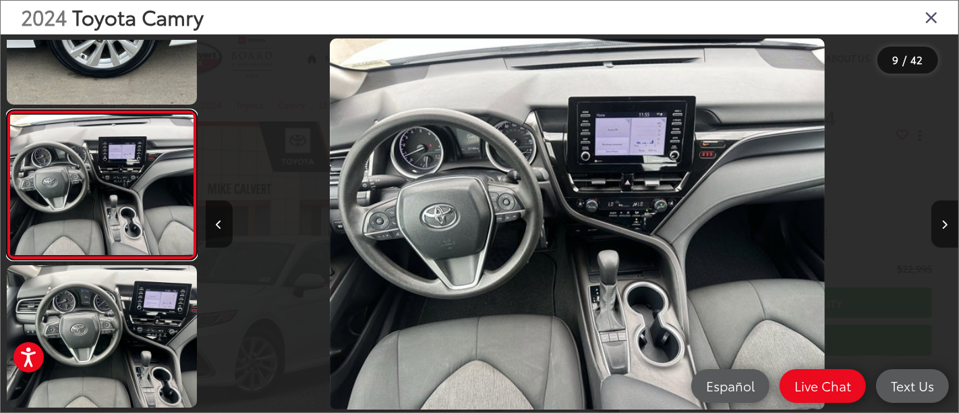
click at [7, 110] on link at bounding box center [102, 185] width 190 height 150
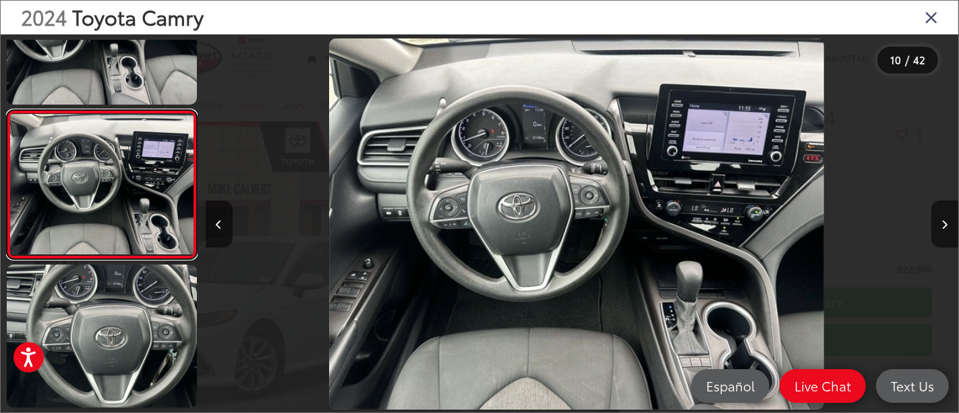
click at [7, 110] on link at bounding box center [102, 185] width 190 height 150
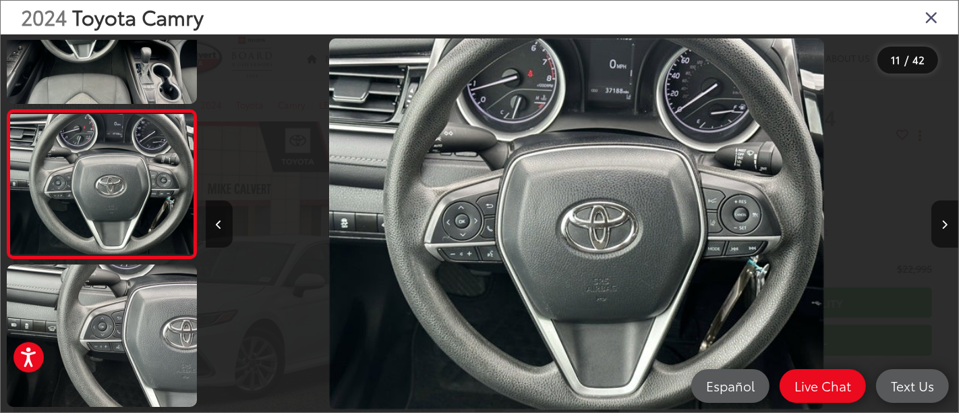
click at [656, 224] on img "2024 Toyota Camry LE 10" at bounding box center [576, 224] width 495 height 372
click at [7, 109] on link at bounding box center [102, 184] width 190 height 150
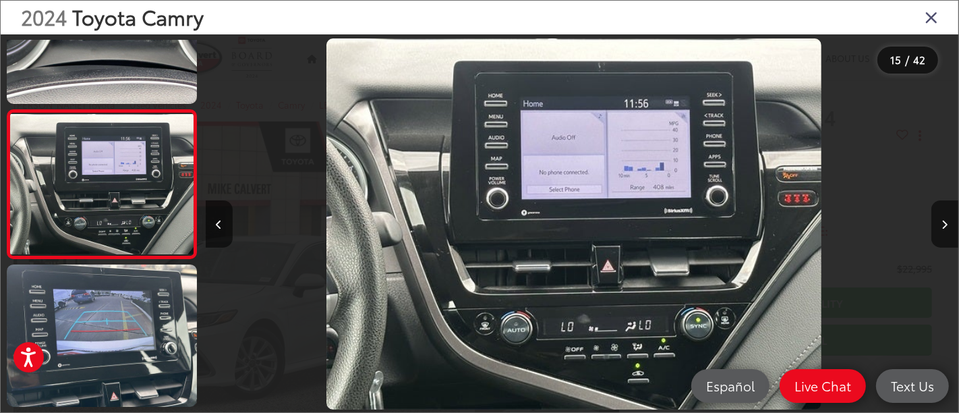
drag, startPoint x: 608, startPoint y: 197, endPoint x: 584, endPoint y: 180, distance: 29.6
click at [7, 109] on link at bounding box center [102, 184] width 190 height 150
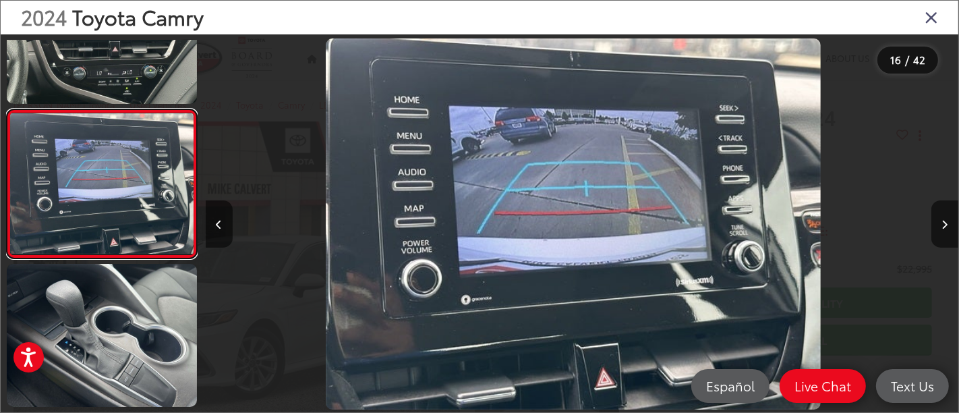
click at [7, 109] on link at bounding box center [102, 184] width 190 height 150
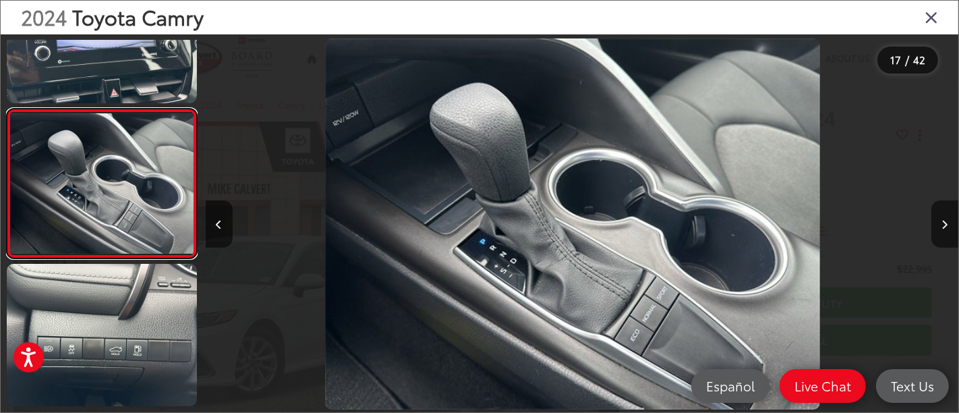
click at [7, 109] on link at bounding box center [102, 184] width 190 height 150
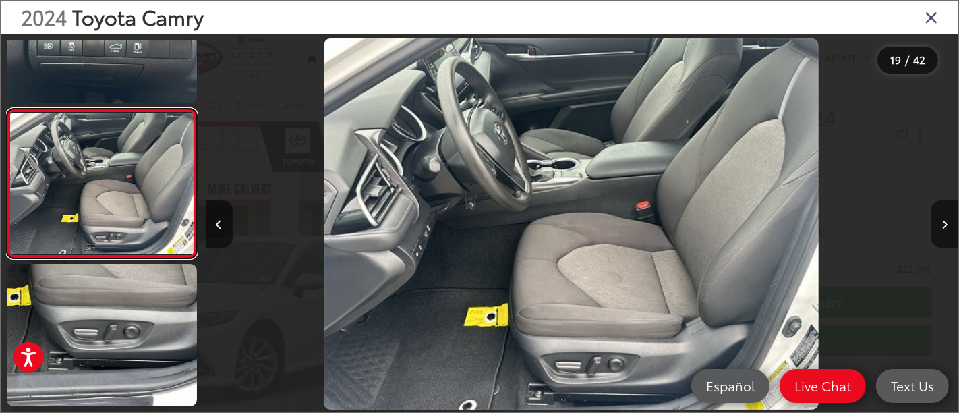
click at [7, 109] on link at bounding box center [102, 184] width 190 height 150
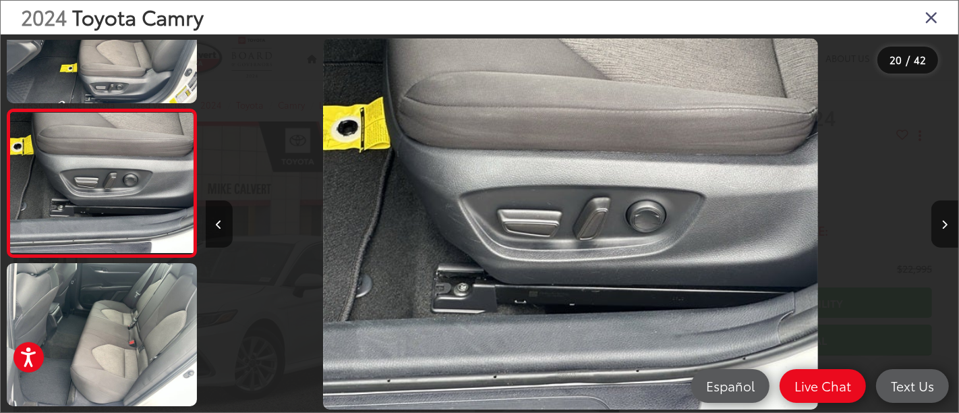
drag, startPoint x: 583, startPoint y: 210, endPoint x: 481, endPoint y: 198, distance: 102.7
click at [481, 198] on img "2024 Toyota Camry LE 19" at bounding box center [570, 224] width 495 height 372
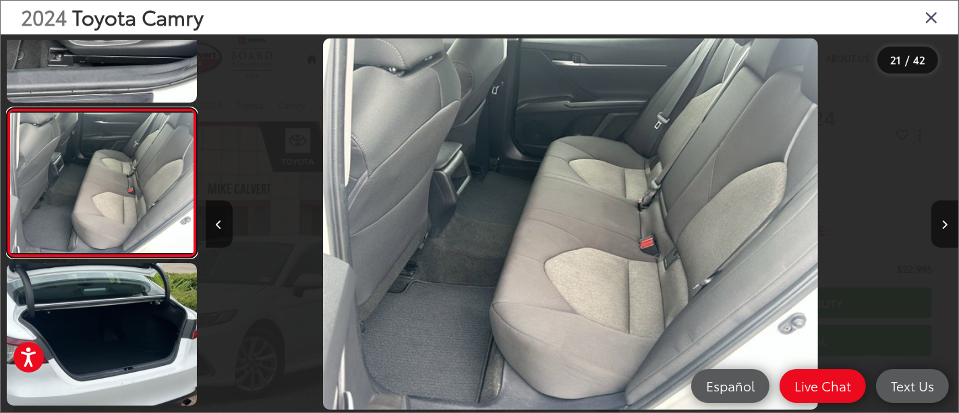
click at [7, 108] on link at bounding box center [102, 183] width 190 height 150
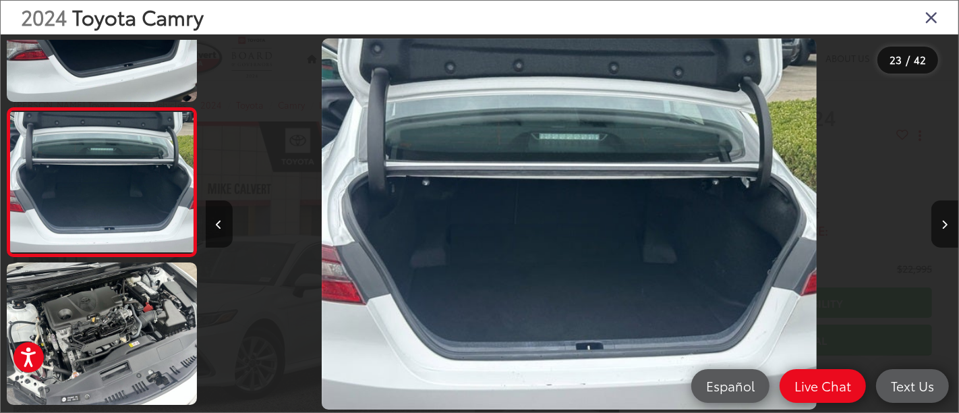
drag, startPoint x: 600, startPoint y: 200, endPoint x: 499, endPoint y: 184, distance: 102.4
click at [496, 186] on img "2024 Toyota Camry LE 22" at bounding box center [569, 224] width 495 height 372
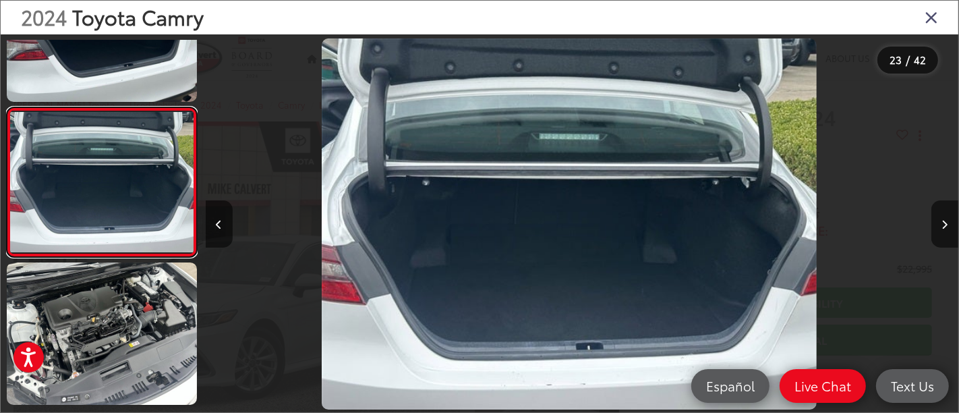
click at [7, 107] on link at bounding box center [102, 182] width 190 height 150
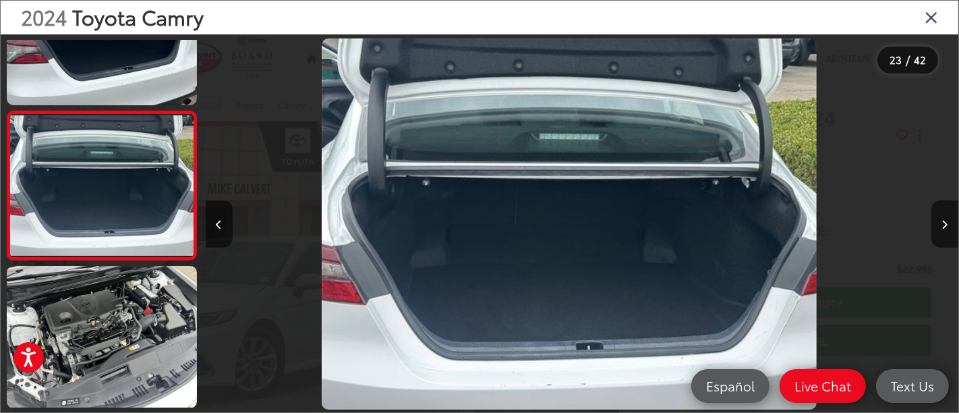
click at [930, 13] on icon "Close gallery" at bounding box center [931, 17] width 13 height 18
click at [930, 13] on div "Mike Calvert Toyota Pumili ng Wika ​ ▼ Sales 713-597-5313 Service 346-577-8734 …" at bounding box center [479, 18] width 959 height 36
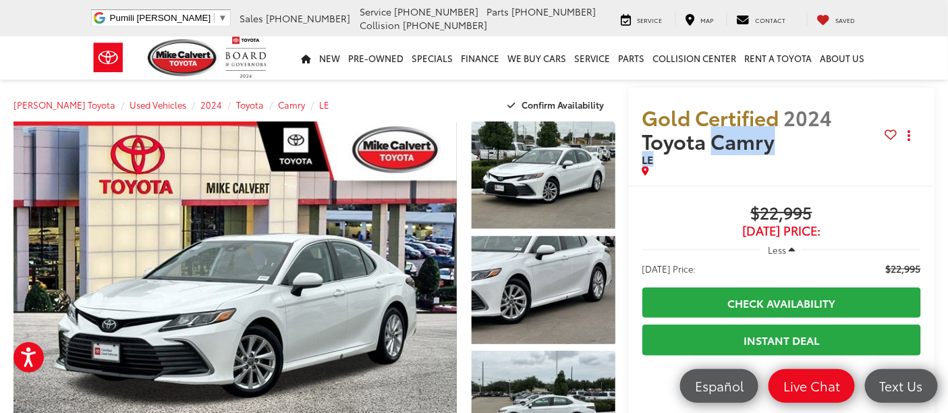
drag, startPoint x: 705, startPoint y: 141, endPoint x: 746, endPoint y: 163, distance: 45.9
click at [746, 163] on h2 "Gold Certified 2024 Toyota Camry LE" at bounding box center [763, 135] width 243 height 61
copy h2 "Camry LE"
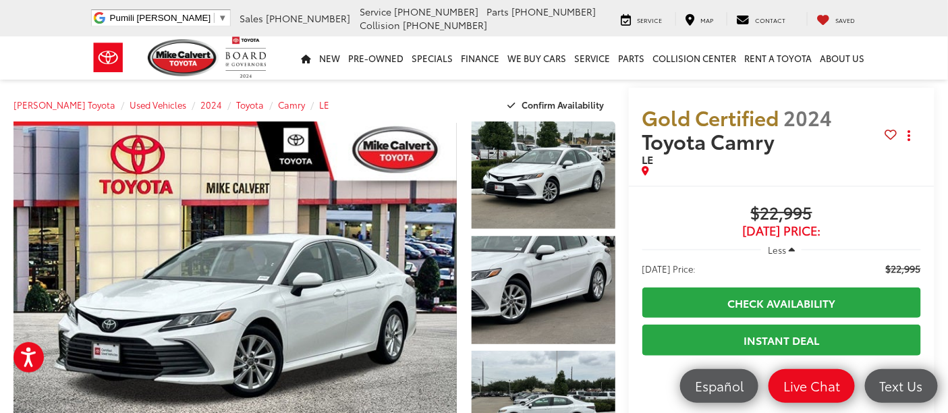
drag, startPoint x: 834, startPoint y: 214, endPoint x: 750, endPoint y: 221, distance: 84.0
click at [791, 210] on span "$22,995" at bounding box center [781, 214] width 279 height 20
drag, startPoint x: 750, startPoint y: 221, endPoint x: 737, endPoint y: 210, distance: 17.3
click at [737, 210] on span "$22,995" at bounding box center [781, 214] width 279 height 20
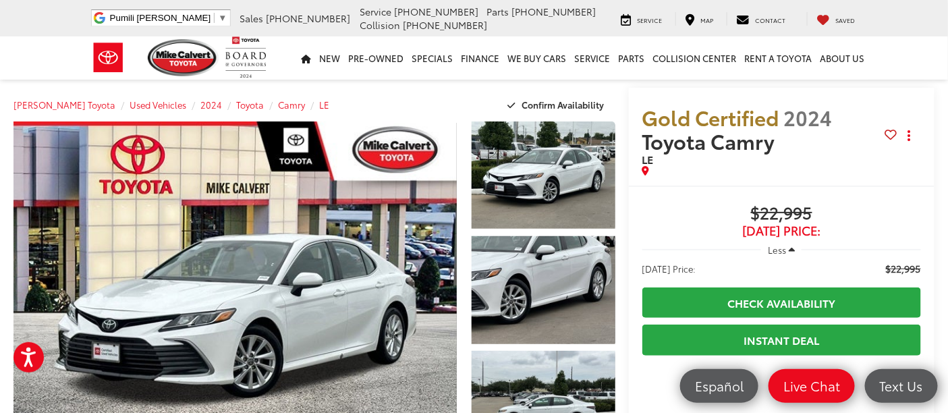
click at [824, 209] on span "$22,995" at bounding box center [781, 214] width 279 height 20
click at [821, 213] on span "$22,995" at bounding box center [781, 214] width 279 height 20
drag, startPoint x: 790, startPoint y: 220, endPoint x: 734, endPoint y: 218, distance: 56.0
click at [734, 218] on span "$22,995" at bounding box center [781, 214] width 279 height 20
copy span "$22,995"
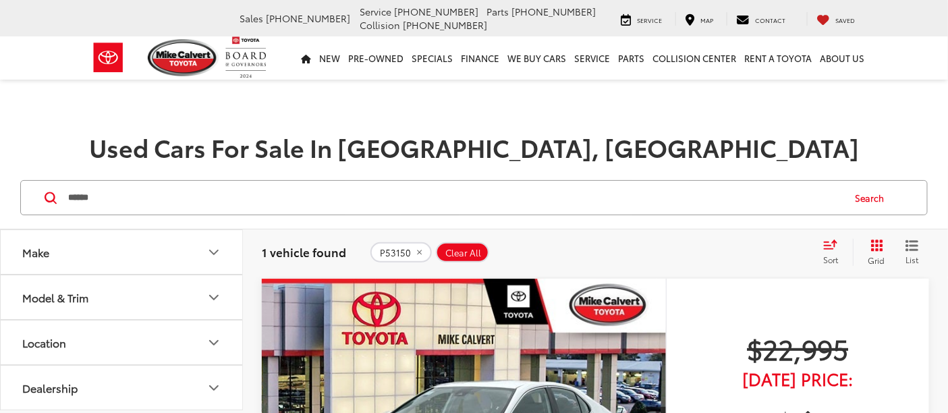
drag, startPoint x: 123, startPoint y: 203, endPoint x: 28, endPoint y: 204, distance: 95.1
click at [28, 204] on div "****** ****** Search" at bounding box center [473, 197] width 907 height 35
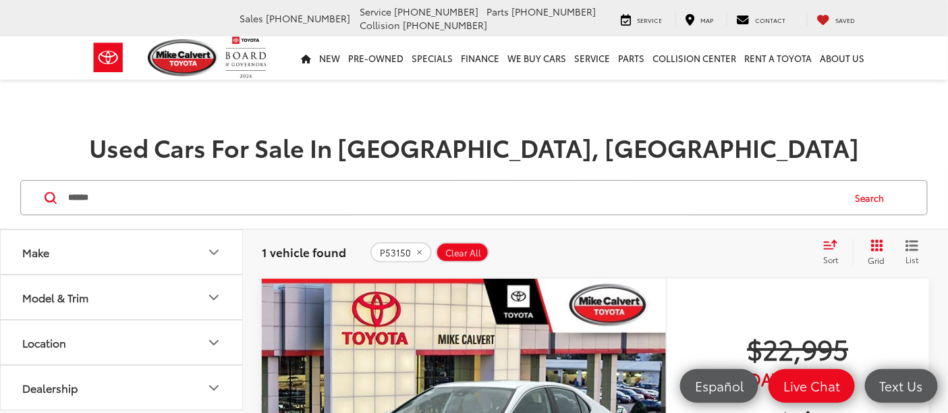
paste input "*"
type input "*******"
click at [868, 196] on button "Search" at bounding box center [873, 198] width 61 height 34
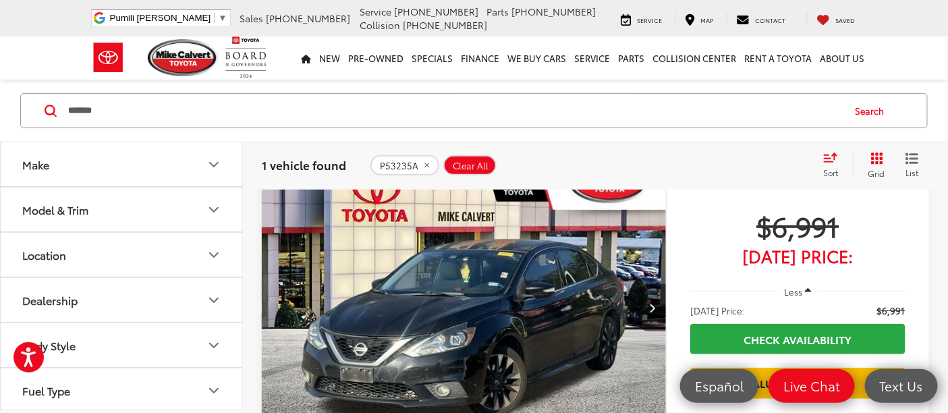
scroll to position [150, 0]
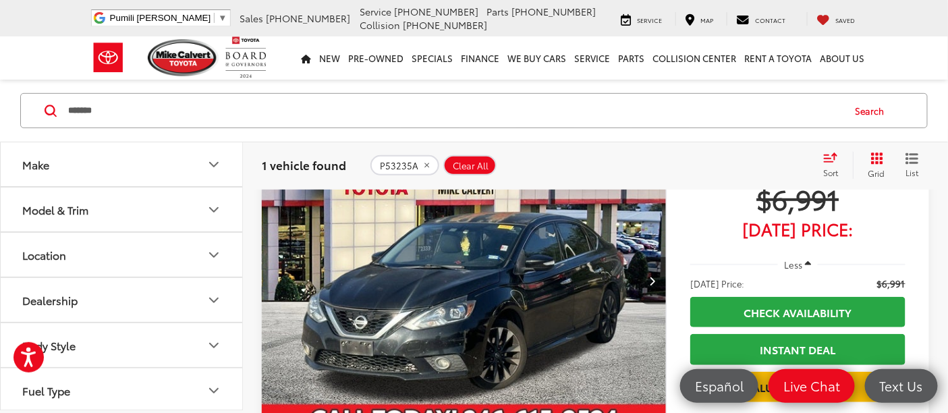
click at [484, 299] on img "2016 Nissan Sentra SR 0" at bounding box center [464, 281] width 406 height 304
click at [483, 298] on img "2016 Nissan Sentra SR 0" at bounding box center [464, 281] width 406 height 304
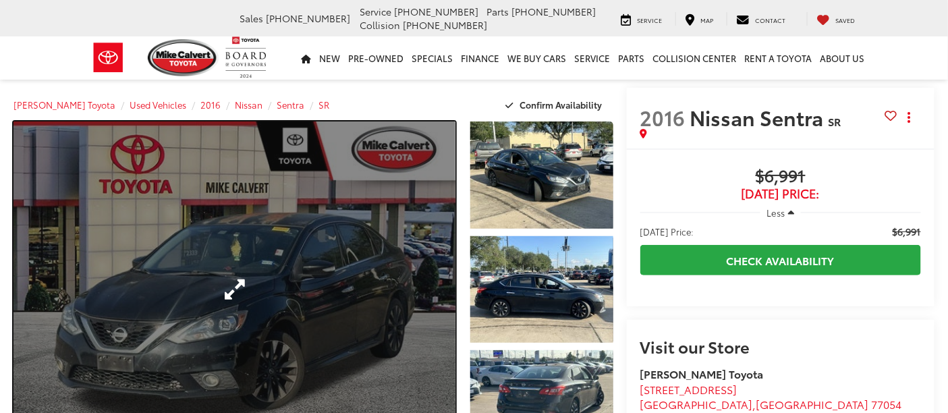
click at [375, 244] on link "Expand Photo 0" at bounding box center [234, 289] width 442 height 336
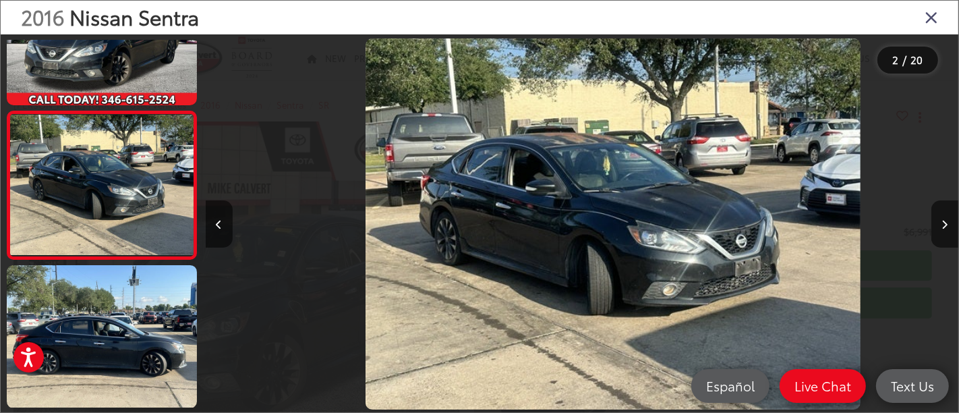
scroll to position [0, 753]
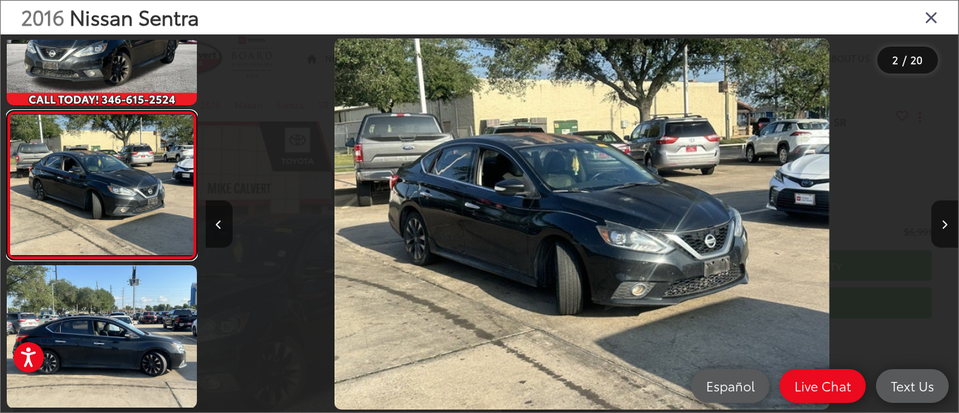
click at [7, 111] on link at bounding box center [102, 186] width 190 height 150
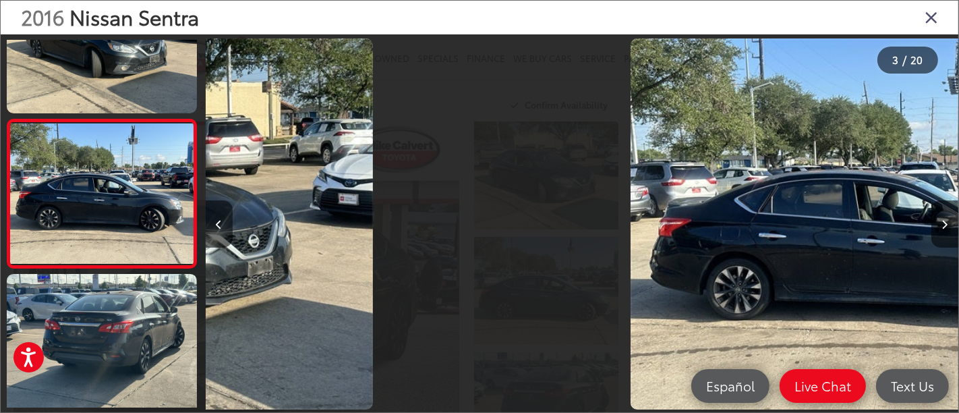
scroll to position [226, 0]
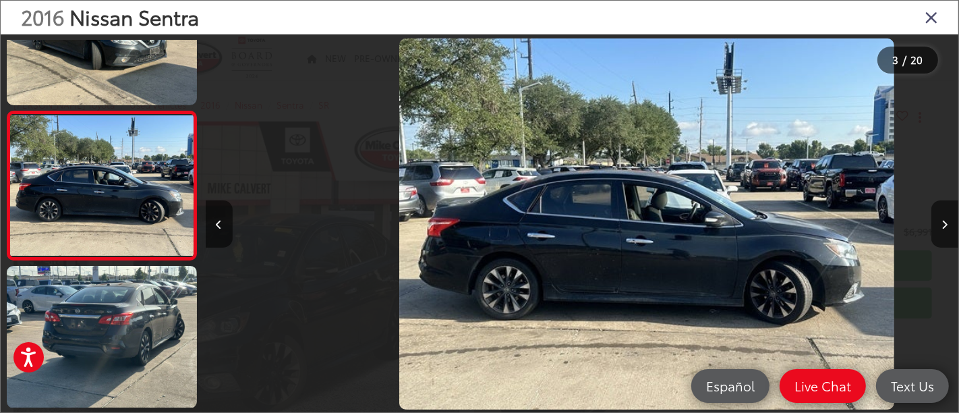
drag, startPoint x: 503, startPoint y: 213, endPoint x: 553, endPoint y: 237, distance: 55.5
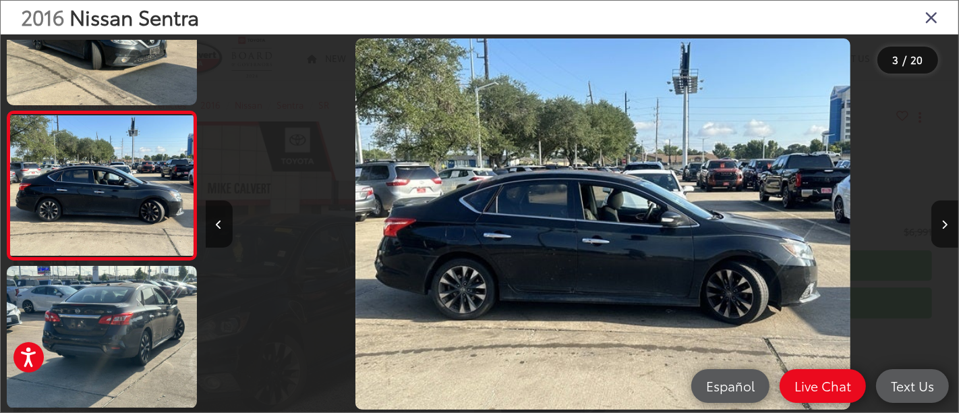
scroll to position [0, 1507]
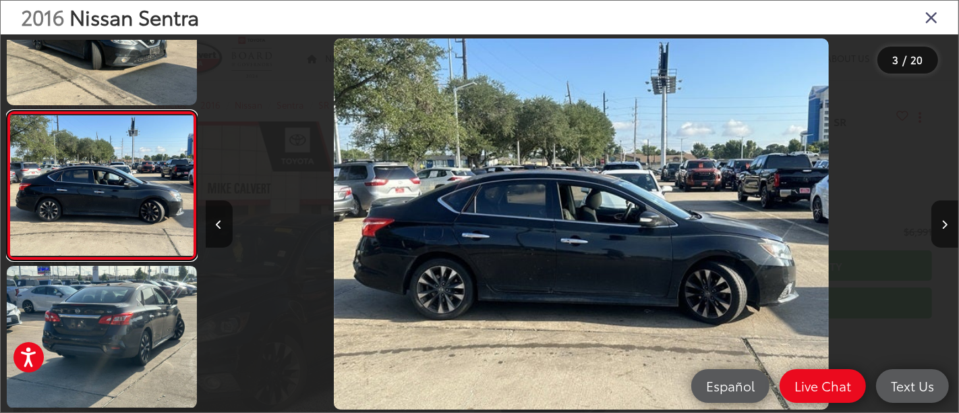
click at [7, 111] on link at bounding box center [102, 186] width 190 height 150
drag, startPoint x: 522, startPoint y: 223, endPoint x: 558, endPoint y: 229, distance: 37.1
click at [522, 223] on img "2016 Nissan Sentra SR 2" at bounding box center [581, 224] width 495 height 372
click at [947, 208] on button "Next image" at bounding box center [945, 223] width 27 height 47
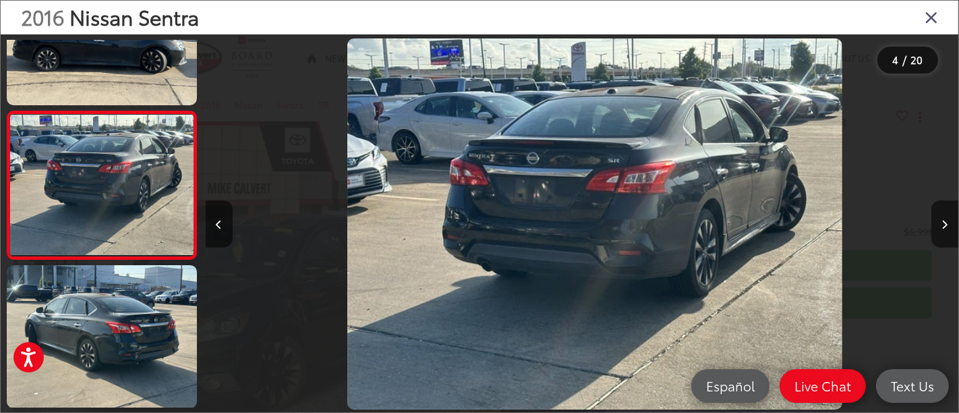
scroll to position [0, 2260]
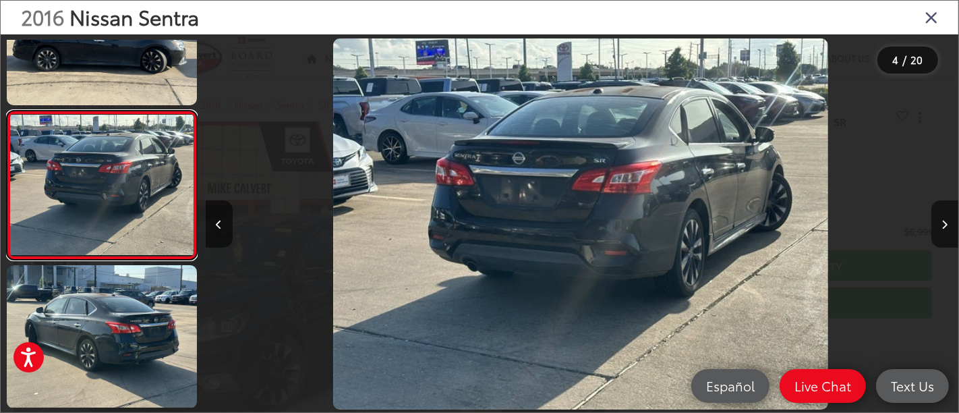
click at [7, 111] on link at bounding box center [102, 186] width 190 height 150
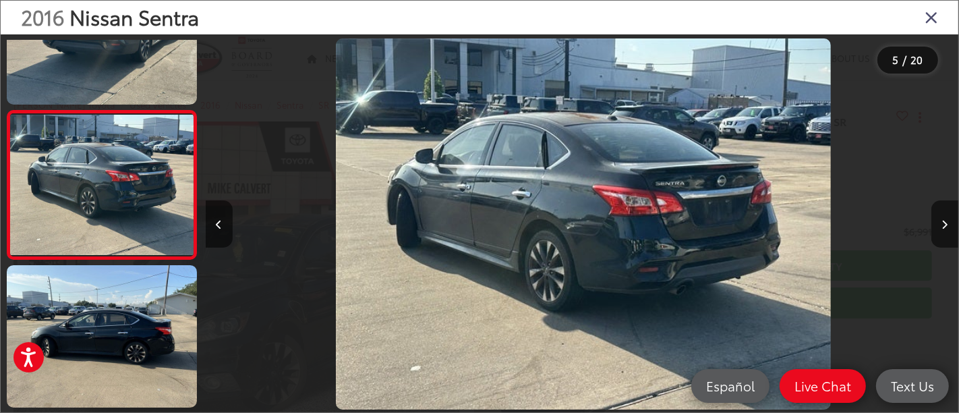
scroll to position [0, 3014]
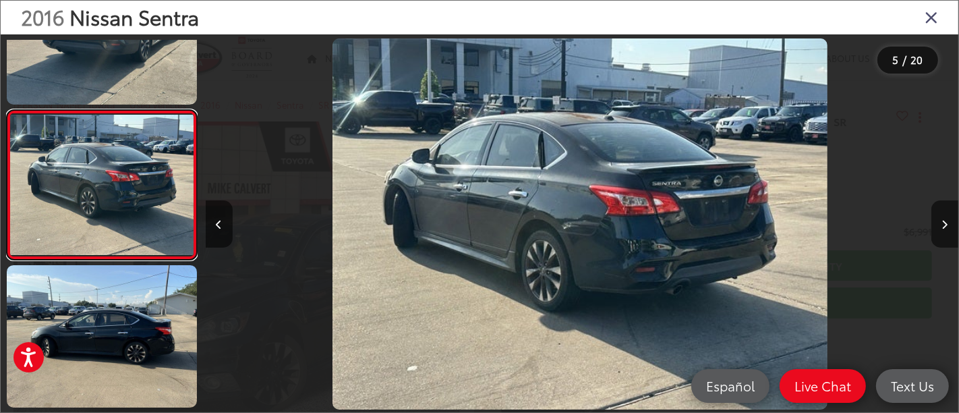
click at [7, 110] on link at bounding box center [102, 185] width 190 height 150
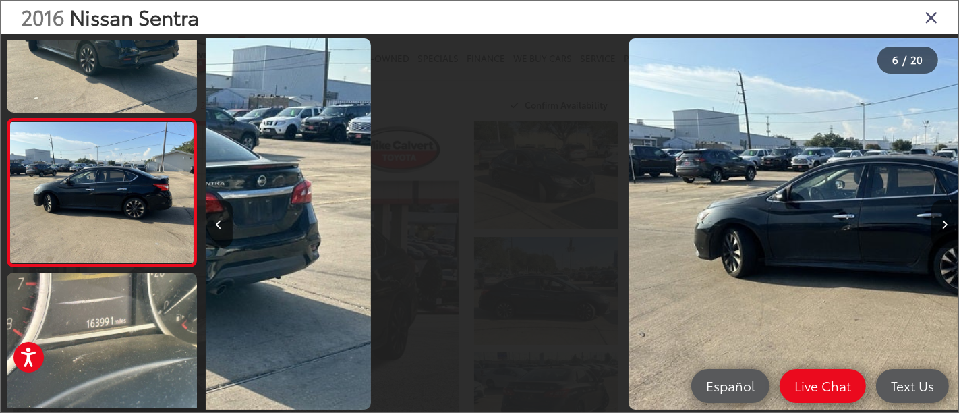
scroll to position [671, 0]
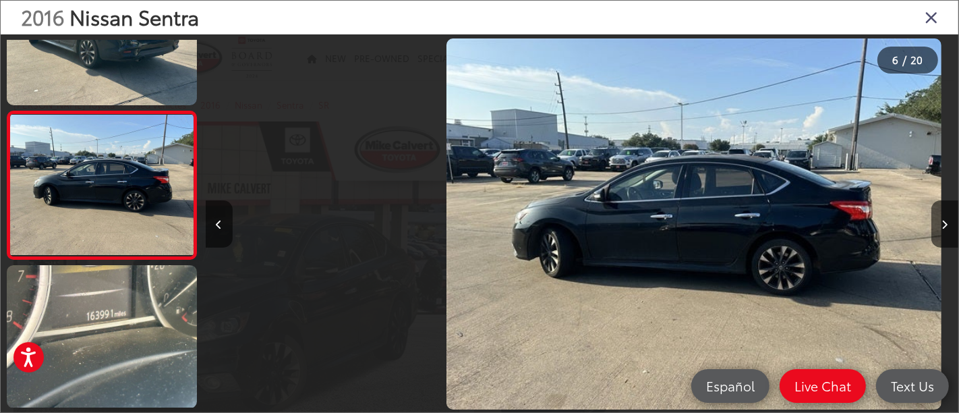
drag, startPoint x: 611, startPoint y: 163, endPoint x: 535, endPoint y: 146, distance: 78.1
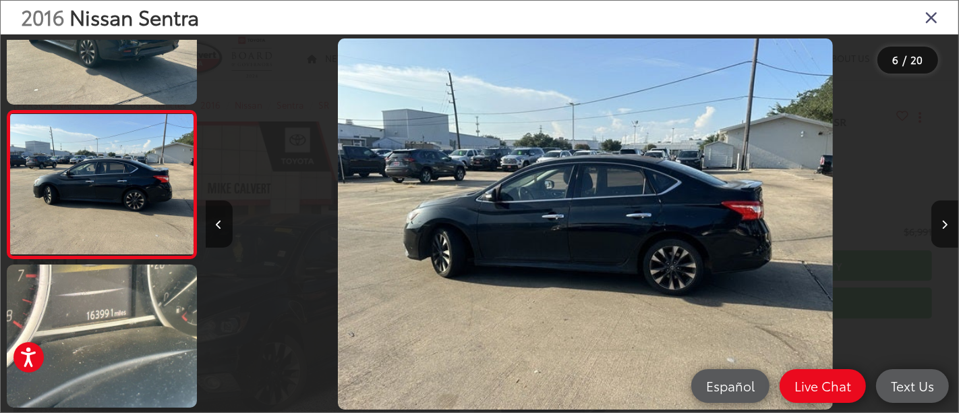
scroll to position [0, 3767]
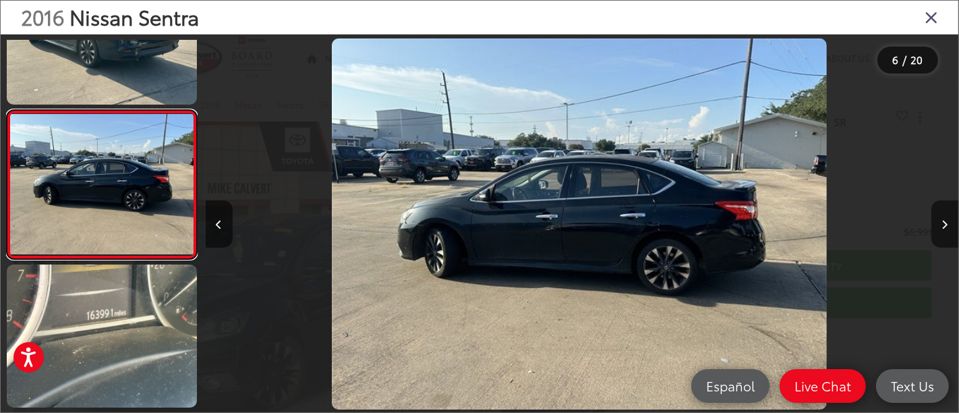
click at [7, 110] on link at bounding box center [102, 185] width 190 height 150
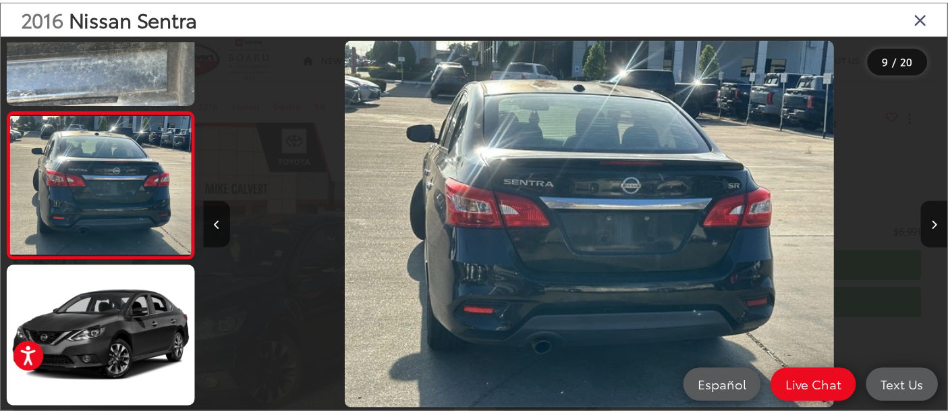
scroll to position [0, 0]
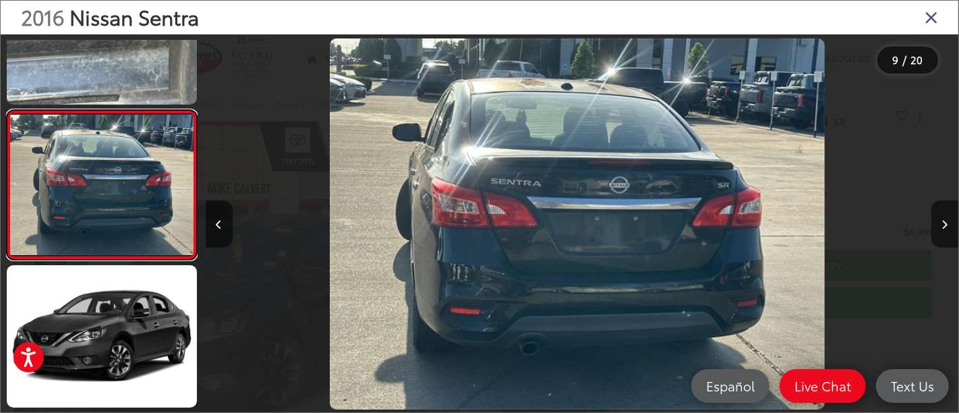
click at [7, 110] on link at bounding box center [102, 185] width 190 height 150
click at [928, 24] on icon "Close gallery" at bounding box center [931, 17] width 13 height 18
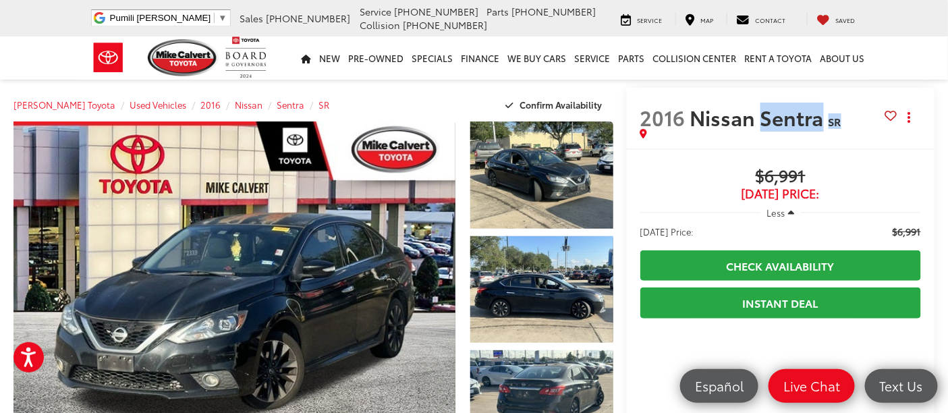
drag, startPoint x: 857, startPoint y: 122, endPoint x: 757, endPoint y: 127, distance: 100.0
click at [757, 127] on h2 "2016 Nissan Sentra SR" at bounding box center [762, 117] width 245 height 24
copy h2 "Sentra SR"
drag, startPoint x: 812, startPoint y: 173, endPoint x: 673, endPoint y: 190, distance: 139.3
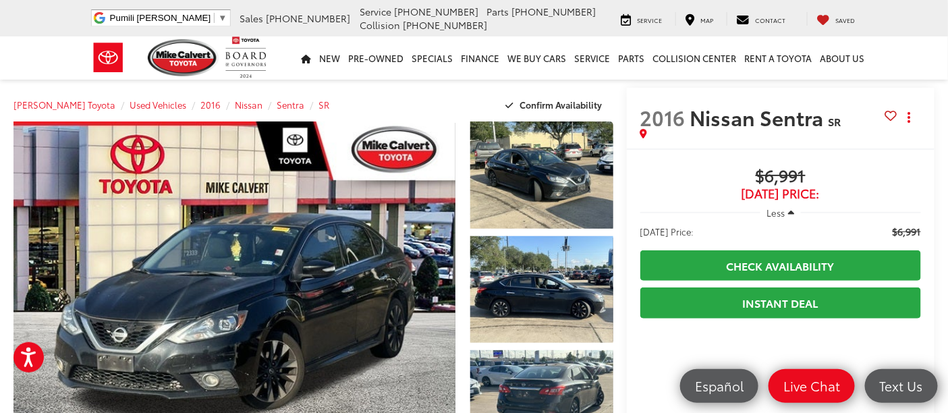
click at [673, 189] on div "$6,991 Today's Price:" at bounding box center [780, 184] width 281 height 34
drag, startPoint x: 856, startPoint y: 181, endPoint x: 767, endPoint y: 180, distance: 89.1
click at [855, 181] on span "$6,991" at bounding box center [780, 177] width 281 height 20
drag, startPoint x: 825, startPoint y: 184, endPoint x: 762, endPoint y: 174, distance: 63.6
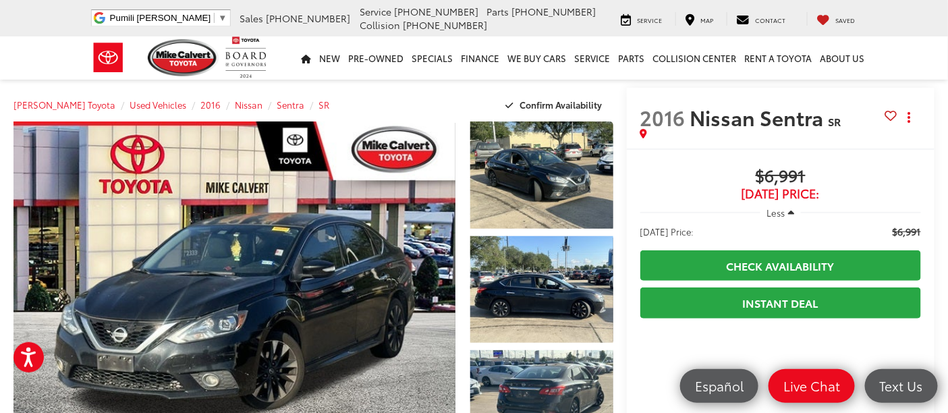
click at [789, 176] on span "$6,991" at bounding box center [780, 177] width 281 height 20
click at [760, 174] on span "$6,991" at bounding box center [780, 177] width 281 height 20
drag, startPoint x: 728, startPoint y: 177, endPoint x: 737, endPoint y: 175, distance: 8.9
click at [730, 176] on span "$6,991" at bounding box center [780, 177] width 281 height 20
drag, startPoint x: 753, startPoint y: 175, endPoint x: 847, endPoint y: 180, distance: 94.6
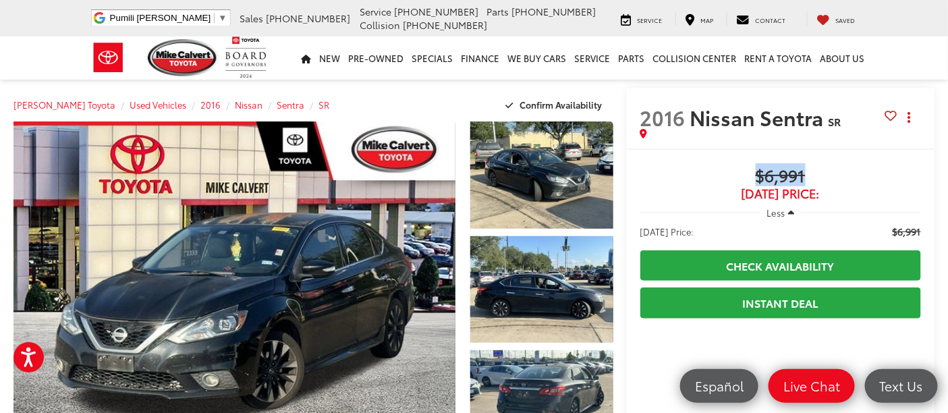
click at [847, 180] on span "$6,991" at bounding box center [780, 177] width 281 height 20
copy span "$6,991"
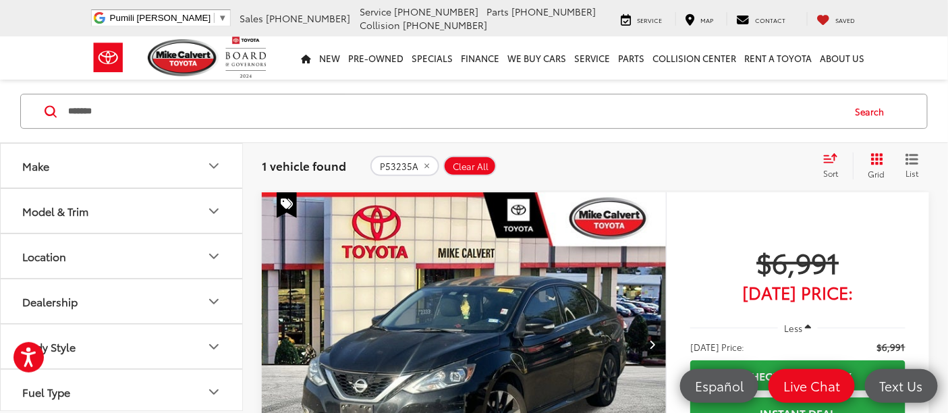
drag, startPoint x: 150, startPoint y: 114, endPoint x: 9, endPoint y: 115, distance: 141.0
click at [9, 115] on div "******* ******* Search" at bounding box center [474, 111] width 948 height 63
paste input "Search by Make, Model, or Keyword"
type input "*******"
click at [876, 112] on button "Search" at bounding box center [873, 111] width 61 height 34
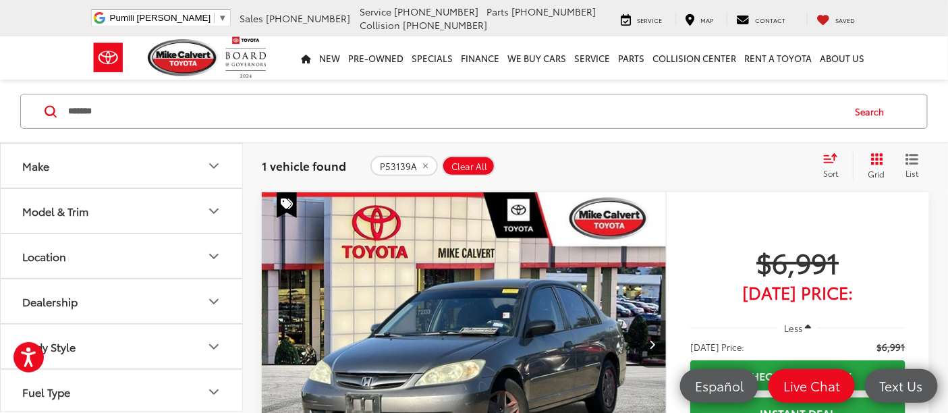
scroll to position [237, 0]
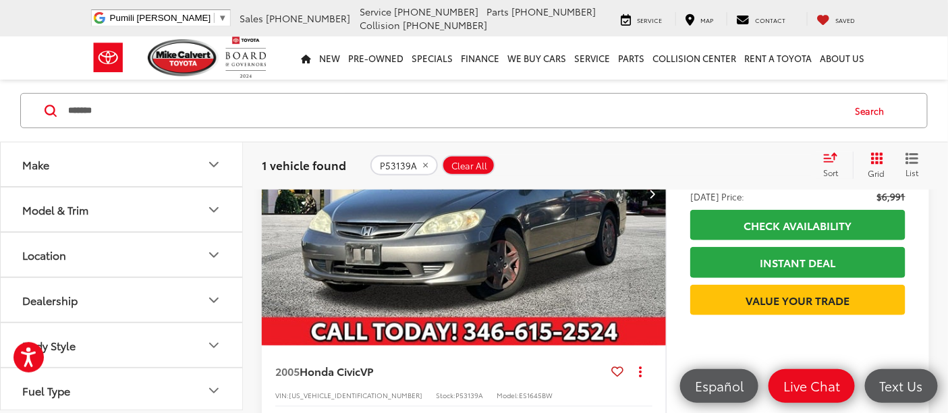
click at [463, 258] on img "2005 Honda Civic VP 0" at bounding box center [464, 194] width 406 height 304
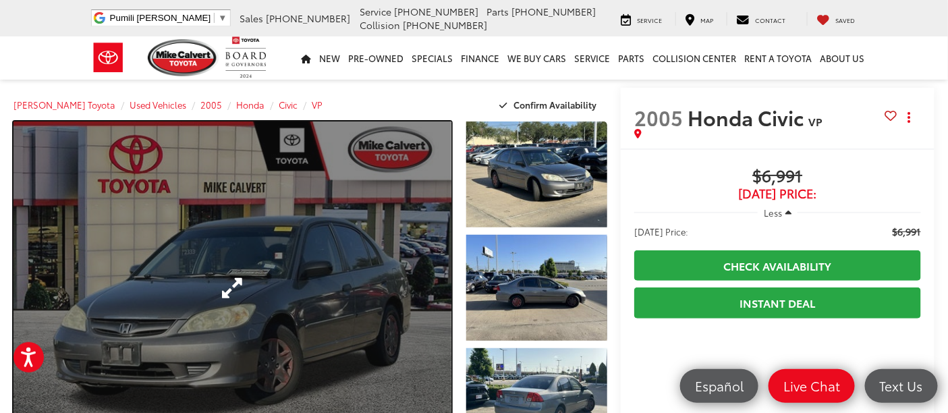
click at [371, 247] on link "Expand Photo 0" at bounding box center [232, 287] width 438 height 333
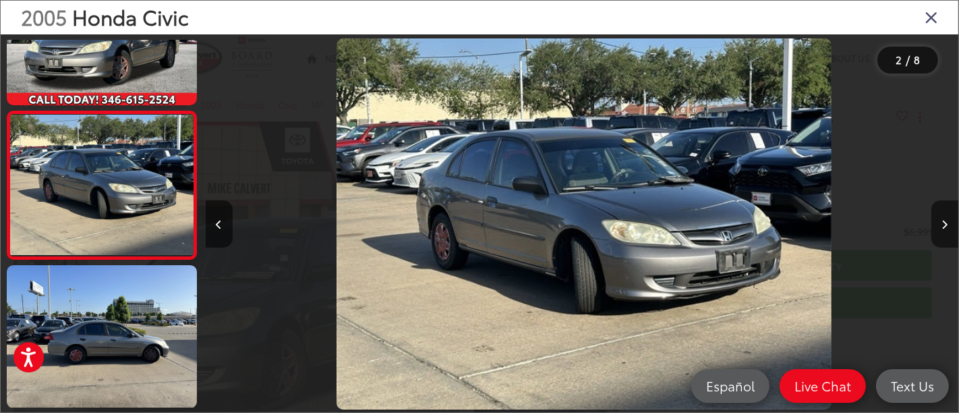
scroll to position [0, 753]
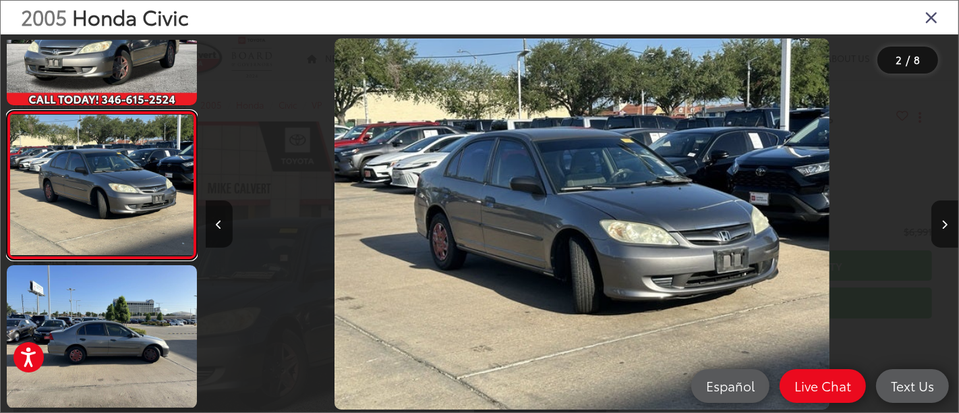
click at [7, 111] on link at bounding box center [102, 186] width 190 height 150
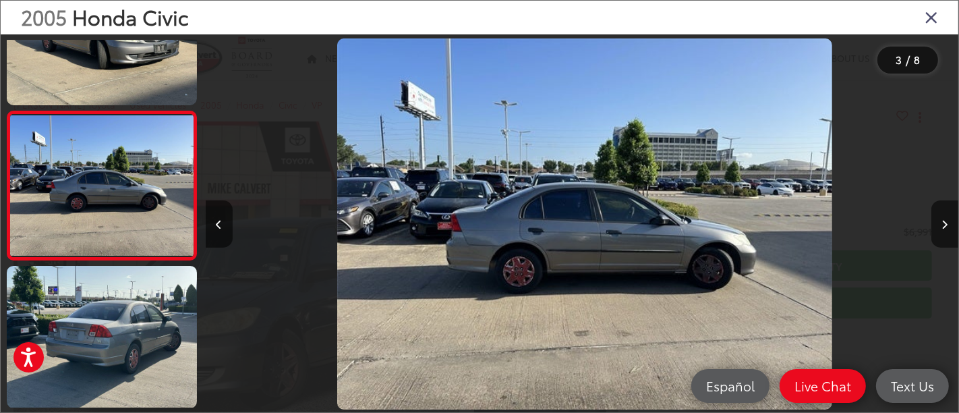
scroll to position [0, 1507]
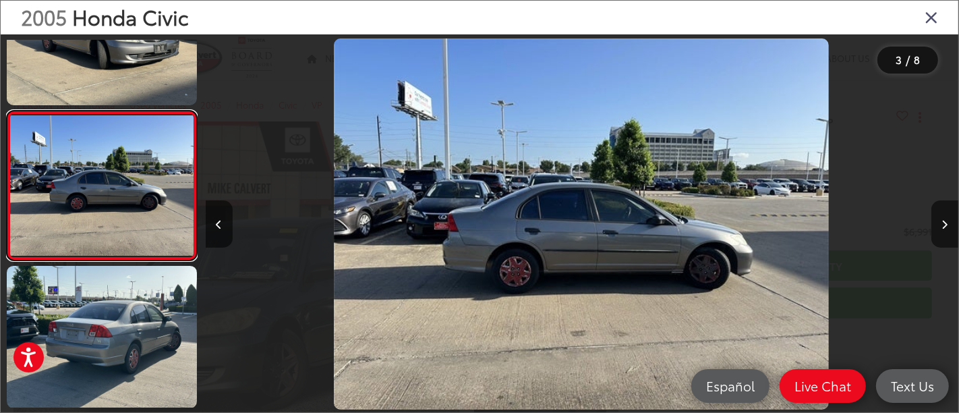
click at [7, 111] on link at bounding box center [102, 186] width 190 height 150
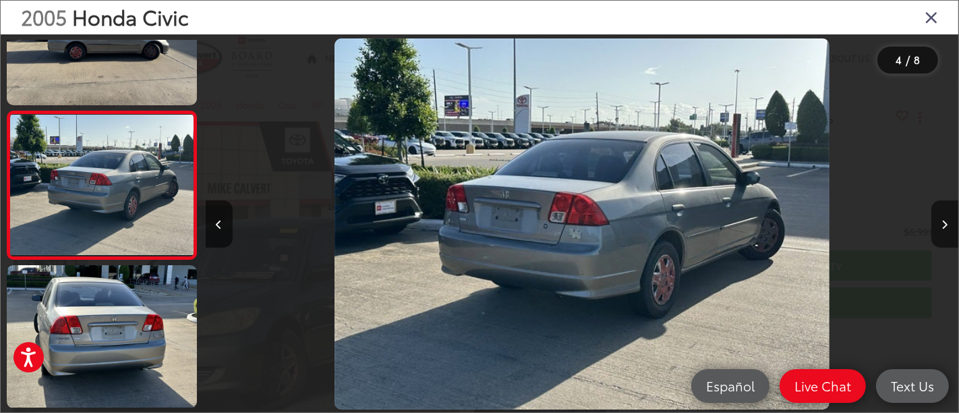
scroll to position [0, 2260]
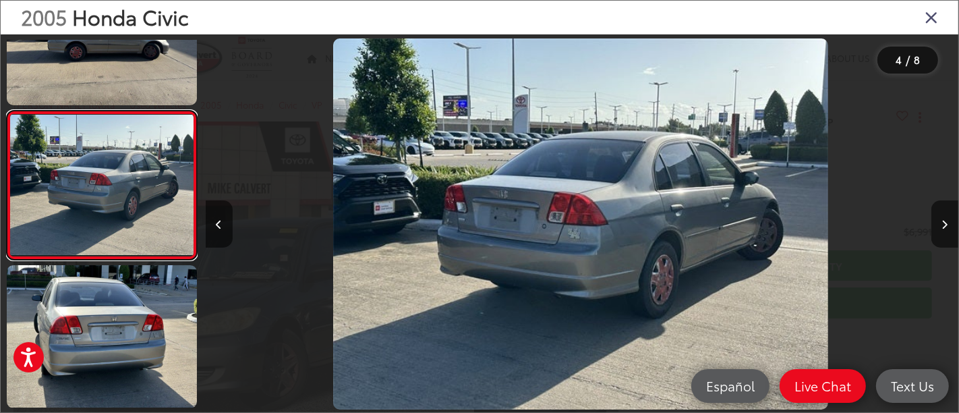
click at [7, 111] on link at bounding box center [102, 186] width 190 height 150
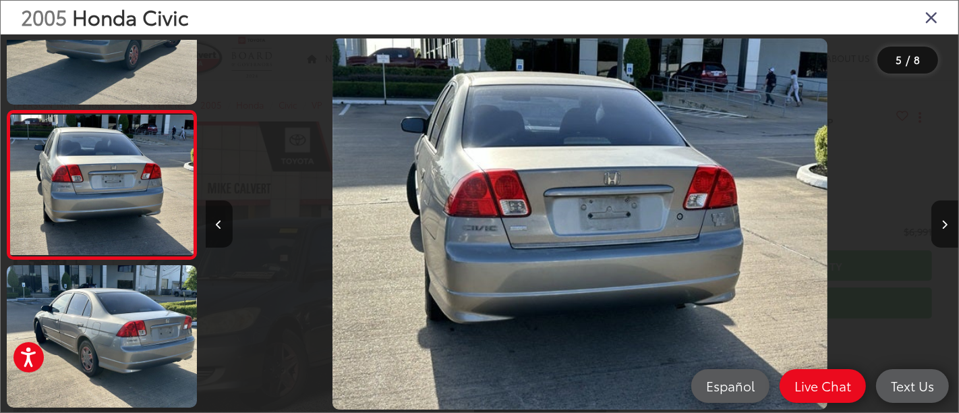
scroll to position [0, 3014]
click at [7, 110] on link at bounding box center [102, 185] width 190 height 150
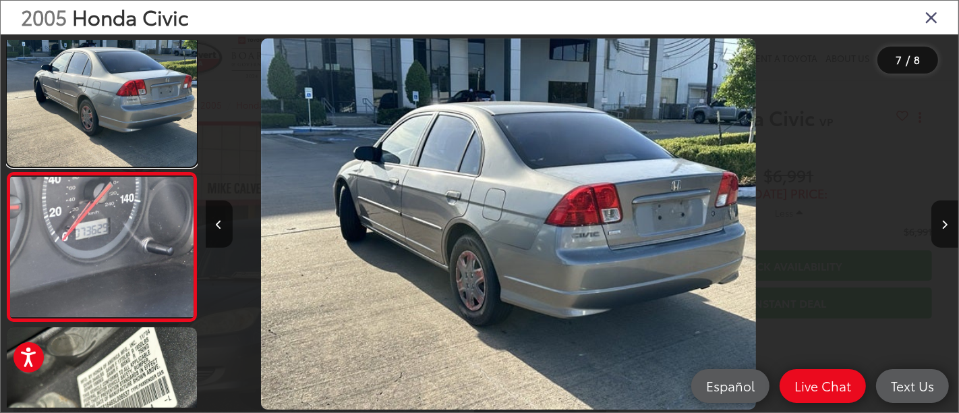
scroll to position [0, 0]
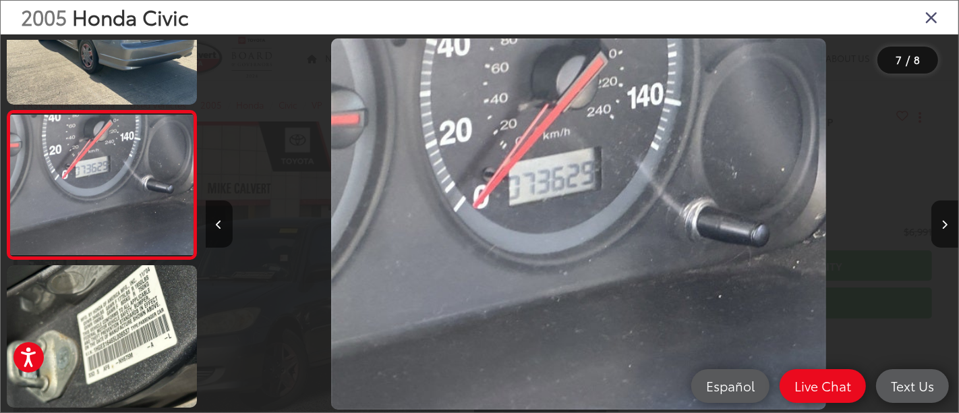
drag, startPoint x: 528, startPoint y: 190, endPoint x: 485, endPoint y: 154, distance: 55.5
click at [485, 154] on img "2005 Honda Civic VP 6" at bounding box center [578, 224] width 495 height 372
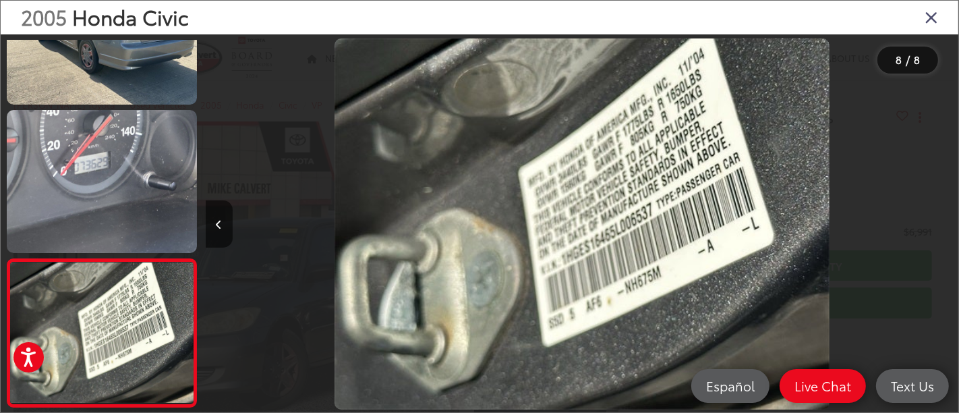
click at [938, 20] on icon "Close gallery" at bounding box center [931, 17] width 13 height 18
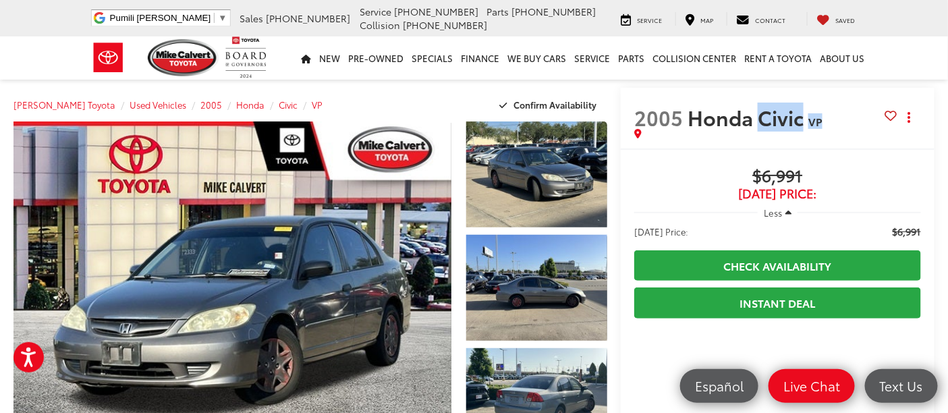
drag, startPoint x: 841, startPoint y: 125, endPoint x: 760, endPoint y: 120, distance: 81.1
click at [760, 120] on h2 "2005 Honda Civic VP" at bounding box center [759, 117] width 251 height 24
copy h2 "Civic VP"
click at [841, 179] on span "$6,991" at bounding box center [777, 177] width 287 height 20
drag, startPoint x: 843, startPoint y: 176, endPoint x: 609, endPoint y: 154, distance: 235.2
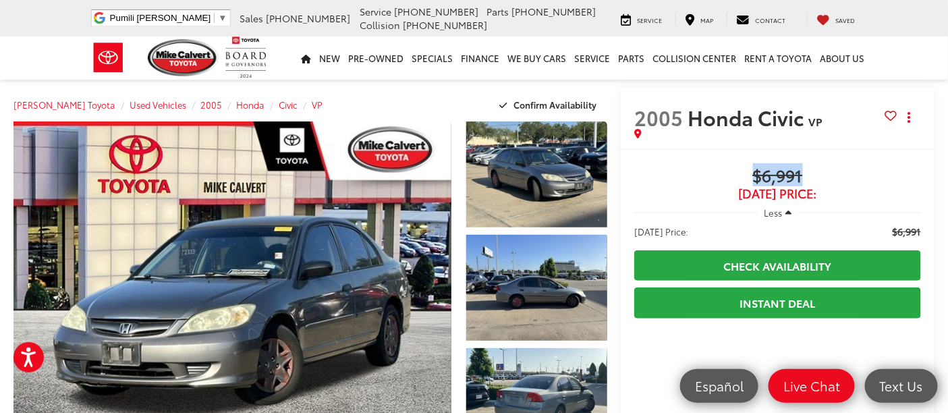
click at [609, 154] on div "2005 Honda Civic VP Copy Link Share Print Buy $6,991 [DATE] Price: Less [DATE] …" at bounding box center [770, 255] width 327 height 334
copy span "$6,991"
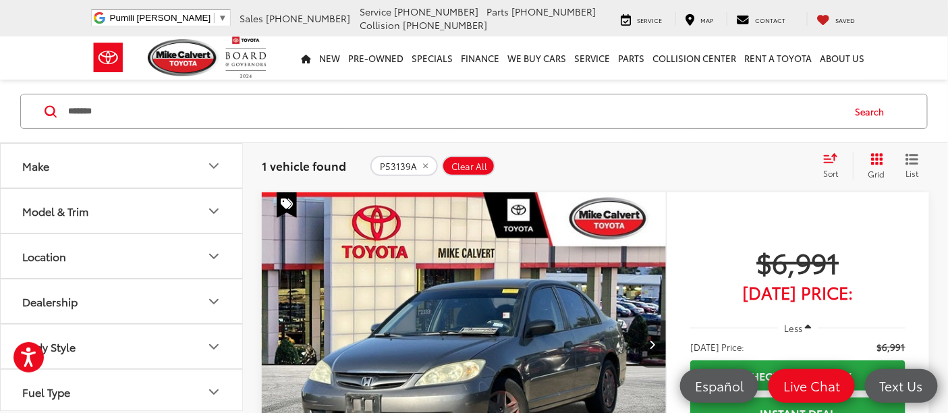
drag, startPoint x: 137, startPoint y: 116, endPoint x: 49, endPoint y: 106, distance: 89.0
click at [0, 0] on form "******* *******" at bounding box center [0, 0] width 0 height 0
paste input "Search by Make, Model, or Keyword"
type input "*******"
click at [851, 105] on button "Search" at bounding box center [873, 111] width 61 height 34
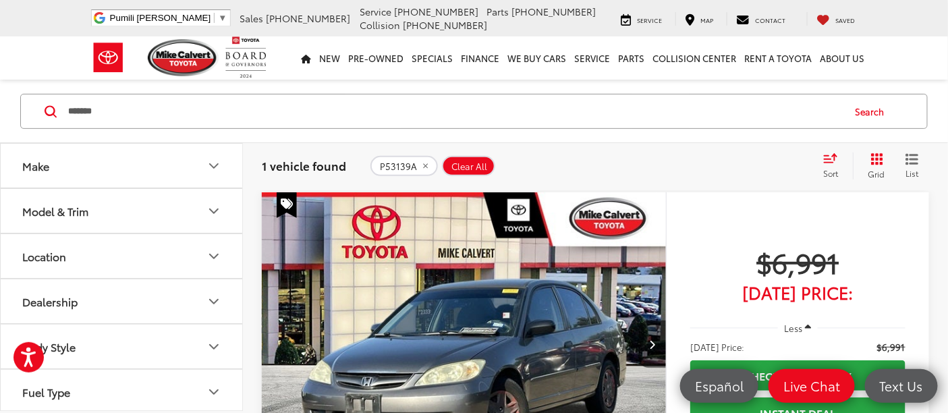
click at [876, 109] on button "Search" at bounding box center [873, 111] width 61 height 34
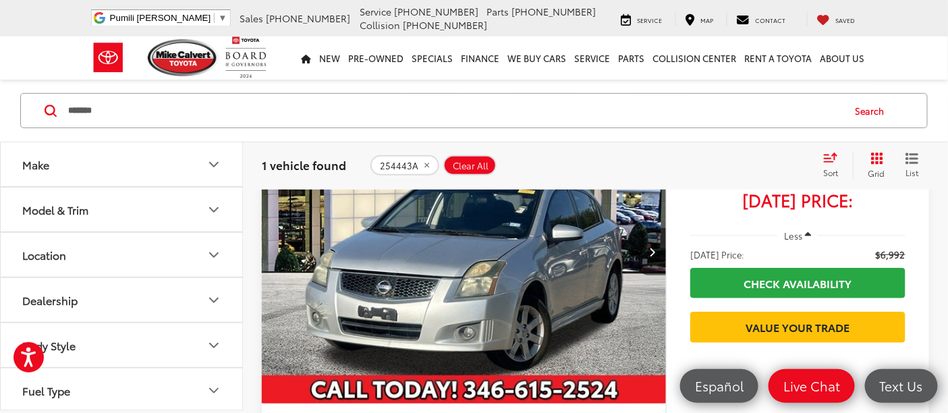
scroll to position [237, 0]
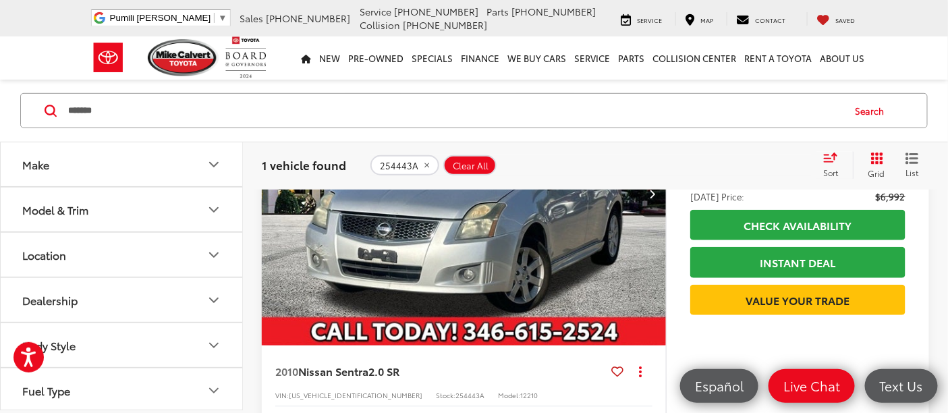
click at [461, 236] on img "2010 Nissan Sentra 2.0 SR 0" at bounding box center [464, 194] width 406 height 304
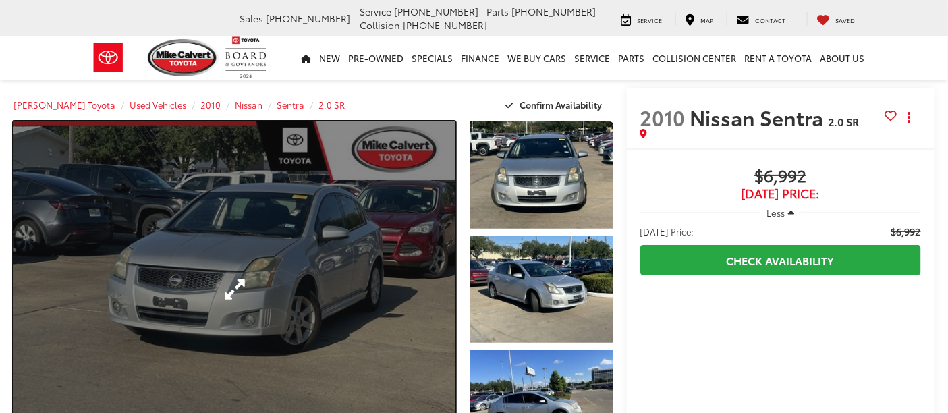
click at [344, 225] on link "Expand Photo 0" at bounding box center [234, 289] width 442 height 336
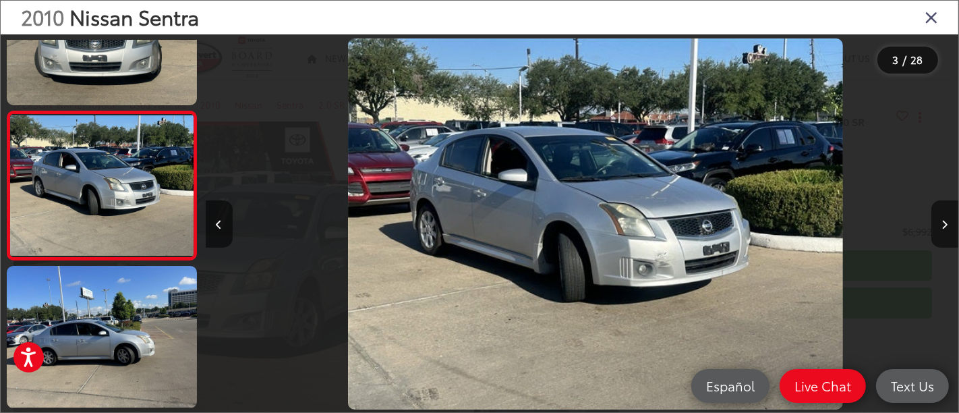
scroll to position [0, 1507]
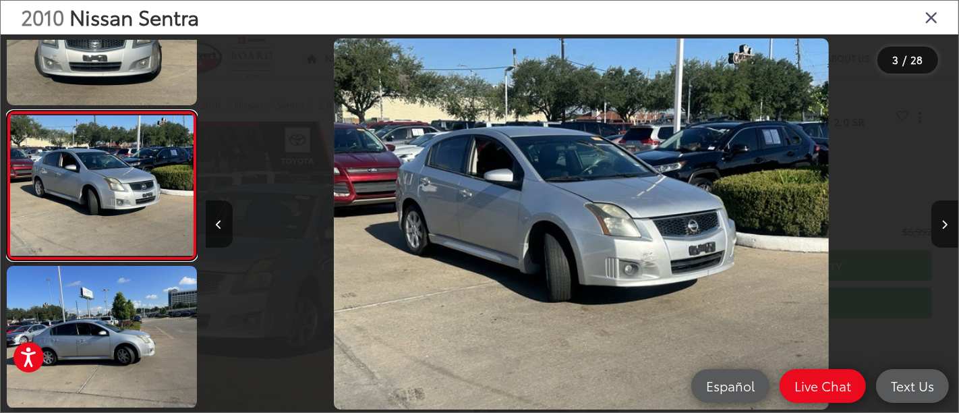
click at [7, 111] on link at bounding box center [102, 186] width 190 height 150
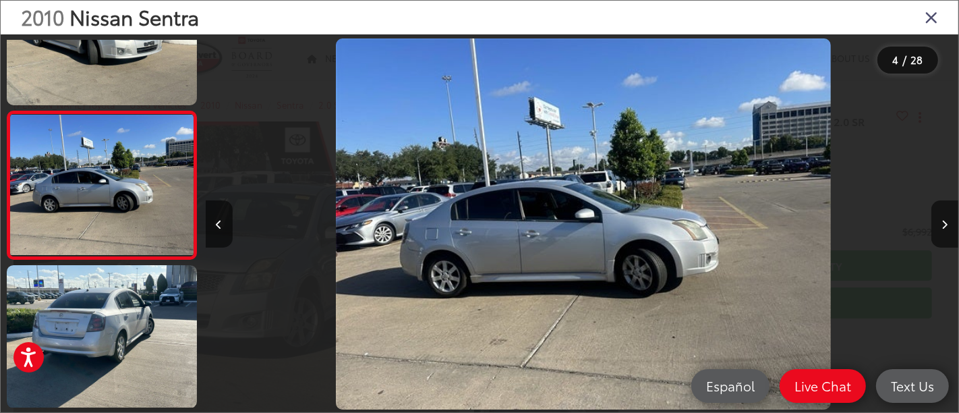
scroll to position [0, 2260]
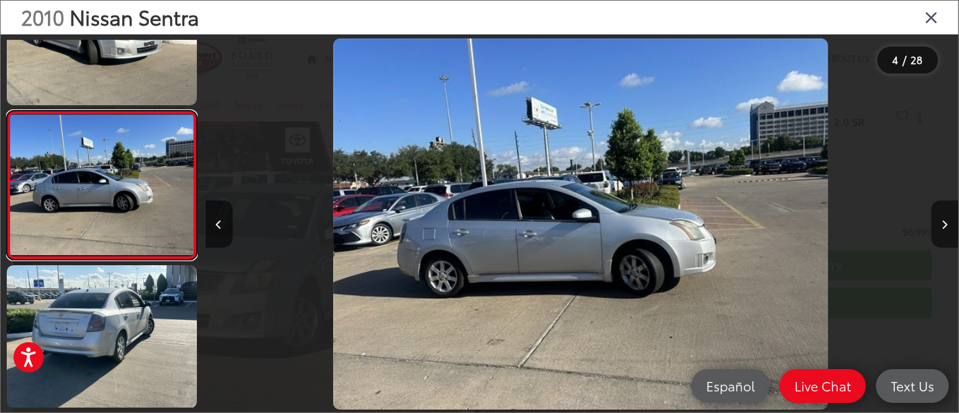
click at [7, 111] on link at bounding box center [102, 186] width 190 height 150
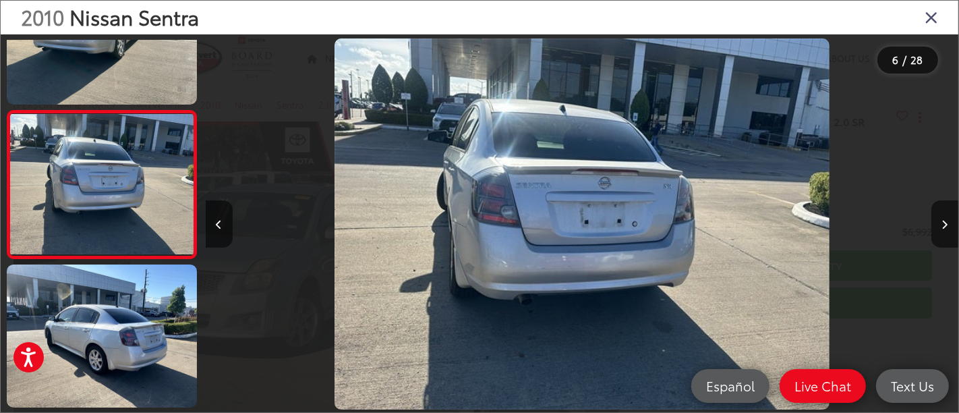
scroll to position [0, 3767]
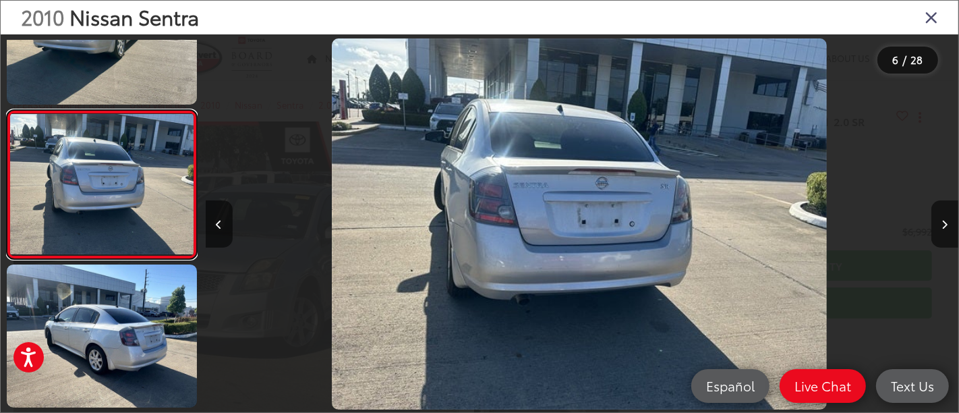
click at [7, 110] on link at bounding box center [102, 185] width 190 height 150
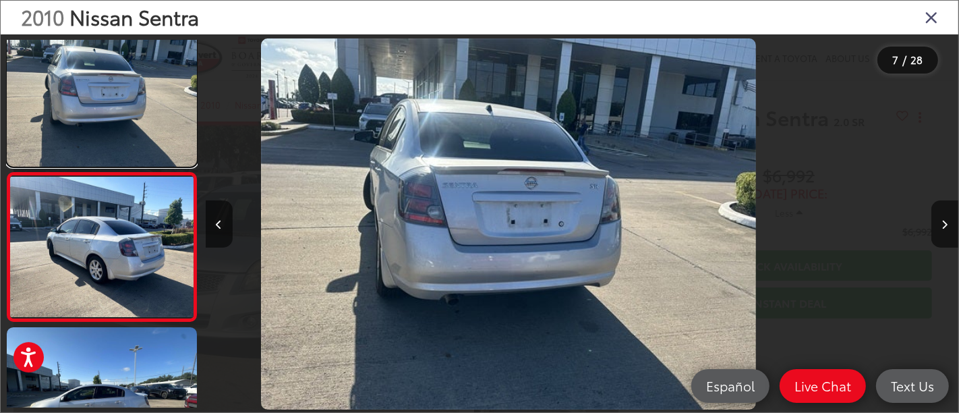
scroll to position [0, 0]
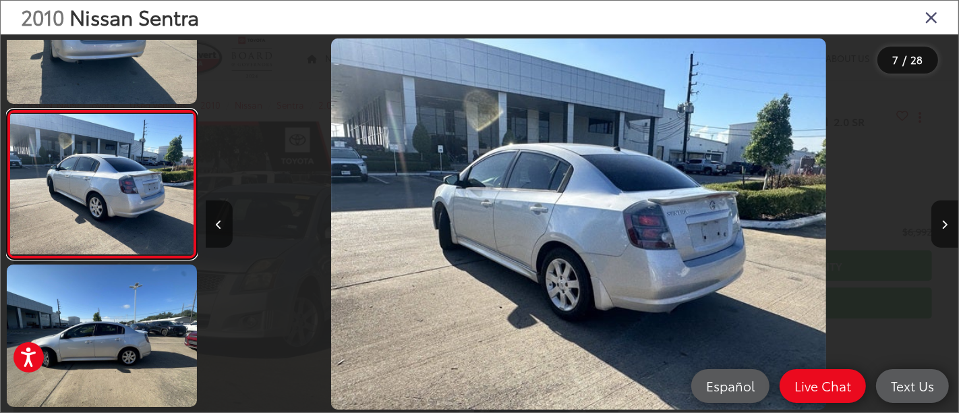
click at [7, 109] on link at bounding box center [102, 184] width 190 height 150
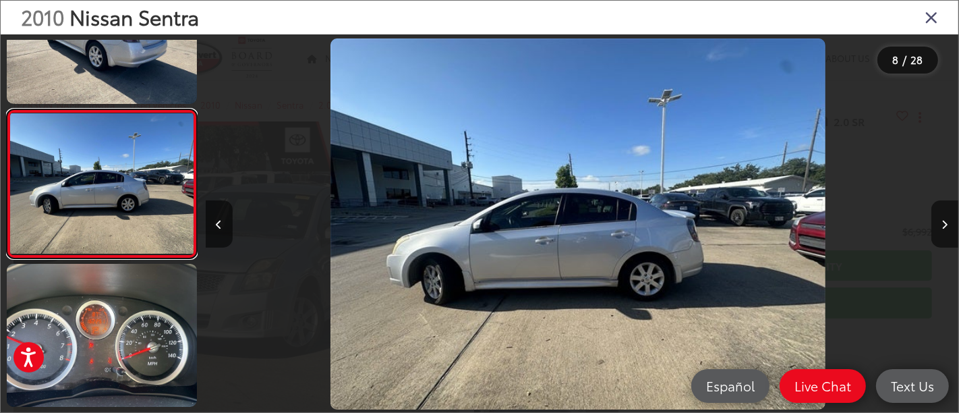
click at [7, 109] on link at bounding box center [102, 184] width 190 height 150
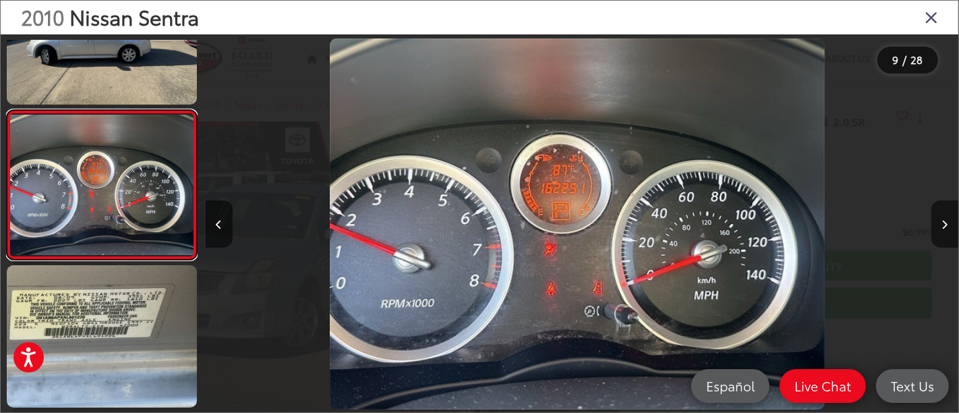
click at [7, 110] on link at bounding box center [102, 185] width 190 height 150
click at [929, 27] on div "2010 Nissan Sentra" at bounding box center [480, 18] width 958 height 34
click at [927, 20] on icon "Close gallery" at bounding box center [931, 17] width 13 height 18
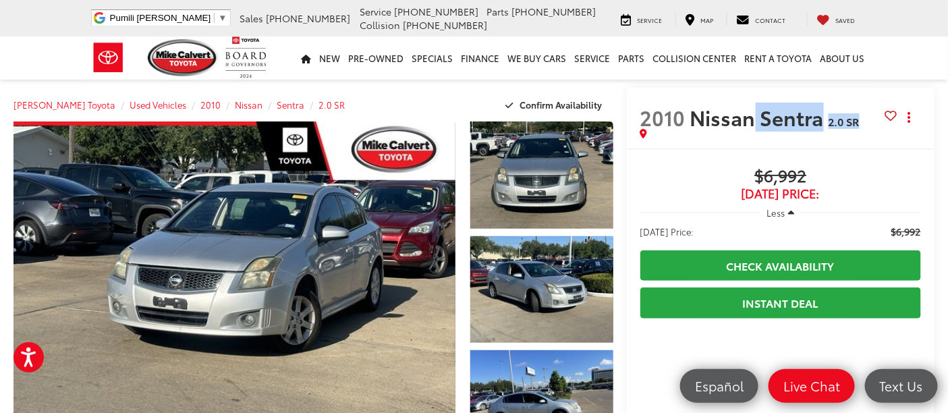
drag, startPoint x: 751, startPoint y: 117, endPoint x: 870, endPoint y: 146, distance: 122.9
click at [870, 146] on div "2010 Nissan Sentra 2.0 SR Copy Link Share Print" at bounding box center [781, 118] width 308 height 61
copy div "Sentra 2.0 SR Copy Link Share Print"
drag, startPoint x: 808, startPoint y: 176, endPoint x: 679, endPoint y: 173, distance: 128.2
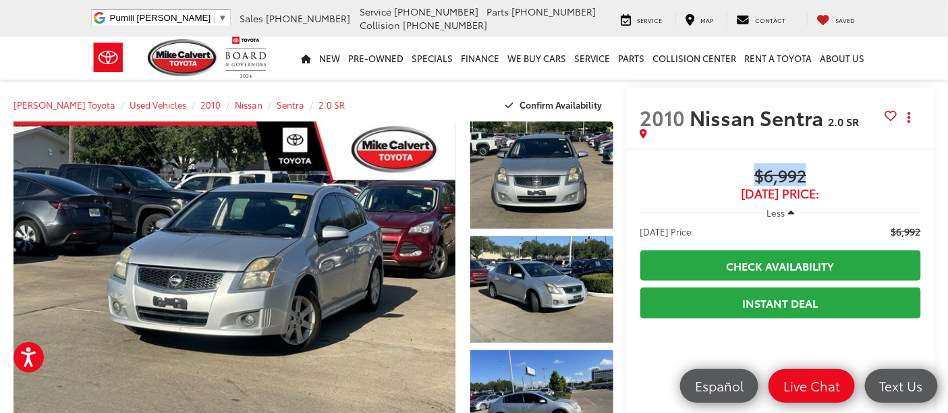
click at [679, 173] on span "$6,992" at bounding box center [780, 177] width 281 height 20
copy span "$6,992"
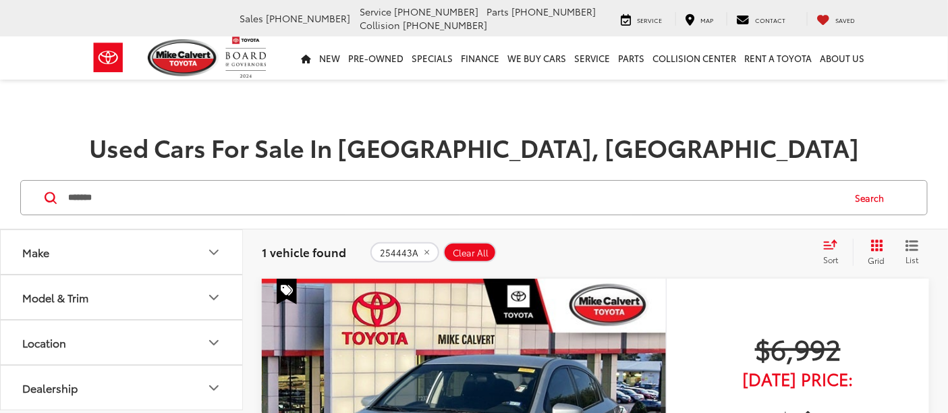
click at [149, 185] on input "*******" at bounding box center [455, 197] width 776 height 32
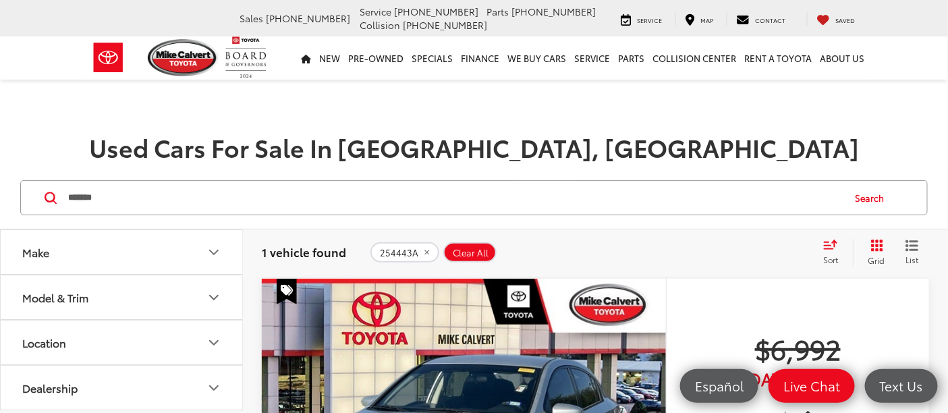
drag, startPoint x: 125, startPoint y: 188, endPoint x: 184, endPoint y: 206, distance: 61.0
click at [43, 187] on div "******* ******* Search" at bounding box center [473, 197] width 907 height 35
paste input "Search by Make, Model, or Keyword"
type input "*******"
click at [876, 197] on button "Search" at bounding box center [873, 198] width 61 height 34
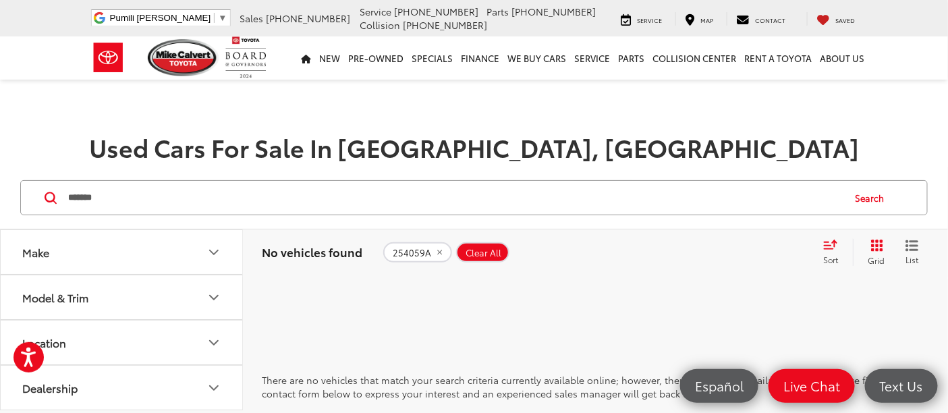
click at [435, 252] on icon "remove 254059A" at bounding box center [439, 252] width 9 height 8
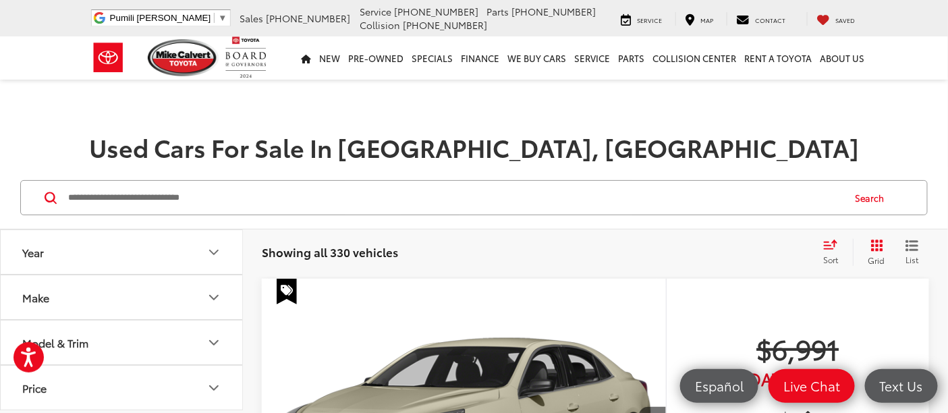
click at [162, 204] on input "Search by Make, Model, or Keyword" at bounding box center [455, 197] width 776 height 32
paste input "*******"
type input "*******"
click at [883, 194] on button "Search" at bounding box center [873, 198] width 61 height 34
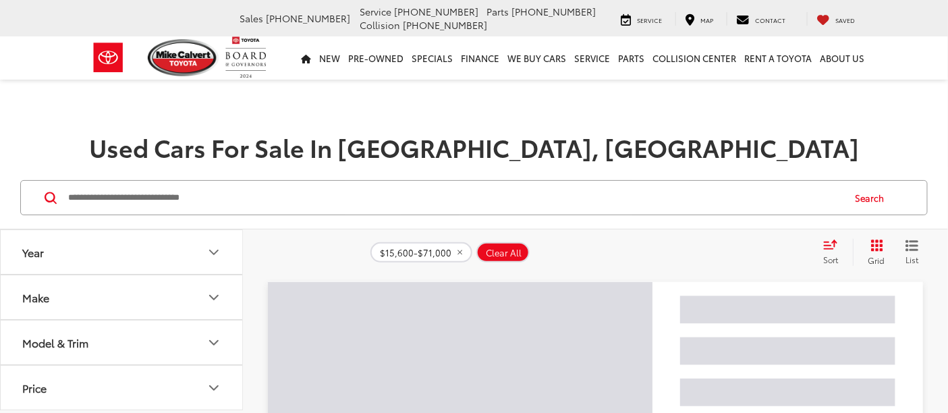
click at [152, 194] on input "Search by Make, Model, or Keyword" at bounding box center [455, 197] width 776 height 32
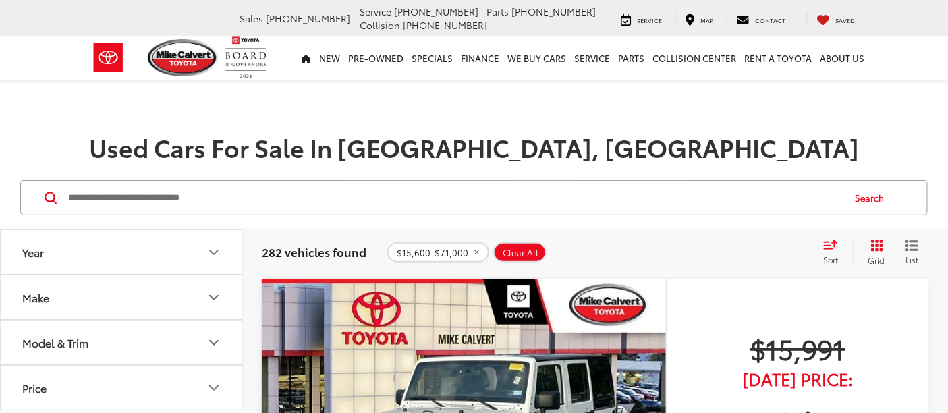
paste input "*******"
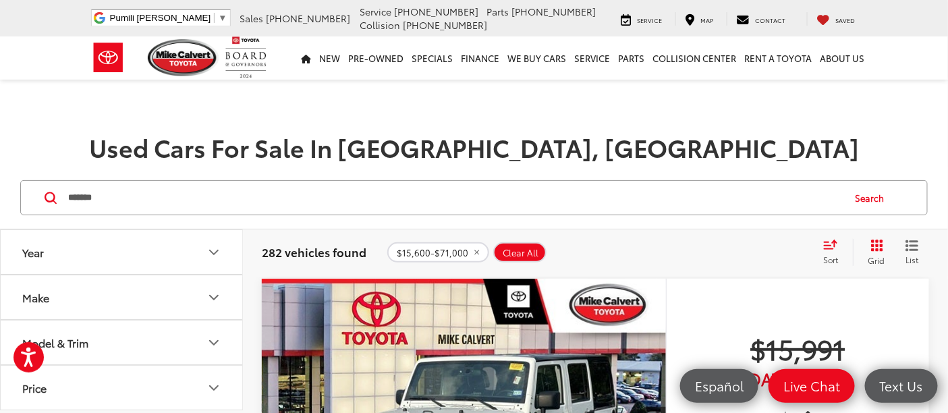
click at [871, 198] on button "Search" at bounding box center [873, 198] width 61 height 34
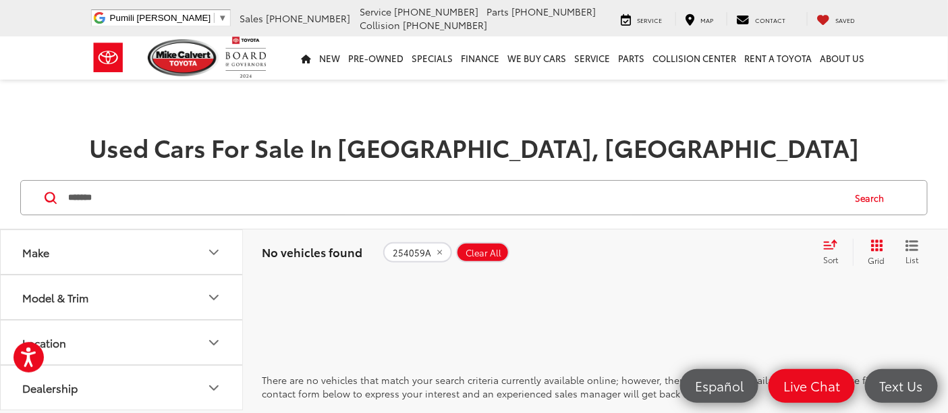
click at [169, 198] on input "*******" at bounding box center [455, 197] width 776 height 32
type input "******"
click at [429, 255] on icon "remove 254059" at bounding box center [433, 252] width 9 height 8
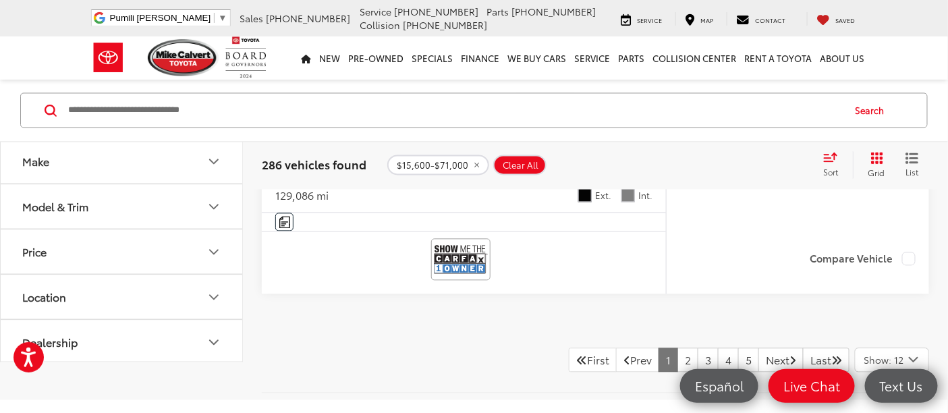
scroll to position [5922, 0]
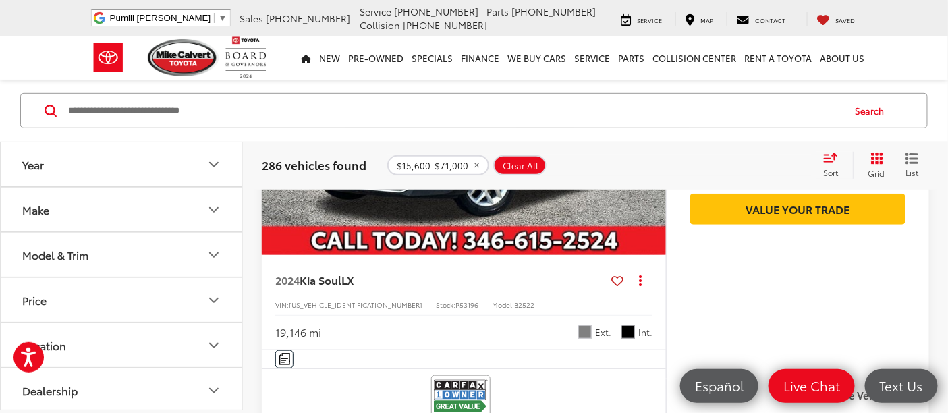
click at [867, 160] on button "Grid" at bounding box center [874, 165] width 43 height 27
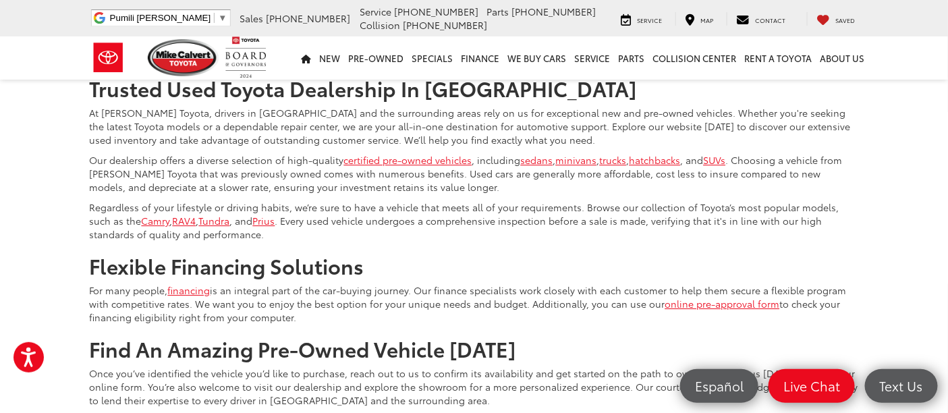
scroll to position [2957, 0]
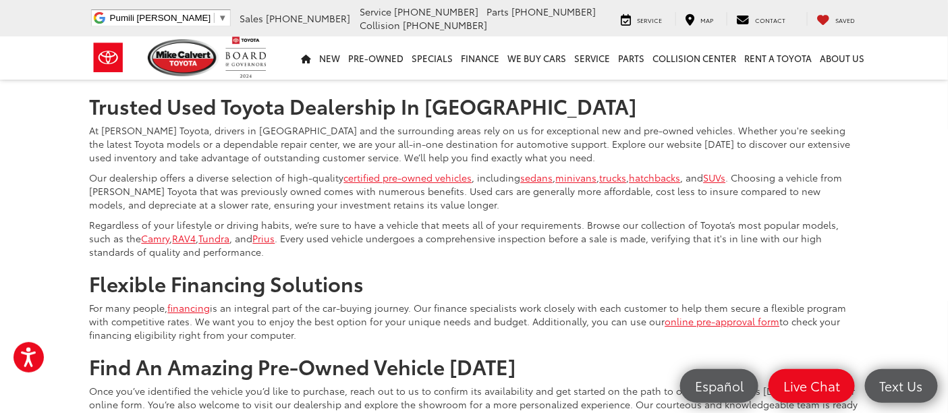
click at [681, 53] on link "2" at bounding box center [687, 41] width 21 height 24
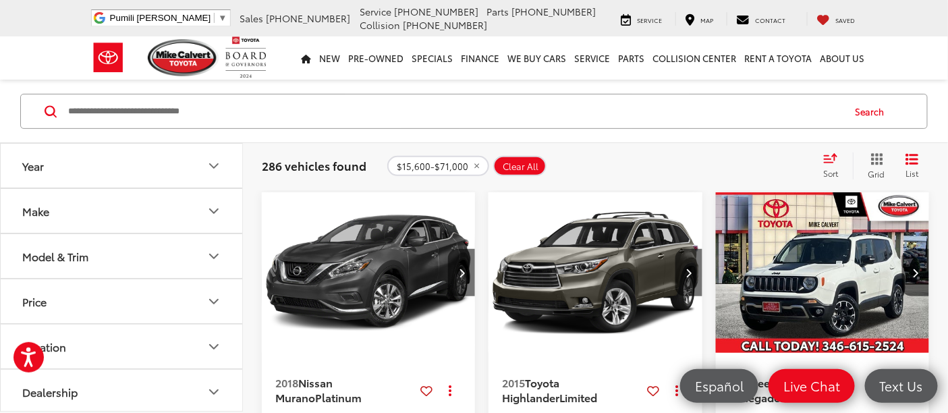
scroll to position [237, 0]
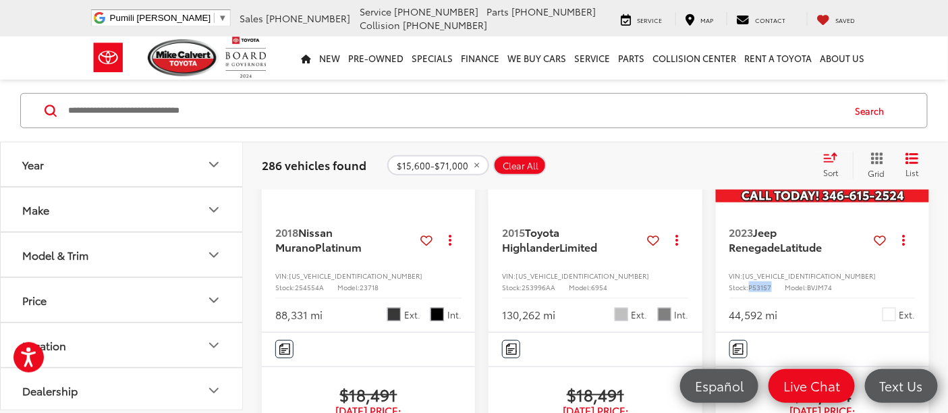
drag, startPoint x: 874, startPoint y: 271, endPoint x: 849, endPoint y: 275, distance: 25.3
click at [849, 275] on div "VIN: ZACNJDB13PPP63616 Stock: P53157 Model: BVJM74" at bounding box center [822, 280] width 186 height 21
copy span "P53157"
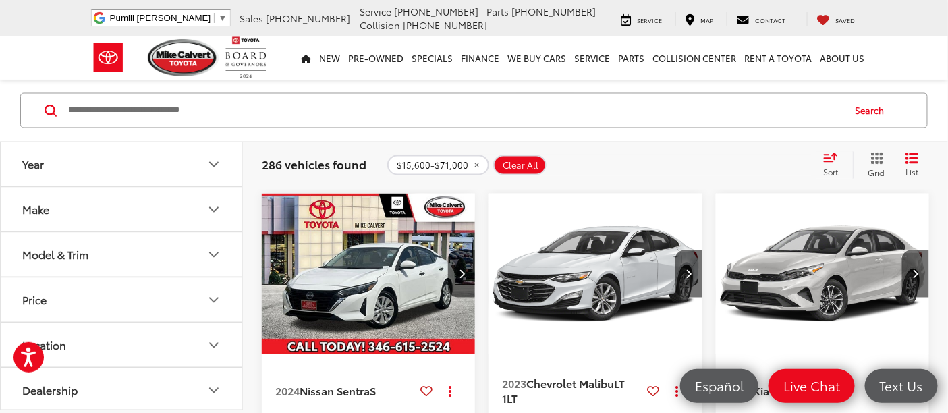
scroll to position [911, 0]
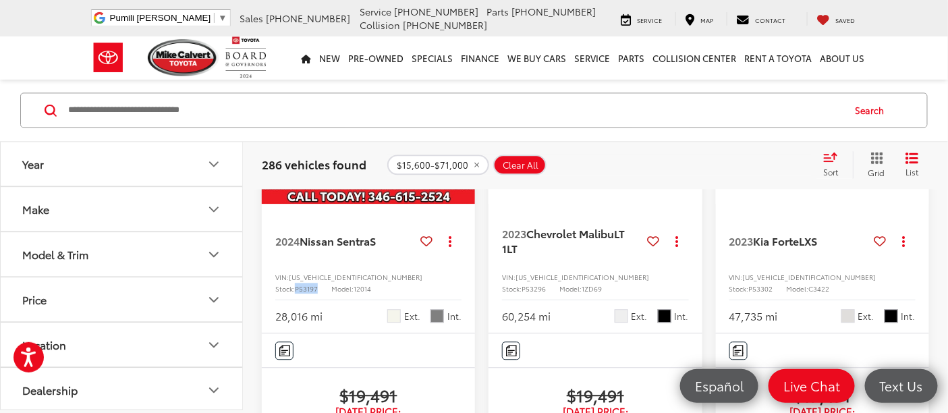
drag, startPoint x: 420, startPoint y: 310, endPoint x: 392, endPoint y: 308, distance: 27.7
click at [392, 292] on div "VIN: 3N1AB8BV4RY349125 Stock: P53197 Model: 12014" at bounding box center [368, 281] width 186 height 21
copy div "P53197"
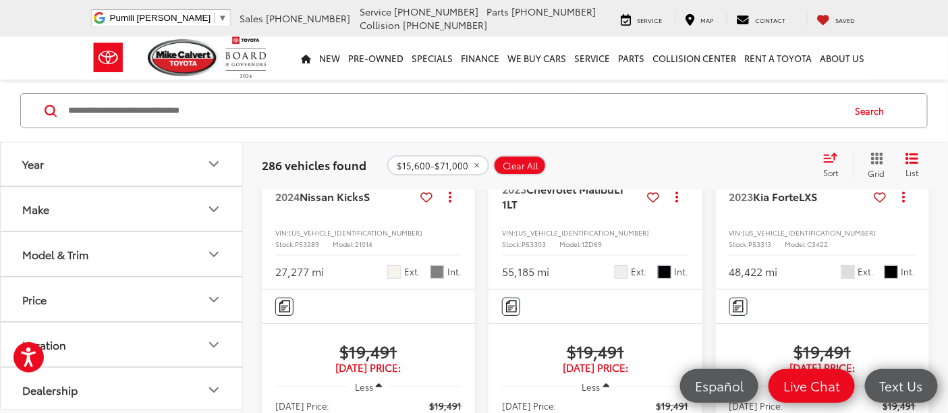
scroll to position [1661, 0]
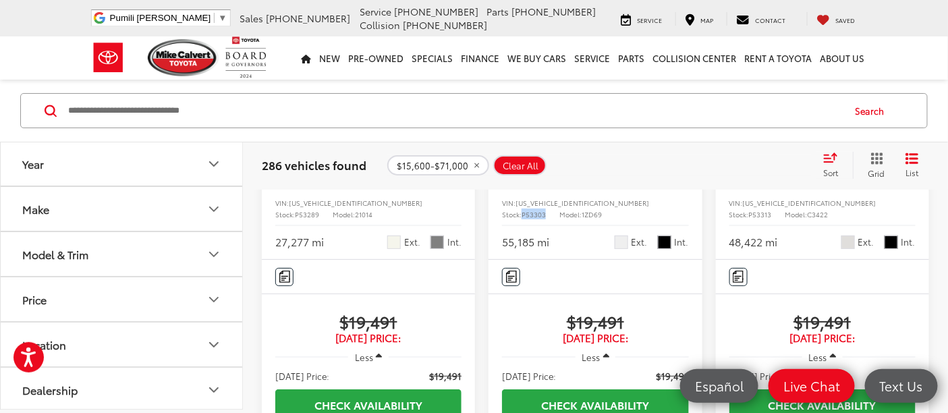
drag, startPoint x: 649, startPoint y: 276, endPoint x: 619, endPoint y: 273, distance: 30.5
click at [619, 218] on div "VIN: 1G1ZD5ST0PF218519 Stock: P53303 Model: 1ZD69" at bounding box center [595, 207] width 186 height 21
copy span "P53303"
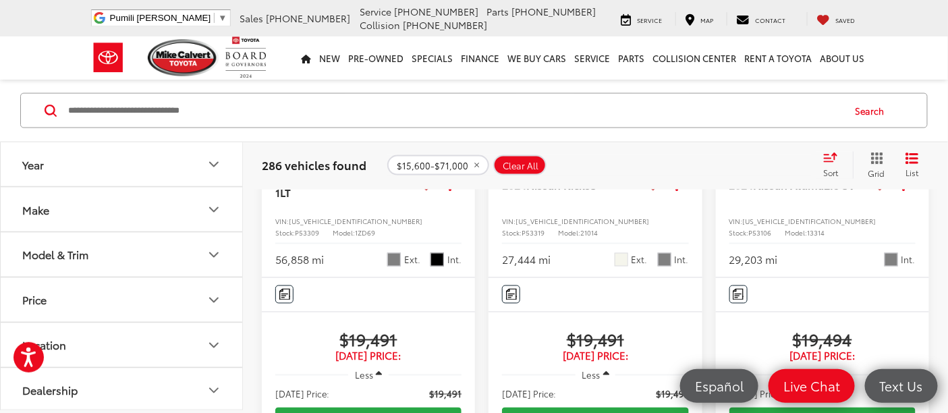
scroll to position [2336, 0]
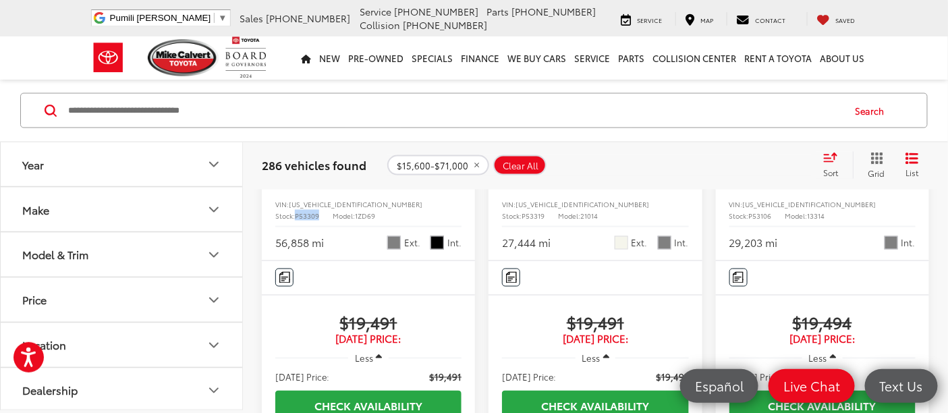
drag, startPoint x: 433, startPoint y: 311, endPoint x: 391, endPoint y: 311, distance: 42.5
click at [391, 219] on div "VIN: 1G1ZD5ST5PF160617 Stock: P53309 Model: 1ZD69" at bounding box center [368, 208] width 186 height 21
copy span "P53309"
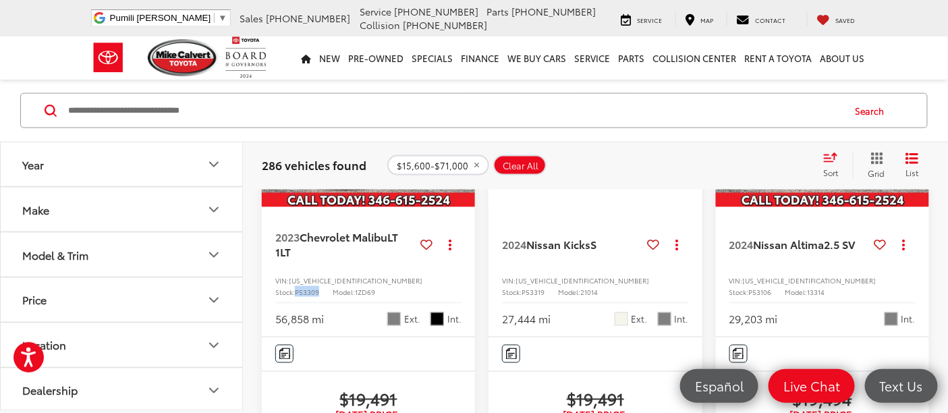
scroll to position [2186, 0]
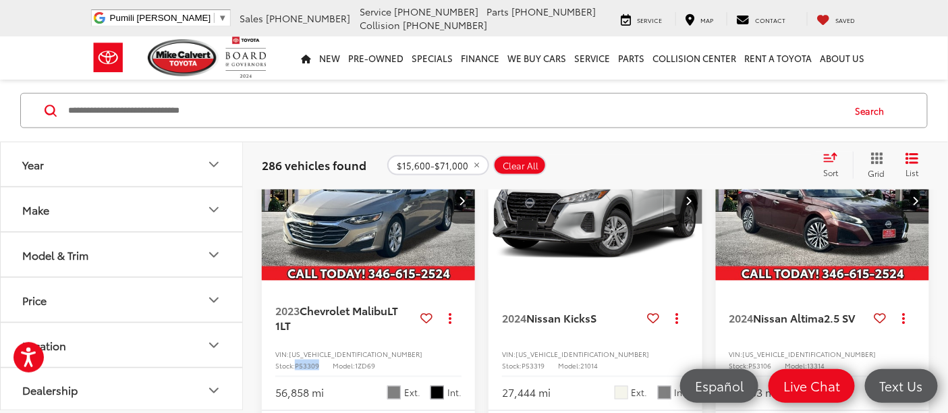
click at [362, 279] on img "2023 Chevrolet Malibu LT 1LT 0" at bounding box center [368, 200] width 215 height 161
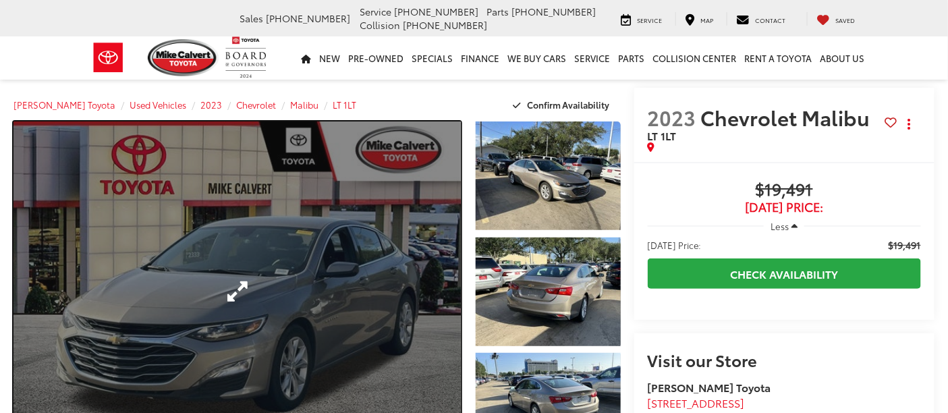
click at [358, 281] on link "Expand Photo 0" at bounding box center [236, 291] width 447 height 340
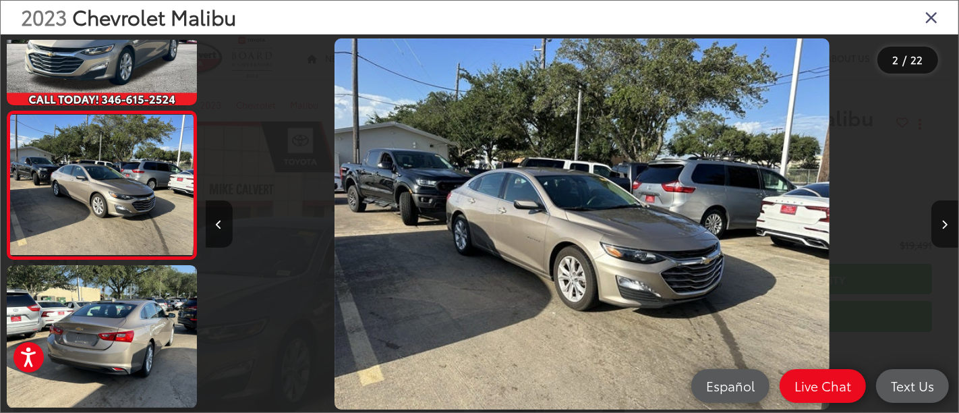
scroll to position [0, 753]
click at [7, 111] on link at bounding box center [102, 186] width 190 height 150
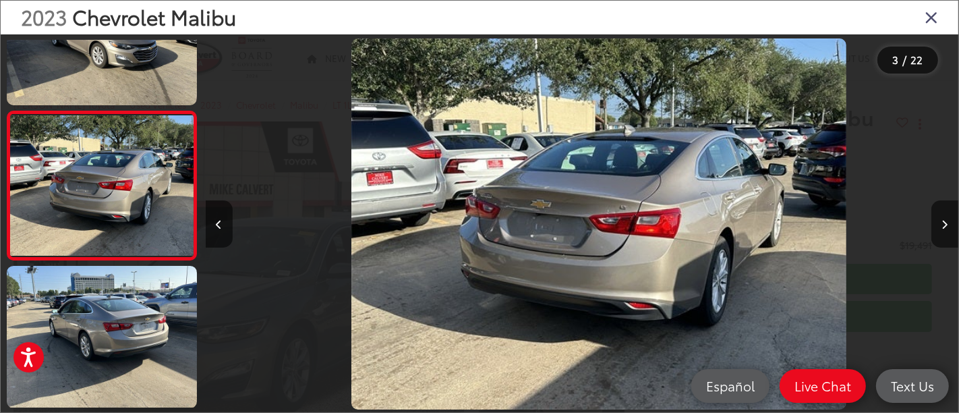
scroll to position [0, 1507]
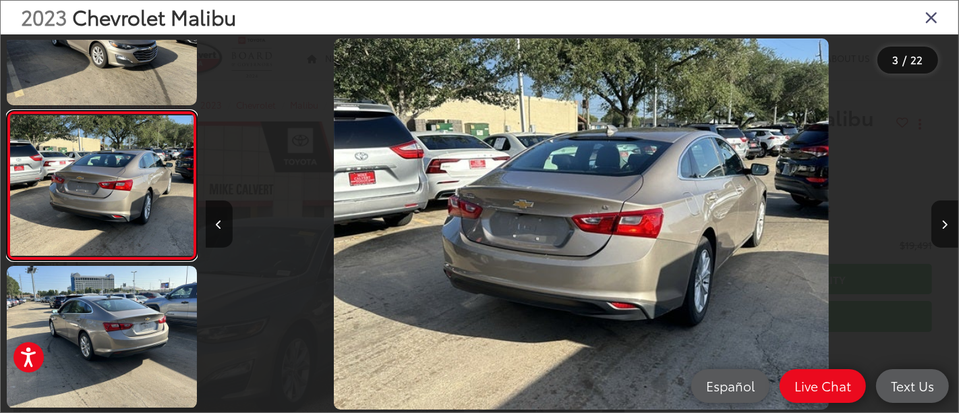
click at [7, 111] on link at bounding box center [102, 186] width 190 height 150
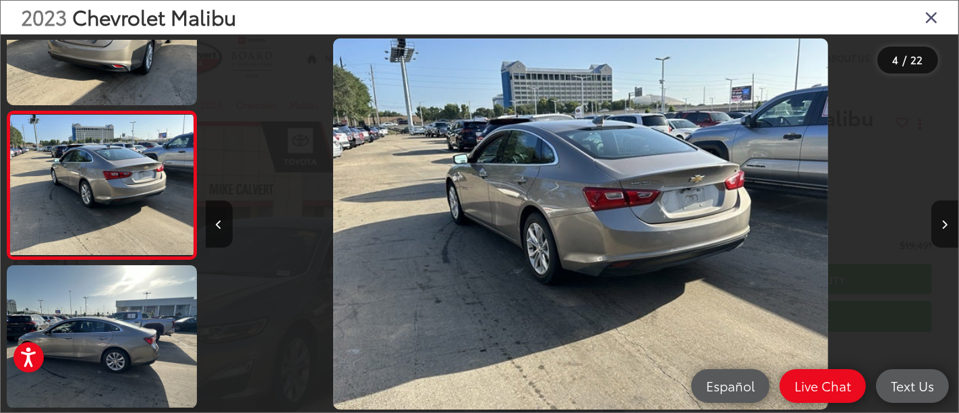
scroll to position [0, 2260]
click at [7, 111] on link at bounding box center [102, 186] width 190 height 150
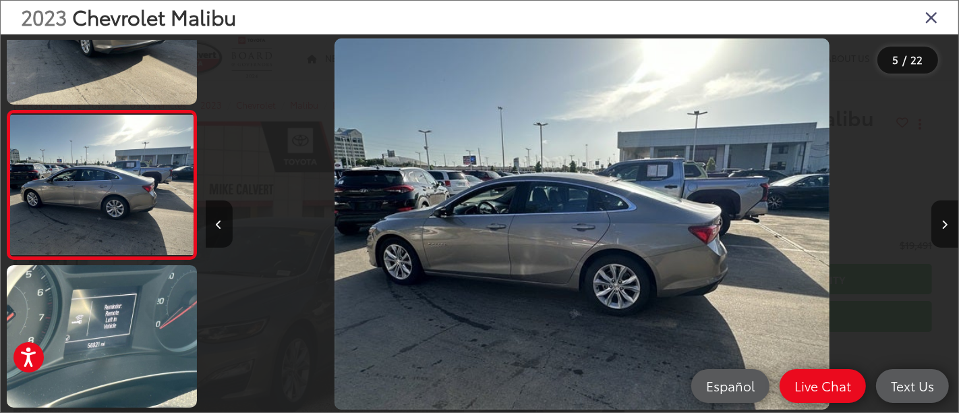
scroll to position [0, 3014]
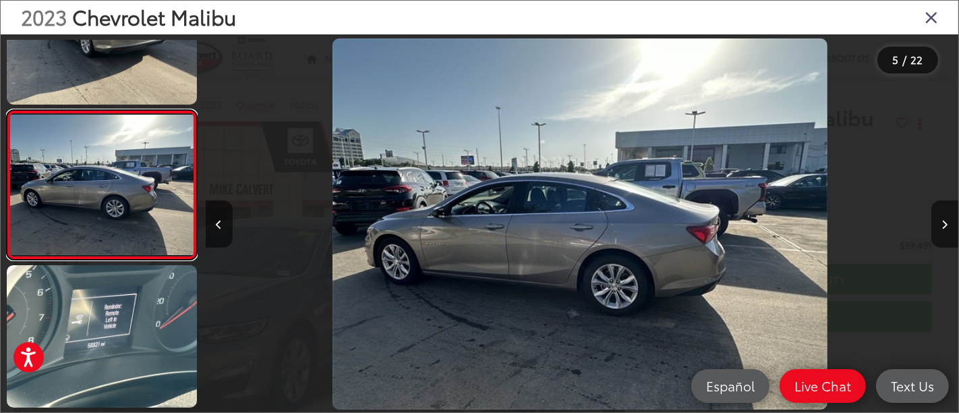
click at [7, 110] on link at bounding box center [102, 185] width 190 height 150
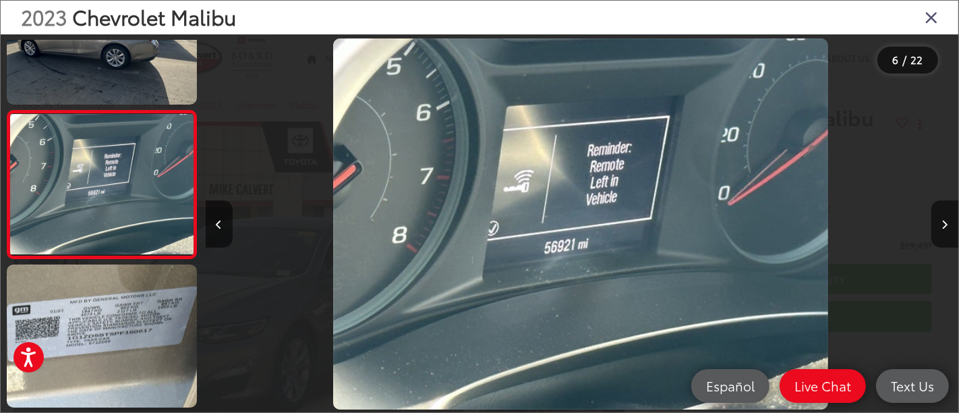
scroll to position [0, 3767]
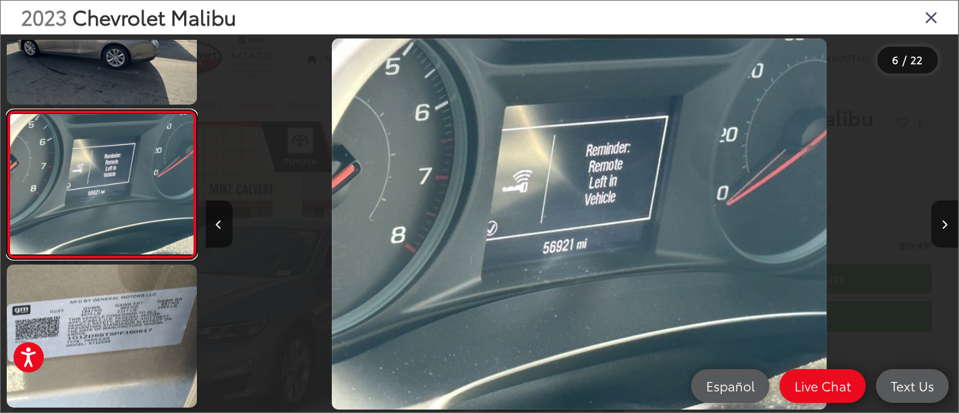
click at [7, 110] on link at bounding box center [102, 185] width 190 height 150
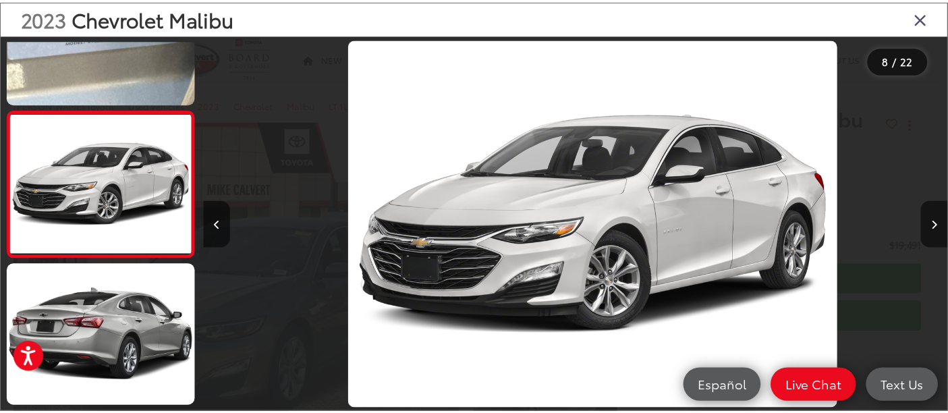
scroll to position [0, 0]
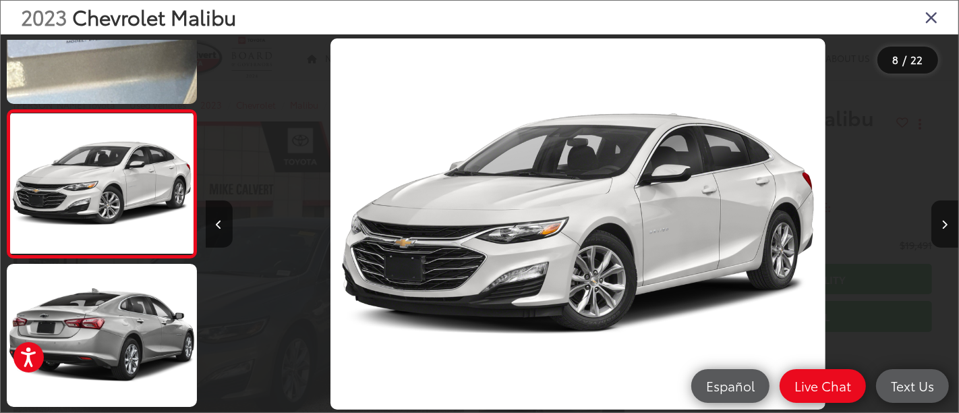
click at [934, 14] on icon "Close gallery" at bounding box center [931, 17] width 13 height 18
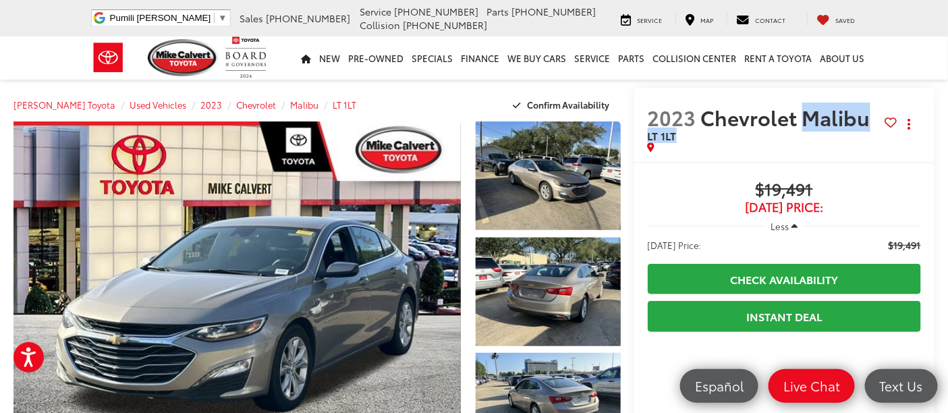
drag, startPoint x: 799, startPoint y: 118, endPoint x: 879, endPoint y: 157, distance: 88.7
click at [879, 157] on div "2023 Chevrolet Malibu LT 1LT Copy Link Share Print" at bounding box center [784, 125] width 300 height 74
copy div "Malibu LT 1LT Copy Link Share Print"
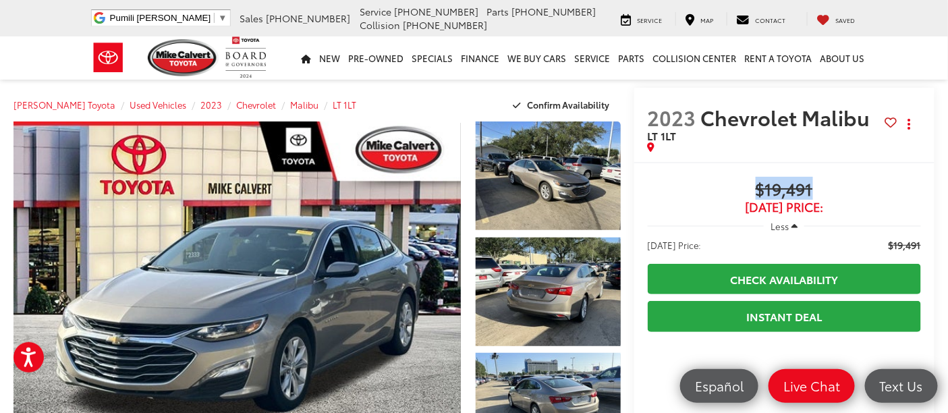
drag, startPoint x: 858, startPoint y: 189, endPoint x: 743, endPoint y: 189, distance: 114.7
click at [743, 189] on span "$19,491" at bounding box center [784, 190] width 273 height 20
copy span "$19,491"
click at [799, 113] on span "Chevrolet Malibu" at bounding box center [788, 117] width 174 height 29
drag, startPoint x: 841, startPoint y: 137, endPoint x: 843, endPoint y: 154, distance: 17.0
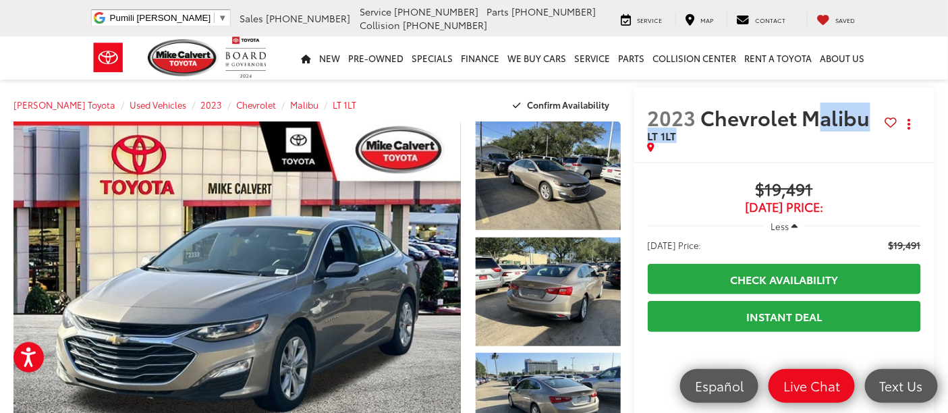
click at [843, 154] on div "2023 Chevrolet Malibu LT 1LT Copy Link Share Print" at bounding box center [784, 125] width 300 height 74
click at [812, 152] on div "2023 Chevrolet Malibu LT 1LT Copy Link Share Print" at bounding box center [784, 125] width 300 height 74
drag, startPoint x: 804, startPoint y: 119, endPoint x: 864, endPoint y: 146, distance: 65.8
click at [864, 146] on div "2023 Chevrolet Malibu LT 1LT Copy Link Share Print" at bounding box center [784, 128] width 273 height 47
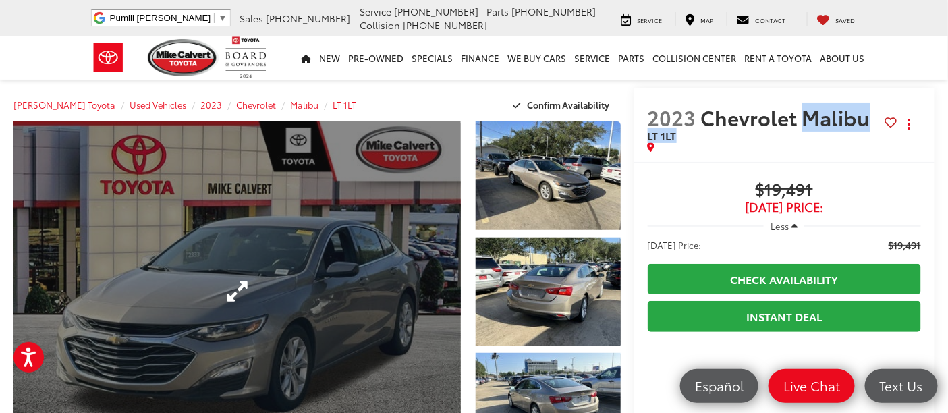
copy div "Malibu LT 1LT Copy Link Share Print"
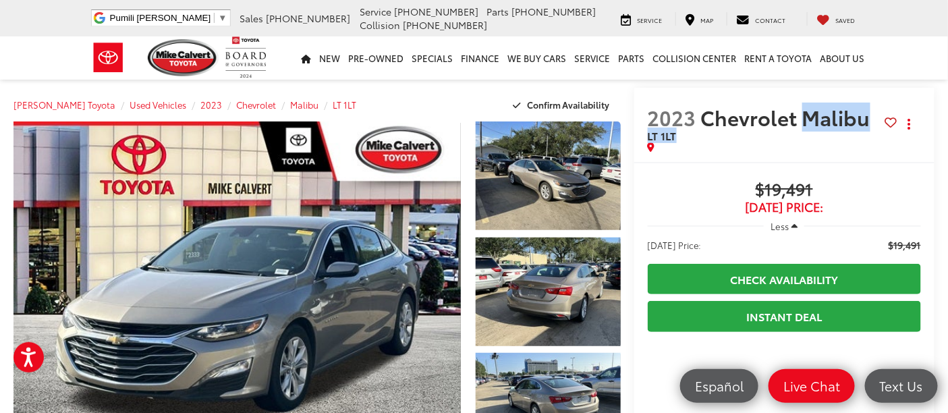
drag, startPoint x: 788, startPoint y: 138, endPoint x: 808, endPoint y: 163, distance: 31.6
click at [788, 138] on span "LT 1LT" at bounding box center [766, 135] width 237 height 13
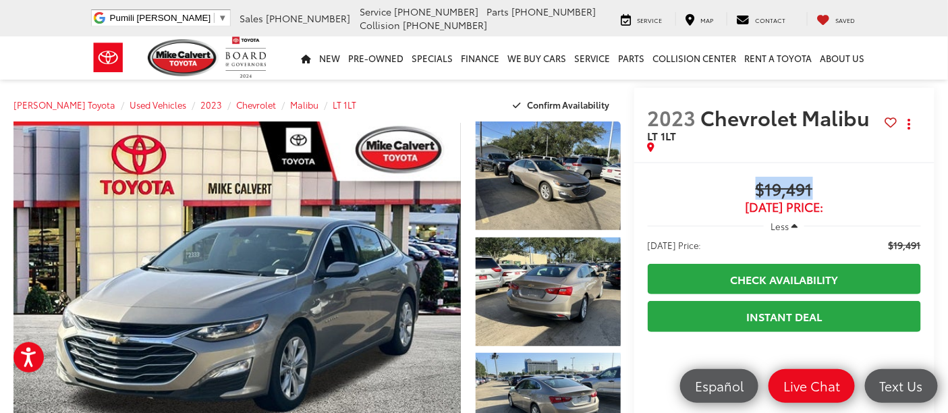
drag, startPoint x: 823, startPoint y: 183, endPoint x: 710, endPoint y: 199, distance: 114.5
click at [708, 199] on span "$19,491" at bounding box center [784, 190] width 273 height 20
copy span "$19,491"
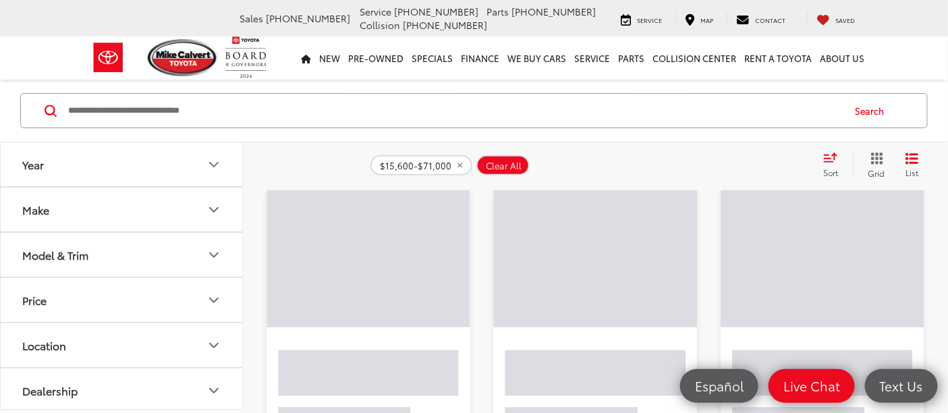
scroll to position [86, 0]
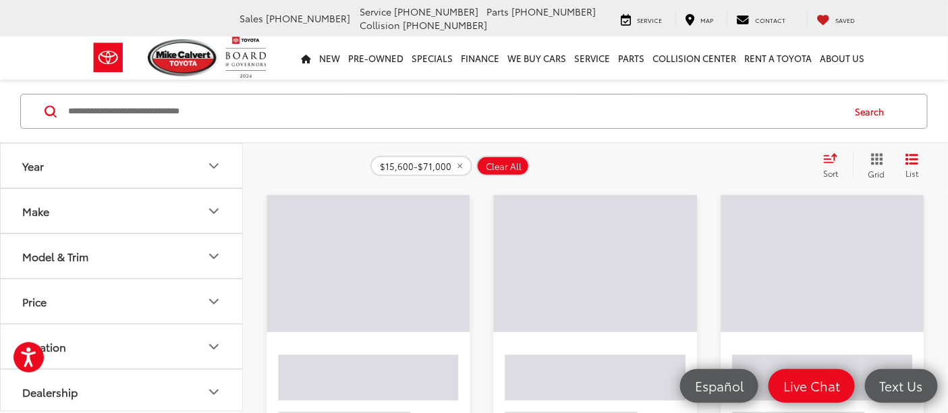
click at [206, 119] on input "Search by Make, Model, or Keyword" at bounding box center [455, 111] width 776 height 32
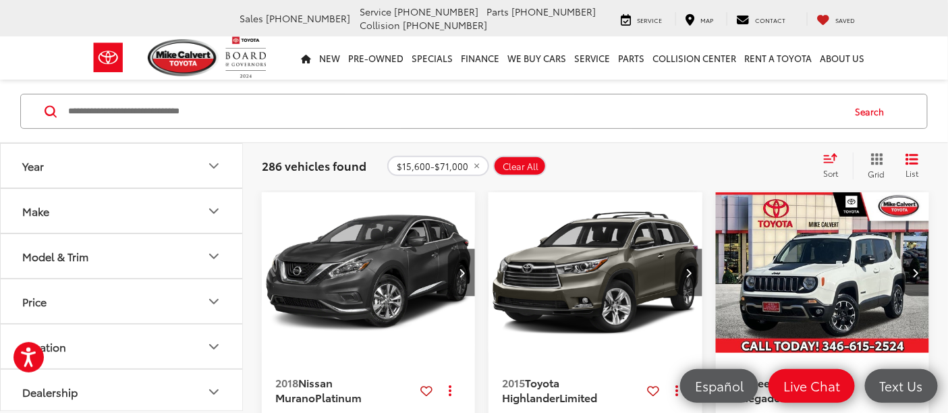
paste input "******"
type input "******"
click at [878, 116] on button "Search" at bounding box center [873, 111] width 61 height 34
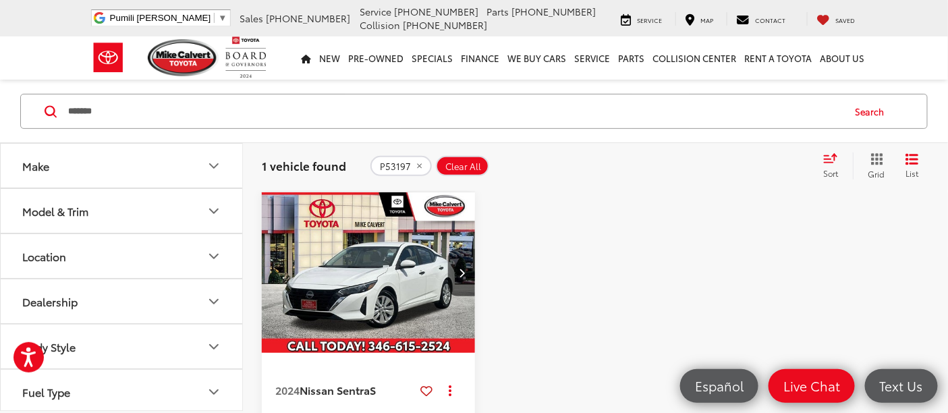
click at [347, 236] on img "2024 Nissan Sentra S 0" at bounding box center [368, 272] width 215 height 161
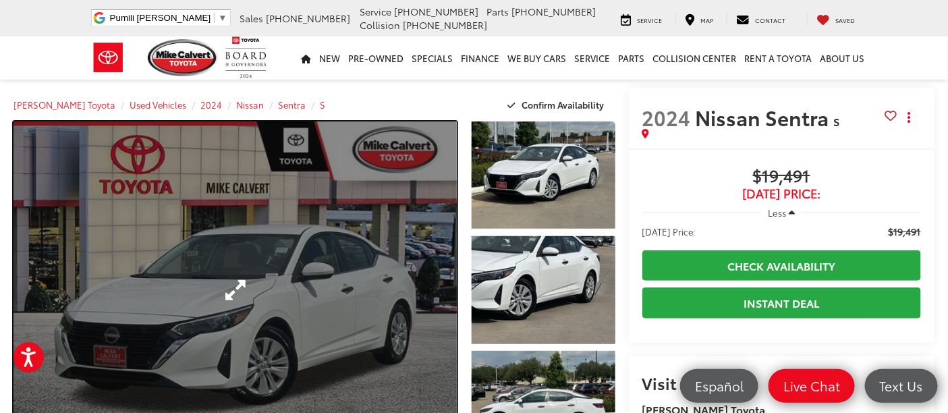
click at [252, 272] on link "Expand Photo 0" at bounding box center [234, 289] width 443 height 337
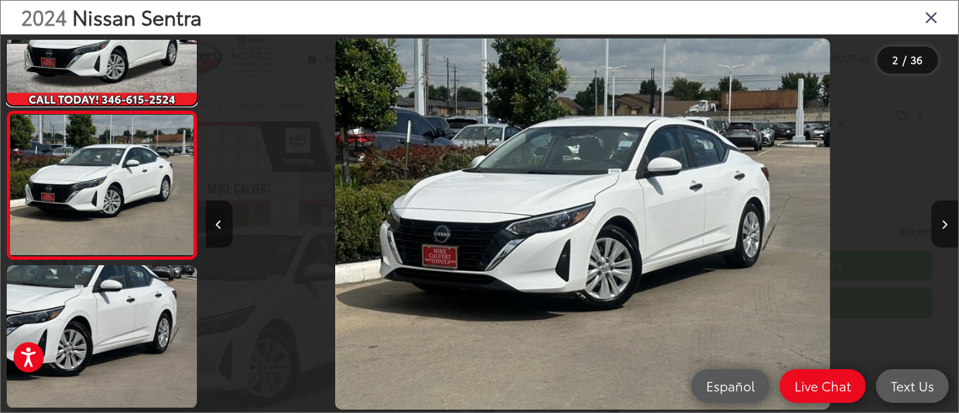
scroll to position [0, 753]
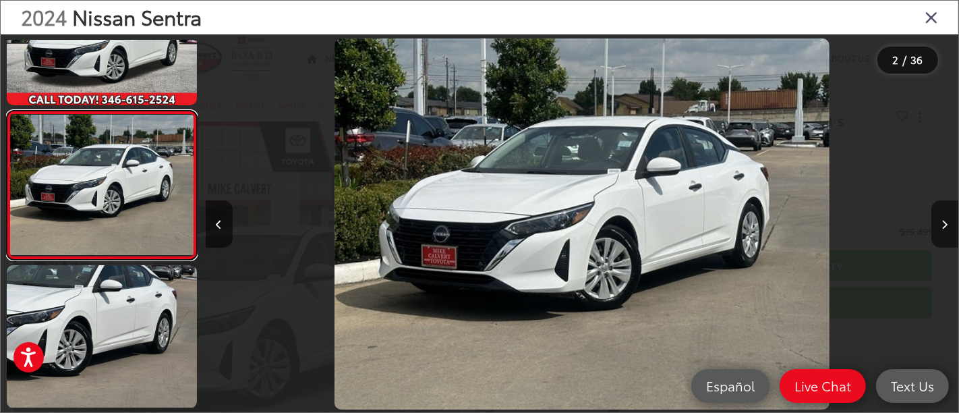
click at [7, 111] on link at bounding box center [102, 186] width 190 height 150
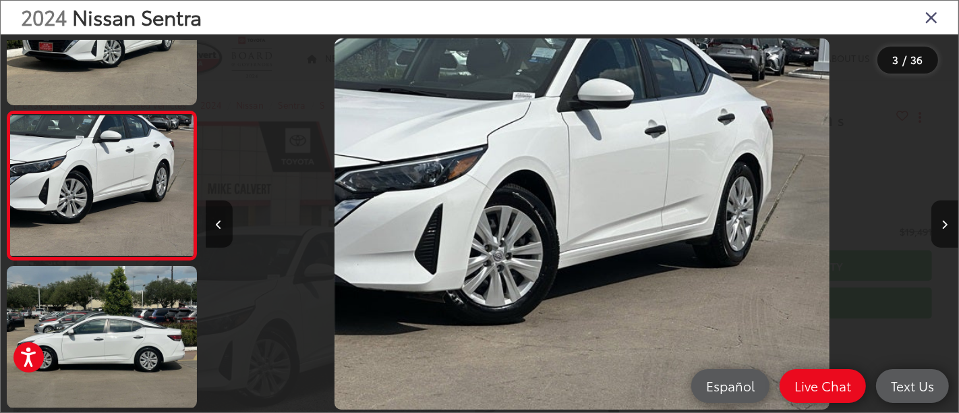
scroll to position [0, 1507]
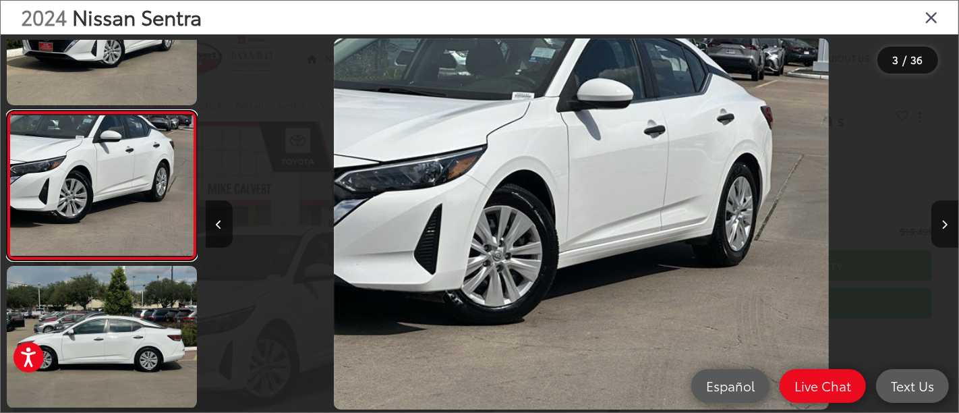
click at [7, 111] on link at bounding box center [102, 186] width 190 height 150
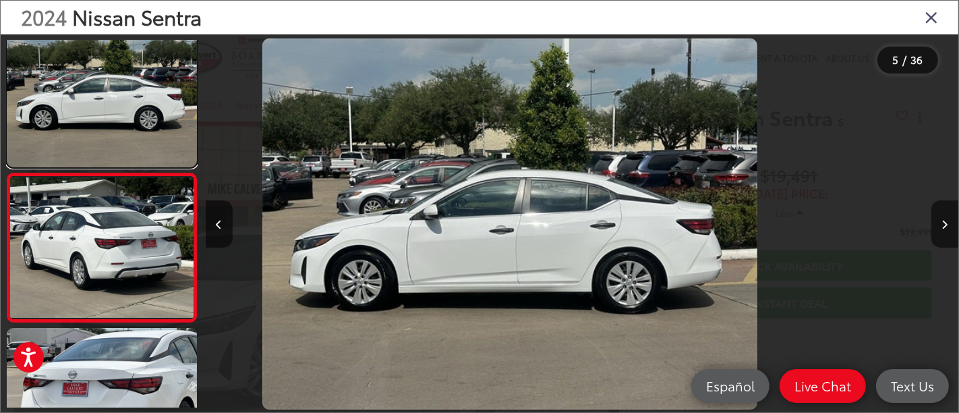
scroll to position [523, 0]
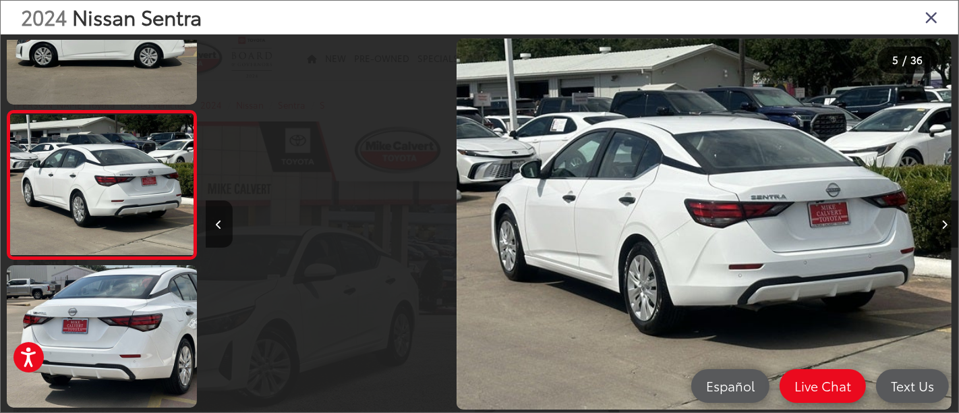
drag, startPoint x: 579, startPoint y: 208, endPoint x: 583, endPoint y: 215, distance: 8.5
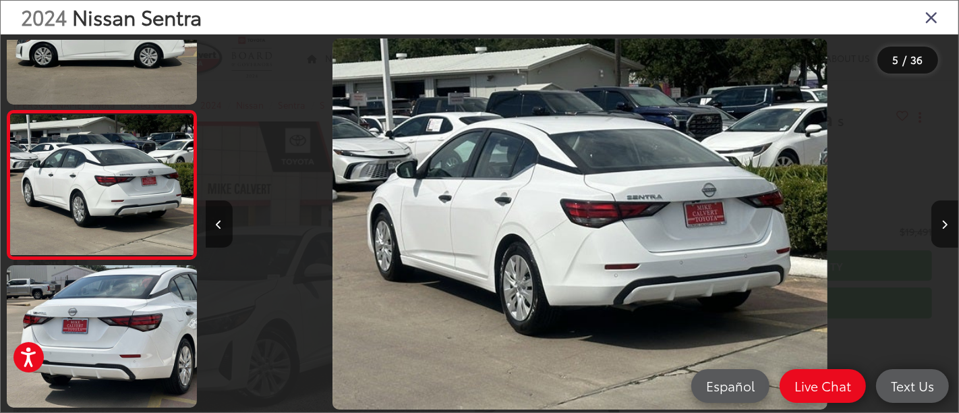
scroll to position [0, 3014]
click at [7, 110] on link at bounding box center [102, 185] width 190 height 150
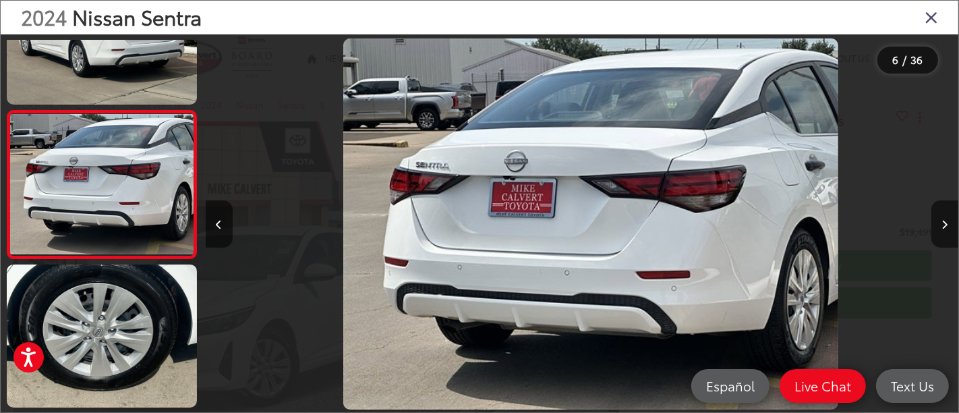
scroll to position [0, 3767]
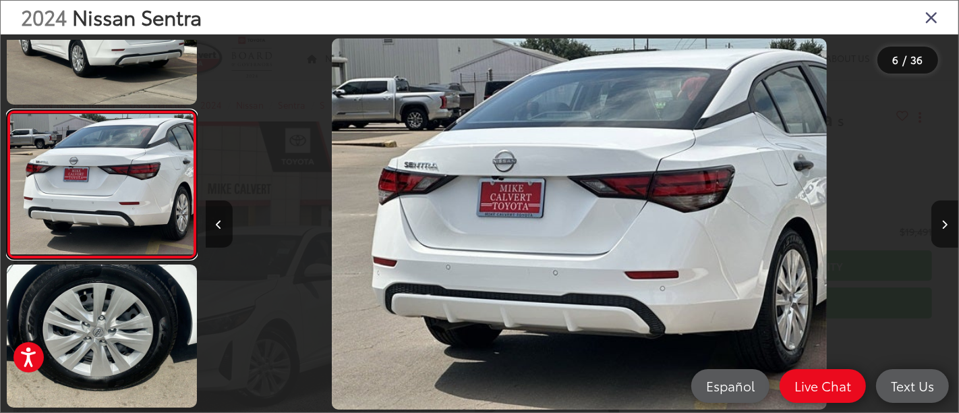
click at [7, 110] on link at bounding box center [102, 185] width 190 height 150
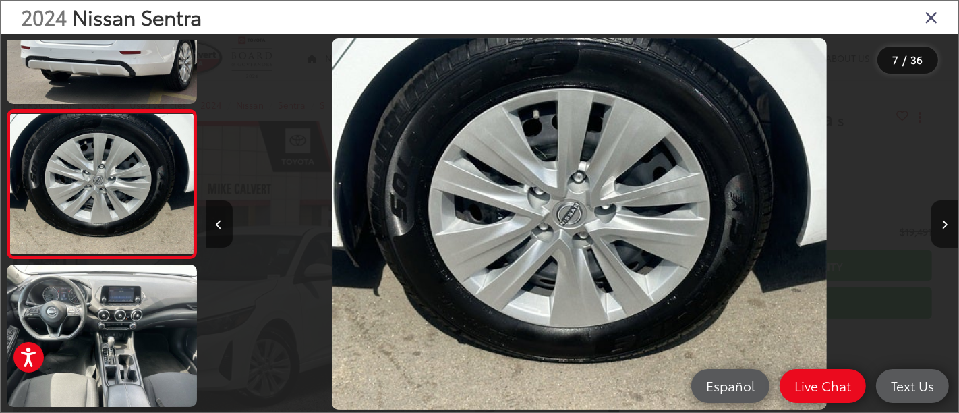
scroll to position [0, 4521]
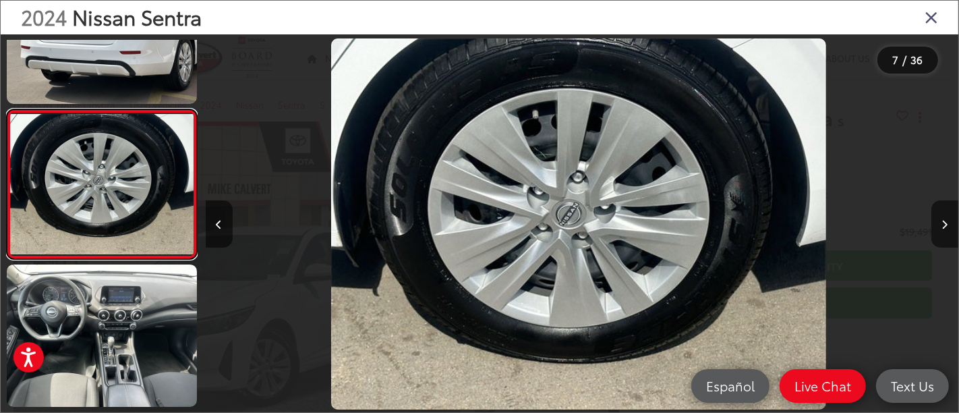
click at [7, 109] on link at bounding box center [102, 184] width 190 height 150
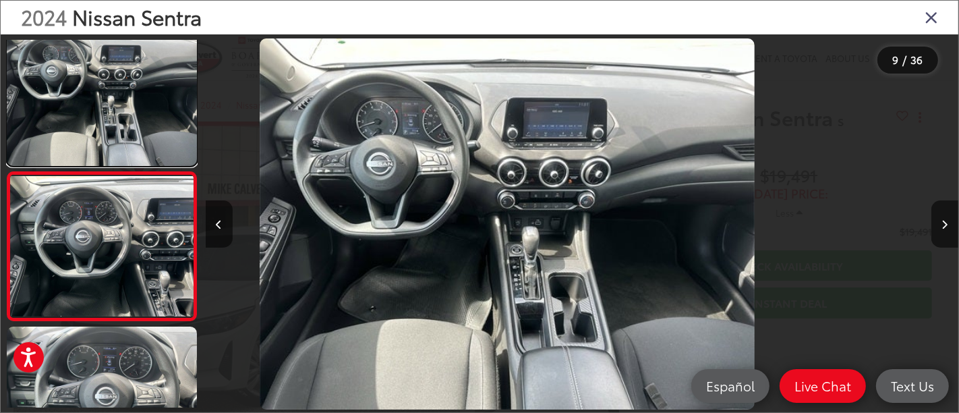
scroll to position [0, 0]
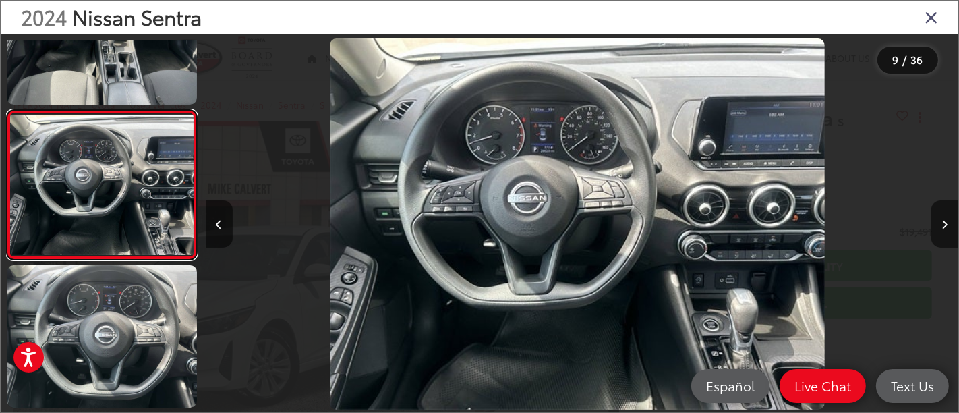
click at [7, 110] on link at bounding box center [102, 185] width 190 height 150
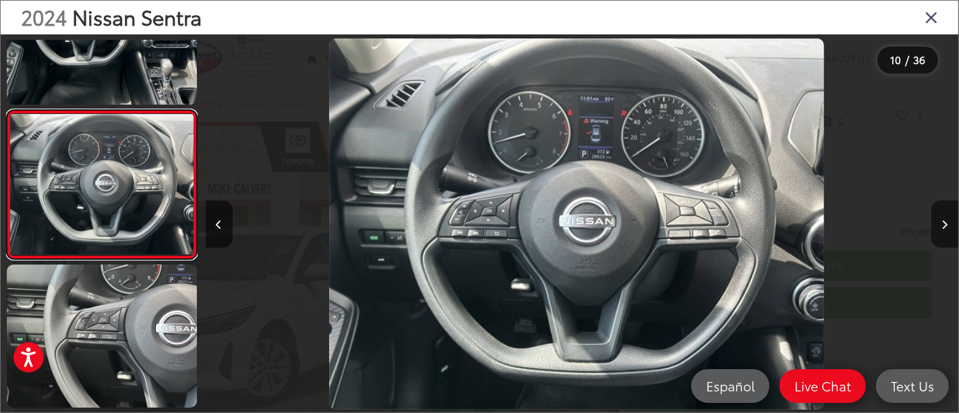
click at [7, 110] on link at bounding box center [102, 185] width 190 height 150
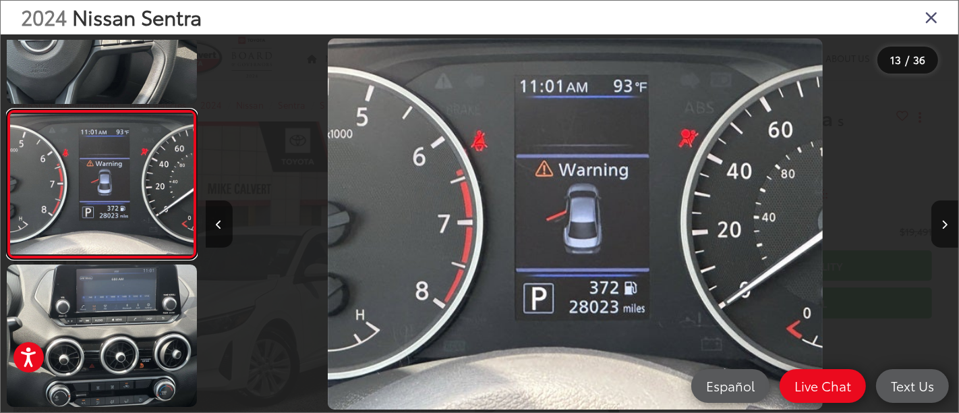
click at [7, 109] on link at bounding box center [102, 184] width 190 height 150
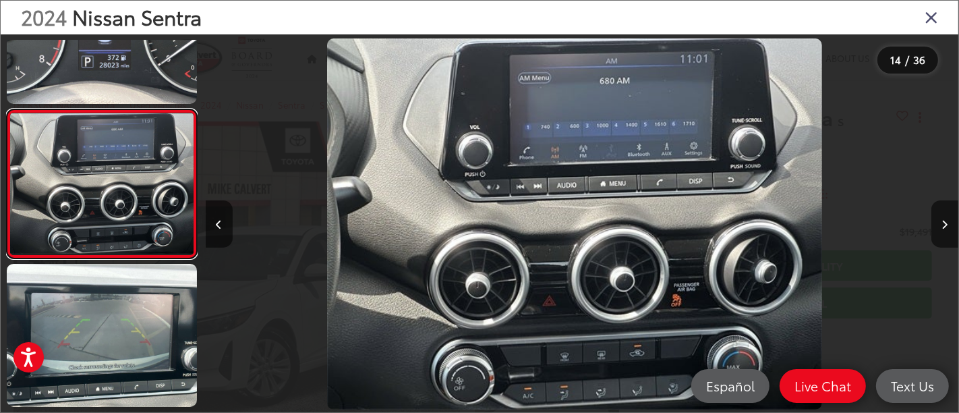
click at [7, 109] on link at bounding box center [102, 184] width 190 height 150
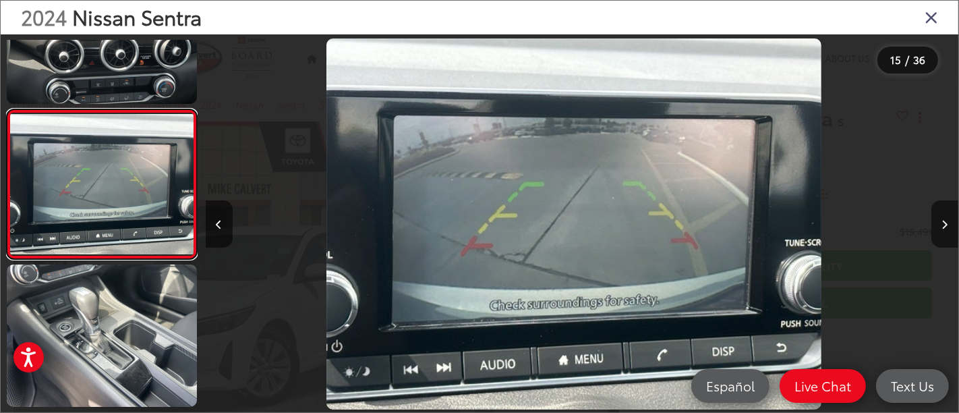
click at [7, 109] on link at bounding box center [102, 184] width 190 height 150
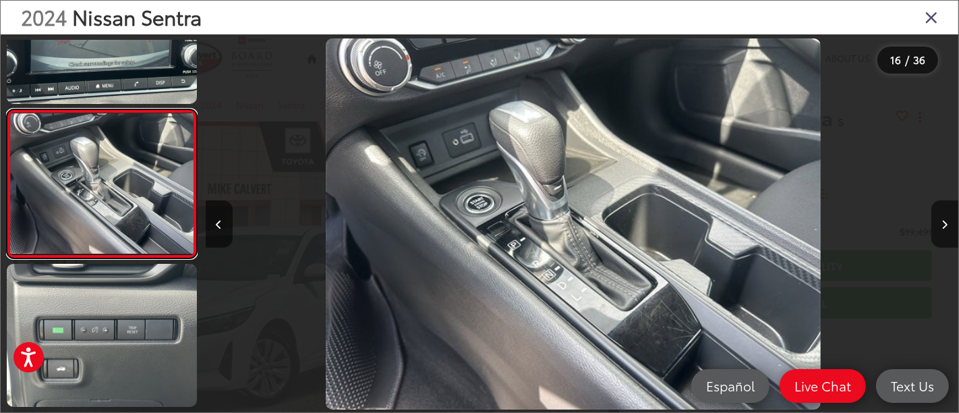
click at [7, 109] on link at bounding box center [102, 184] width 190 height 150
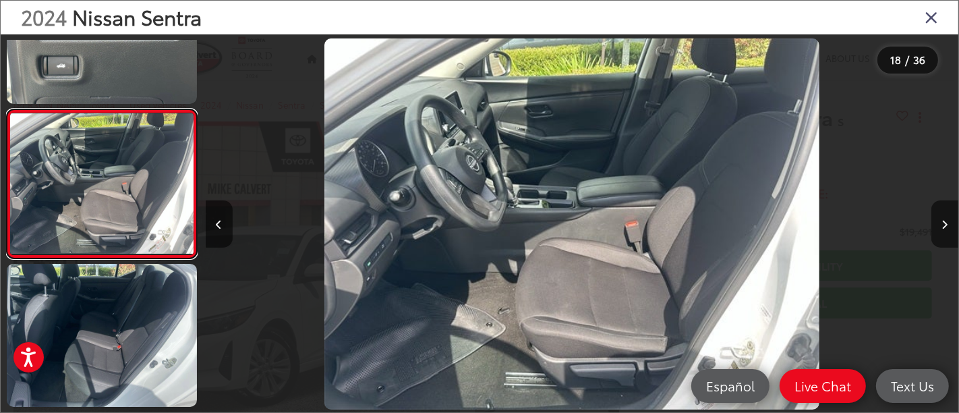
click at [7, 109] on link at bounding box center [102, 184] width 190 height 150
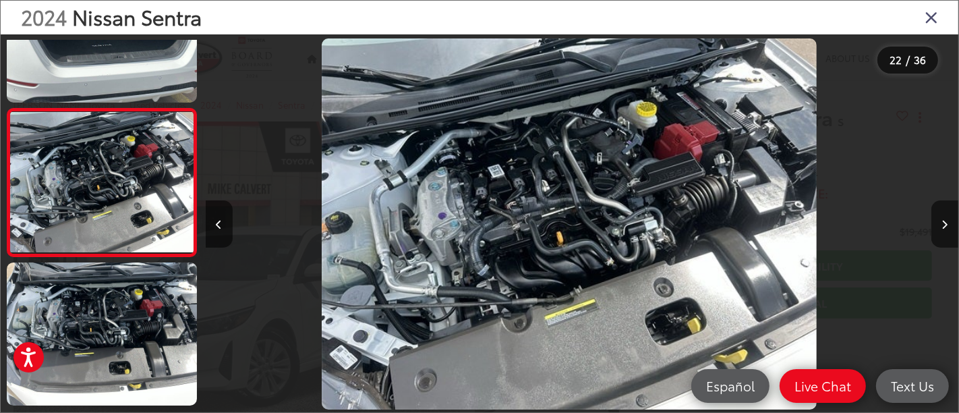
click at [921, 20] on div "2024 Nissan Sentra" at bounding box center [480, 18] width 958 height 34
click at [937, 18] on icon "Close gallery" at bounding box center [931, 17] width 13 height 18
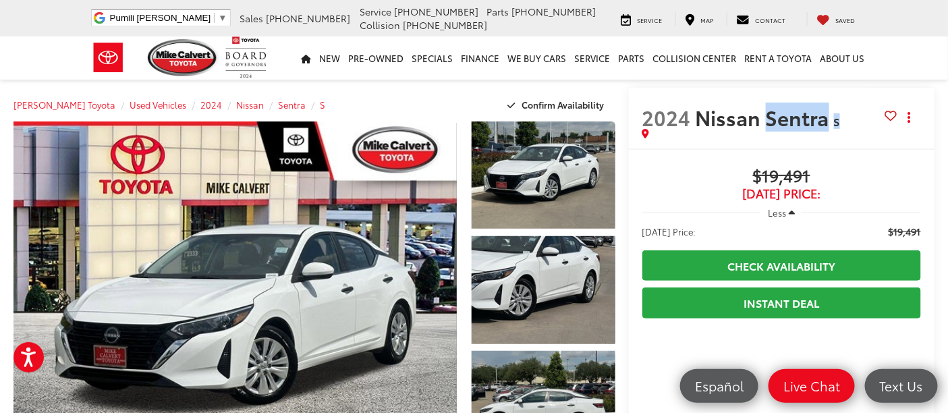
drag, startPoint x: 756, startPoint y: 112, endPoint x: 872, endPoint y: 127, distance: 117.0
click at [872, 127] on h2 "2024 Nissan Sentra S" at bounding box center [763, 117] width 243 height 24
copy h2 "Sentra S"
drag, startPoint x: 773, startPoint y: 147, endPoint x: 781, endPoint y: 147, distance: 8.1
click at [773, 147] on div "2024 Nissan Sentra S Copy Link Share Print" at bounding box center [782, 118] width 306 height 61
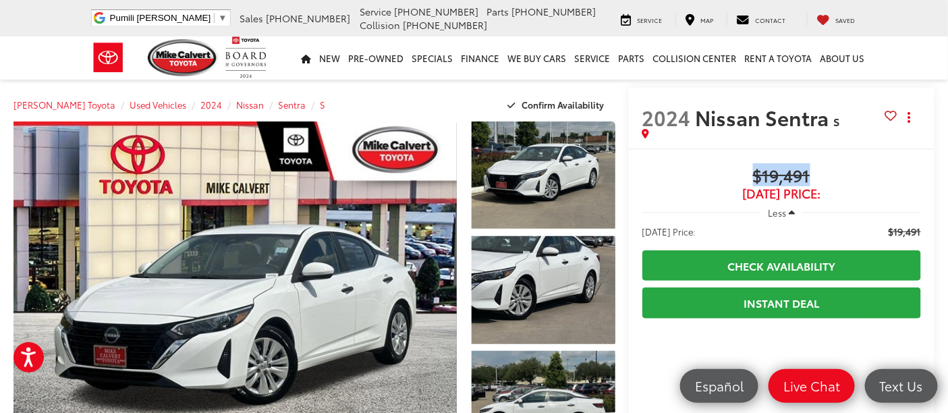
drag, startPoint x: 837, startPoint y: 174, endPoint x: 707, endPoint y: 178, distance: 130.3
click at [707, 178] on span "$19,491" at bounding box center [781, 177] width 279 height 20
copy span "$19,491"
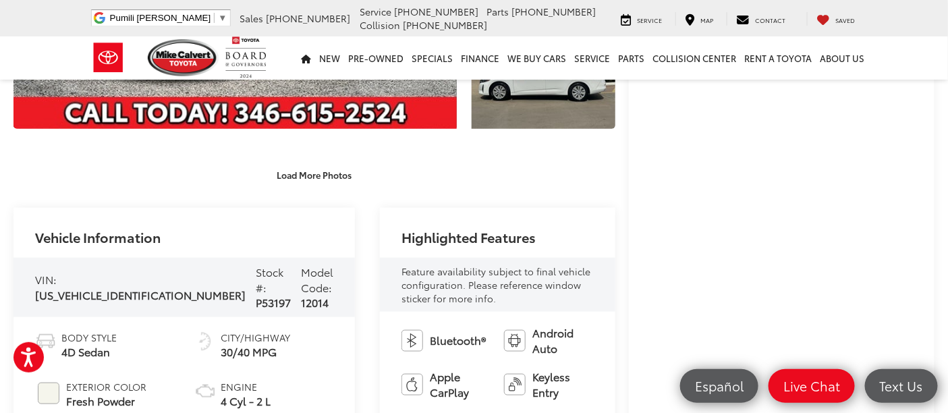
scroll to position [300, 0]
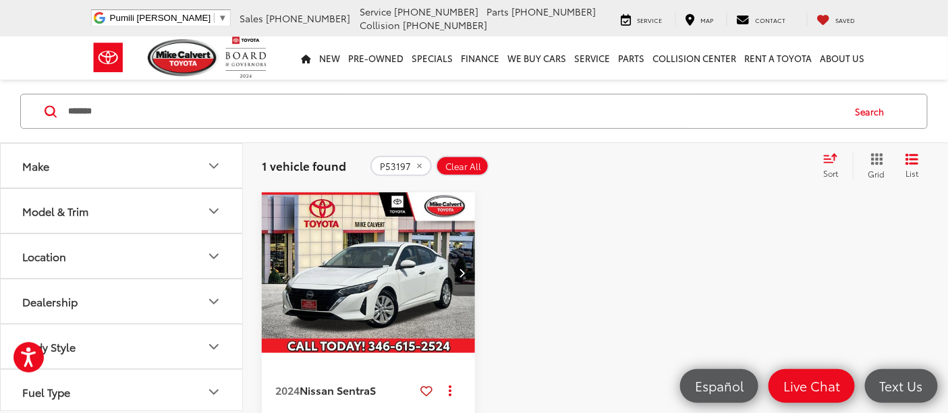
drag, startPoint x: 105, startPoint y: 110, endPoint x: 45, endPoint y: 106, distance: 60.9
click at [0, 0] on form "****** ******" at bounding box center [0, 0] width 0 height 0
paste input "Search by Make, Model, or Keyword"
type input "******"
click at [861, 109] on button "Search" at bounding box center [873, 111] width 61 height 34
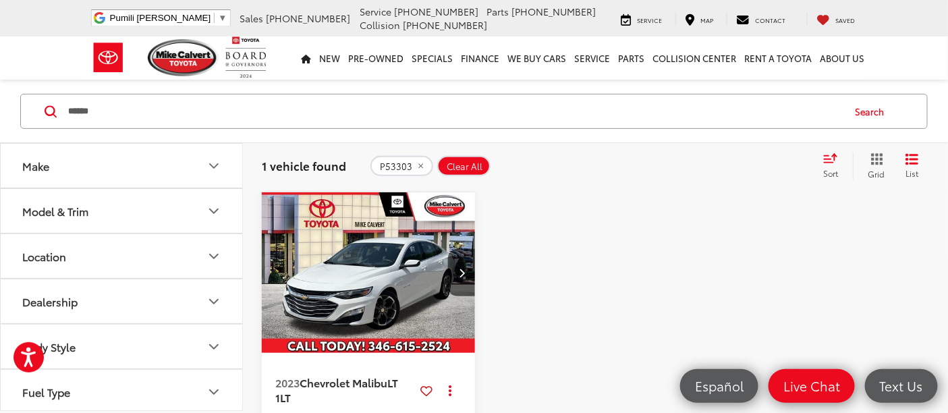
click at [385, 278] on img "2023 Chevrolet Malibu LT 1LT 0" at bounding box center [368, 272] width 215 height 161
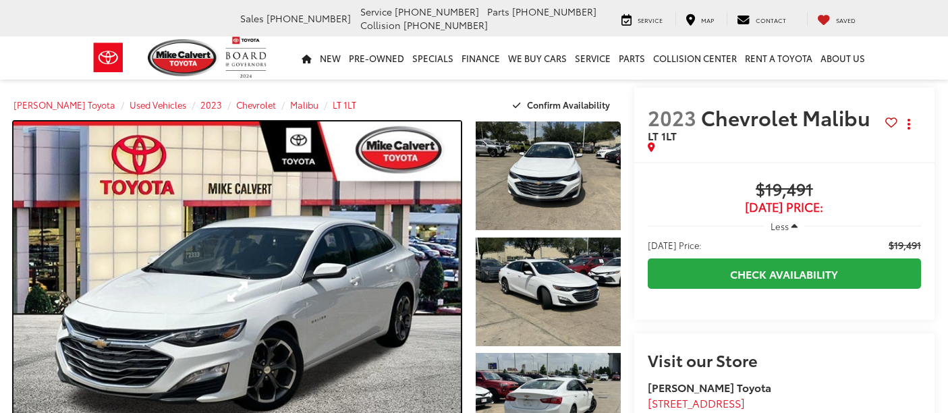
click at [243, 221] on link "Expand Photo 0" at bounding box center [236, 291] width 447 height 340
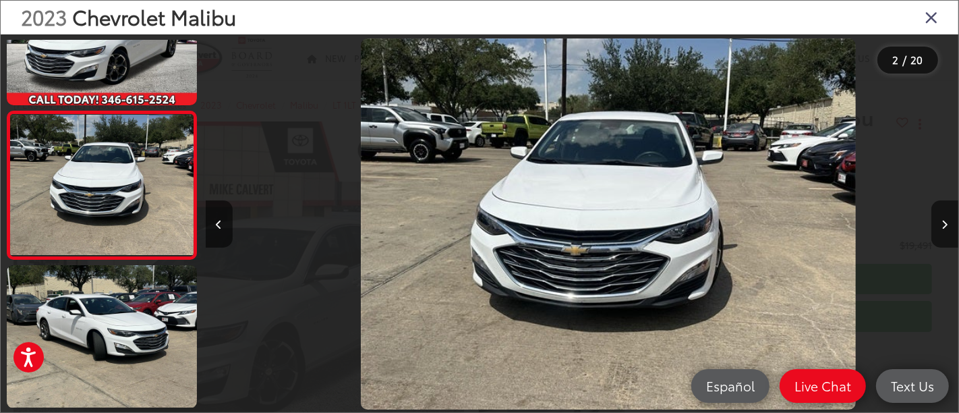
scroll to position [0, 753]
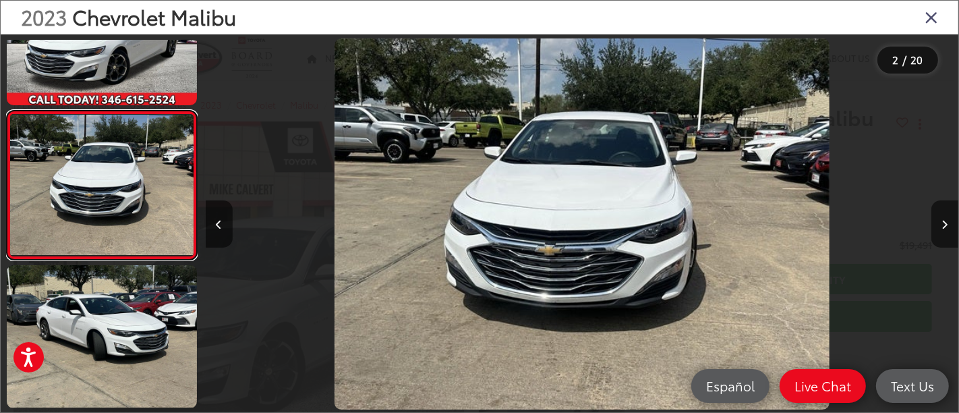
click at [7, 111] on link at bounding box center [102, 186] width 190 height 150
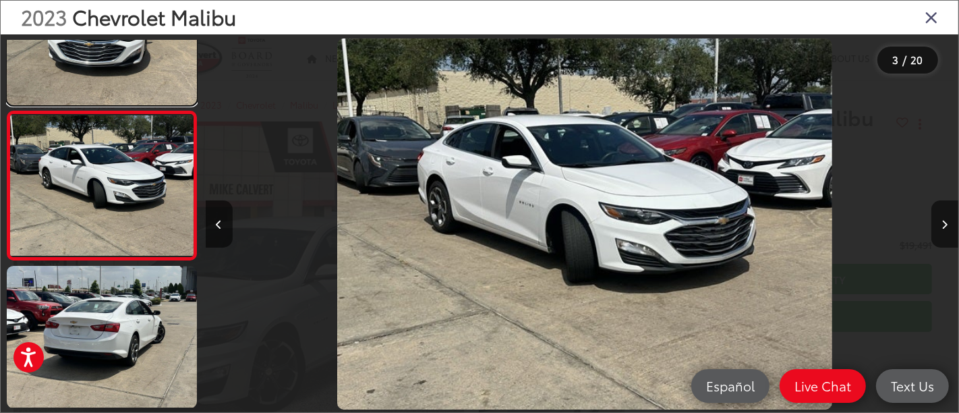
scroll to position [0, 1507]
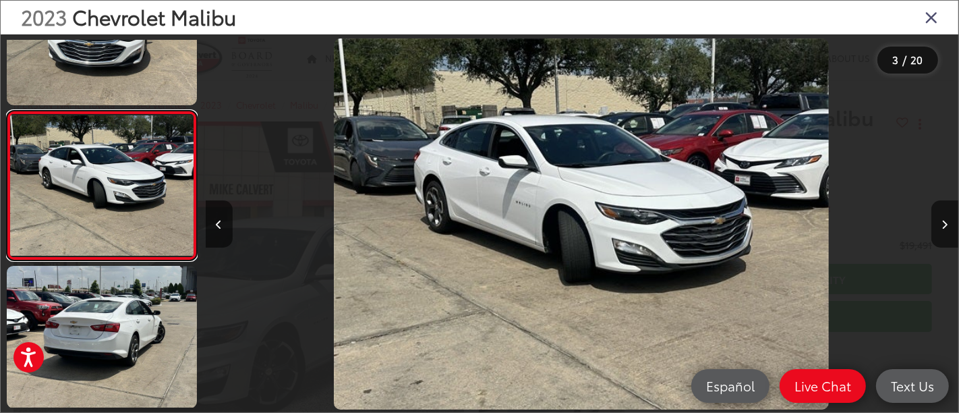
click at [7, 111] on link at bounding box center [102, 186] width 190 height 150
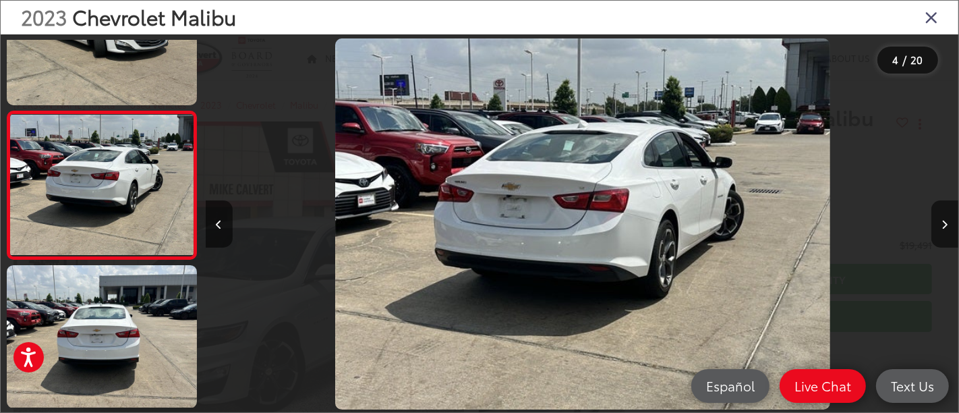
scroll to position [0, 2260]
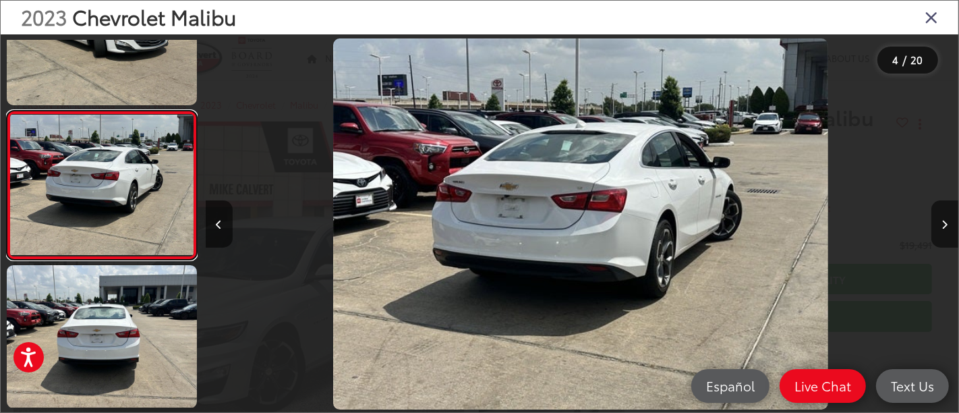
click at [7, 111] on link at bounding box center [102, 186] width 190 height 150
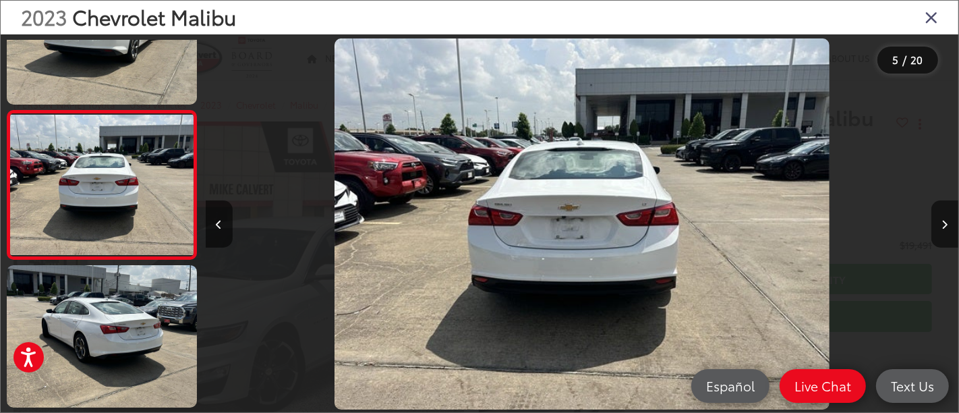
scroll to position [0, 3014]
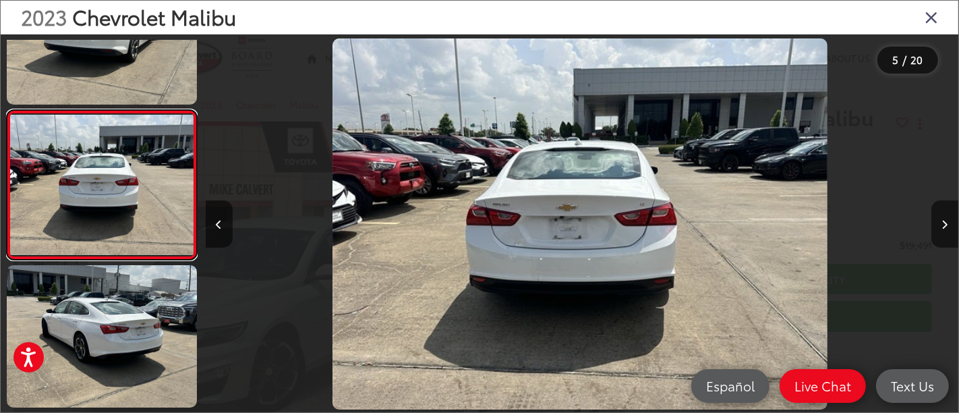
click at [7, 110] on link at bounding box center [102, 185] width 190 height 150
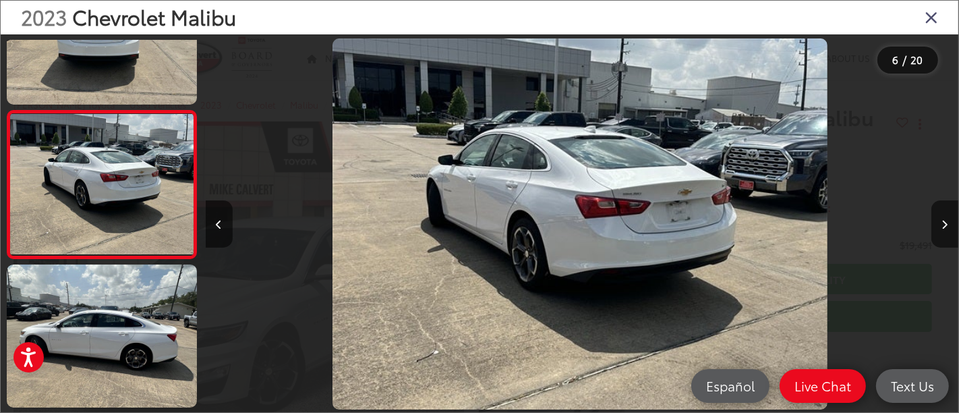
scroll to position [0, 3767]
click at [7, 110] on link at bounding box center [102, 185] width 190 height 150
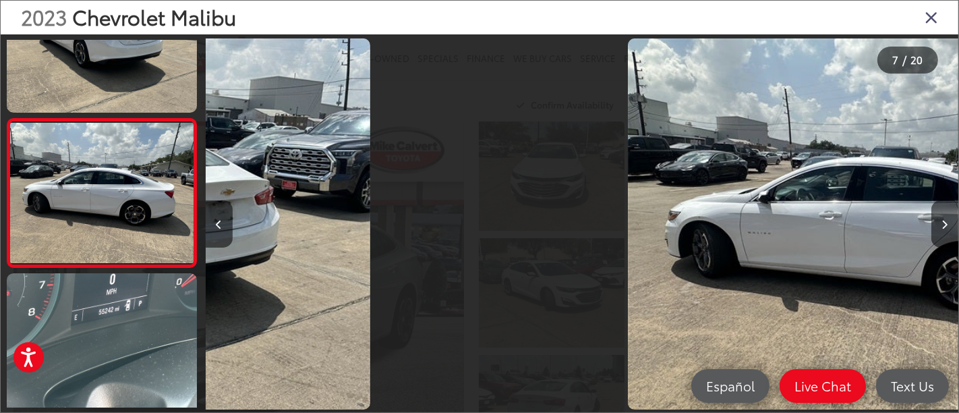
scroll to position [0, 0]
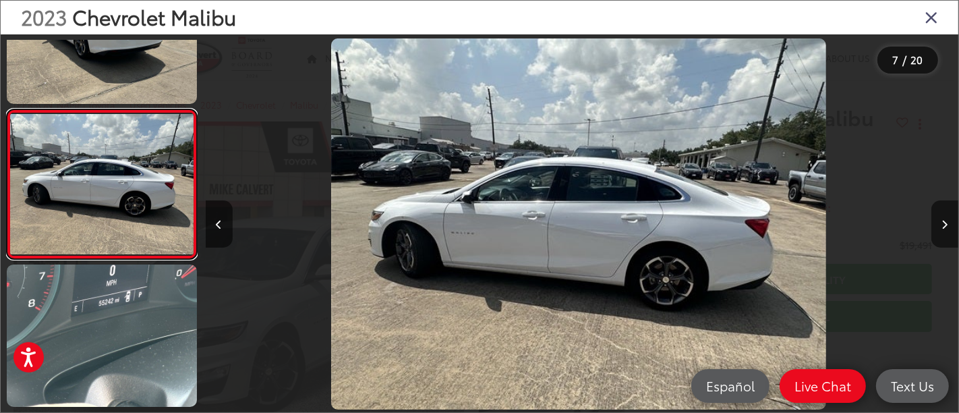
click at [7, 109] on link at bounding box center [102, 184] width 190 height 150
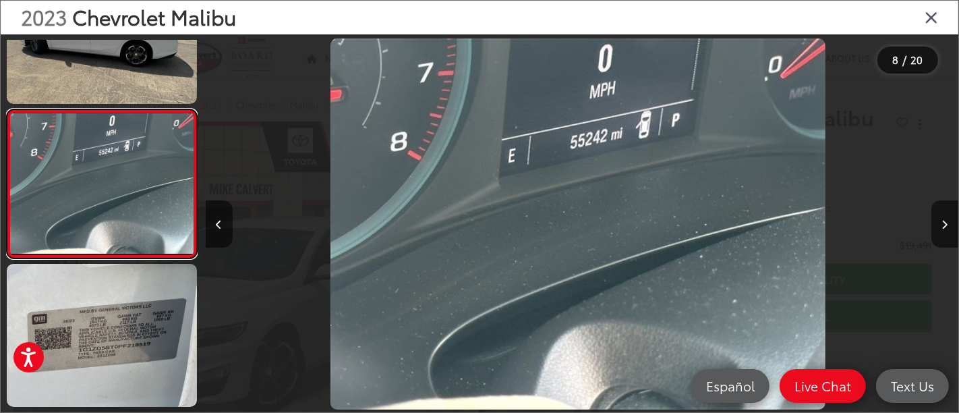
click at [7, 109] on link at bounding box center [102, 184] width 190 height 150
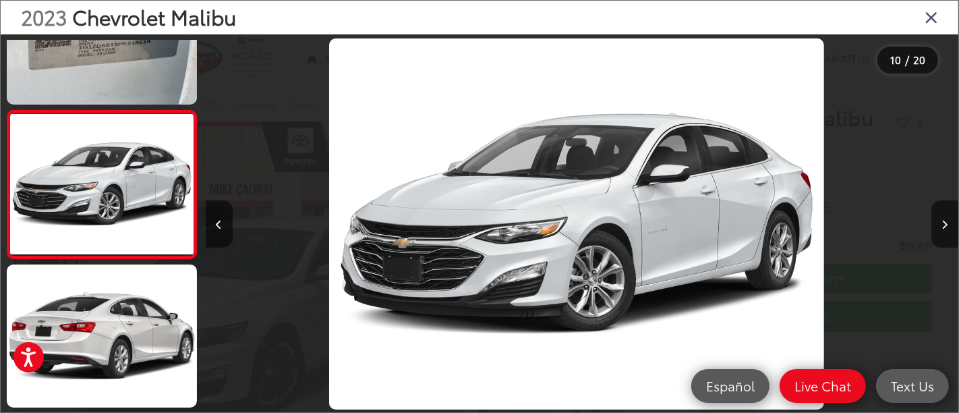
click at [932, 21] on icon "Close gallery" at bounding box center [931, 17] width 13 height 18
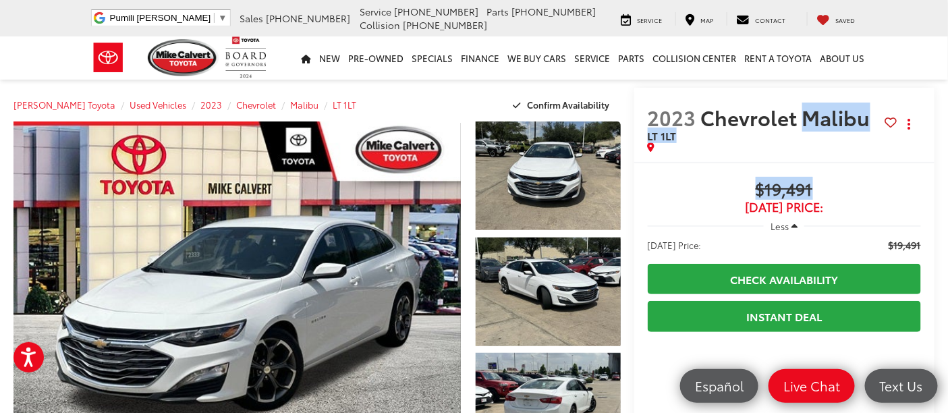
drag, startPoint x: 798, startPoint y: 116, endPoint x: 879, endPoint y: 172, distance: 98.4
copy div "Malibu LT 1LT Copy Link Share Print Buy $19,491"
drag, startPoint x: 724, startPoint y: 147, endPoint x: 740, endPoint y: 157, distance: 18.7
click at [724, 147] on div at bounding box center [766, 146] width 237 height 9
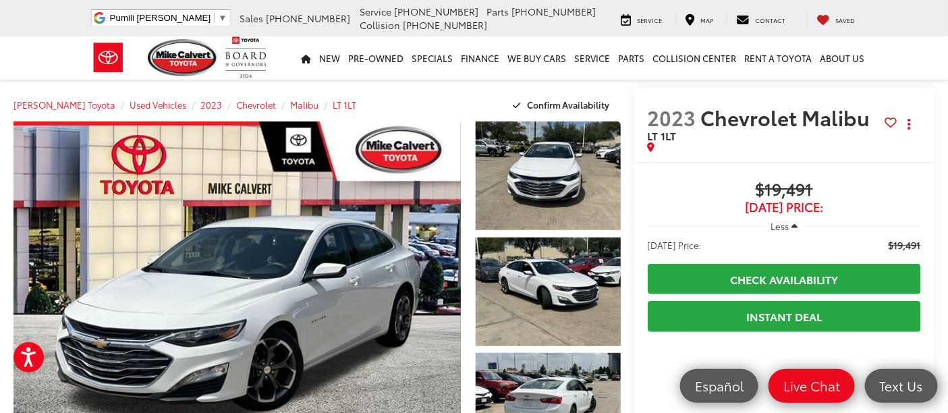
drag, startPoint x: 864, startPoint y: 190, endPoint x: 666, endPoint y: 194, distance: 197.7
click at [858, 190] on span "$19,491" at bounding box center [784, 190] width 273 height 20
click at [663, 194] on span "$19,491" at bounding box center [784, 190] width 273 height 20
drag, startPoint x: 784, startPoint y: 179, endPoint x: 738, endPoint y: 179, distance: 45.9
click at [738, 180] on span "$19,491" at bounding box center [784, 190] width 273 height 20
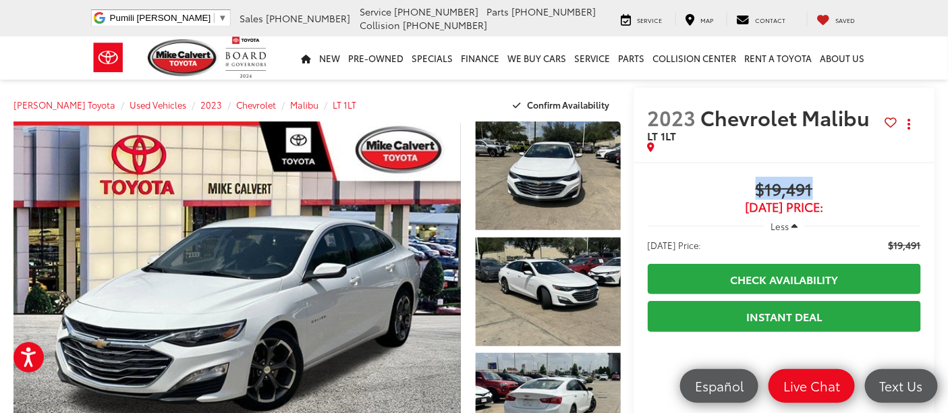
copy span "$19,491"
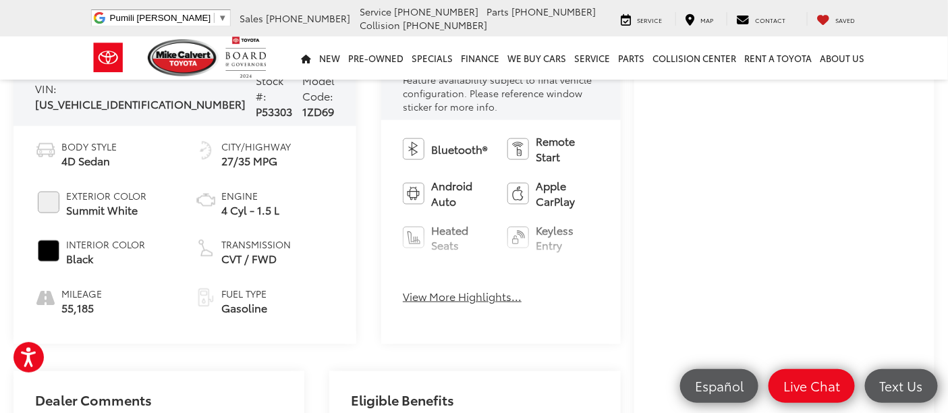
scroll to position [225, 0]
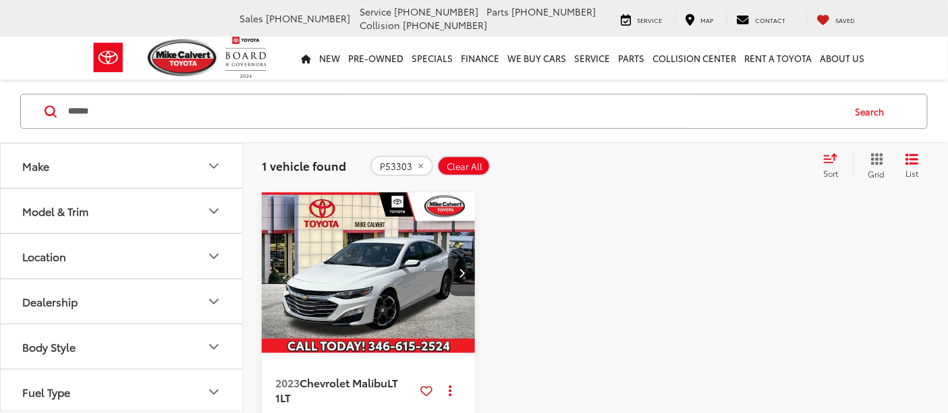
click at [419, 167] on icon "remove P53303" at bounding box center [420, 166] width 9 height 8
